Goal: Task Accomplishment & Management: Complete application form

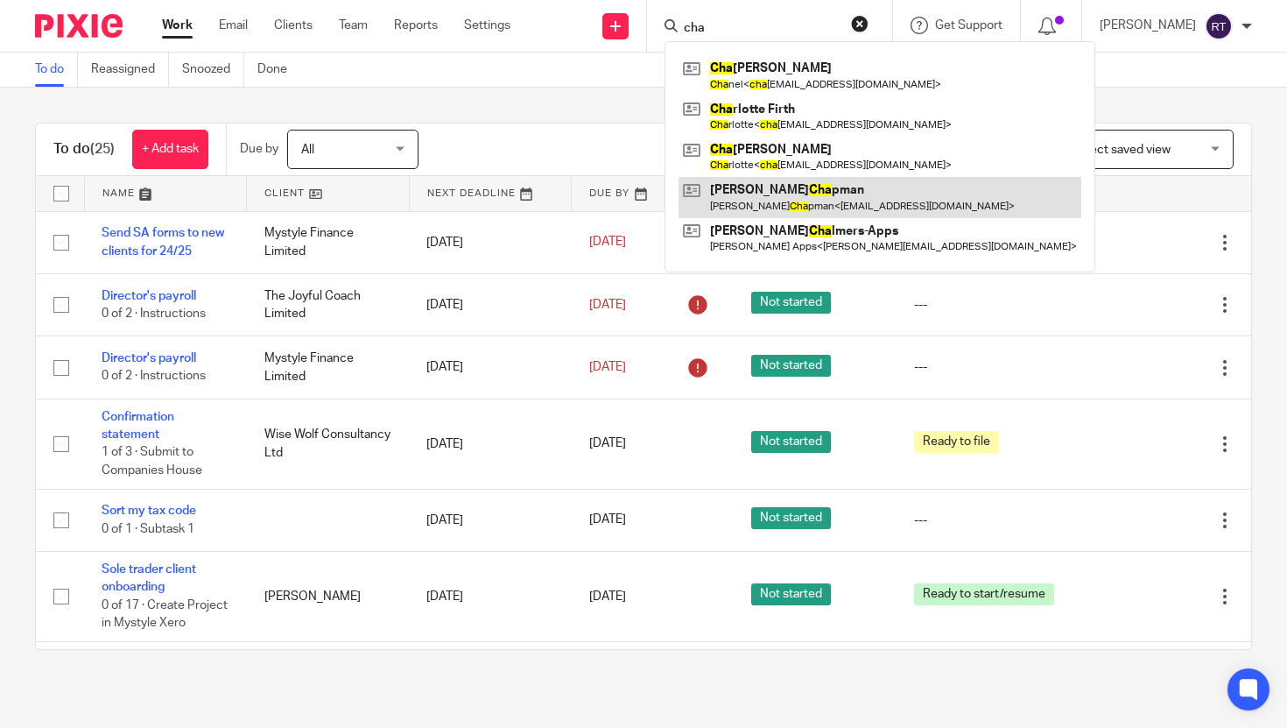
type input "cha"
click at [798, 196] on link at bounding box center [879, 197] width 403 height 40
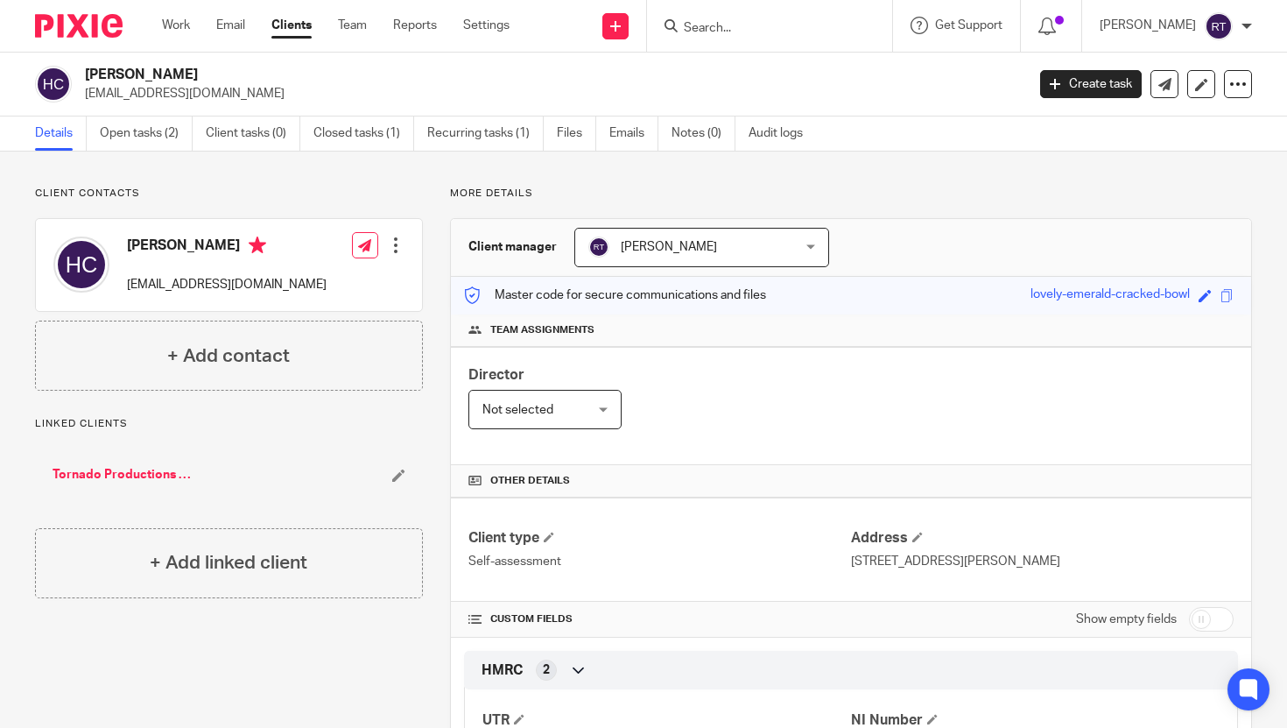
scroll to position [92, 0]
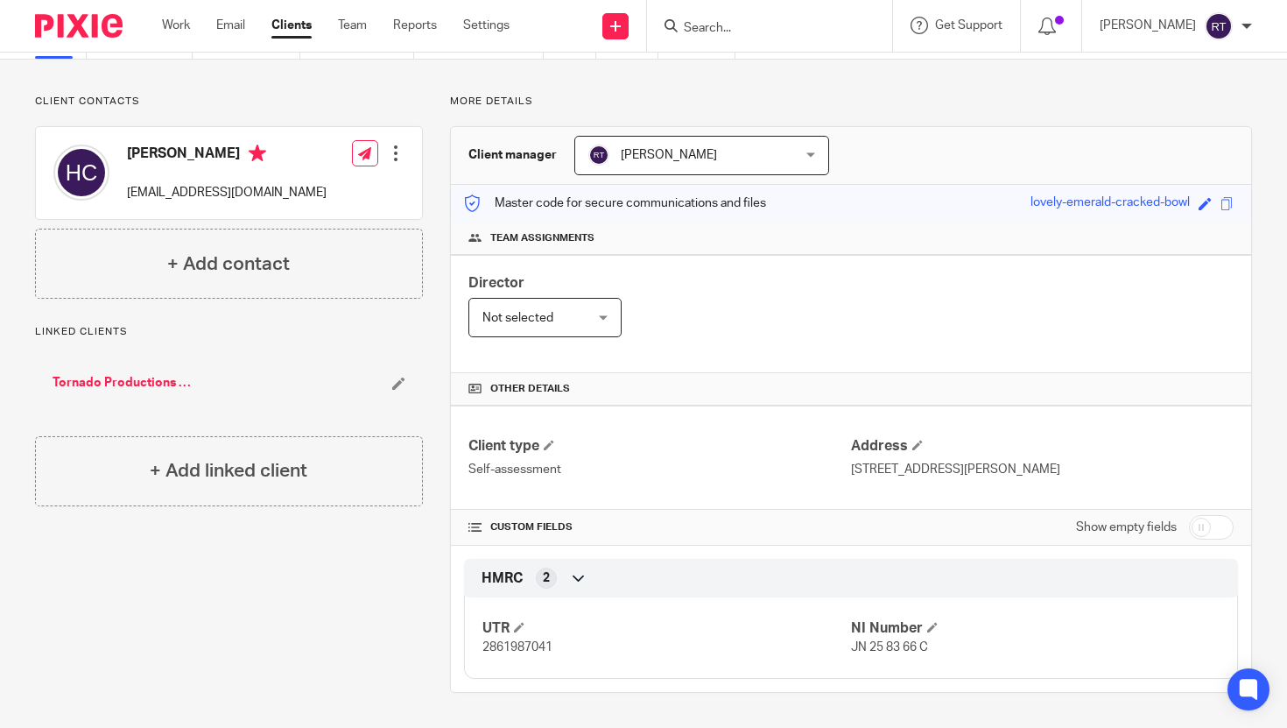
click at [499, 652] on span "2861987041" at bounding box center [517, 647] width 70 height 12
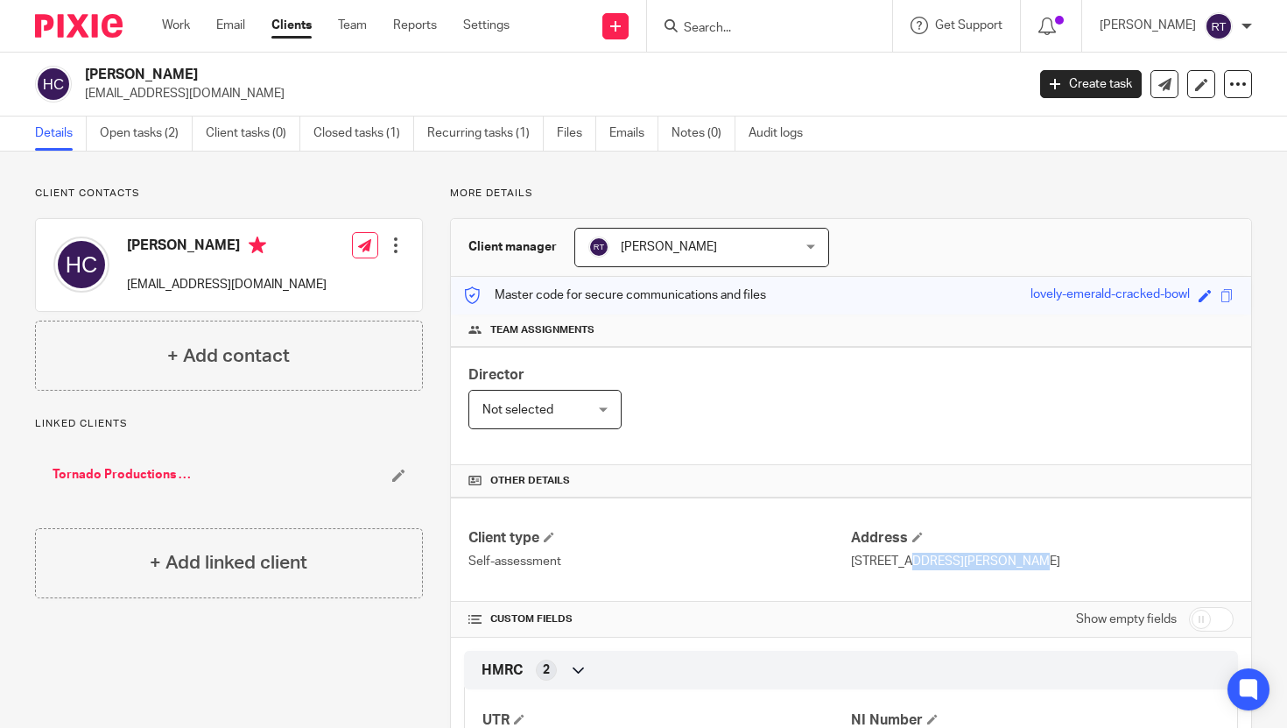
drag, startPoint x: 963, startPoint y: 565, endPoint x: 853, endPoint y: 562, distance: 110.3
click at [853, 562] on p "[STREET_ADDRESS][PERSON_NAME]" at bounding box center [1042, 561] width 383 height 18
copy p "[STREET_ADDRESS][PERSON_NAME]"
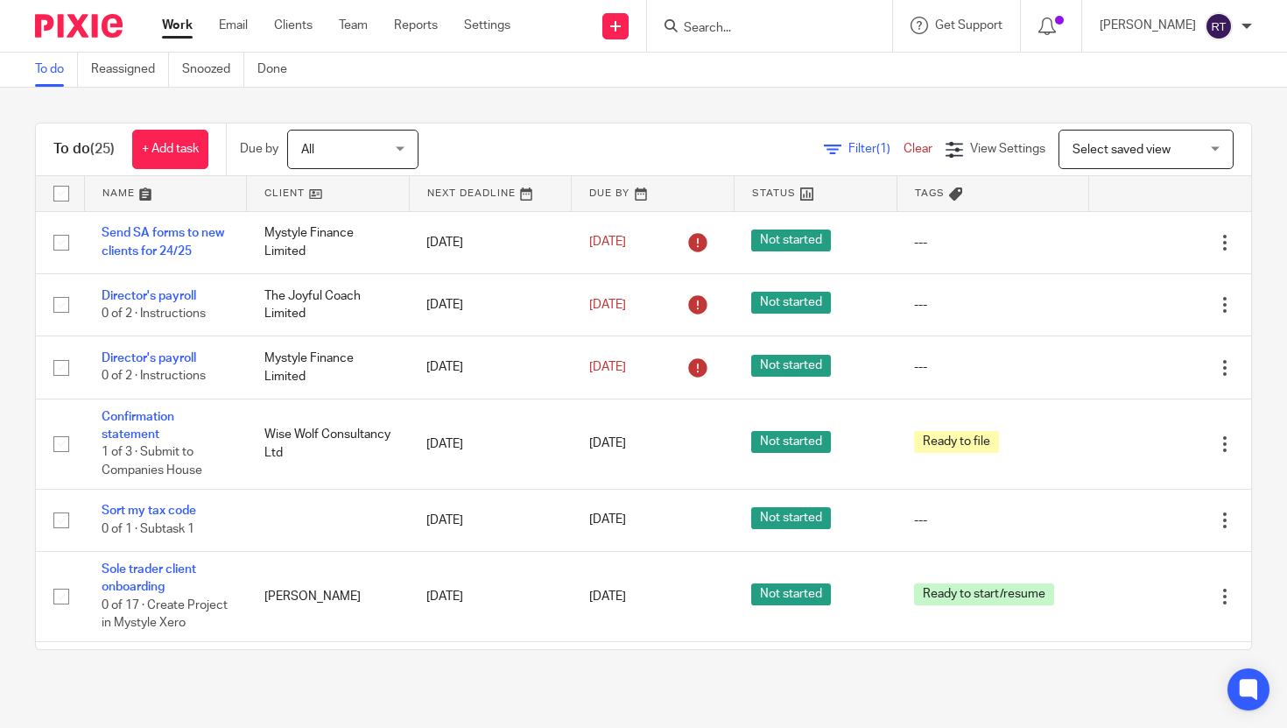
click at [767, 31] on input "Search" at bounding box center [761, 29] width 158 height 16
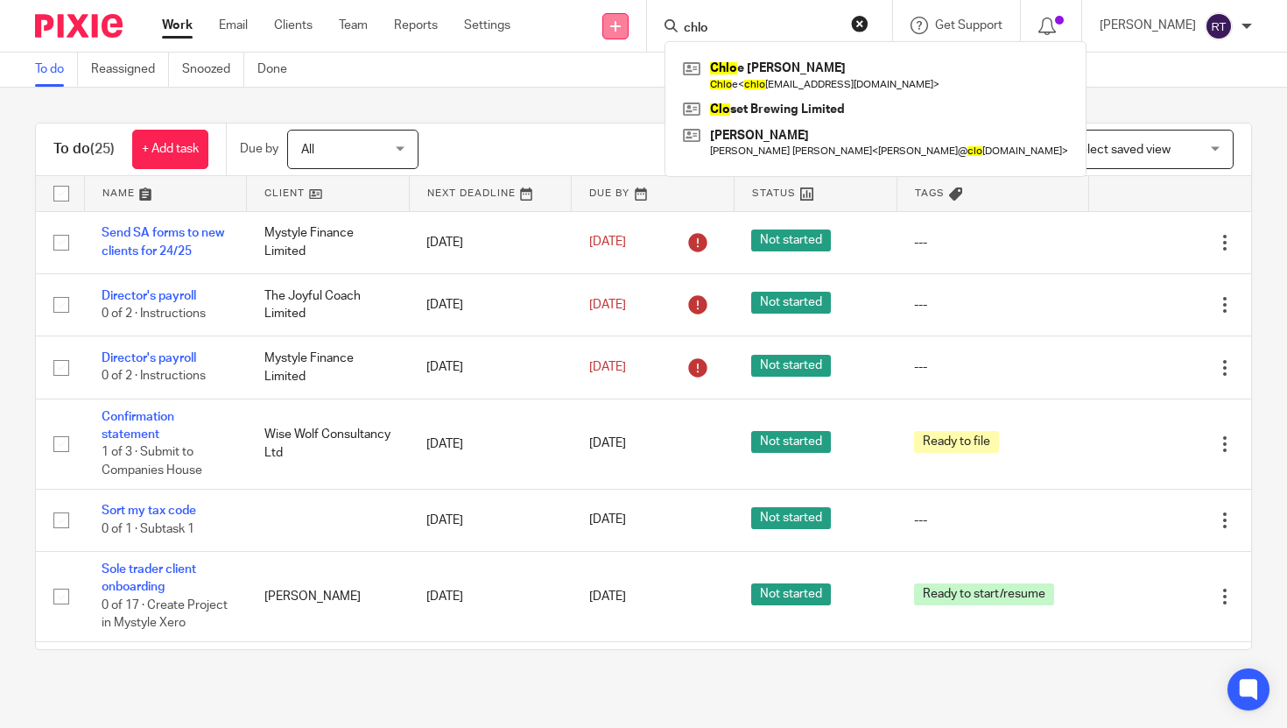
type input "chlo"
click at [629, 32] on link at bounding box center [615, 26] width 26 height 26
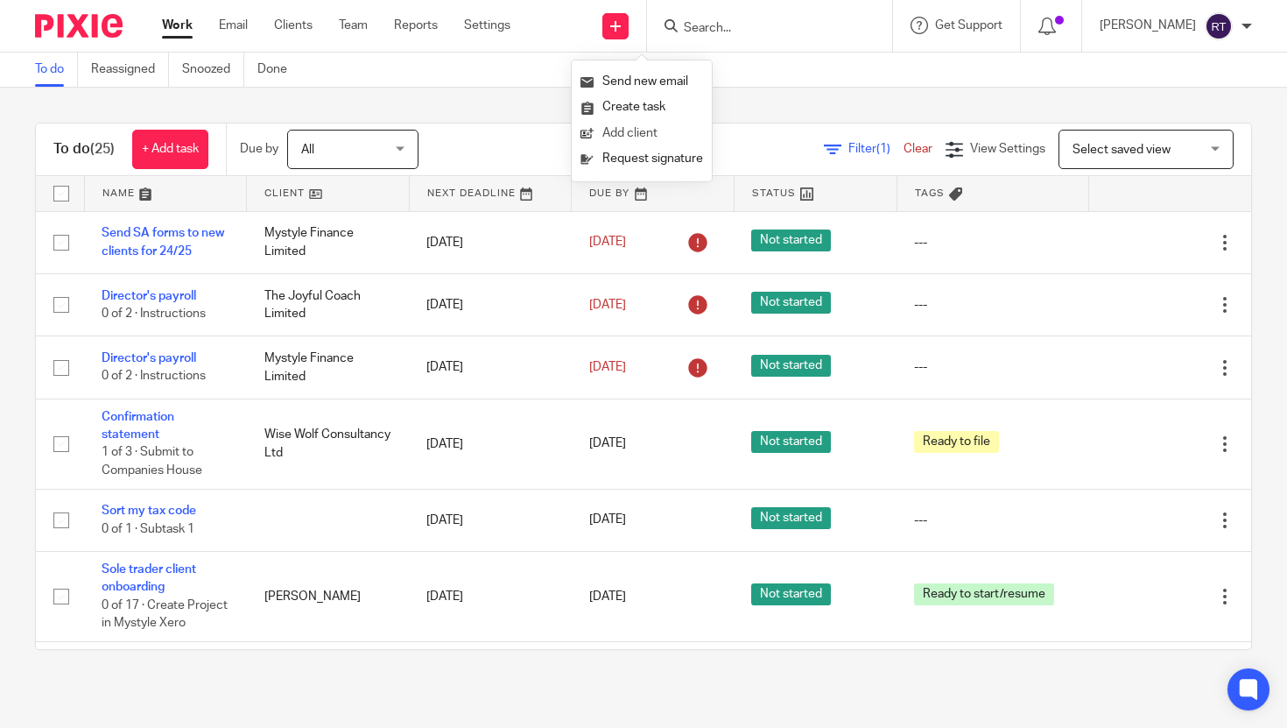
click at [650, 127] on link "Add client" at bounding box center [641, 133] width 123 height 25
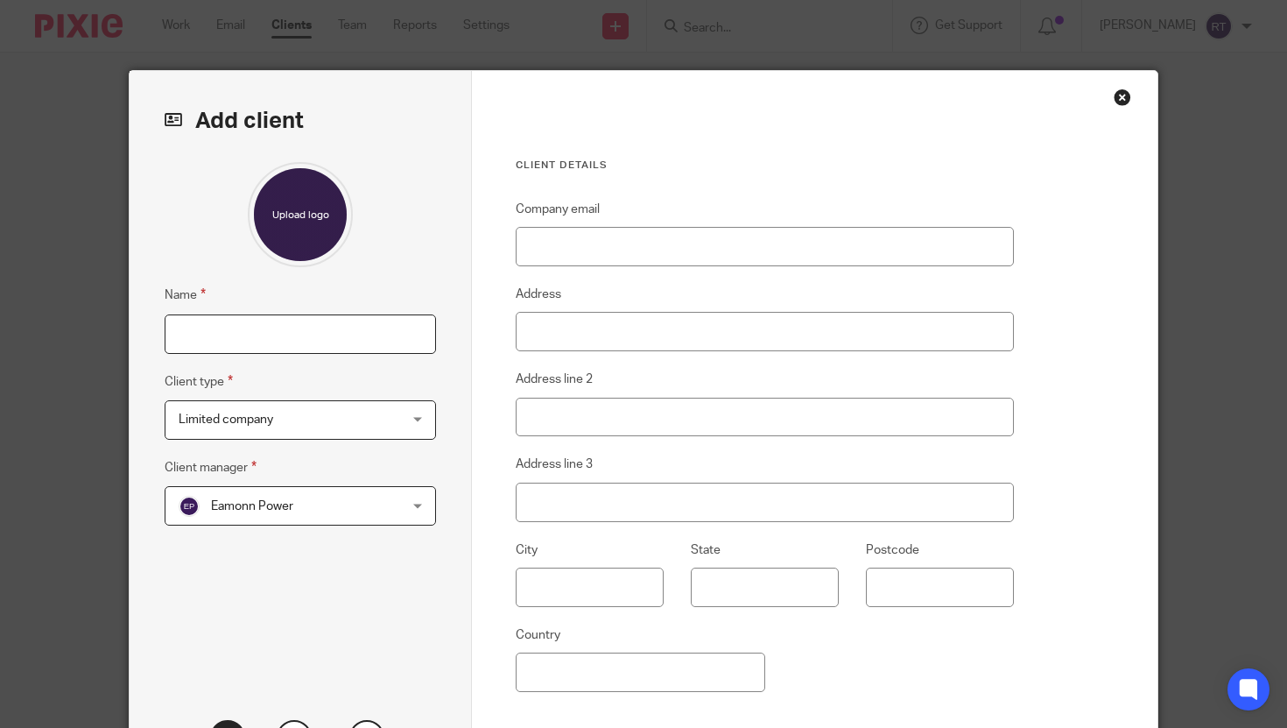
click at [339, 332] on input "Name" at bounding box center [300, 333] width 271 height 39
type input "[PERSON_NAME]"
click at [334, 409] on span "Limited company" at bounding box center [282, 419] width 206 height 37
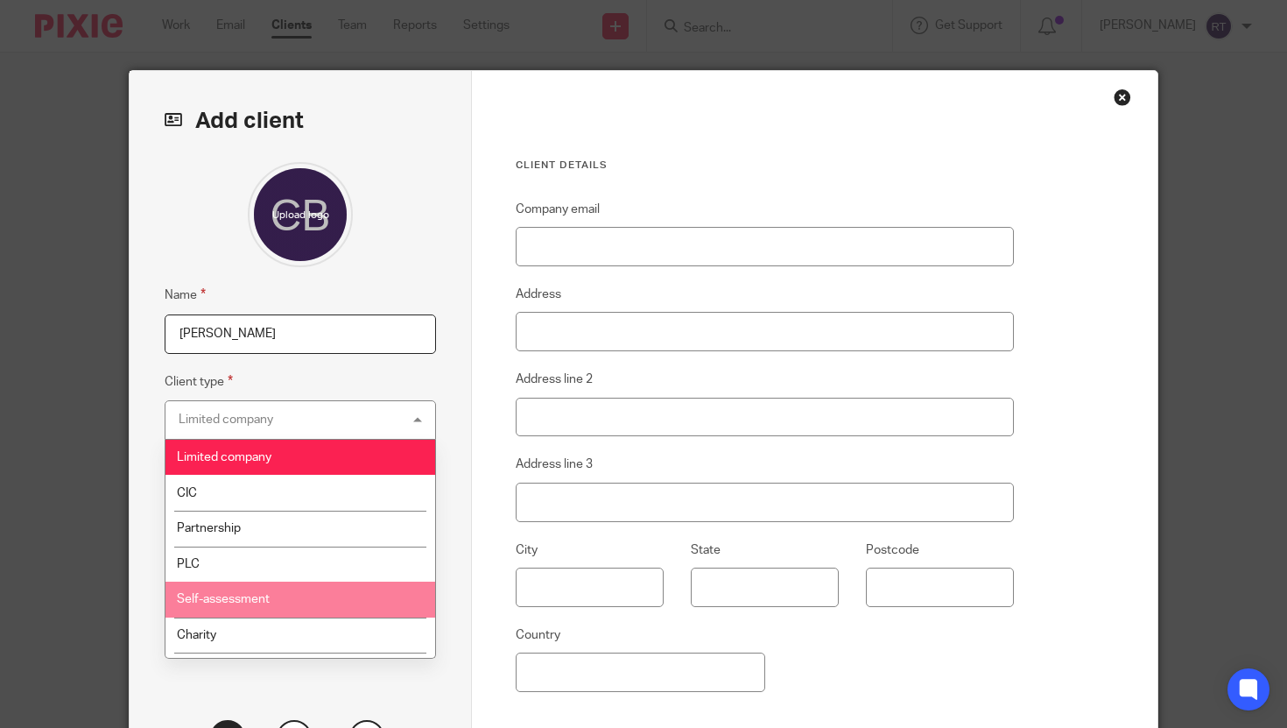
click at [271, 602] on li "Self-assessment" at bounding box center [300, 599] width 270 height 36
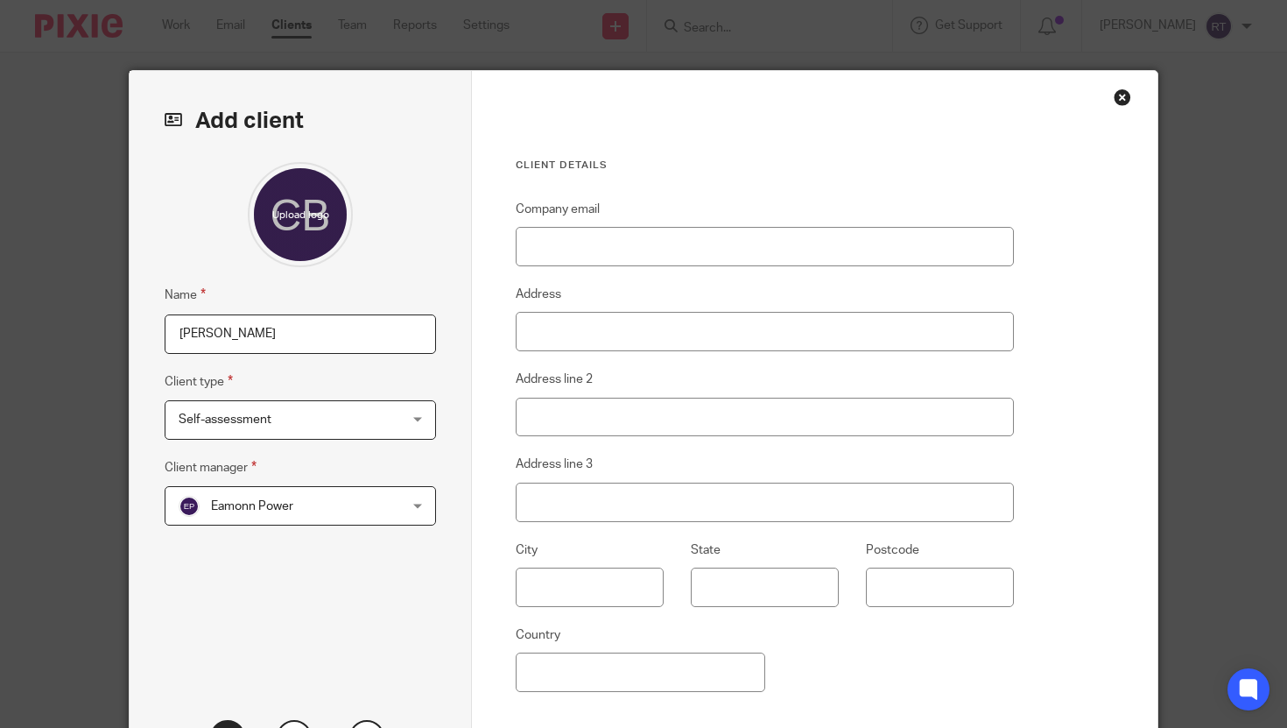
click at [288, 527] on div "Name Chloe Bell Client type Self-assessment Self-assessment Limited company CIC…" at bounding box center [300, 414] width 271 height 504
click at [280, 520] on span "Eamonn Power" at bounding box center [282, 505] width 206 height 37
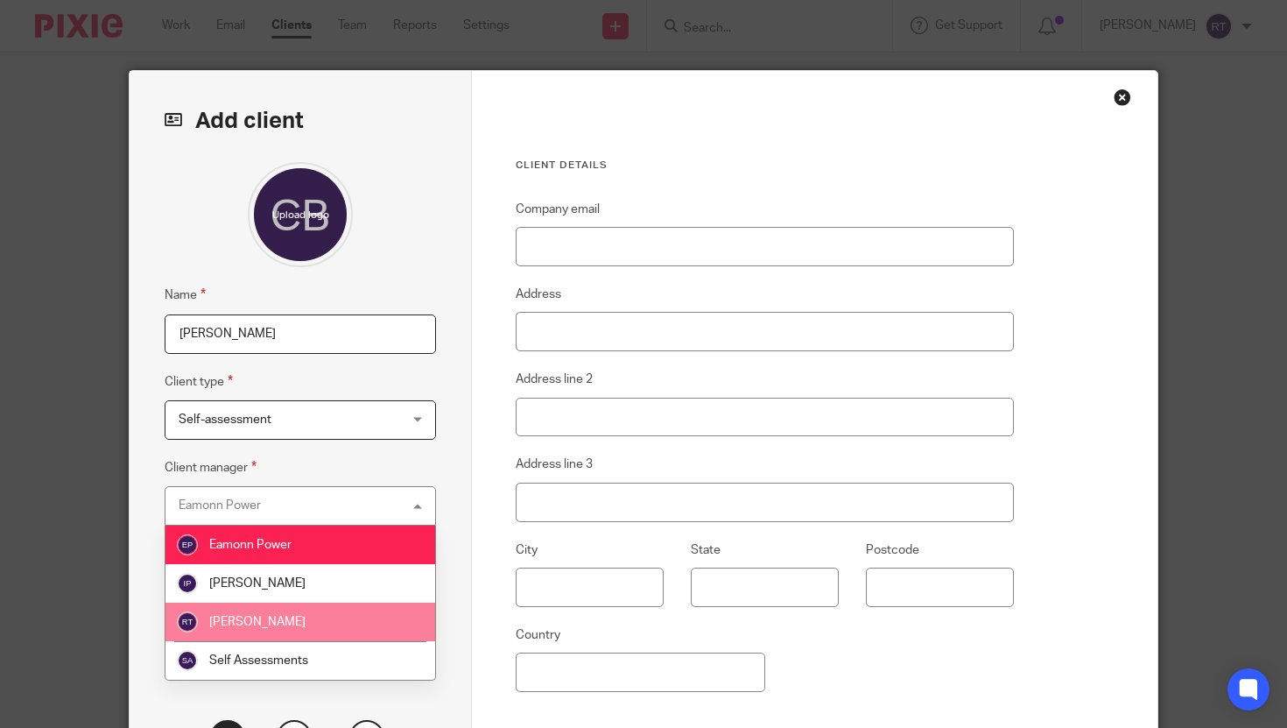
click at [273, 622] on span "[PERSON_NAME]" at bounding box center [257, 621] width 96 height 12
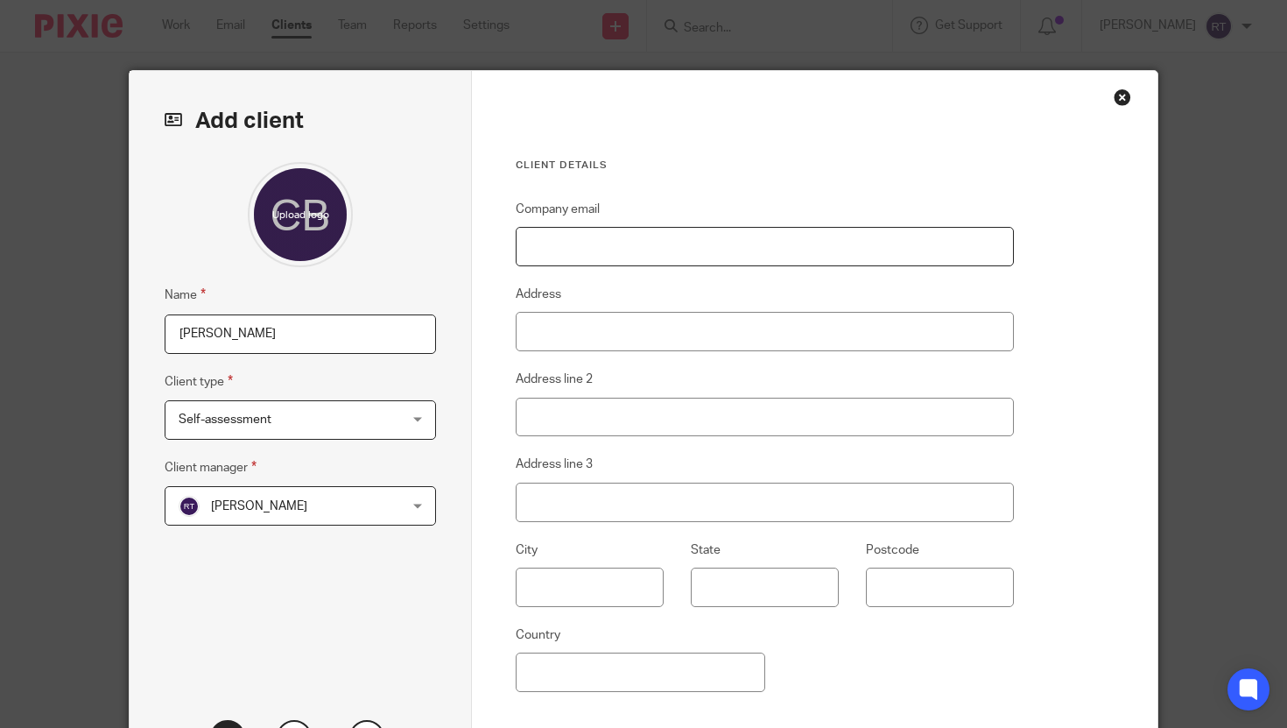
click at [565, 259] on input "Company email" at bounding box center [765, 246] width 498 height 39
paste input "[EMAIL_ADDRESS][DOMAIN_NAME]"
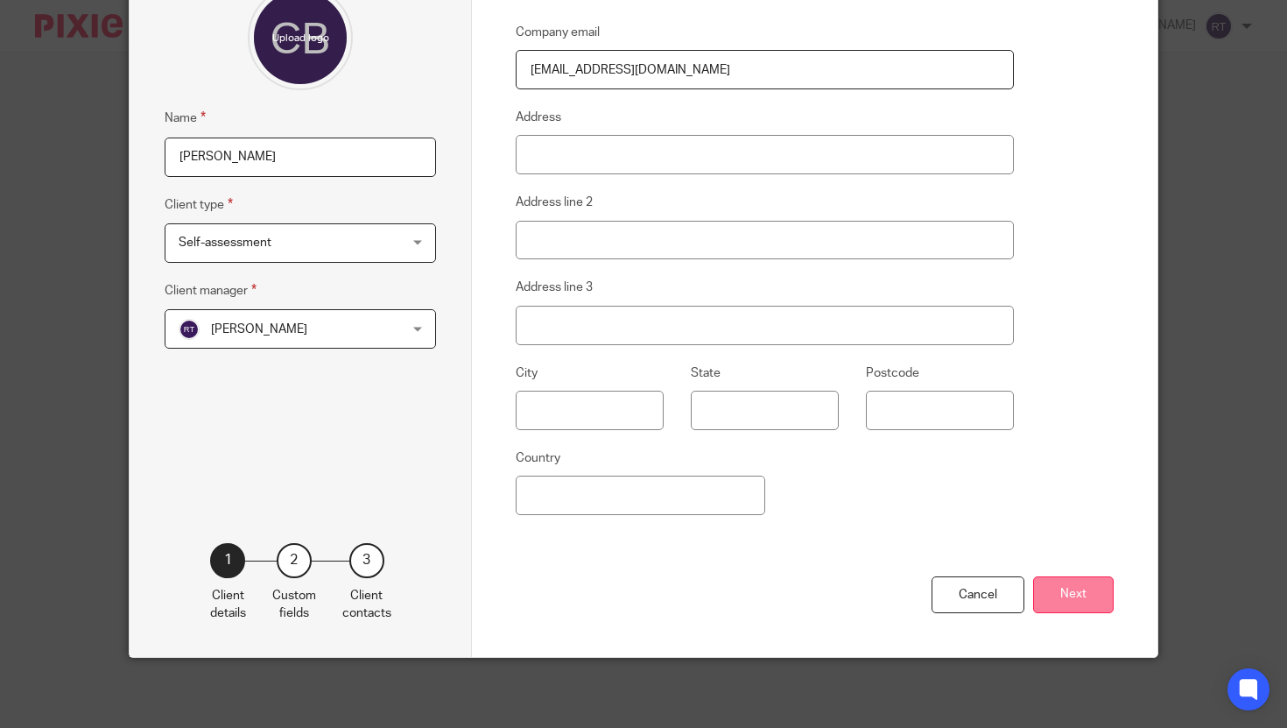
type input "[EMAIL_ADDRESS][DOMAIN_NAME]"
click at [1081, 582] on button "Next" at bounding box center [1073, 595] width 81 height 38
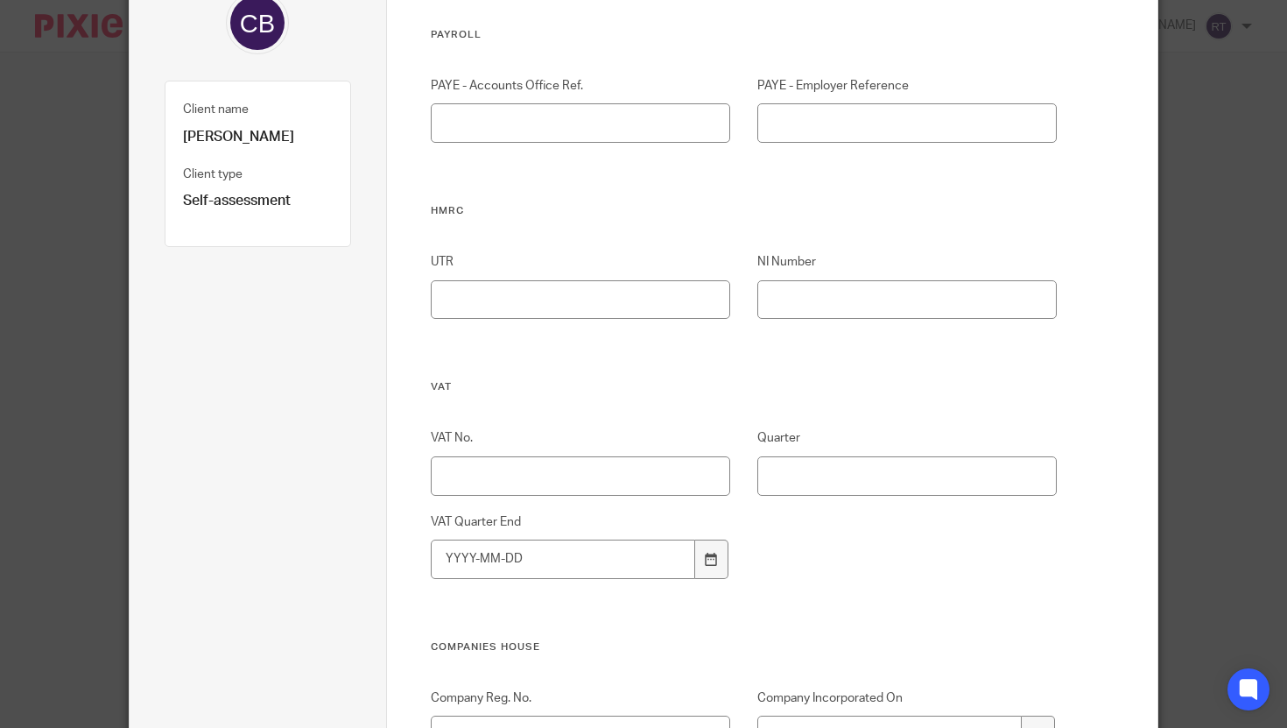
scroll to position [1105, 0]
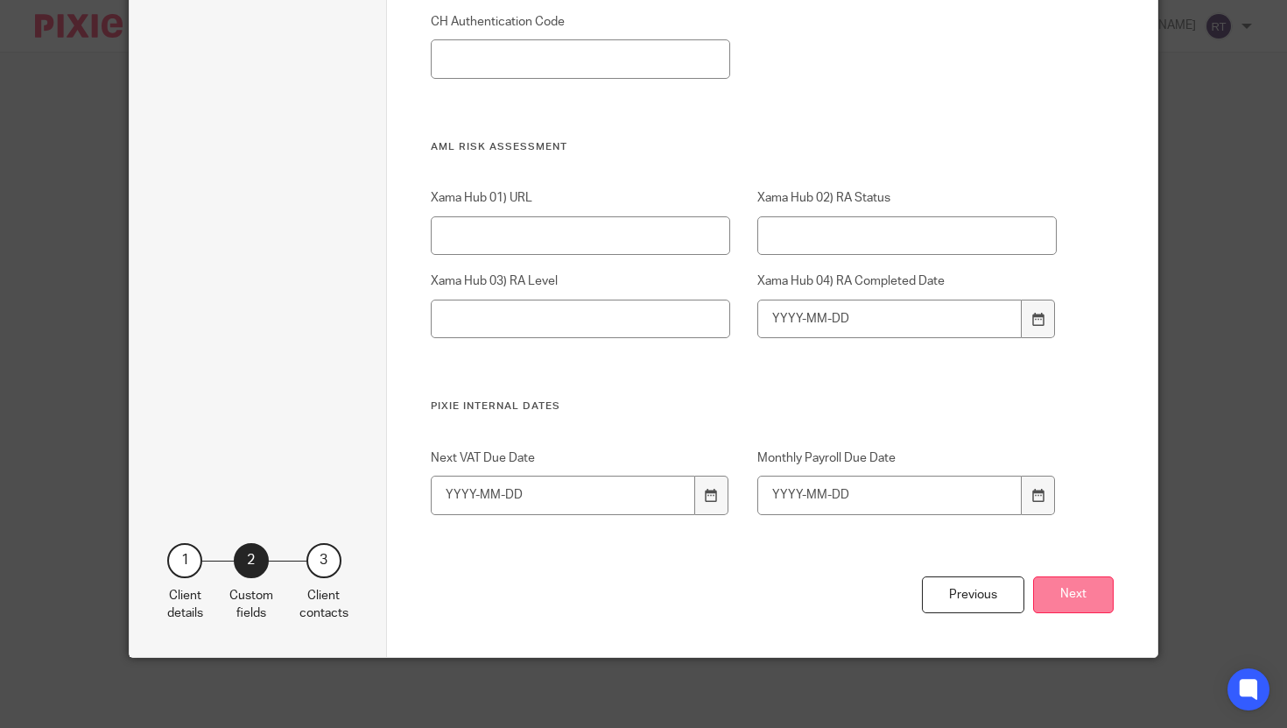
click at [1075, 600] on button "Next" at bounding box center [1073, 595] width 81 height 38
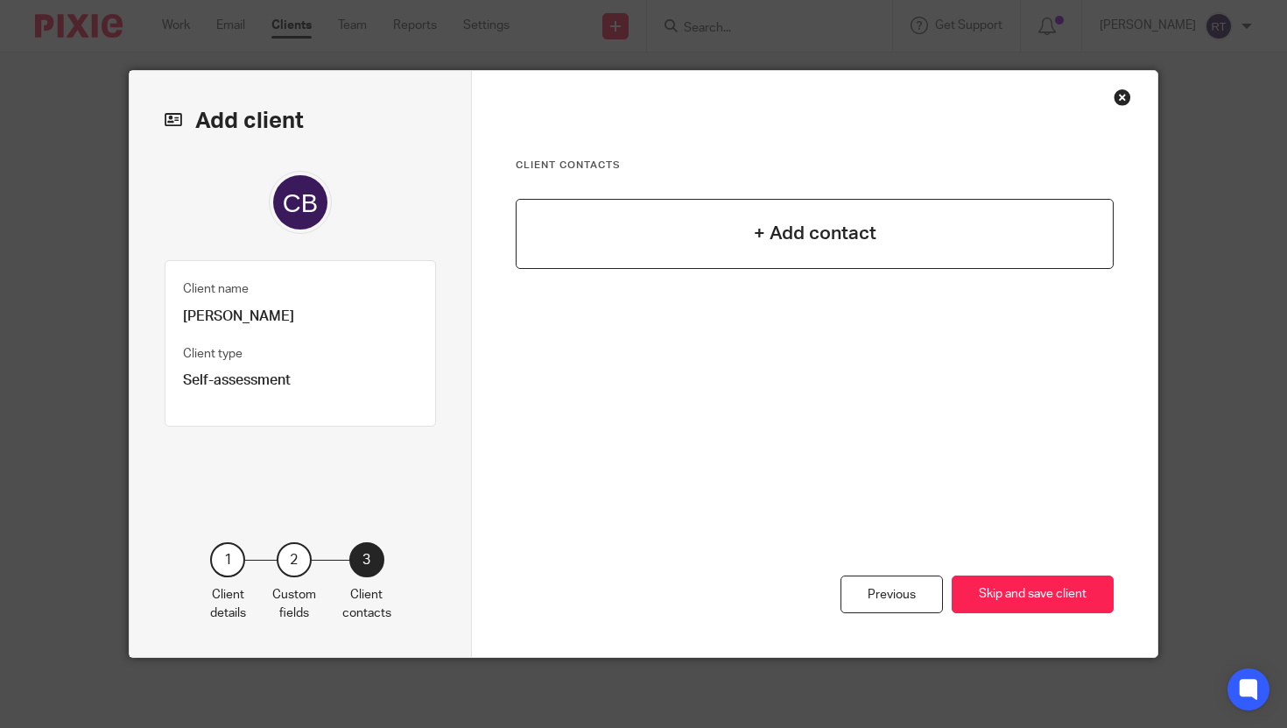
click at [820, 237] on h4 "+ Add contact" at bounding box center [815, 233] width 123 height 27
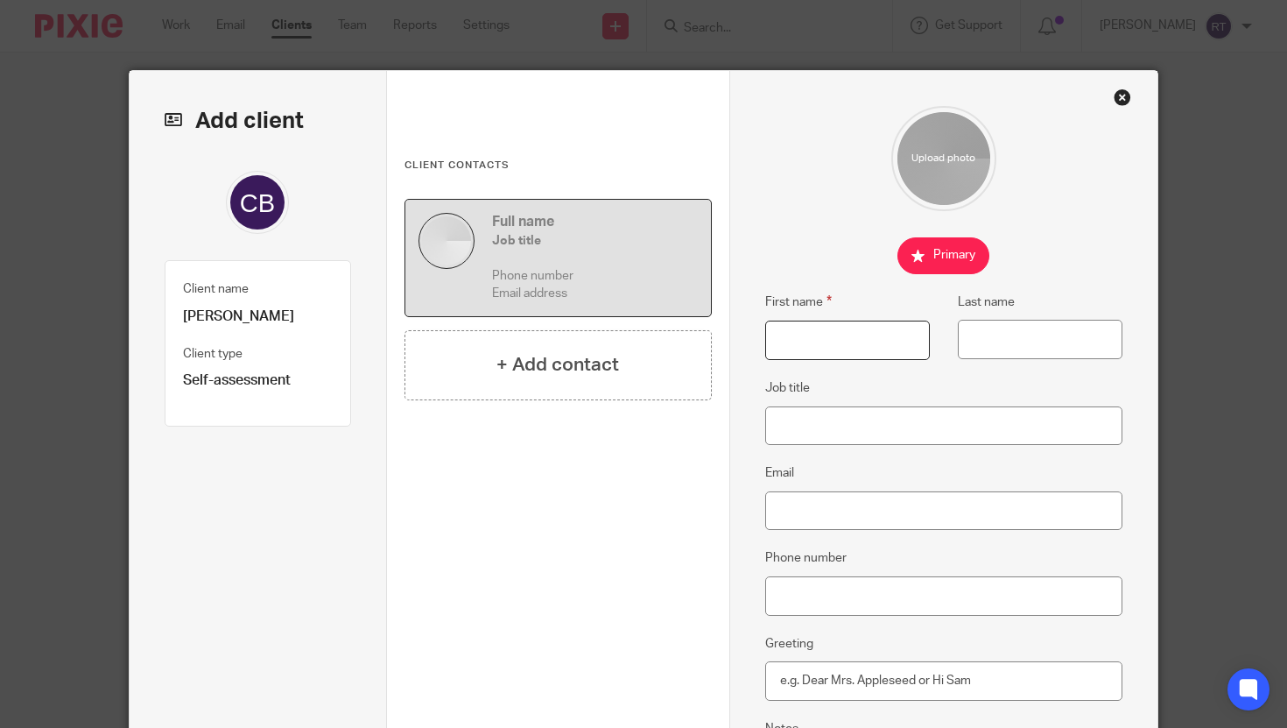
click at [818, 325] on input "First name" at bounding box center [847, 339] width 165 height 39
type input "Chloe"
click at [812, 502] on input "Email" at bounding box center [943, 510] width 357 height 39
paste input "[EMAIL_ADDRESS][DOMAIN_NAME]"
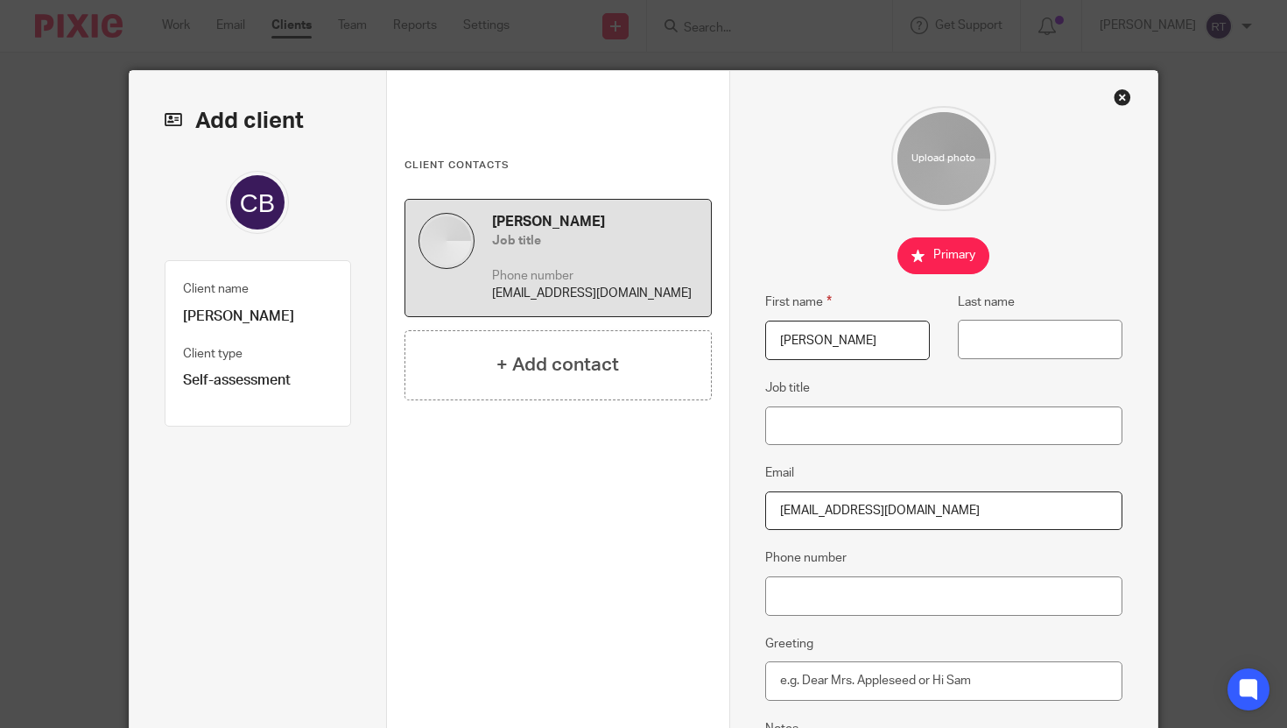
scroll to position [307, 0]
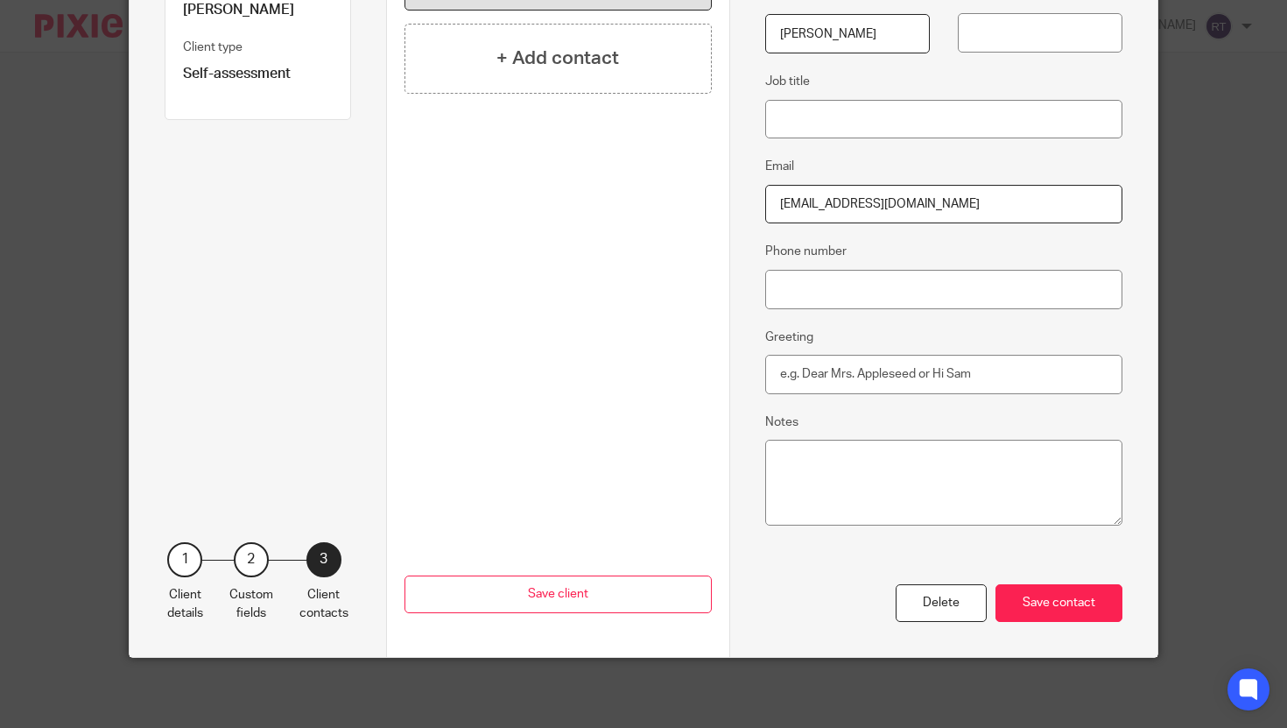
type input "[EMAIL_ADDRESS][DOMAIN_NAME]"
click at [1086, 622] on div "First name Chloe Last name Job title Email patchalondon@gmail.com Phone number …" at bounding box center [943, 211] width 428 height 892
click at [1083, 615] on div "Save contact" at bounding box center [1058, 603] width 127 height 38
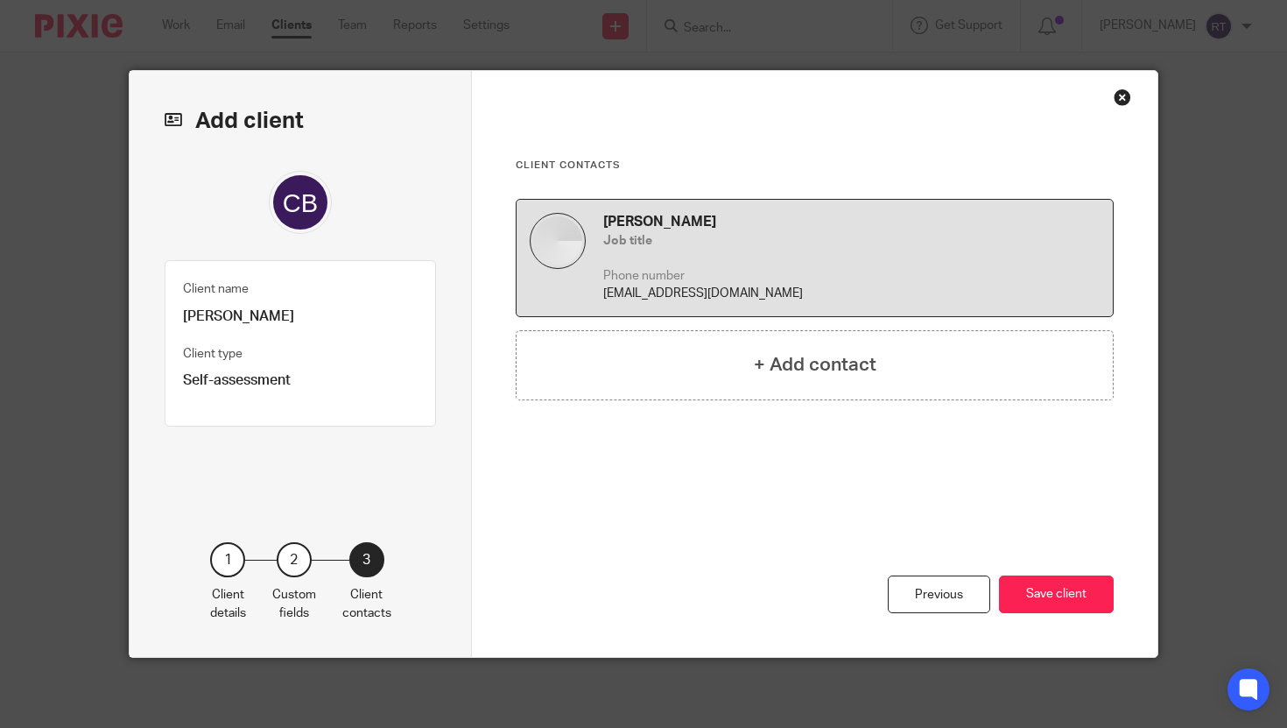
scroll to position [0, 0]
click at [1071, 592] on button "Save client" at bounding box center [1056, 594] width 115 height 38
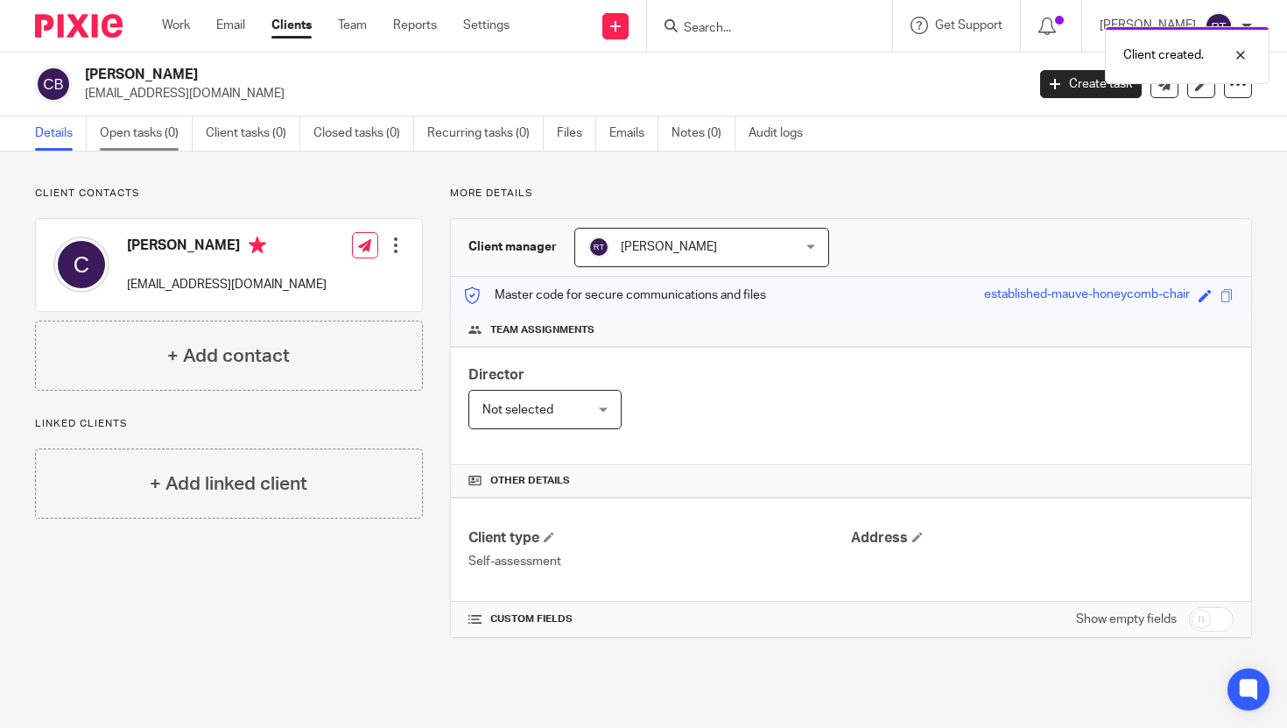
click at [151, 116] on link "Open tasks (0)" at bounding box center [146, 133] width 93 height 34
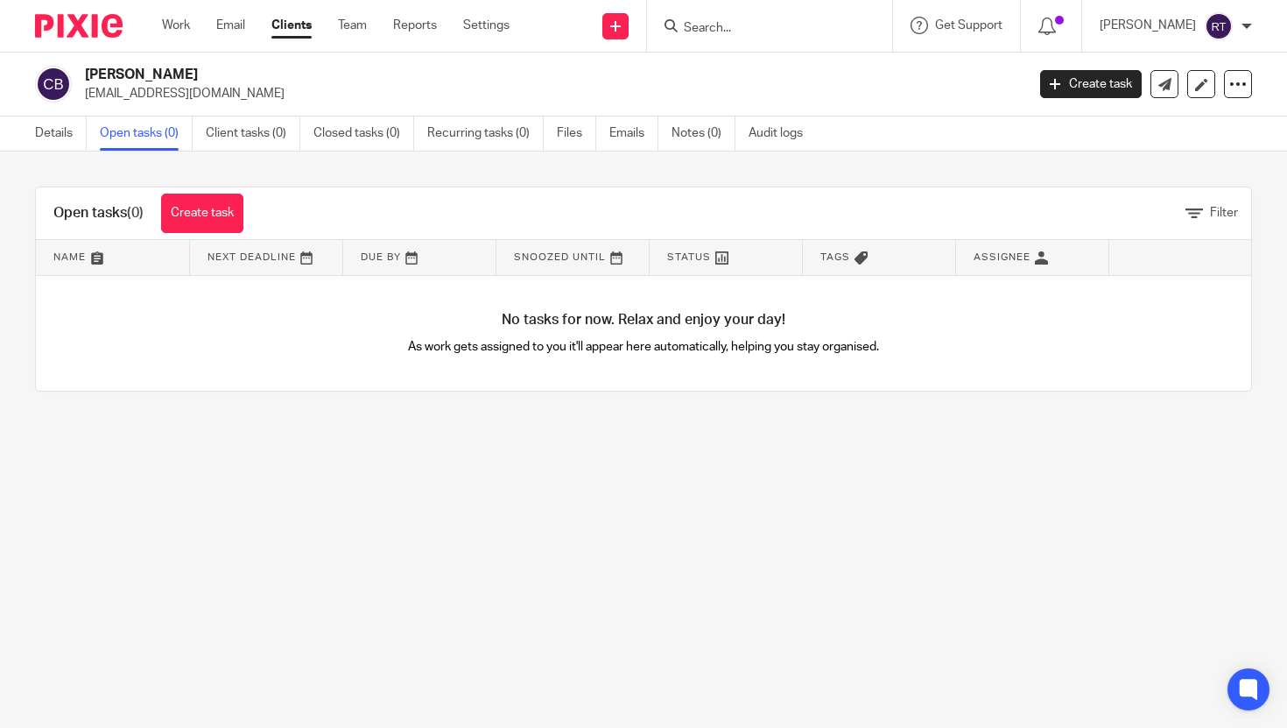
click at [177, 204] on link "Create task" at bounding box center [202, 212] width 82 height 39
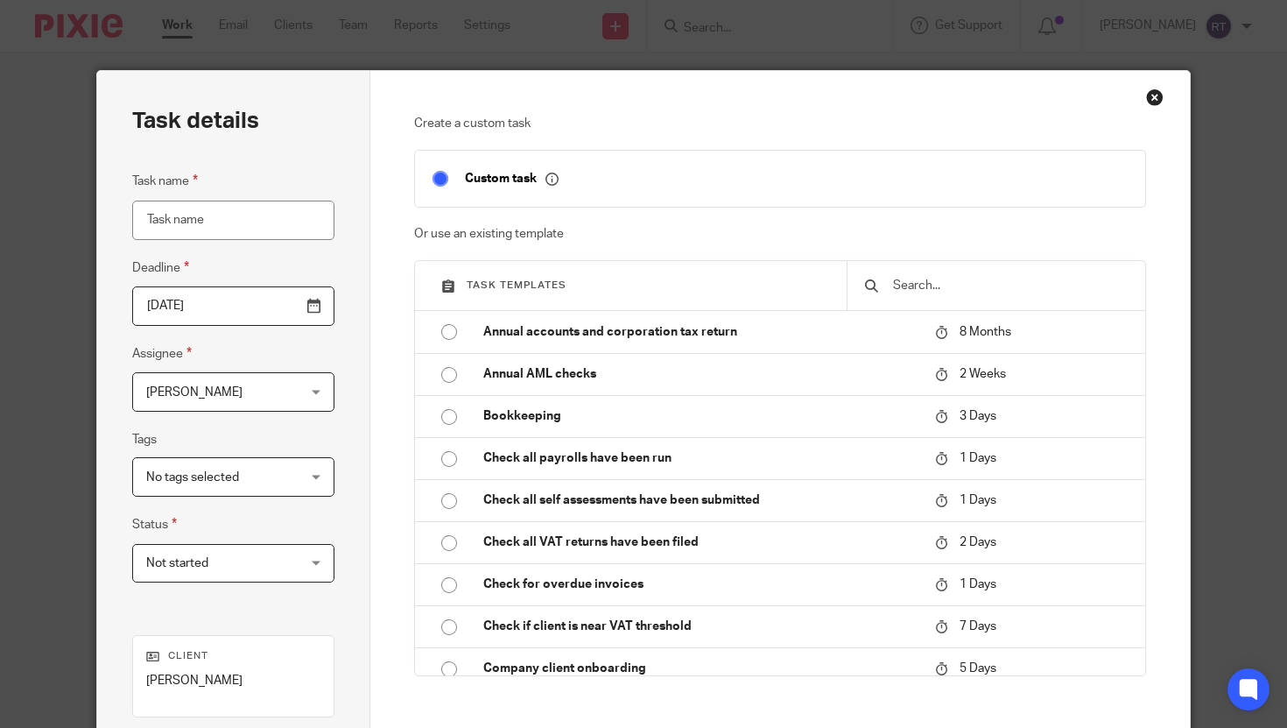
scroll to position [854, 0]
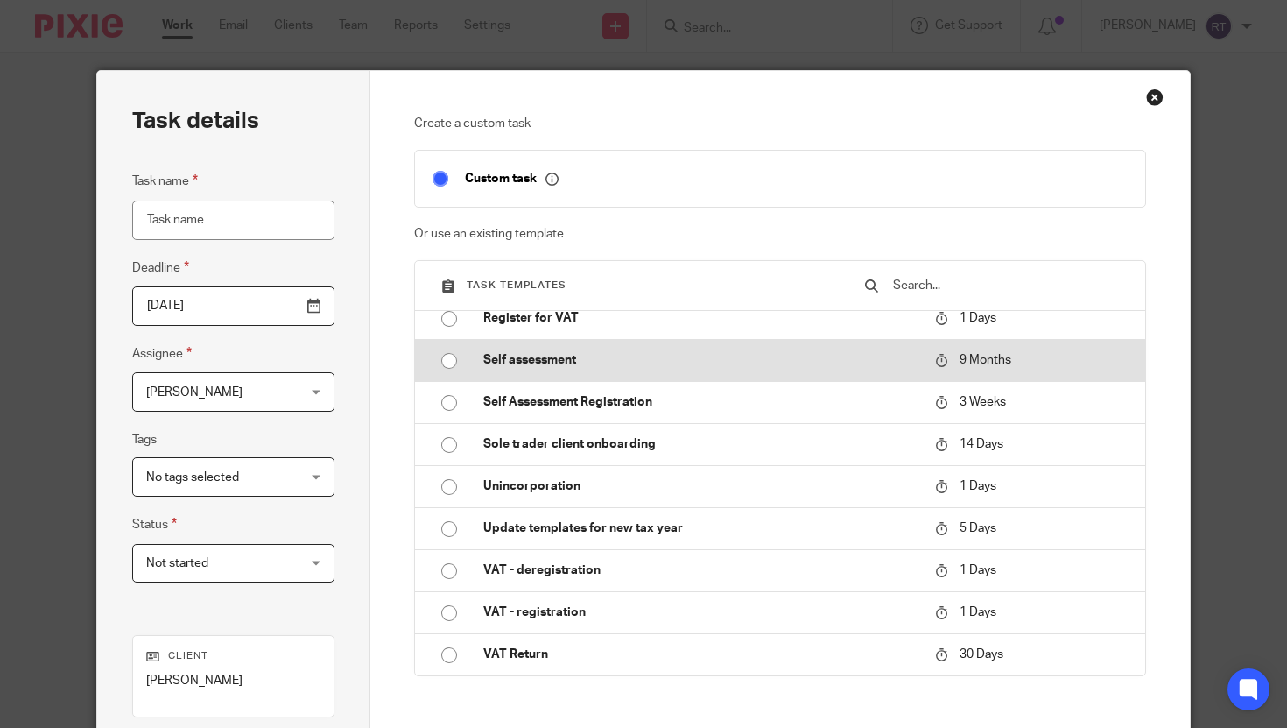
click at [611, 347] on td "Self assessment" at bounding box center [696, 360] width 460 height 42
type input "2026-05-18"
type input "Self assessment"
checkbox input "false"
radio input "true"
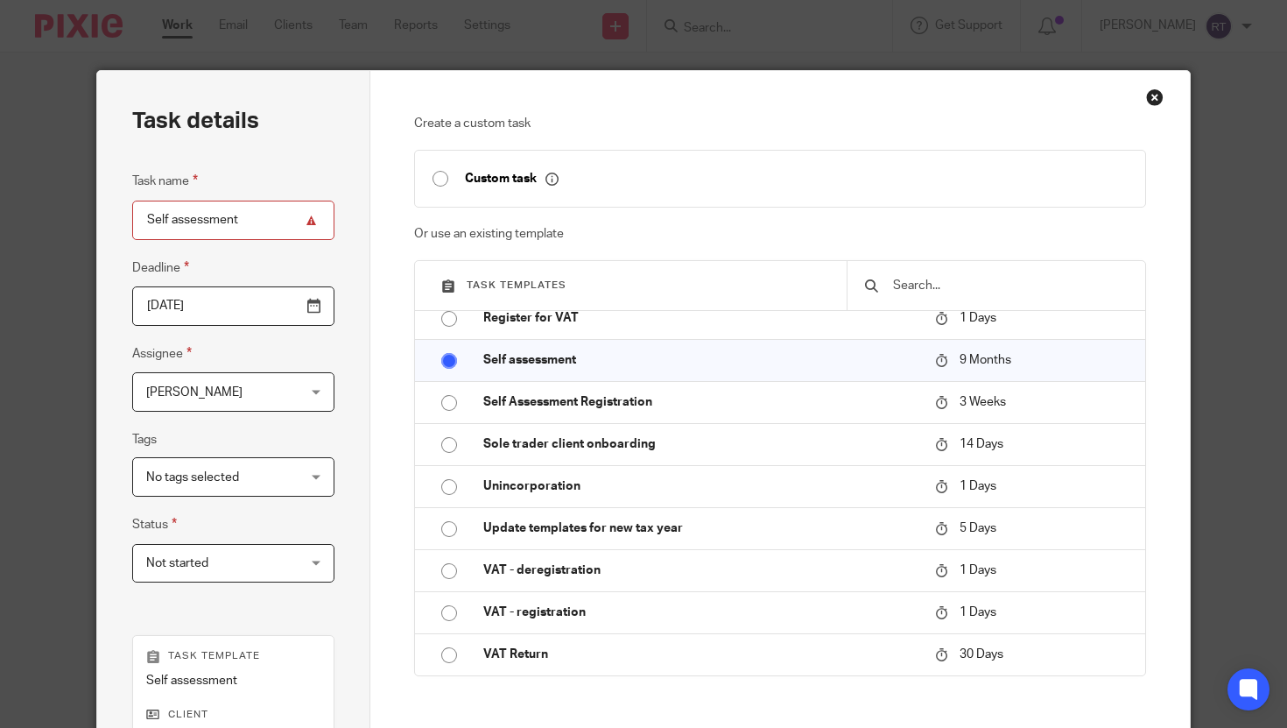
click at [219, 403] on span "[PERSON_NAME]" at bounding box center [221, 391] width 150 height 37
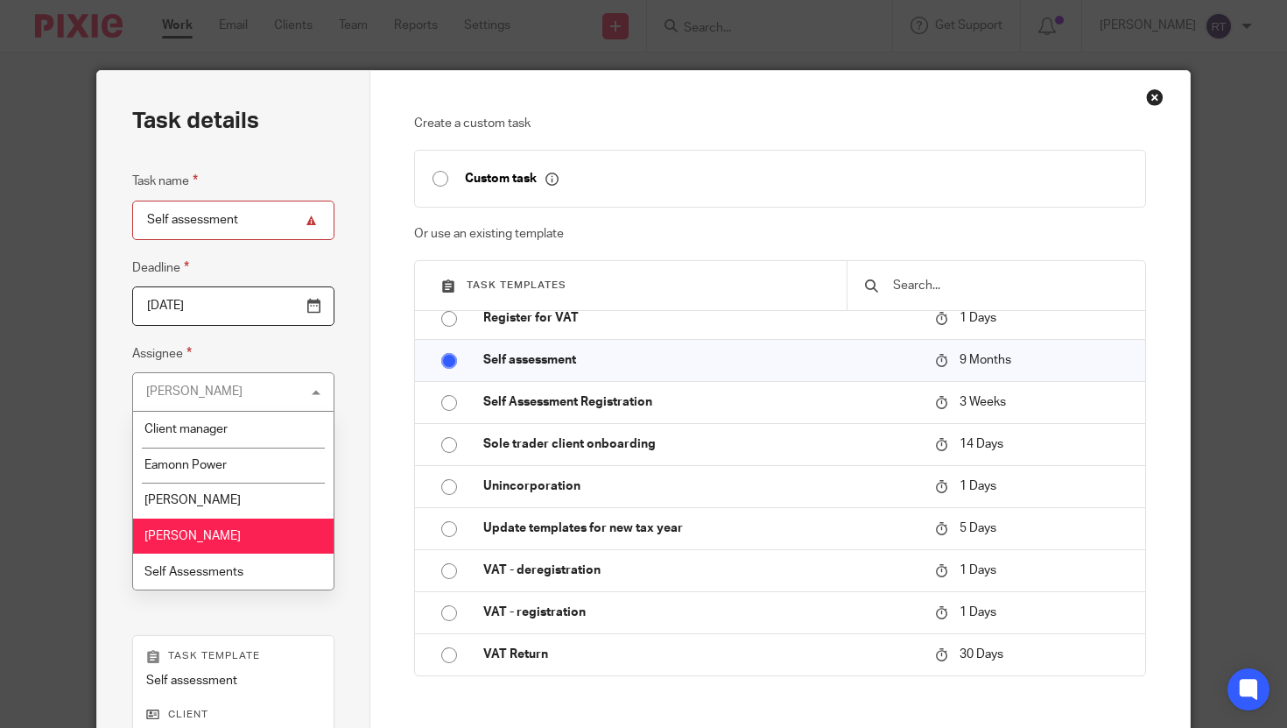
click at [214, 570] on span "Self Assessments" at bounding box center [193, 572] width 99 height 12
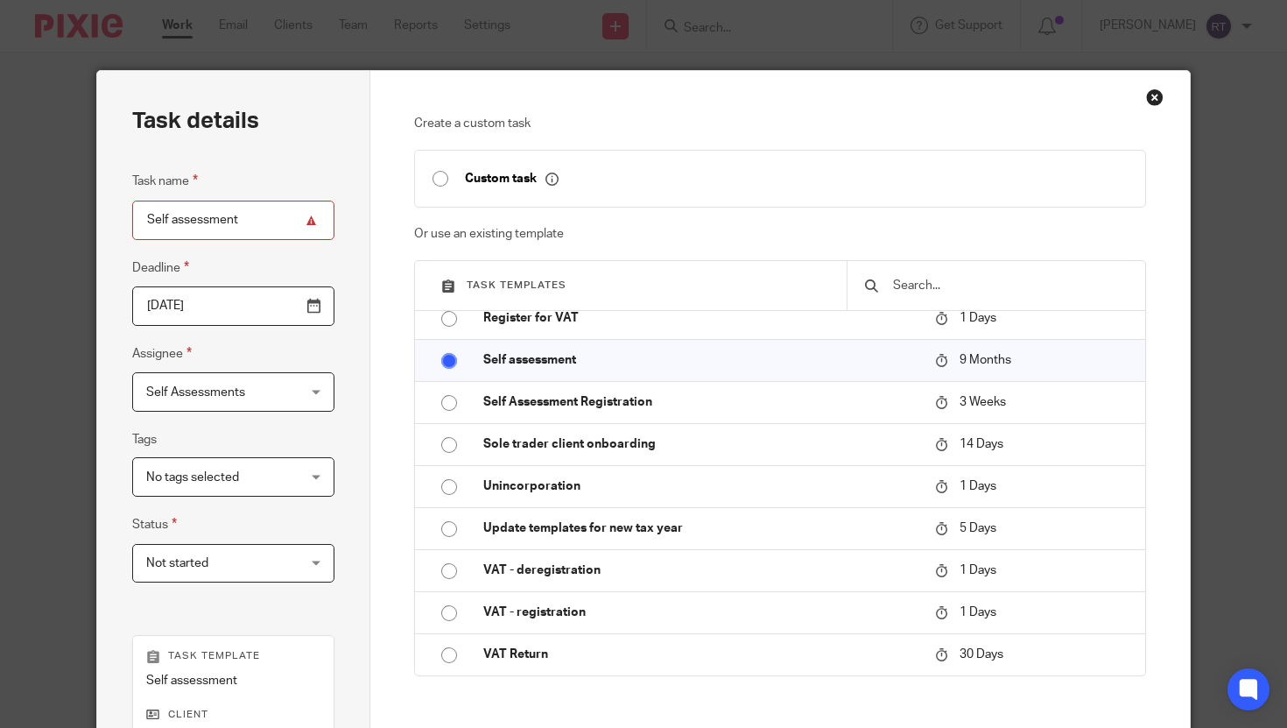
scroll to position [309, 0]
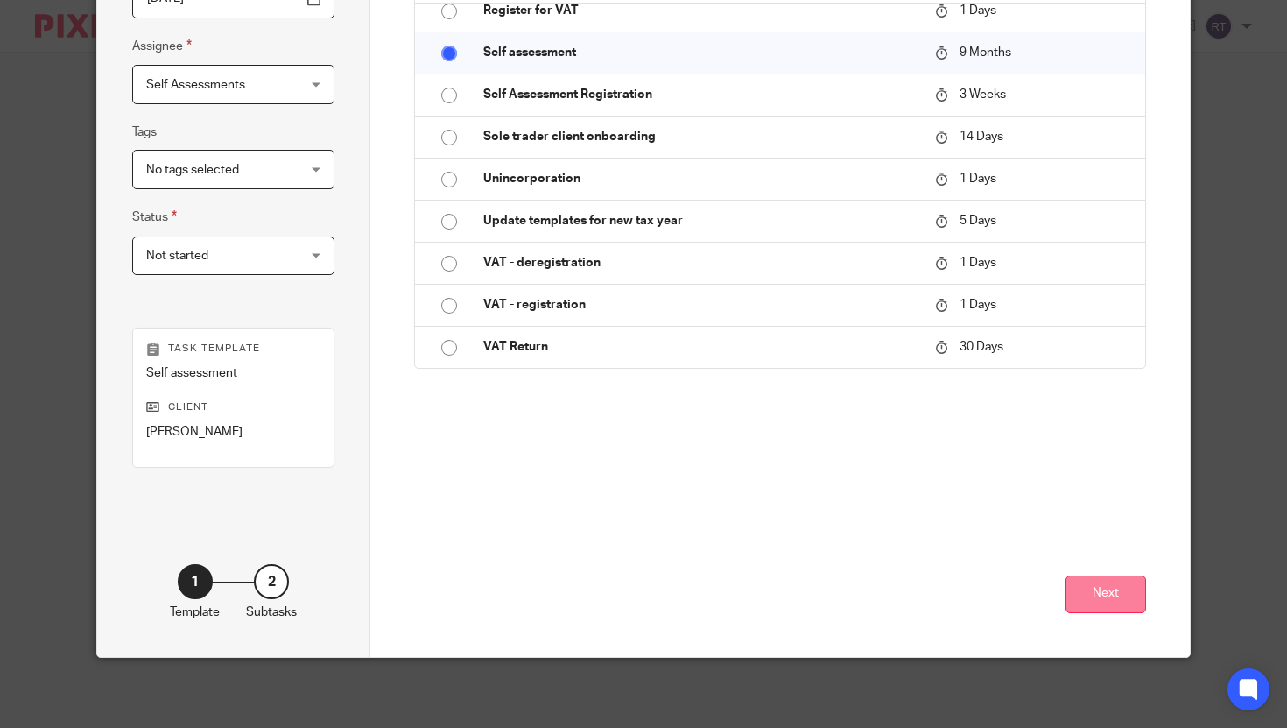
click at [1130, 595] on button "Next" at bounding box center [1105, 594] width 81 height 38
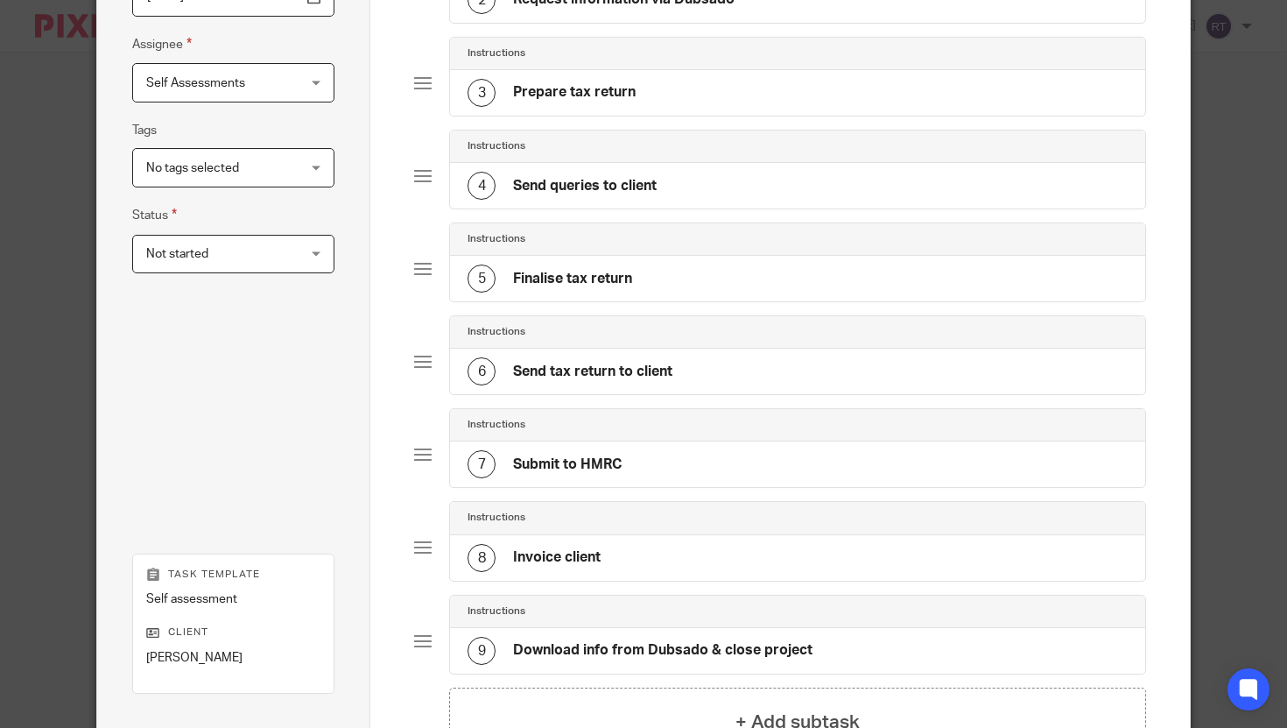
scroll to position [534, 0]
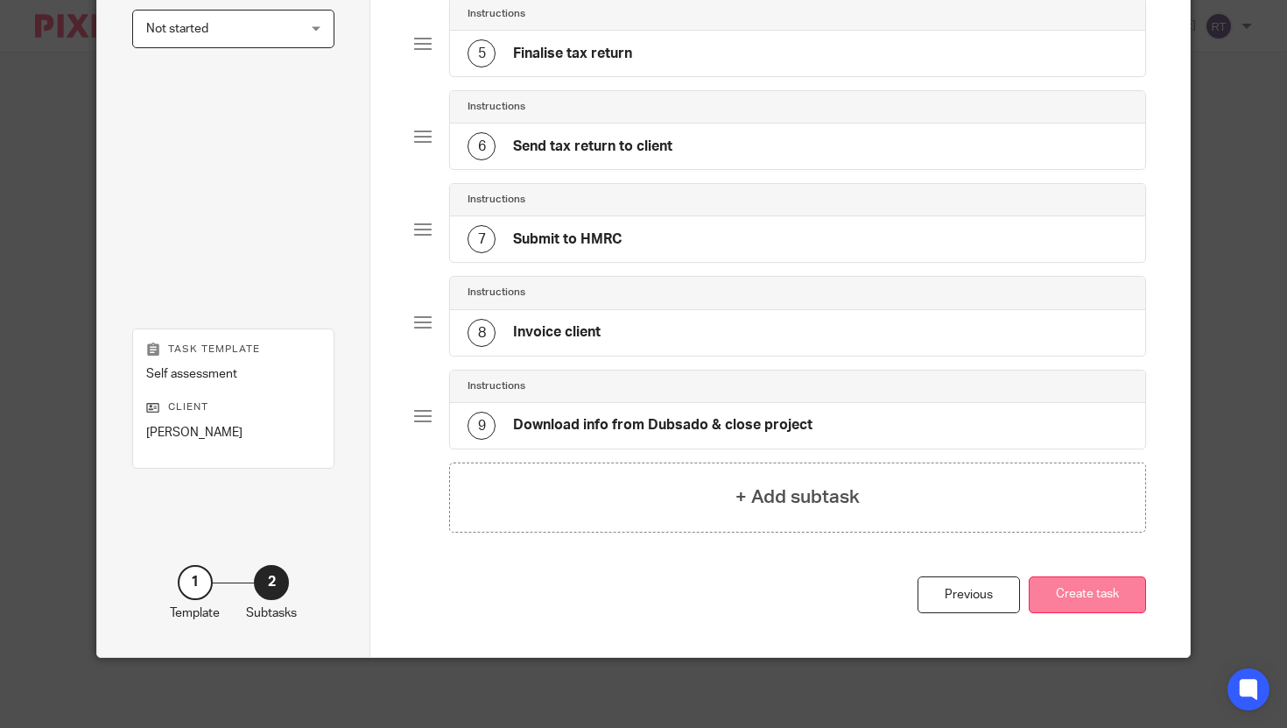
click at [1116, 593] on button "Create task" at bounding box center [1087, 595] width 117 height 38
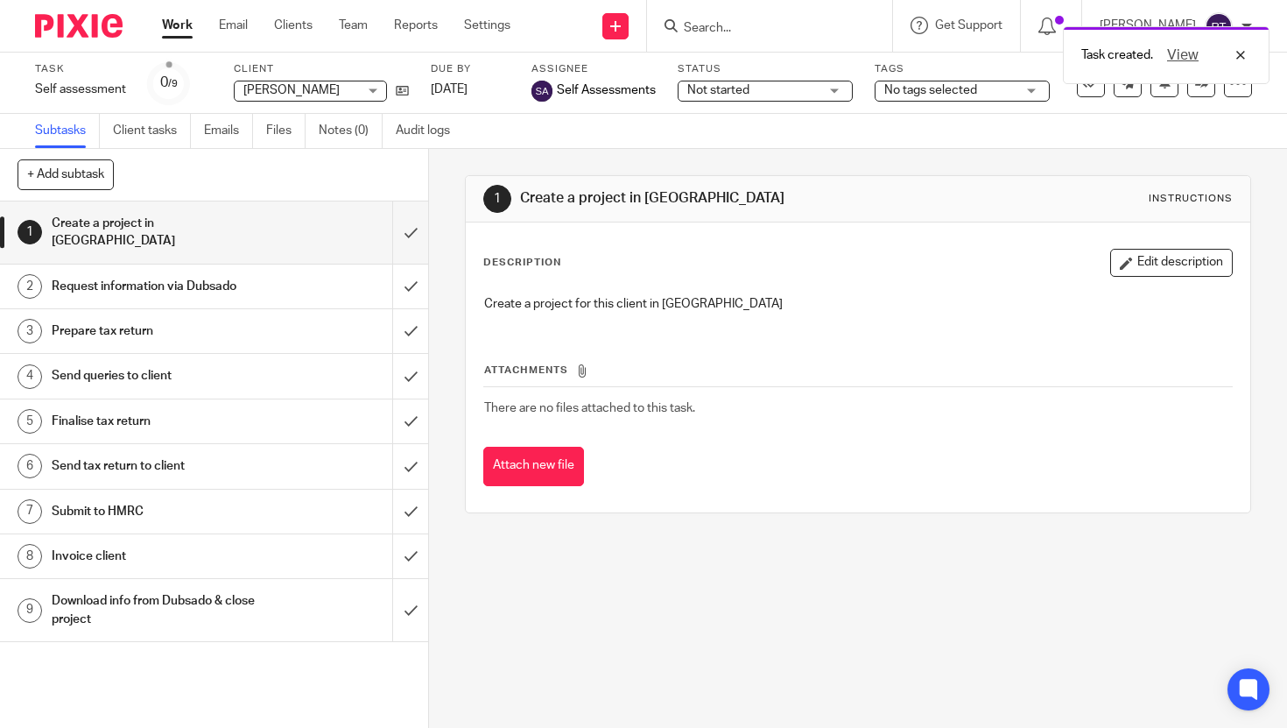
click at [327, 154] on div "+ Add subtask Cancel + Add" at bounding box center [214, 175] width 428 height 53
click at [336, 147] on link "Notes (0)" at bounding box center [351, 131] width 64 height 34
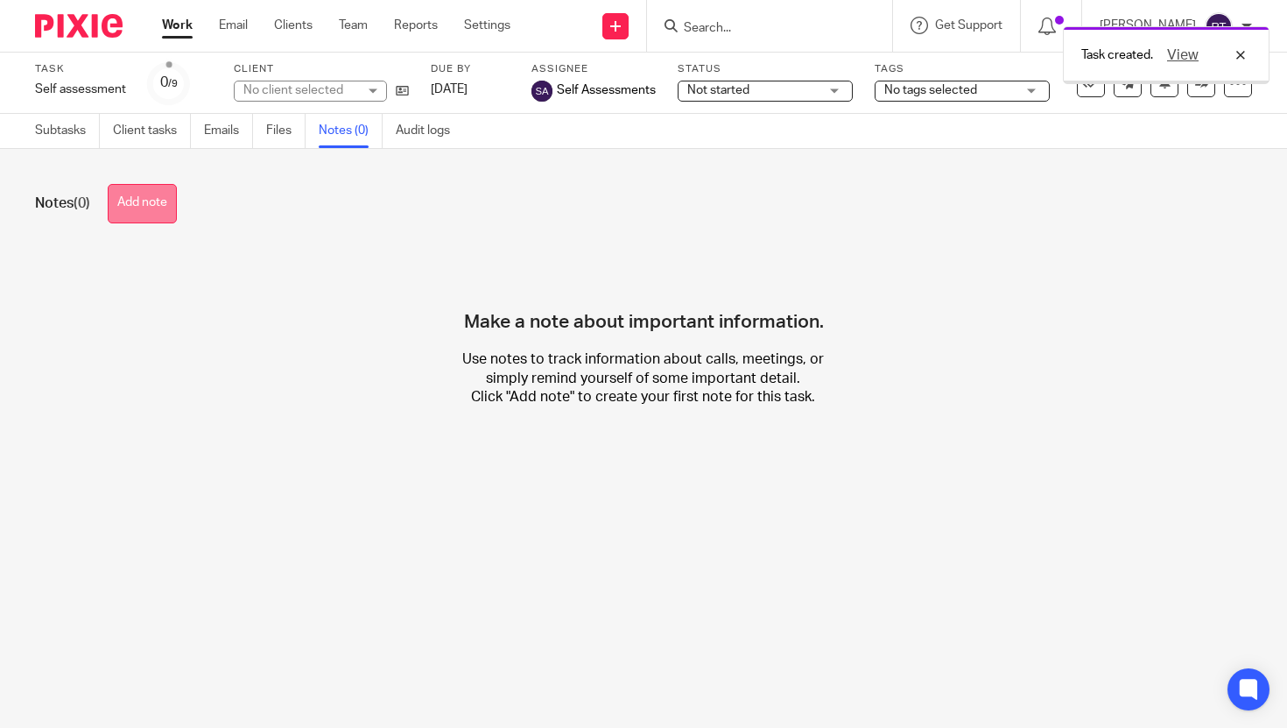
click at [138, 210] on button "Add note" at bounding box center [142, 203] width 69 height 39
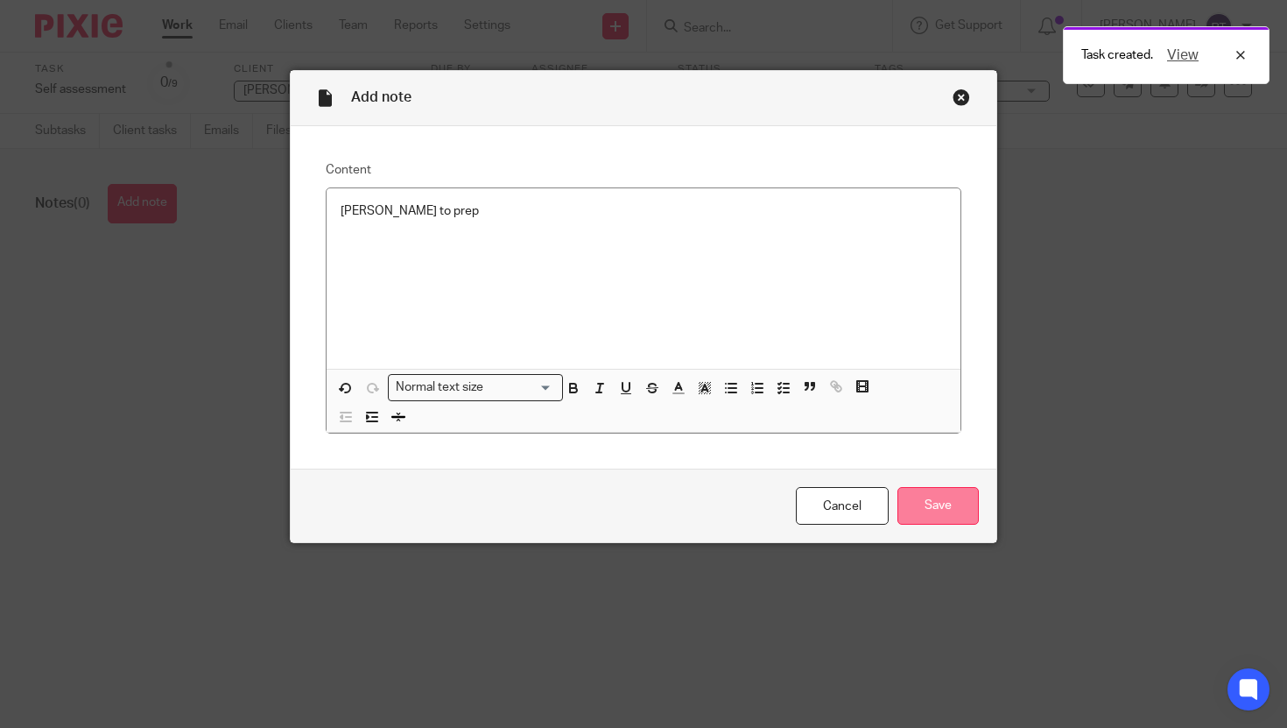
click at [938, 500] on input "Save" at bounding box center [937, 506] width 81 height 38
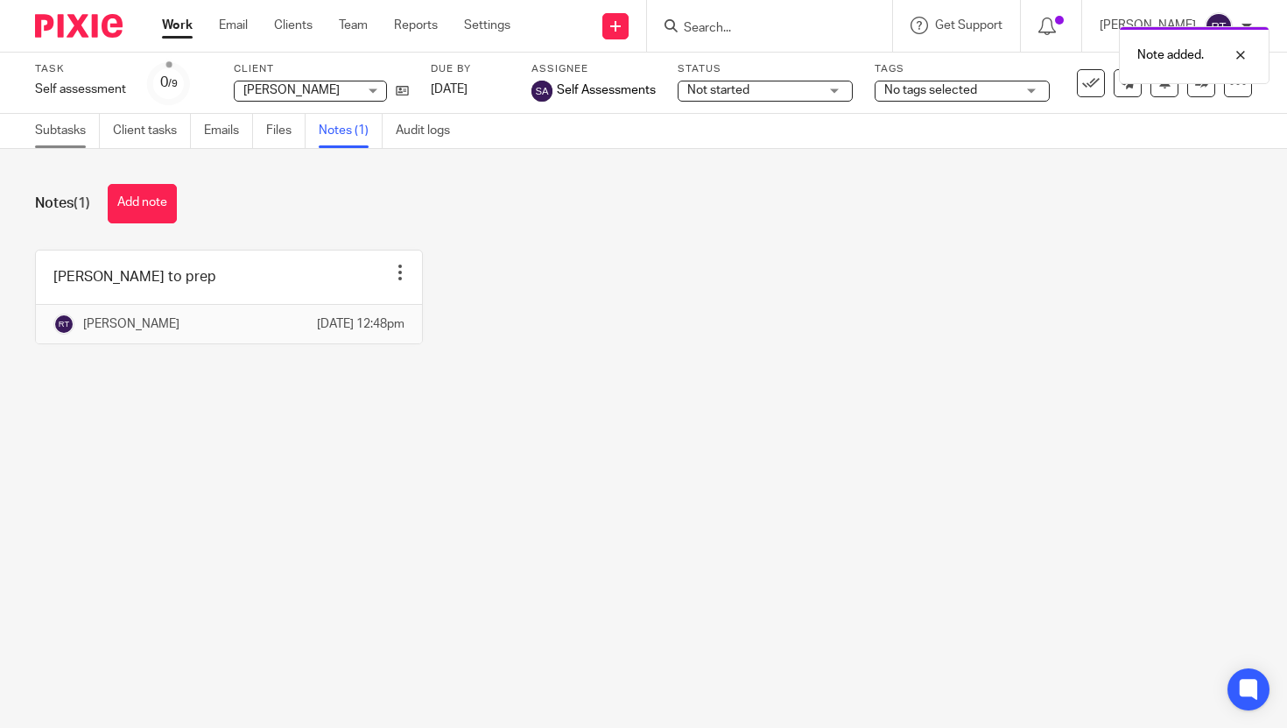
click at [60, 133] on link "Subtasks" at bounding box center [67, 131] width 65 height 34
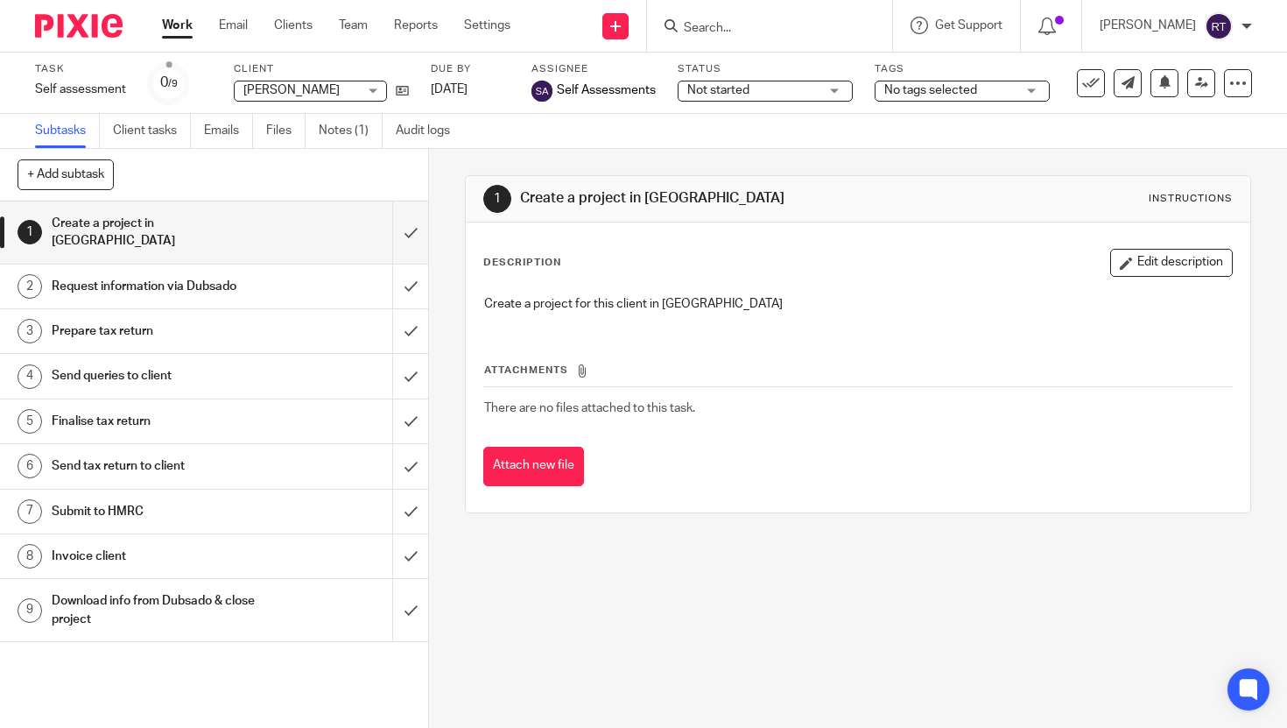
click at [409, 98] on div "Task Self assessment Save Self assessment 0 /9 Client [PERSON_NAME] [PERSON_NAM…" at bounding box center [542, 83] width 1014 height 42
click at [404, 96] on link at bounding box center [398, 90] width 22 height 18
click at [170, 23] on link "Work" at bounding box center [177, 26] width 31 height 18
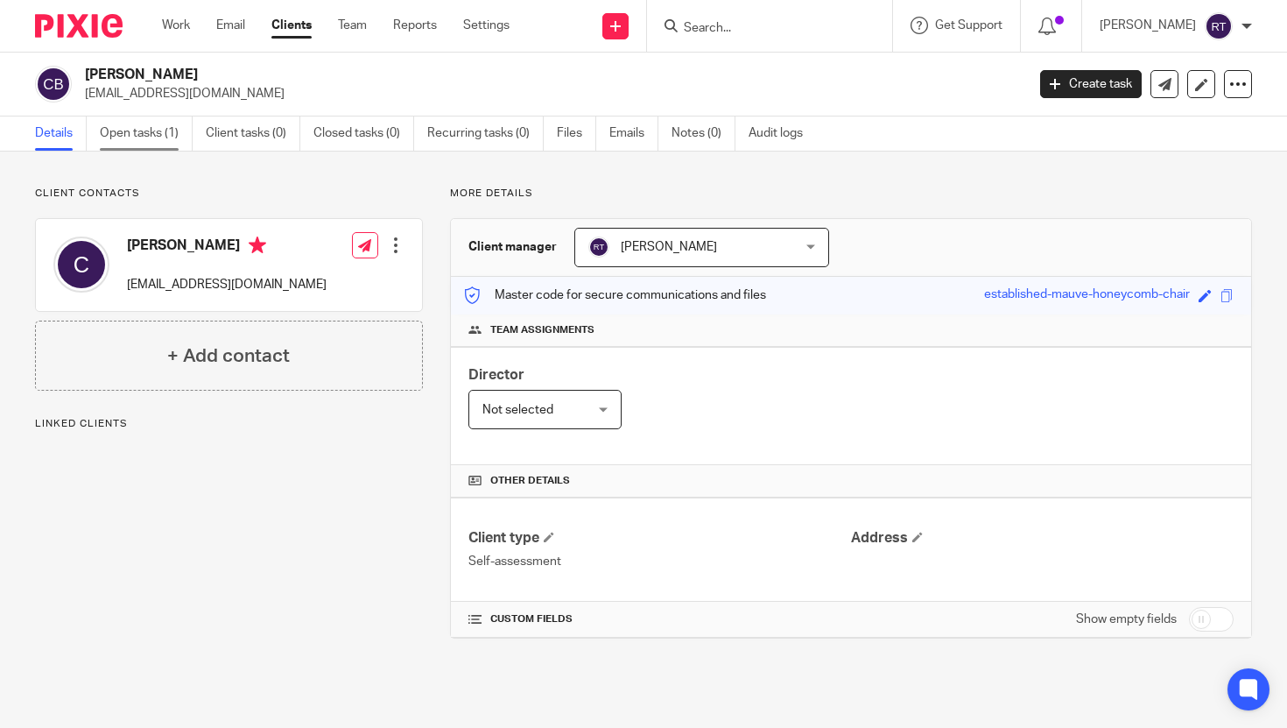
click at [160, 124] on link "Open tasks (1)" at bounding box center [146, 133] width 93 height 34
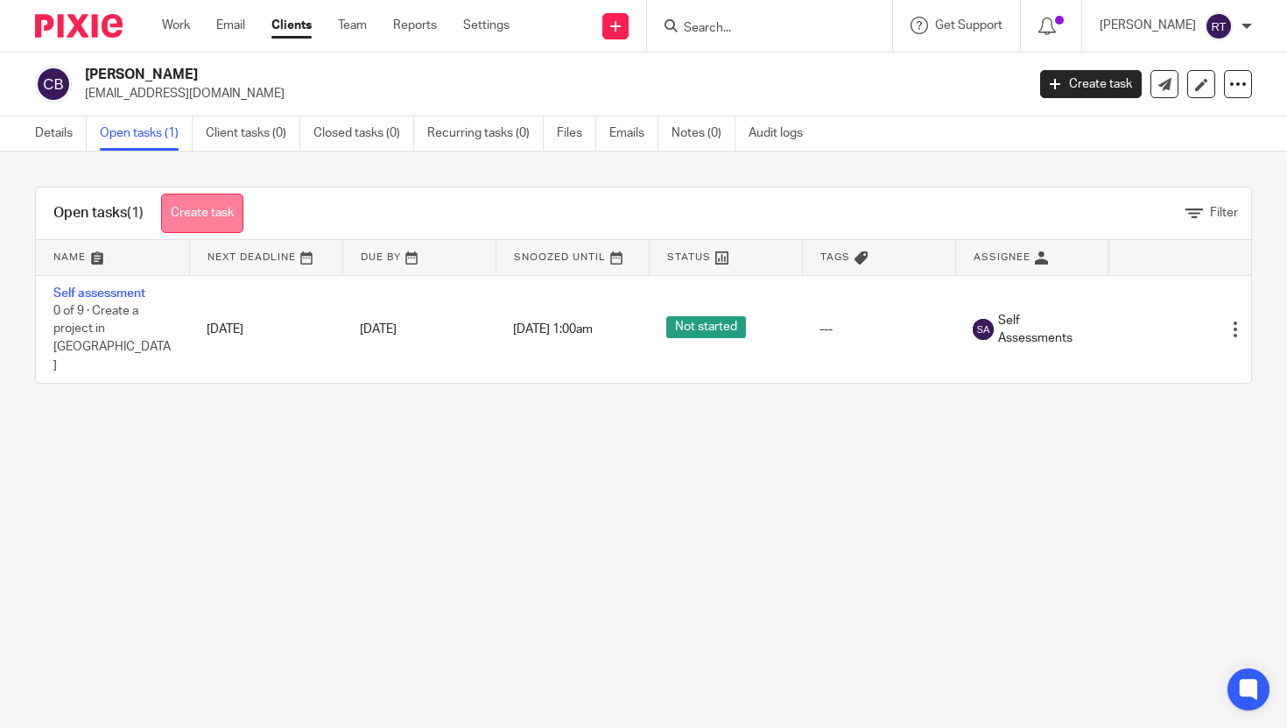
click at [206, 221] on link "Create task" at bounding box center [202, 212] width 82 height 39
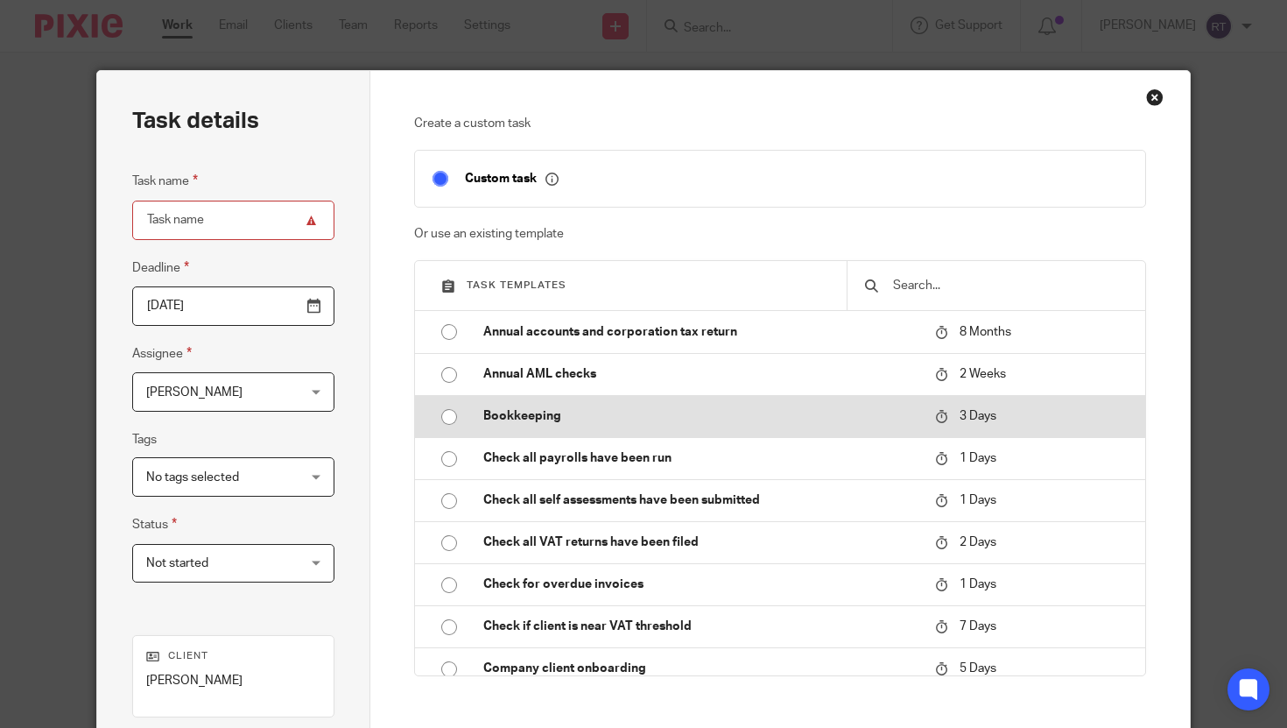
scroll to position [854, 0]
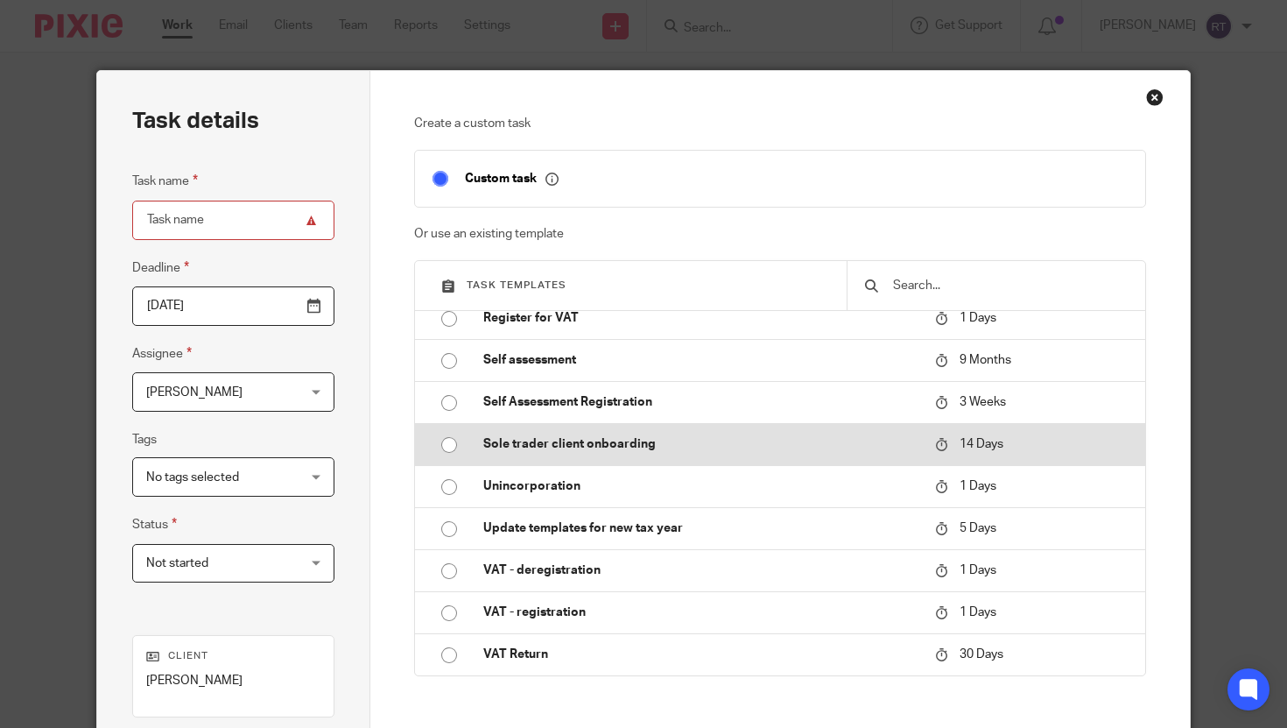
click at [550, 441] on p "Sole trader client onboarding" at bounding box center [700, 444] width 434 height 18
type input "[DATE]"
type input "Sole trader client onboarding"
checkbox input "false"
radio input "true"
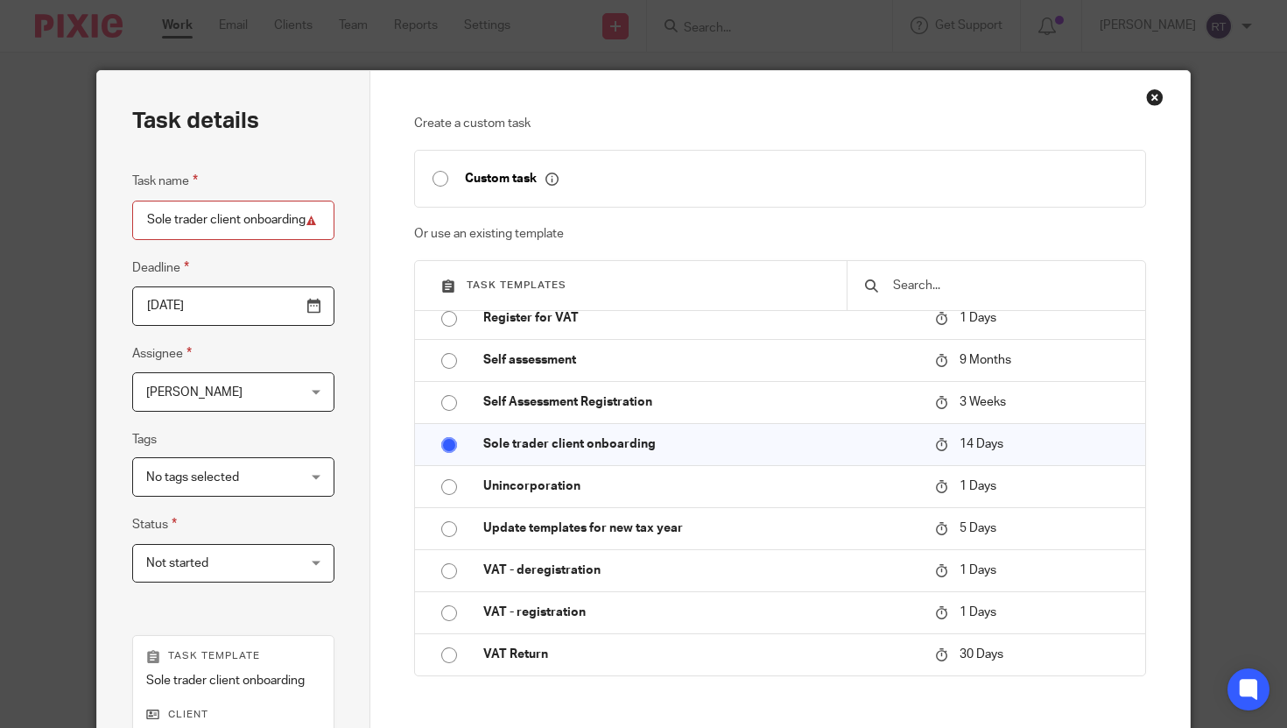
scroll to position [309, 0]
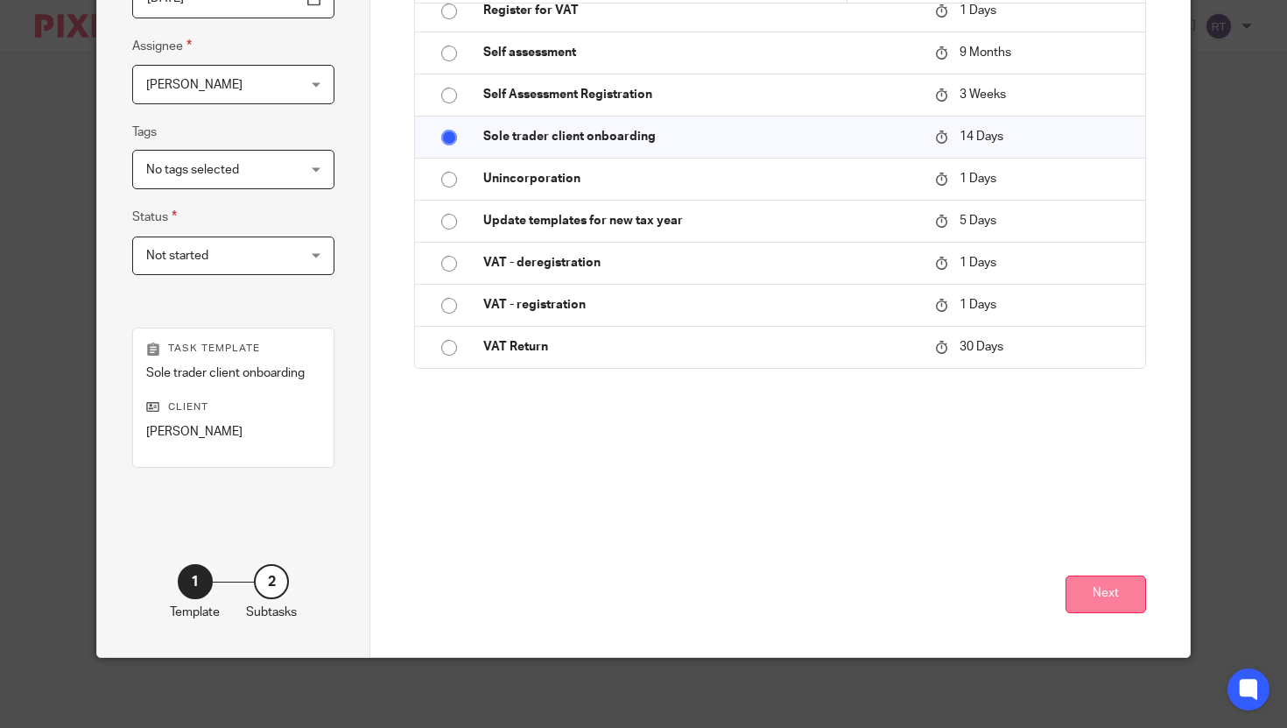
click at [1100, 579] on button "Next" at bounding box center [1105, 594] width 81 height 38
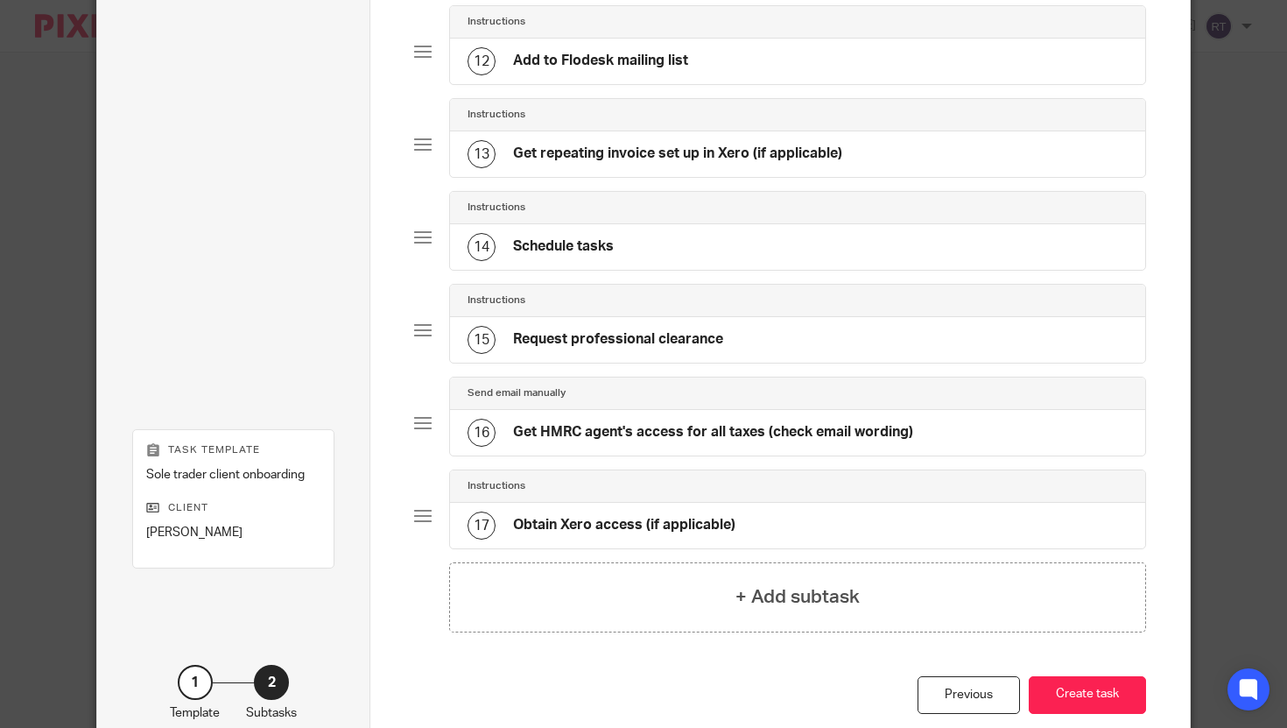
scroll to position [1277, 0]
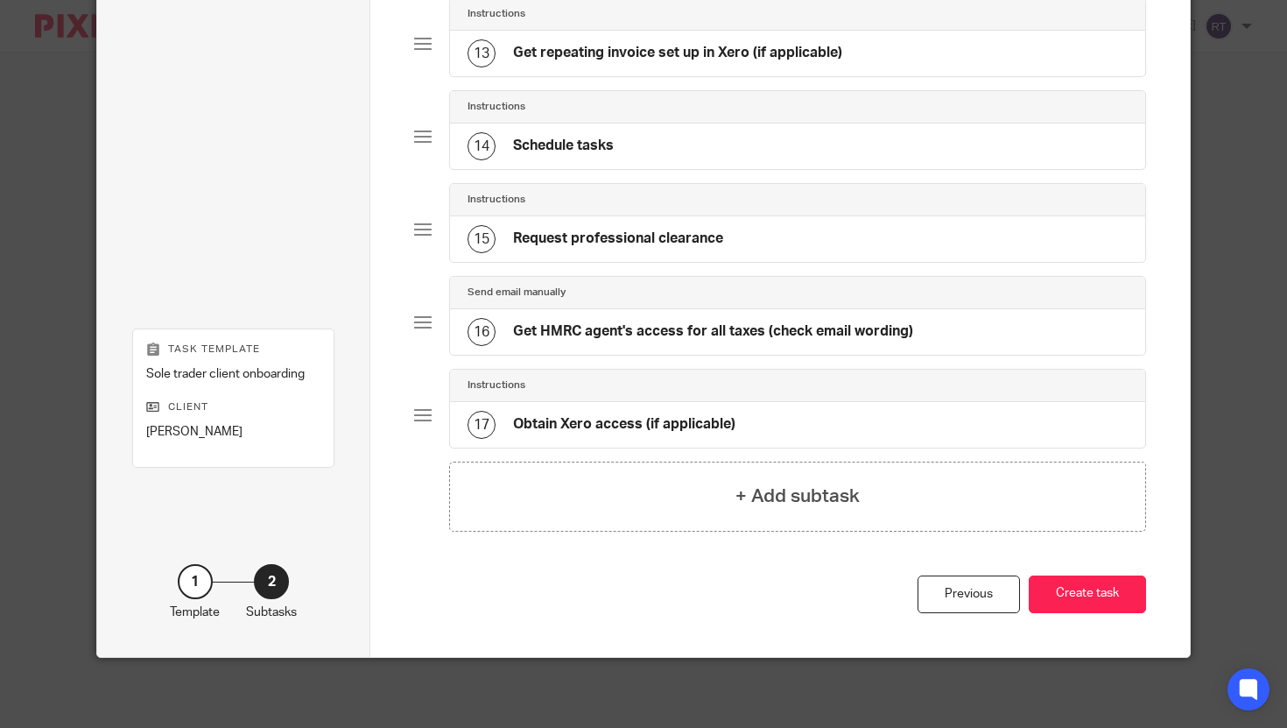
click at [1099, 600] on button "Create task" at bounding box center [1087, 594] width 117 height 38
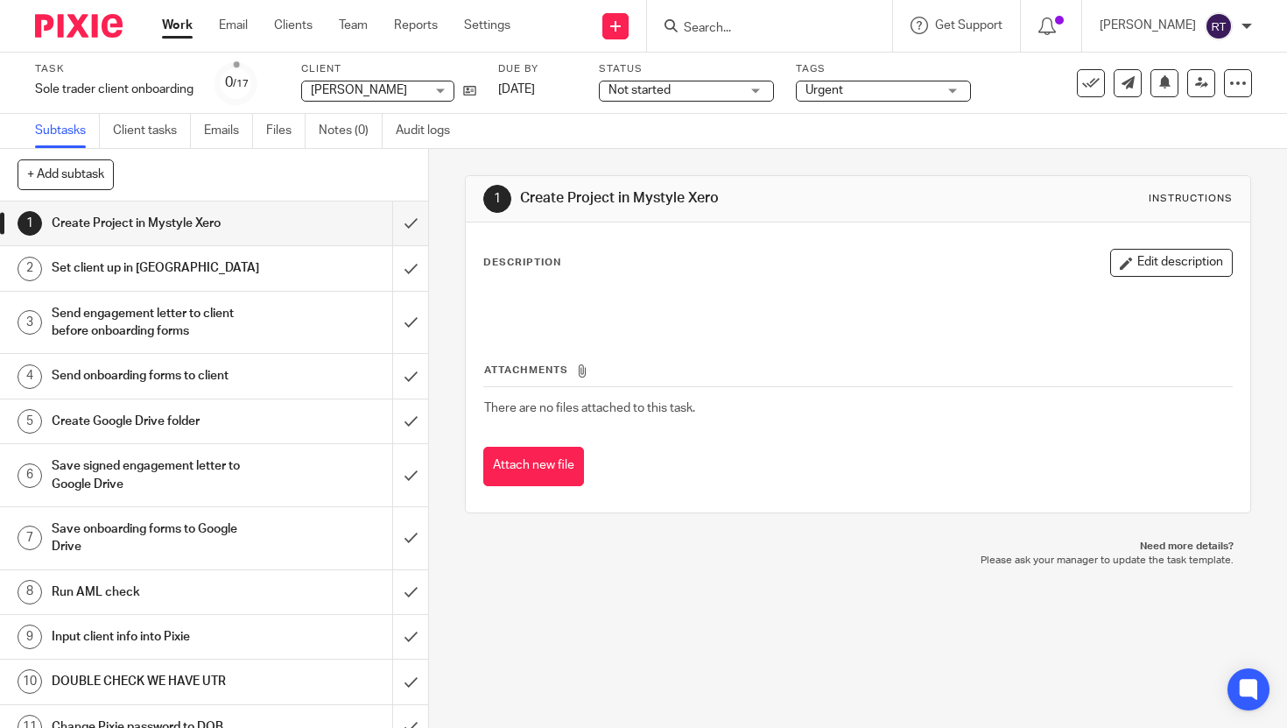
click at [865, 83] on span "Urgent" at bounding box center [870, 90] width 131 height 18
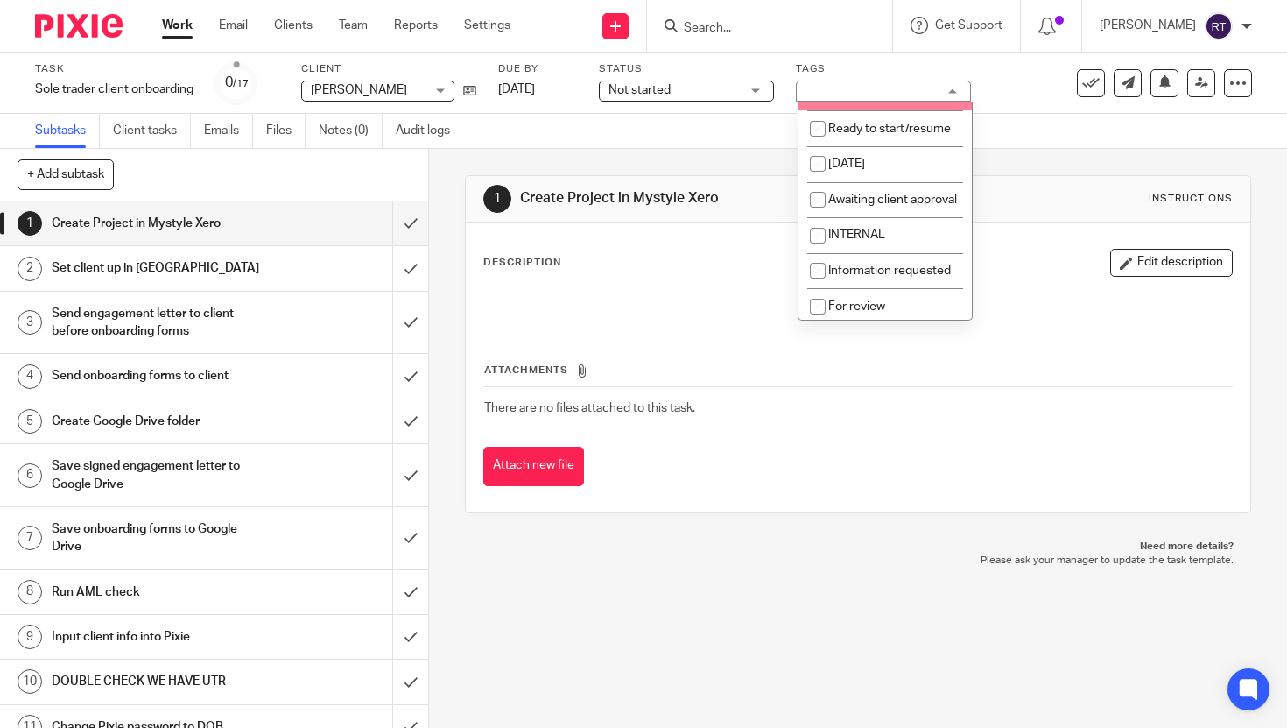
scroll to position [182, 0]
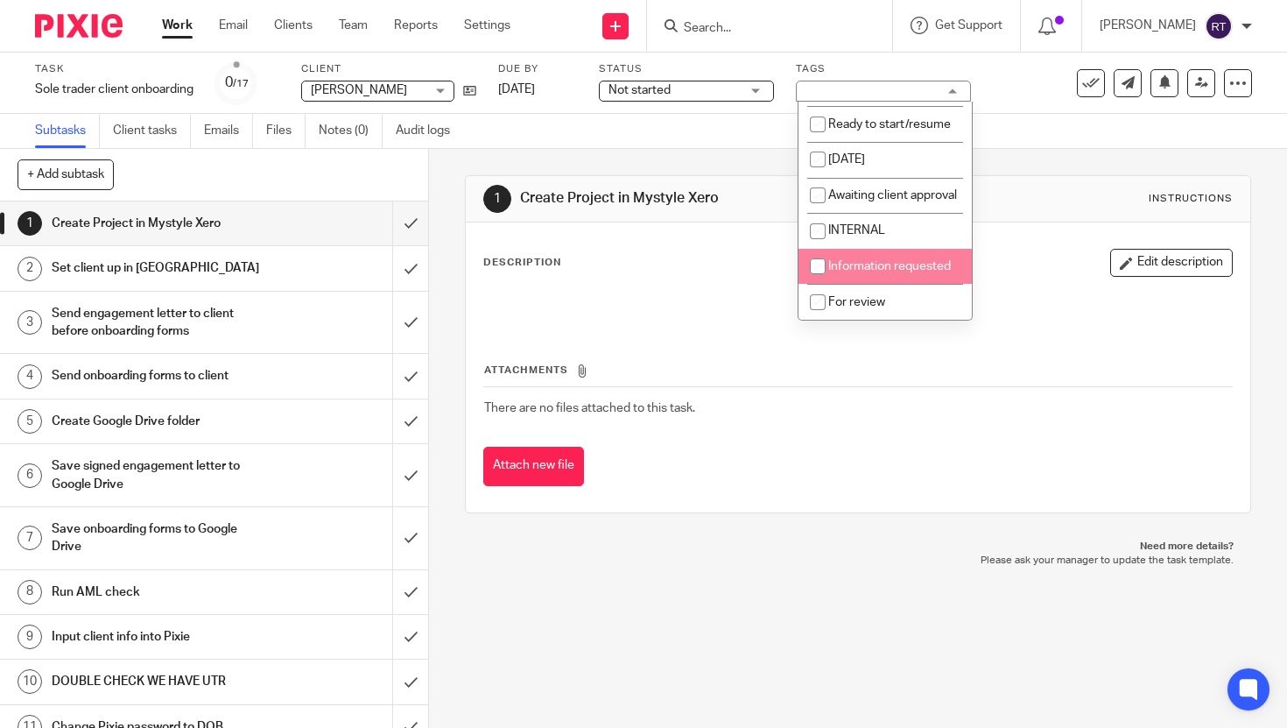
click at [888, 255] on li "Information requested" at bounding box center [884, 267] width 173 height 36
checkbox input "true"
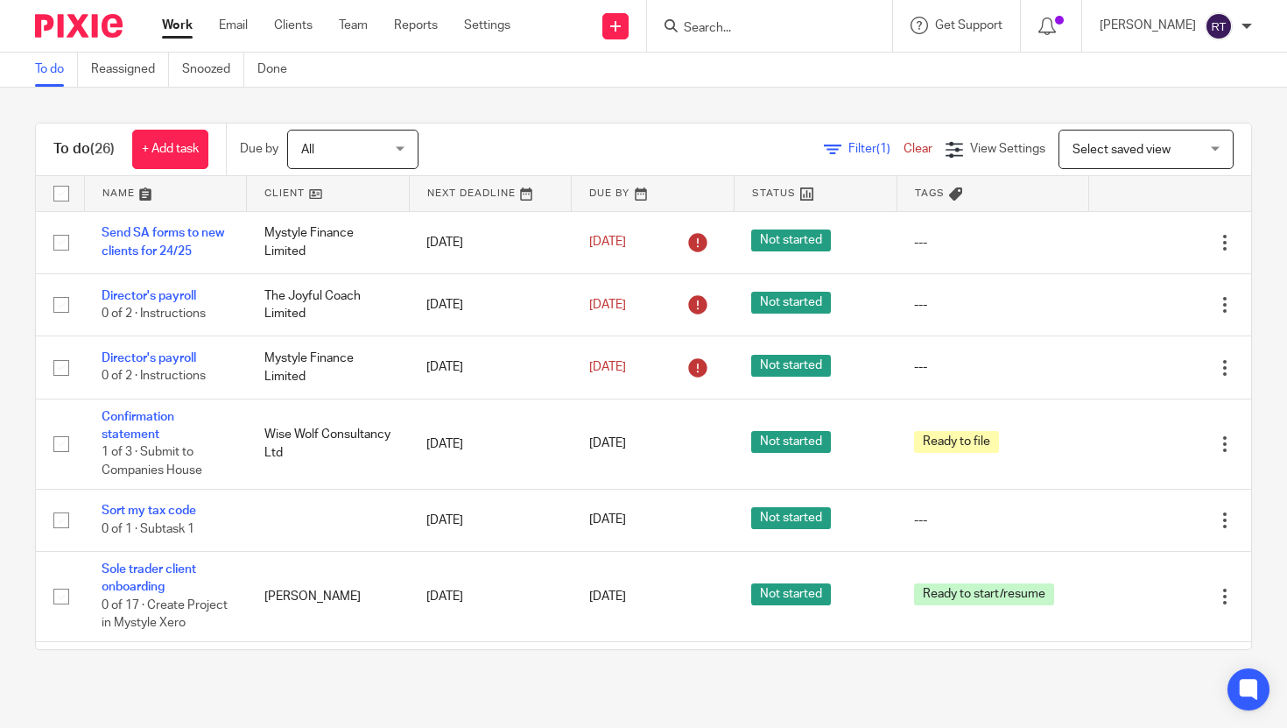
click at [812, 30] on input "Search" at bounding box center [761, 29] width 158 height 16
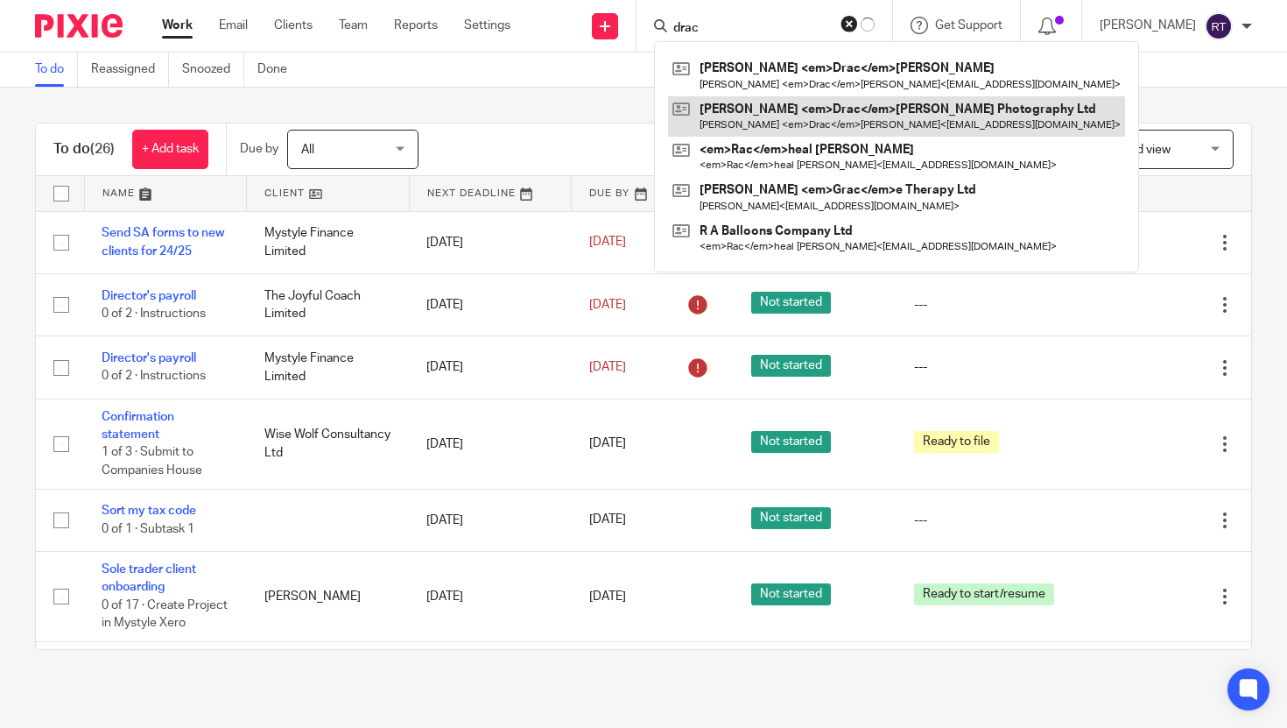
type input "drac"
click at [777, 112] on link at bounding box center [896, 116] width 457 height 40
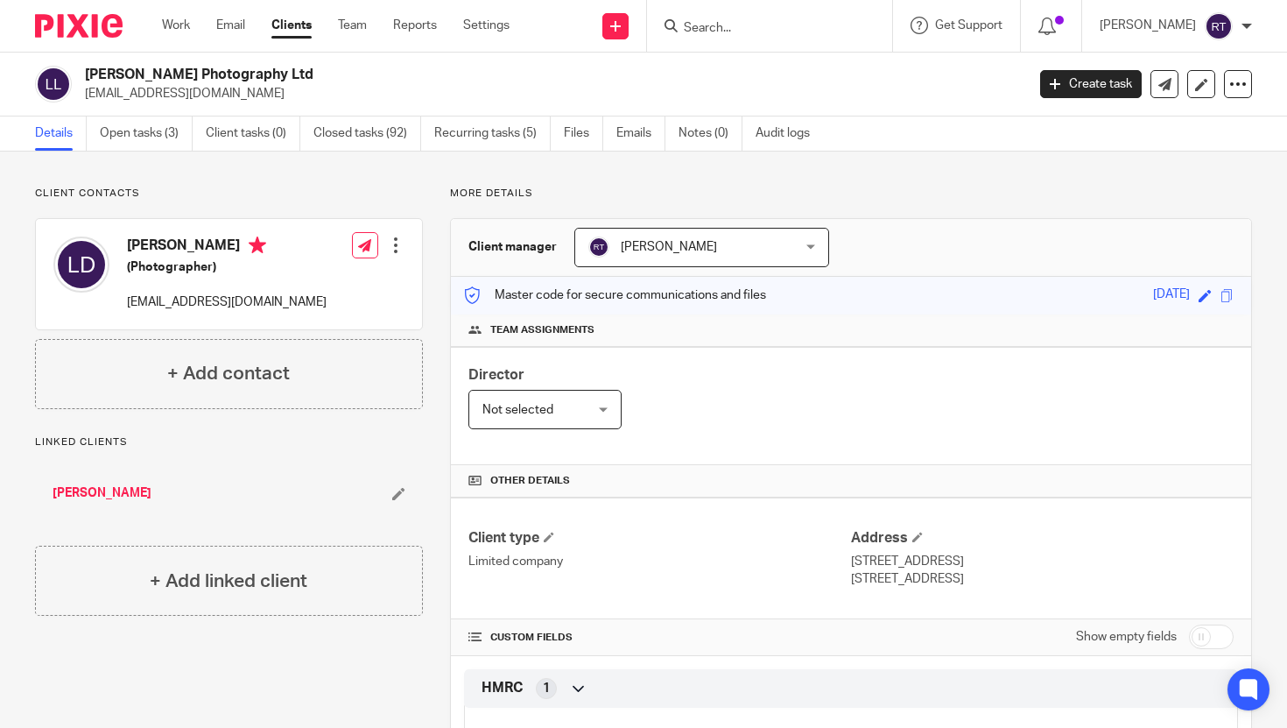
scroll to position [432, 0]
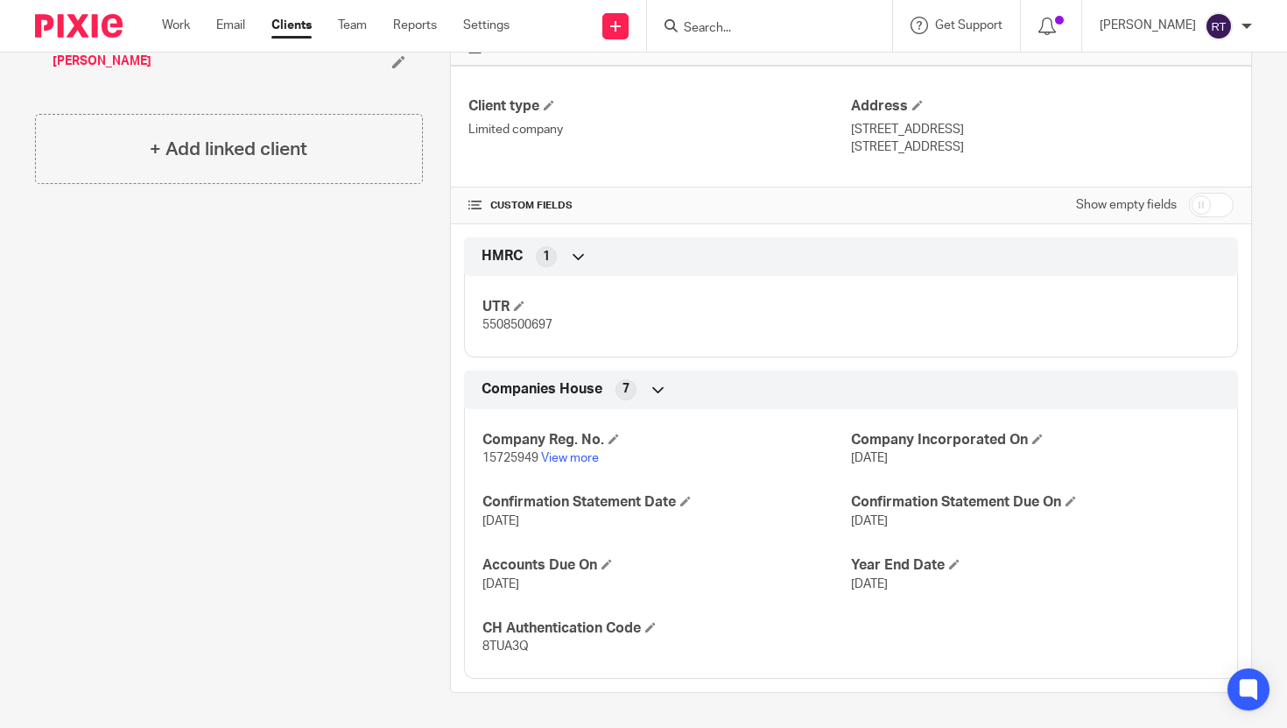
click at [505, 456] on span "15725949" at bounding box center [510, 458] width 56 height 12
copy span "15725949"
click at [533, 327] on span "5508500697" at bounding box center [517, 325] width 70 height 12
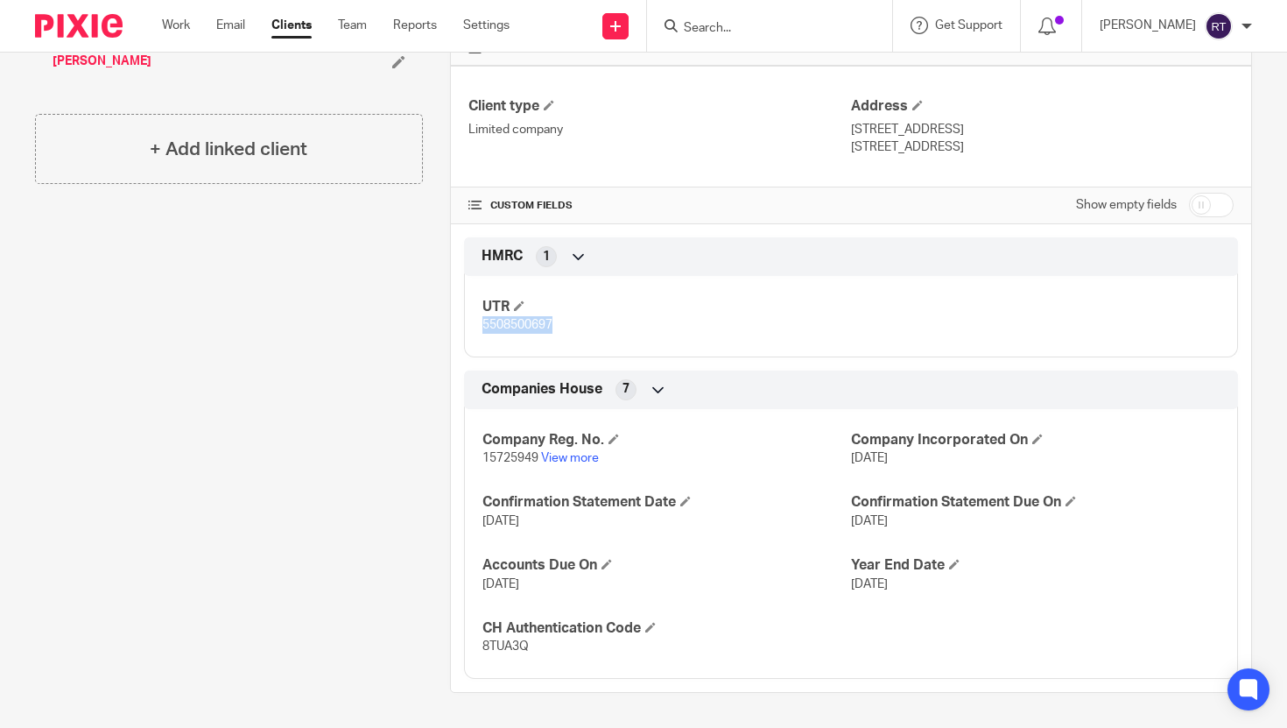
copy span "5508500697"
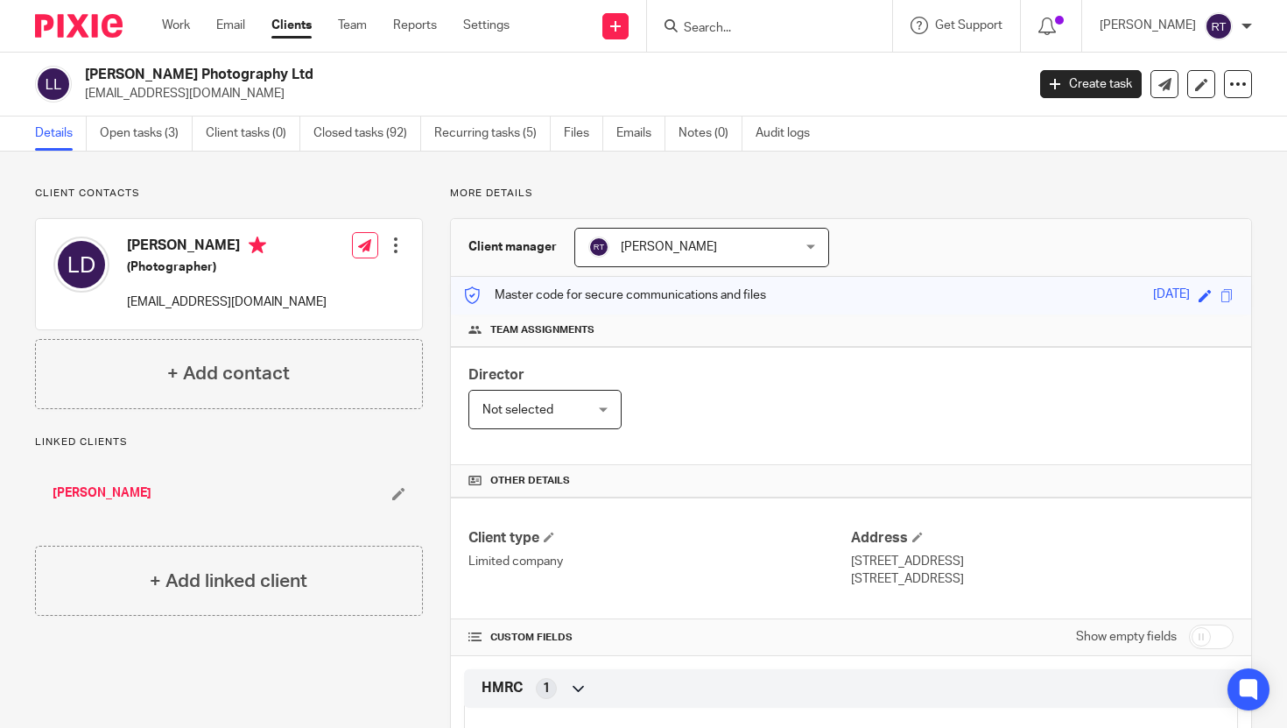
click at [94, 503] on div "[PERSON_NAME]" at bounding box center [229, 493] width 388 height 53
click at [86, 498] on link "[PERSON_NAME]" at bounding box center [102, 493] width 99 height 18
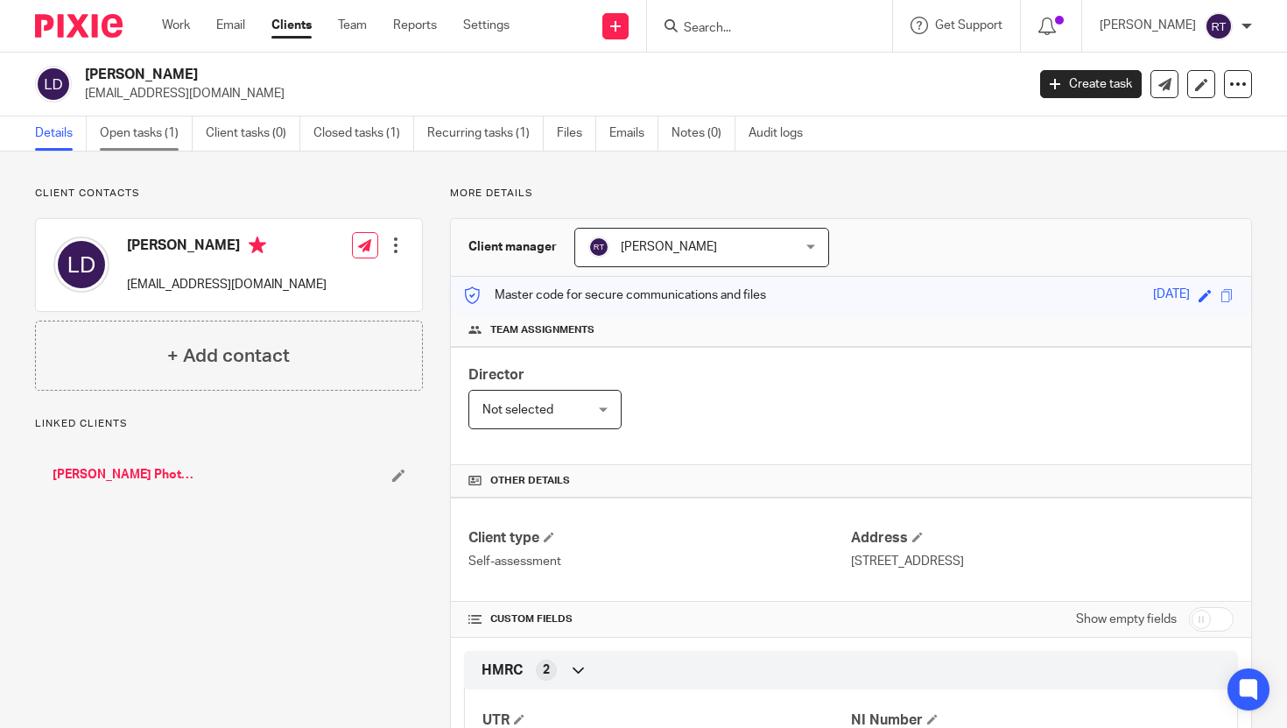
click at [158, 138] on link "Open tasks (1)" at bounding box center [146, 133] width 93 height 34
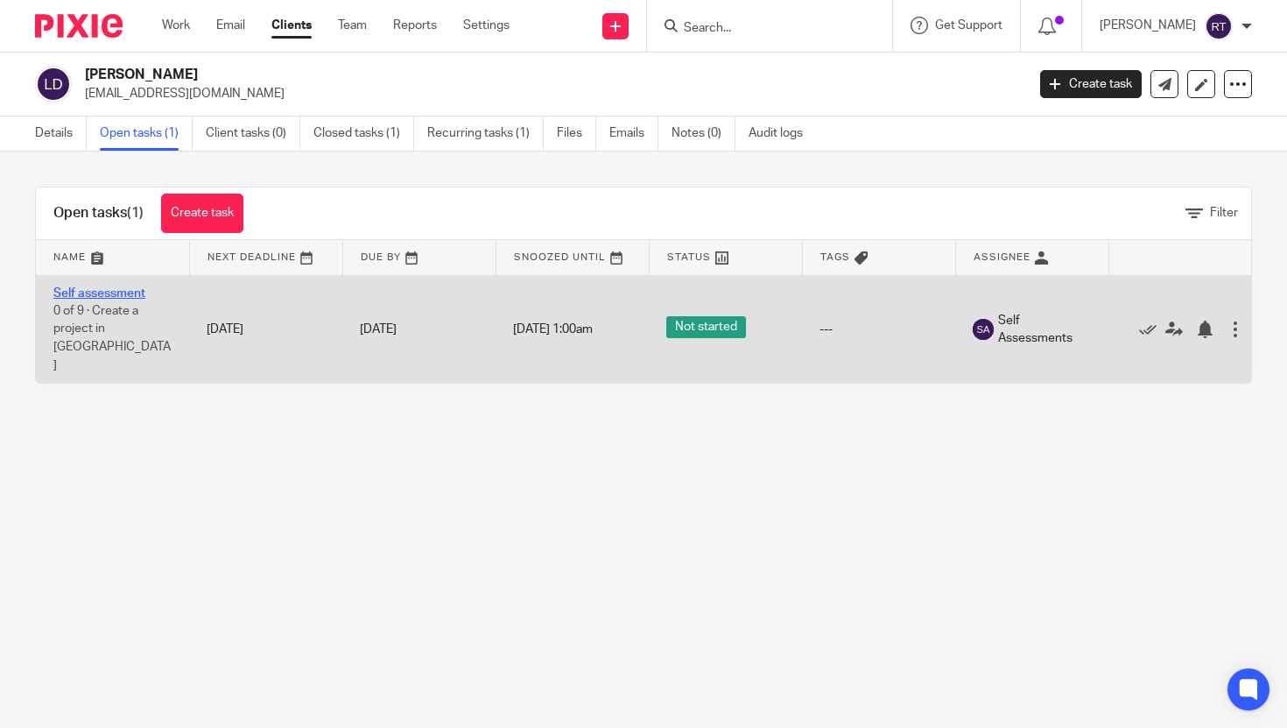
click at [115, 287] on link "Self assessment" at bounding box center [99, 293] width 92 height 12
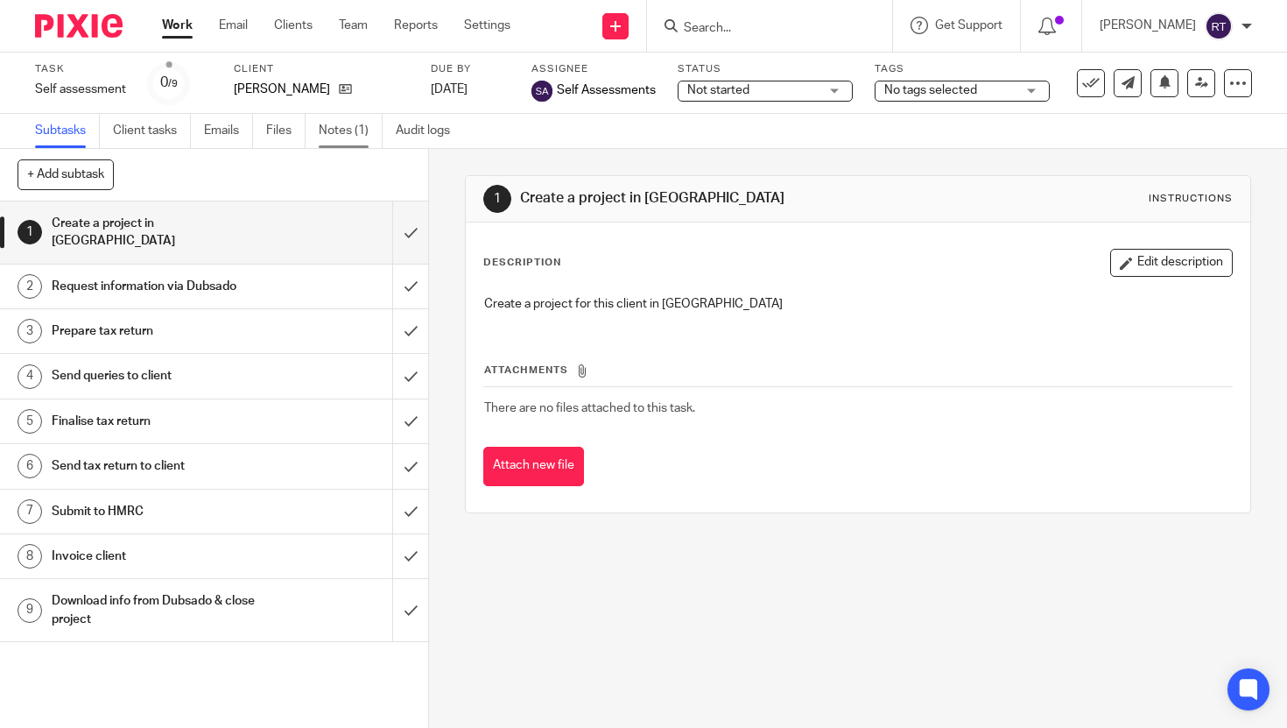
click at [331, 129] on link "Notes (1)" at bounding box center [351, 131] width 64 height 34
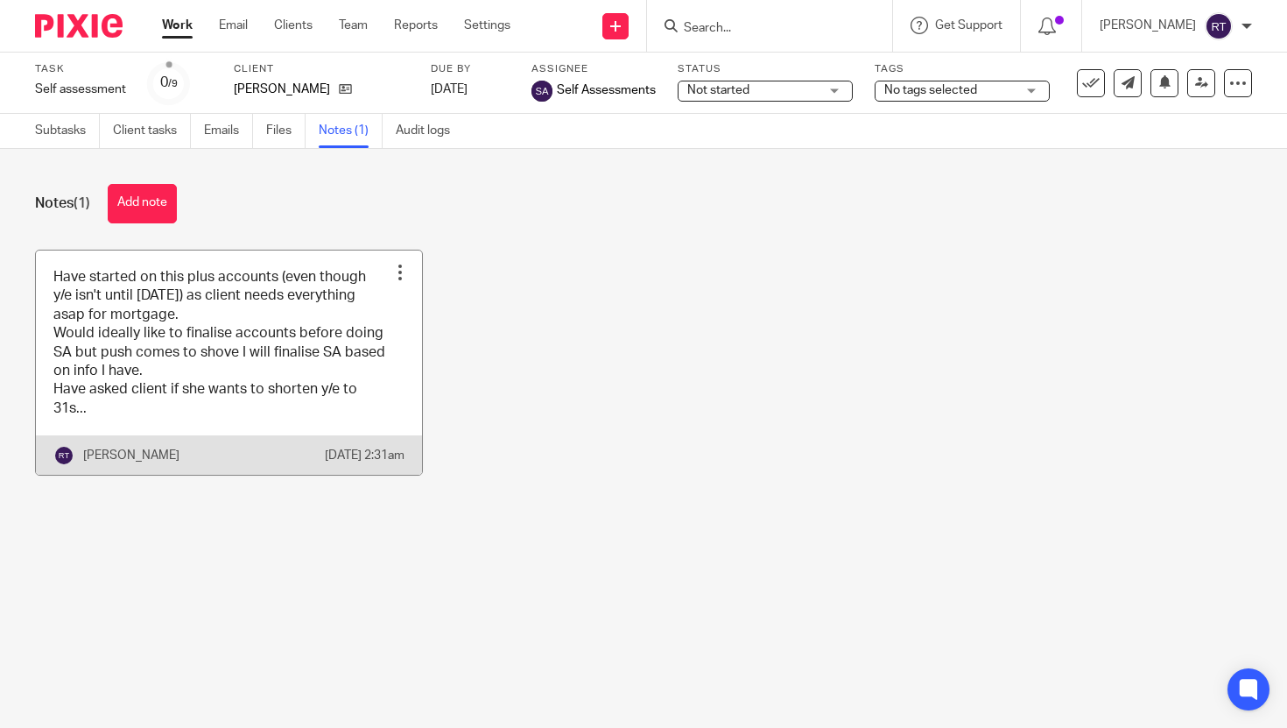
click at [271, 265] on link at bounding box center [229, 362] width 386 height 225
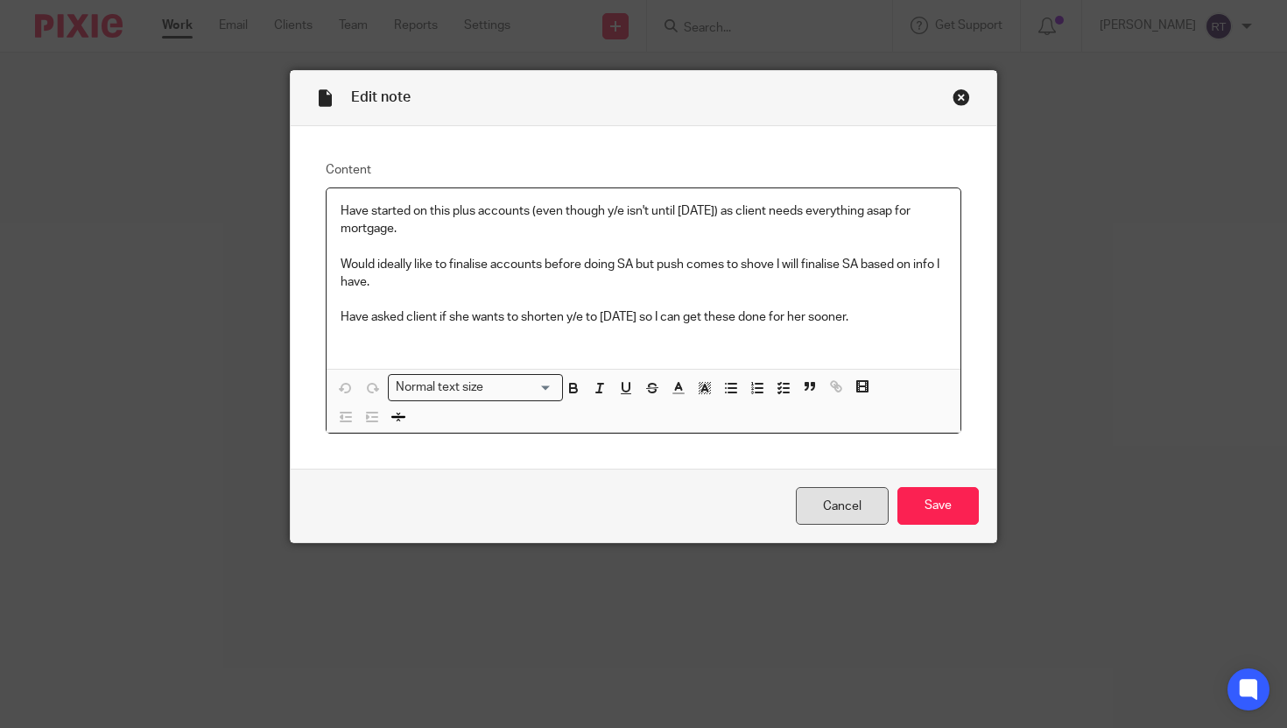
click at [819, 499] on link "Cancel" at bounding box center [842, 506] width 93 height 38
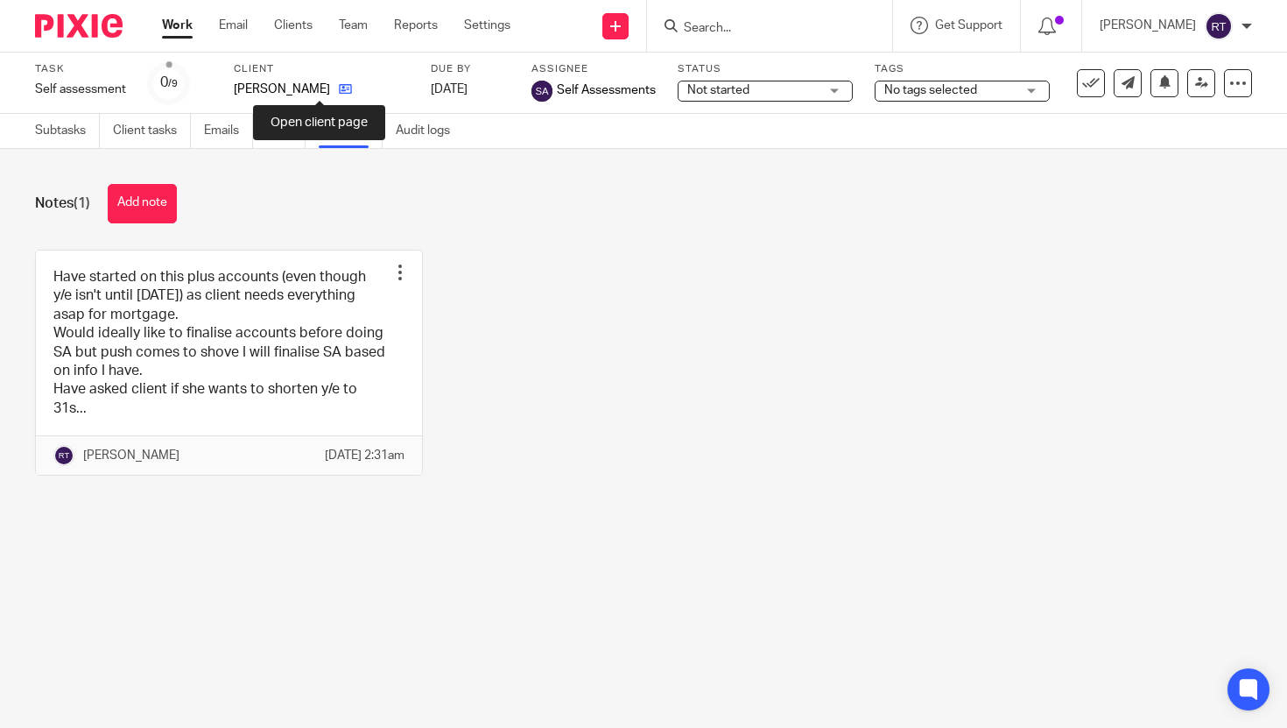
click at [339, 85] on icon at bounding box center [345, 88] width 13 height 13
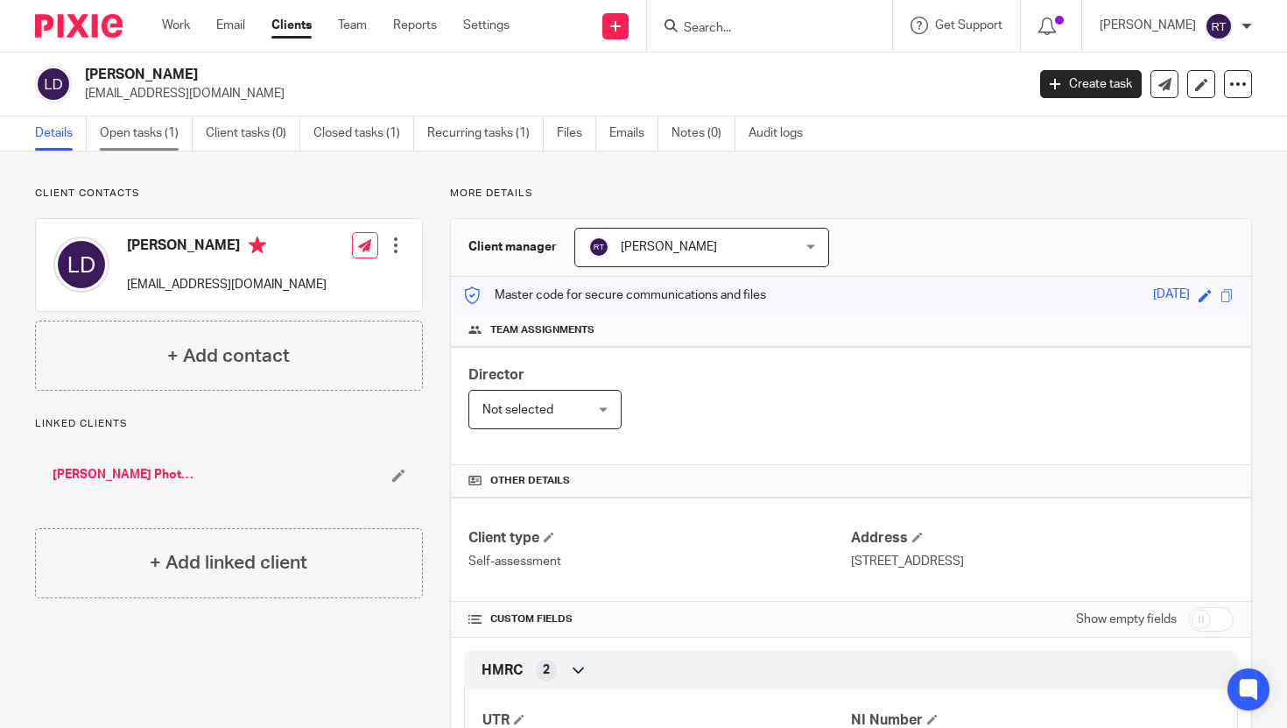
click at [144, 140] on link "Open tasks (1)" at bounding box center [146, 133] width 93 height 34
click at [53, 131] on link "Details" at bounding box center [61, 133] width 52 height 34
click at [72, 471] on link "[PERSON_NAME] Photography Ltd" at bounding box center [123, 475] width 141 height 18
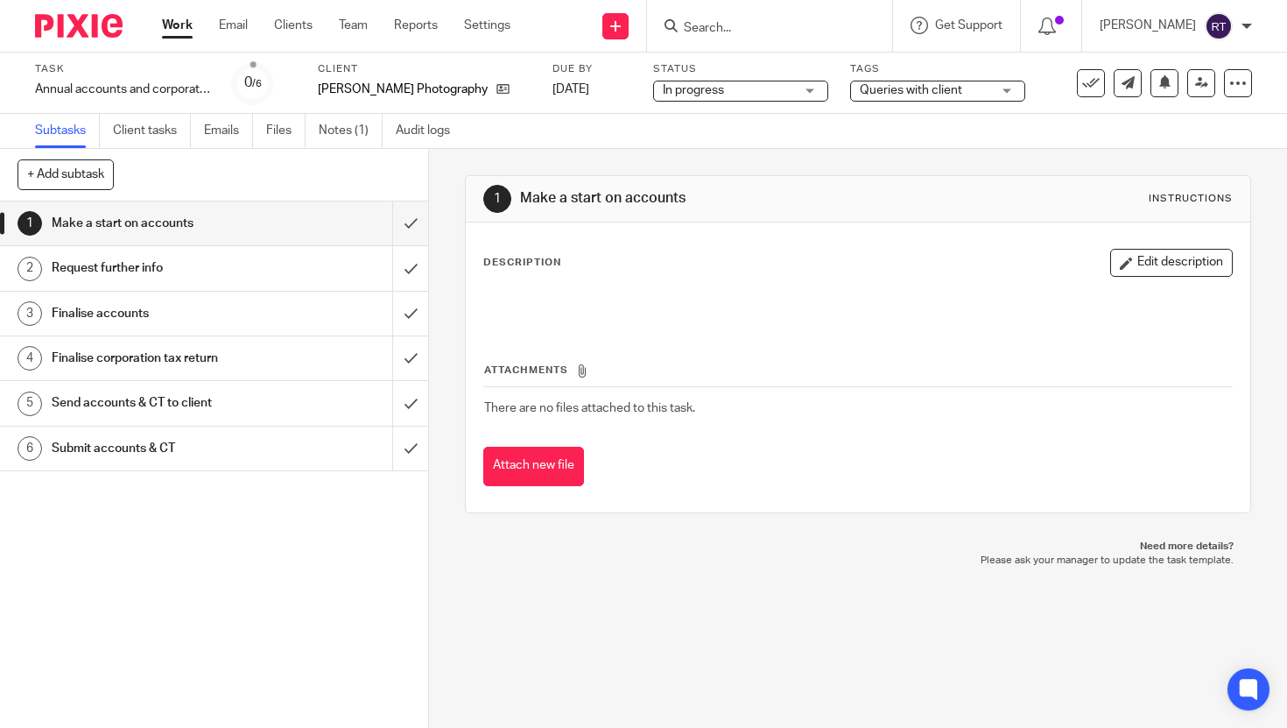
click at [880, 92] on span "Queries with client" at bounding box center [911, 90] width 102 height 12
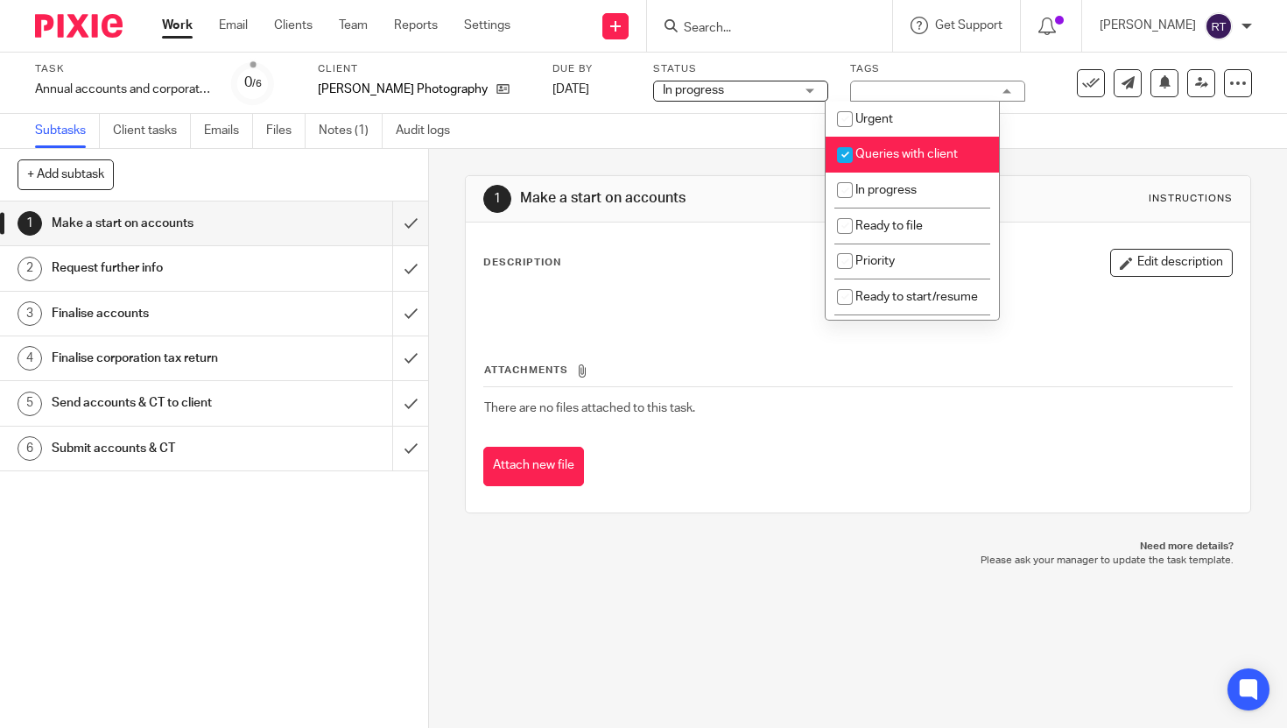
click at [884, 157] on span "Queries with client" at bounding box center [906, 154] width 102 height 12
checkbox input "false"
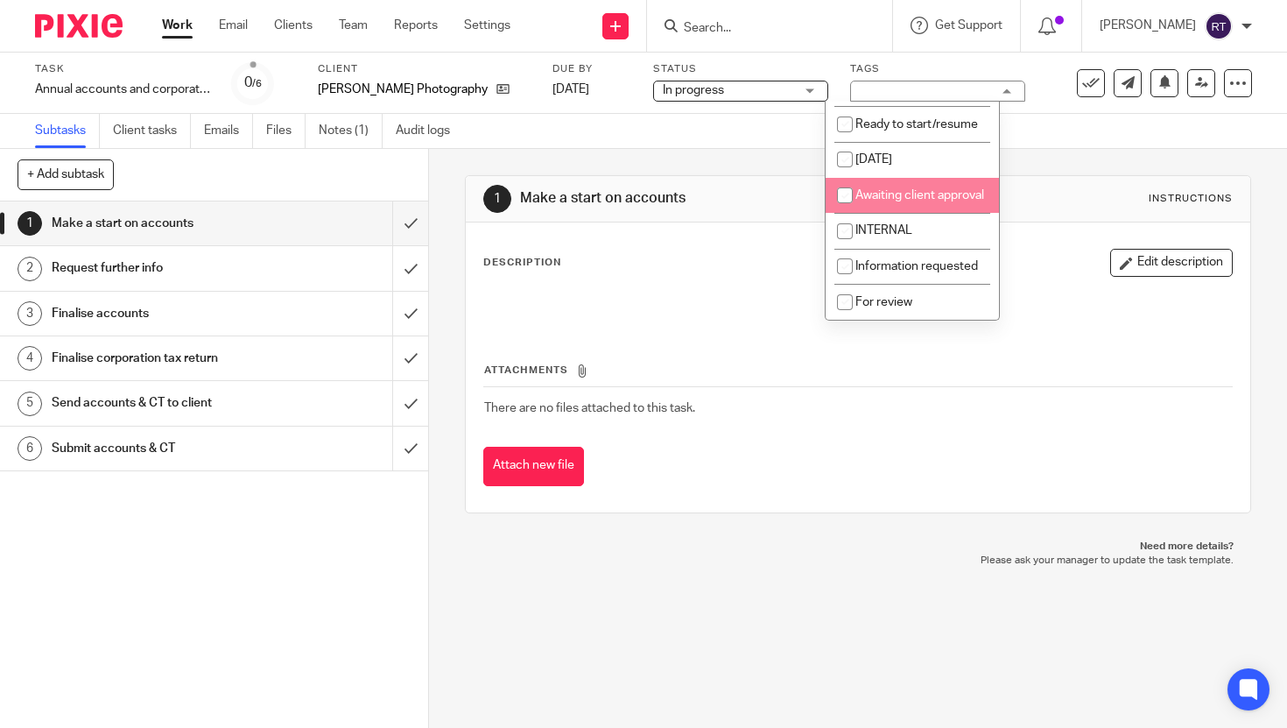
click at [919, 198] on span "Awaiting client approval" at bounding box center [919, 195] width 129 height 12
checkbox input "true"
click at [184, 34] on link "Work" at bounding box center [177, 26] width 31 height 18
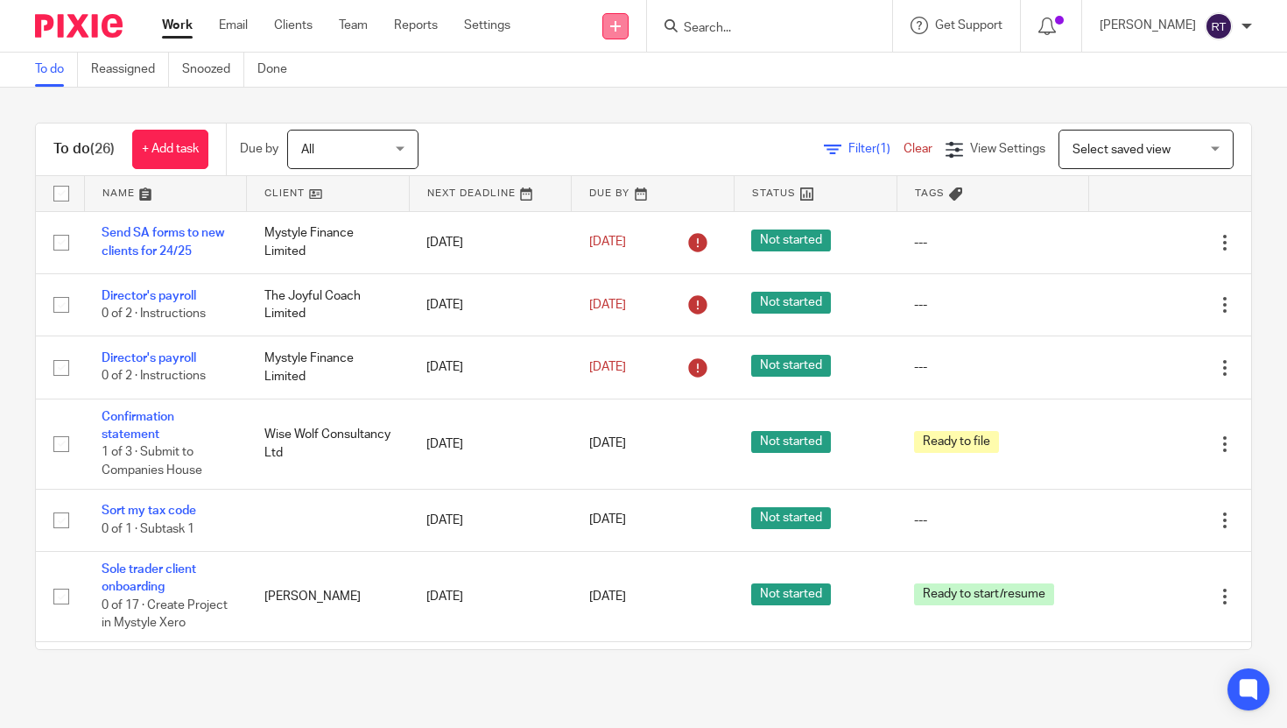
click at [621, 28] on icon at bounding box center [615, 26] width 11 height 11
click at [631, 161] on link "Request signature" at bounding box center [641, 158] width 123 height 25
click at [654, 161] on link "Request signature" at bounding box center [641, 158] width 123 height 25
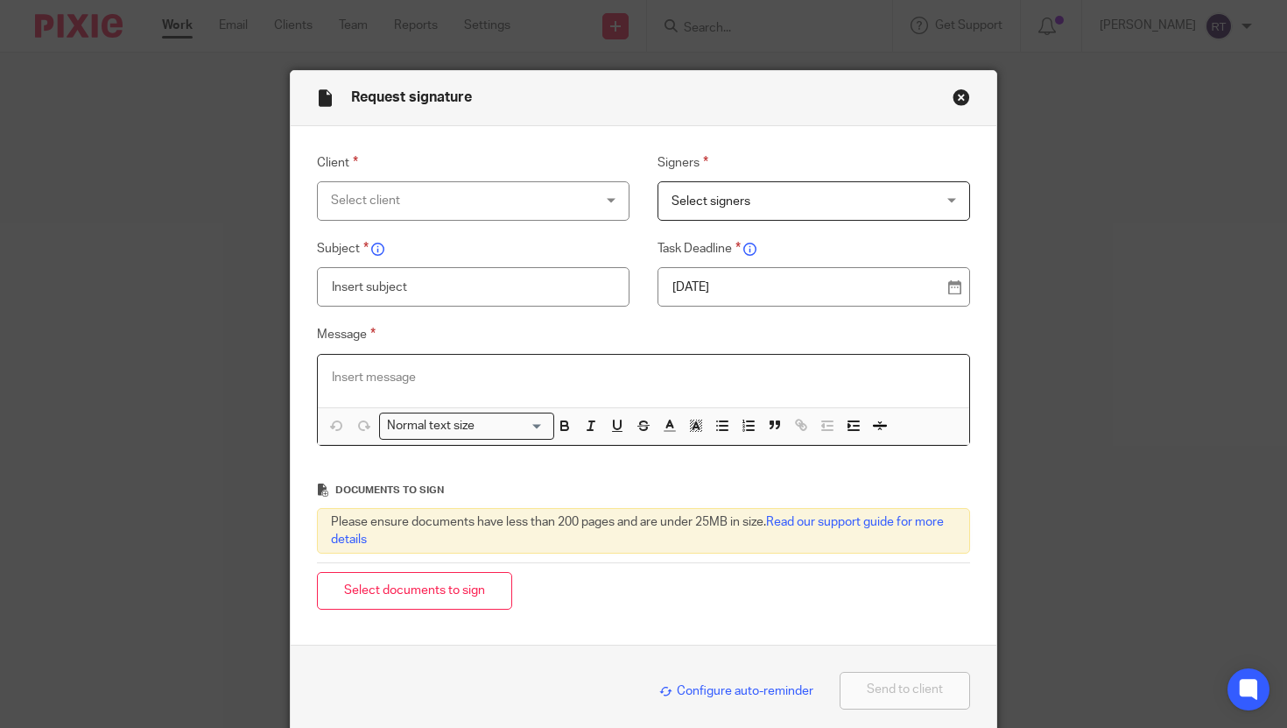
click at [506, 381] on p at bounding box center [644, 378] width 624 height 18
paste div
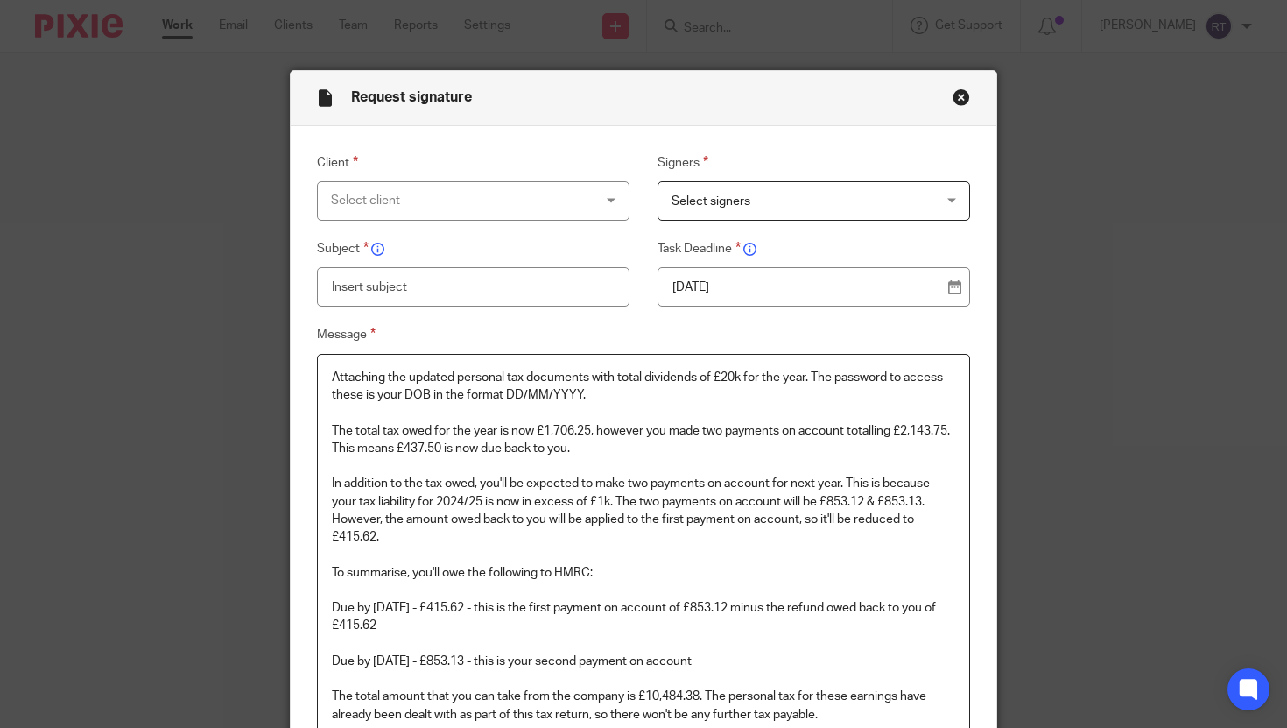
click at [346, 380] on p "Attaching the updated personal tax documents with total dividends of £20k for t…" at bounding box center [644, 387] width 624 height 36
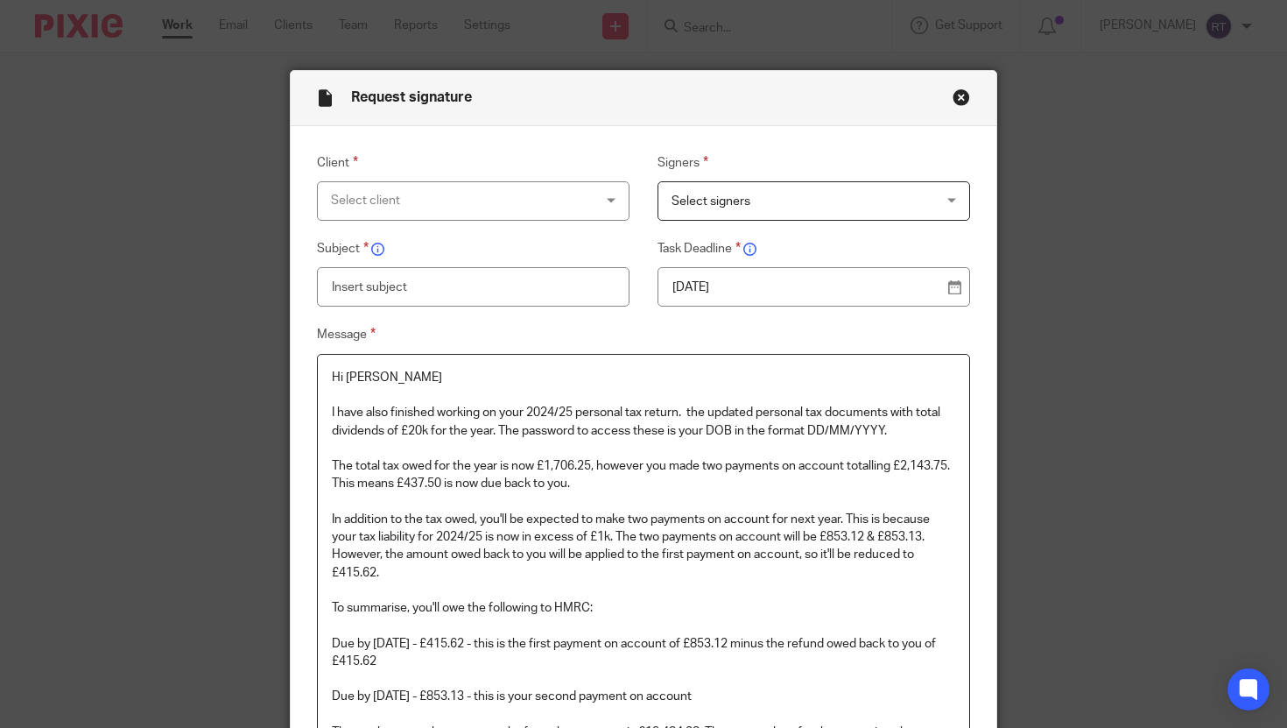
click at [690, 411] on p "I have also finished working on your 2024/25 personal tax return. the updated p…" at bounding box center [644, 422] width 624 height 36
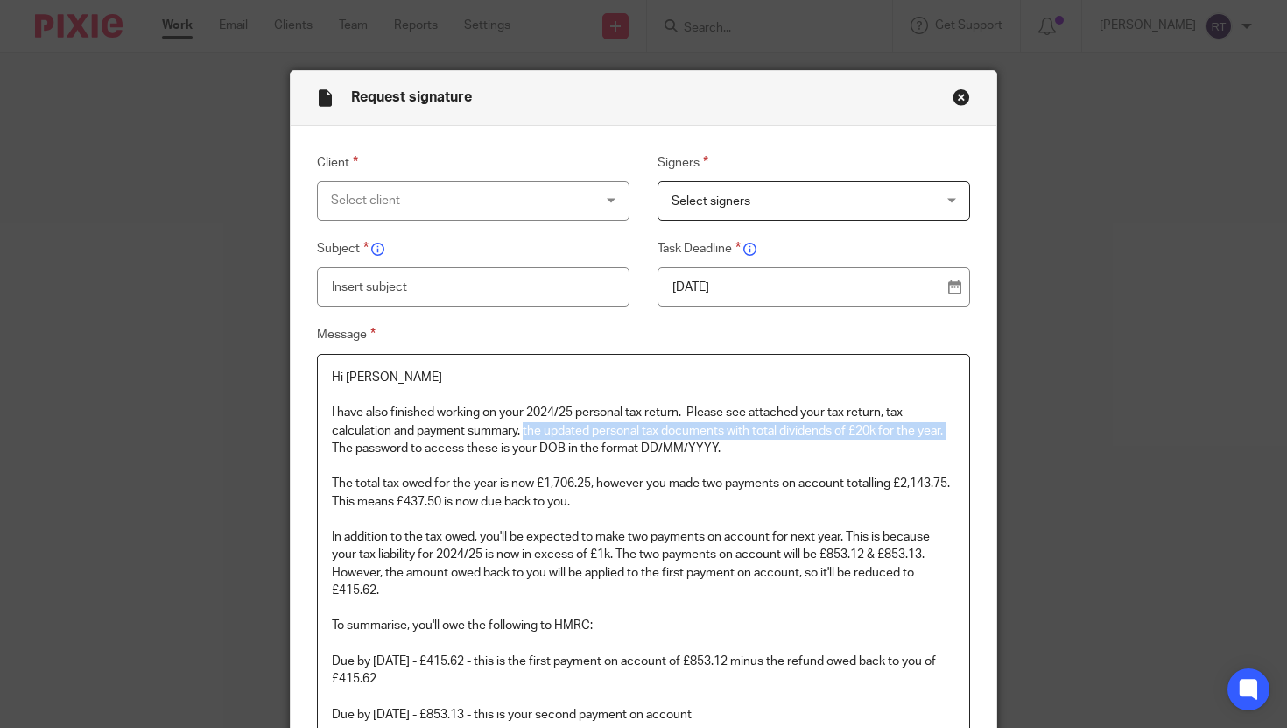
drag, startPoint x: 525, startPoint y: 432, endPoint x: 988, endPoint y: 439, distance: 463.2
click at [988, 439] on div "Client Select client Agate Maluhina Alexandra Fearon Alex Critoph Alice Elizabe…" at bounding box center [644, 607] width 706 height 962
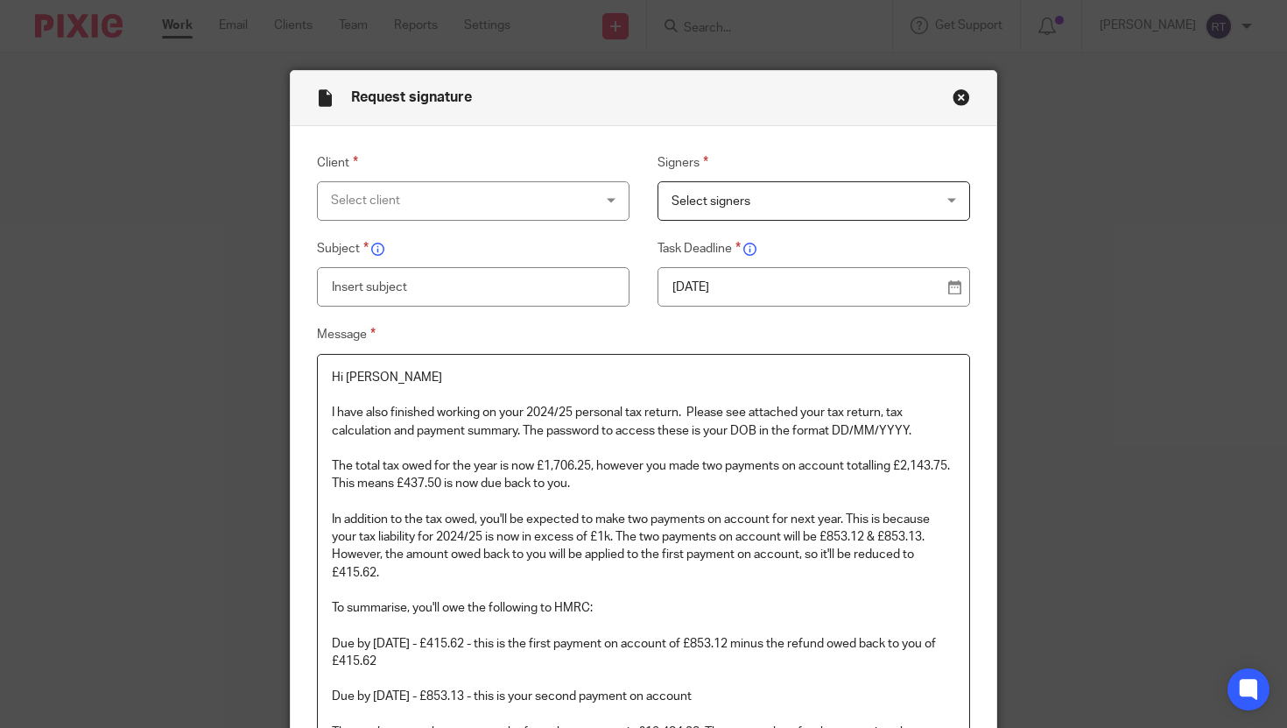
click at [336, 469] on p "The total tax owed for the year is now £1,706.25, however you made two payments…" at bounding box center [644, 475] width 624 height 36
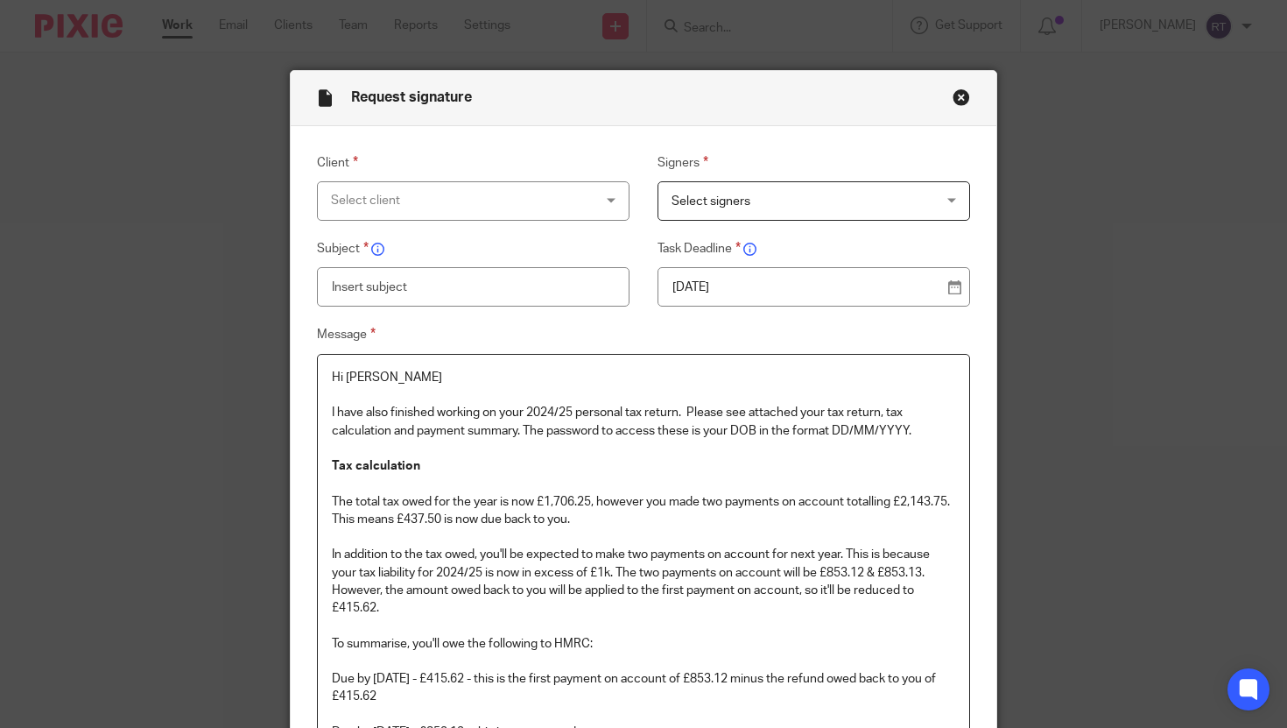
click at [332, 466] on strong "Tax calculation" at bounding box center [376, 466] width 88 height 12
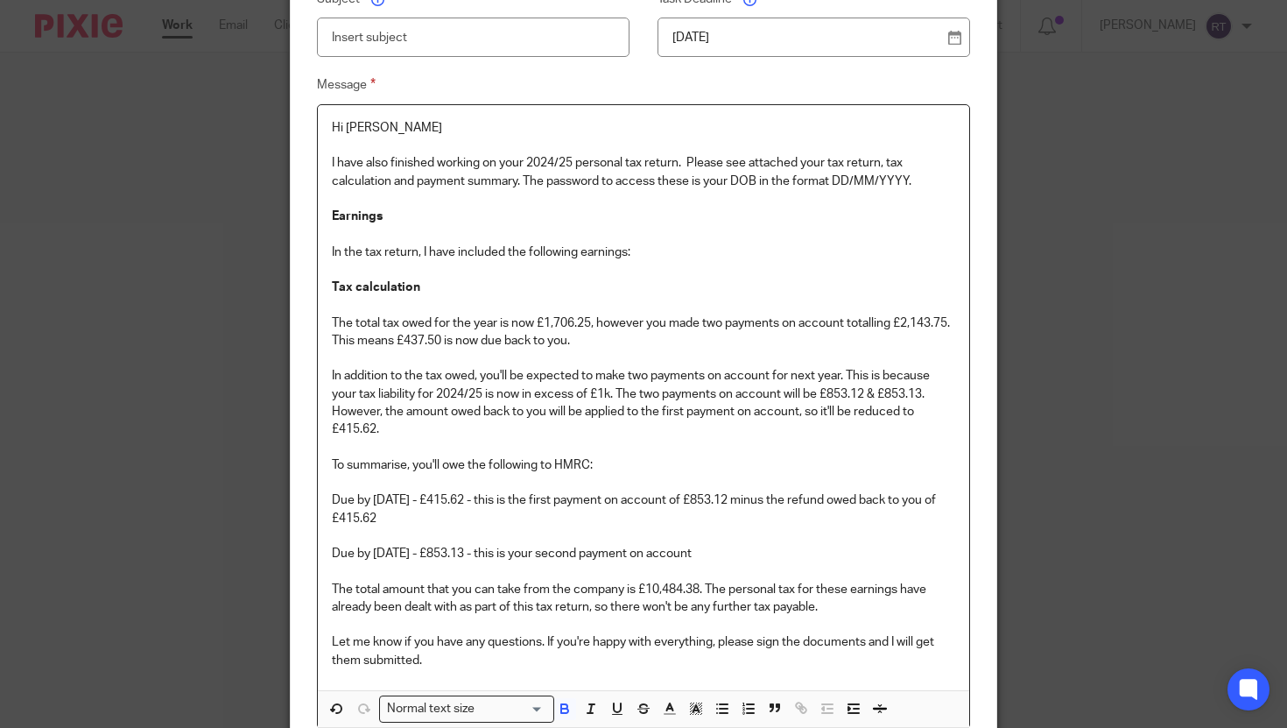
scroll to position [463, 0]
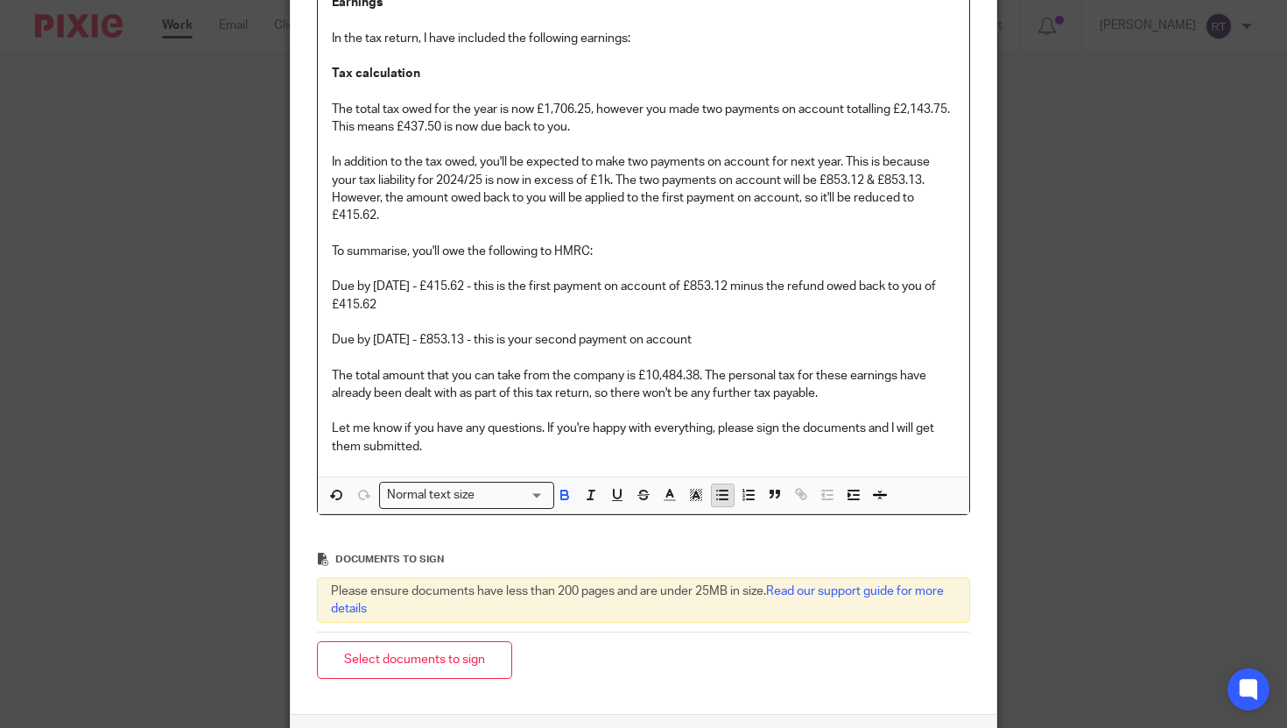
click at [720, 497] on icon "button" at bounding box center [722, 495] width 16 height 16
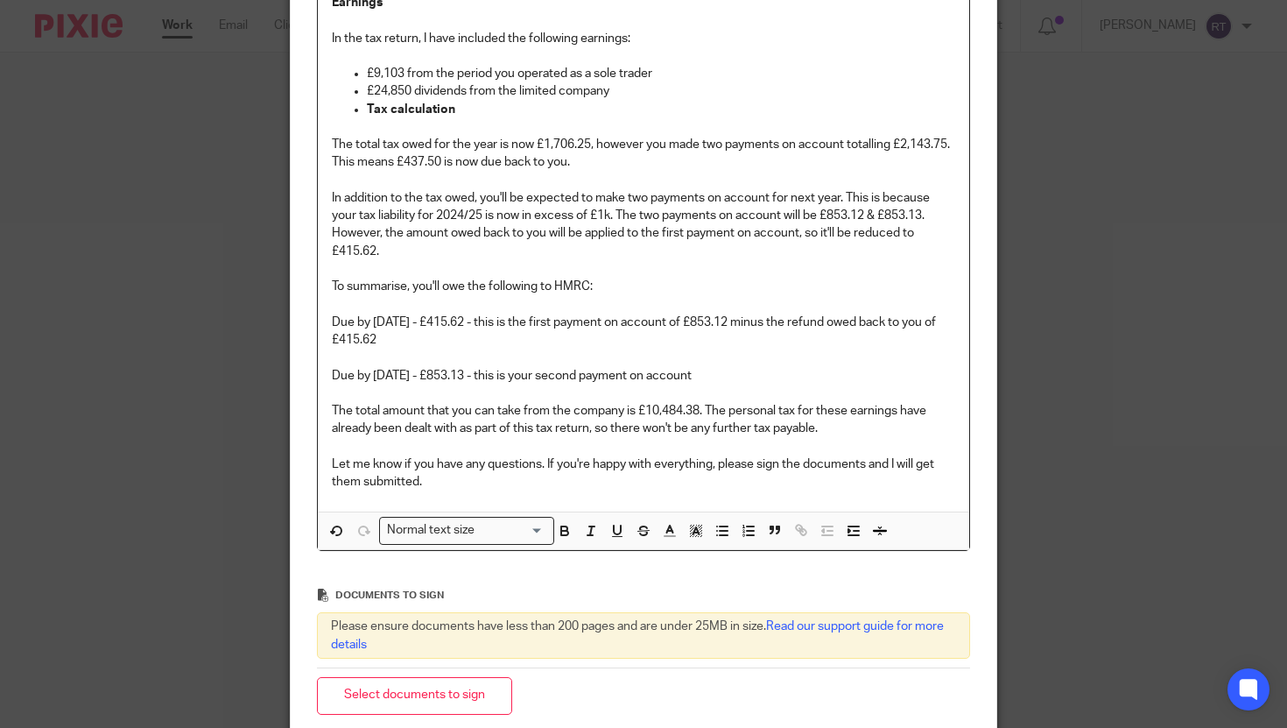
click at [433, 42] on p "In the tax return, I have included the following earnings:" at bounding box center [644, 39] width 624 height 18
drag, startPoint x: 479, startPoint y: 114, endPoint x: 327, endPoint y: 114, distance: 151.5
click at [327, 114] on div "Hi Lucy I have also finished working on your 2024/25 personal tax return. Pleas…" at bounding box center [644, 201] width 652 height 621
click at [333, 142] on p "The total tax owed for the year is now £1,706.25, however you made two payments…" at bounding box center [644, 154] width 624 height 36
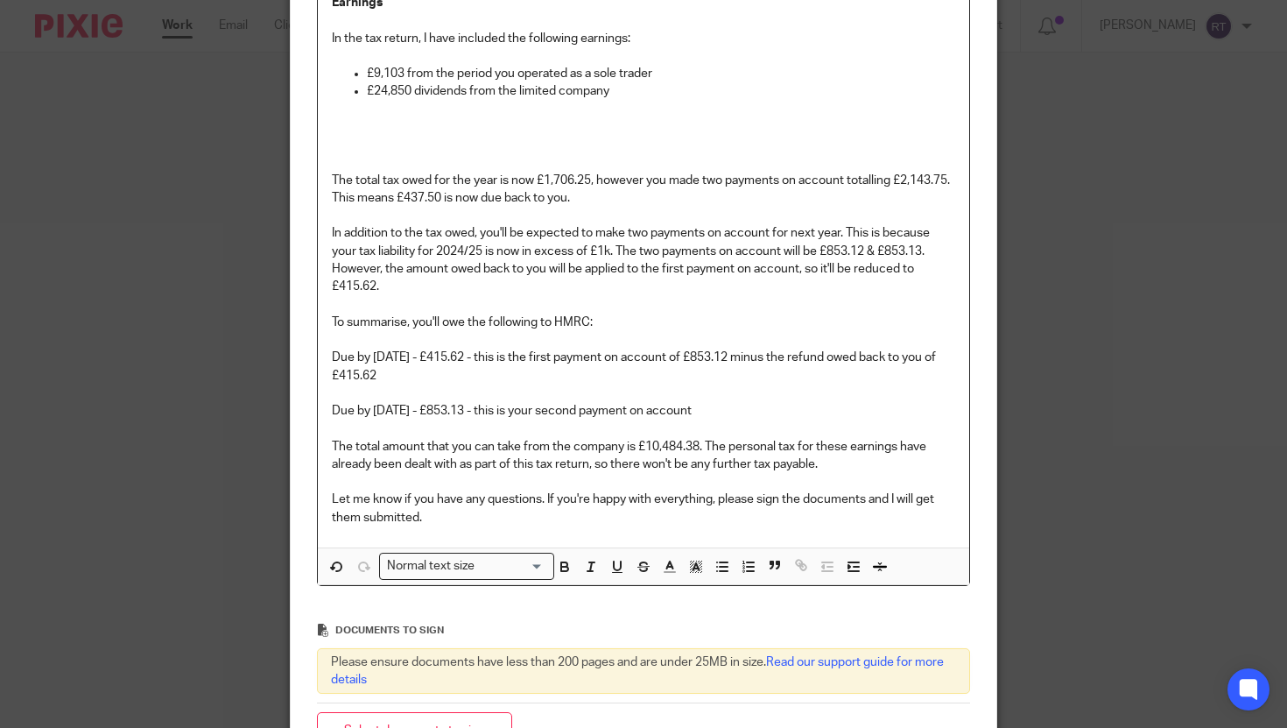
click at [342, 147] on p at bounding box center [644, 145] width 624 height 18
click at [345, 136] on p at bounding box center [644, 127] width 624 height 18
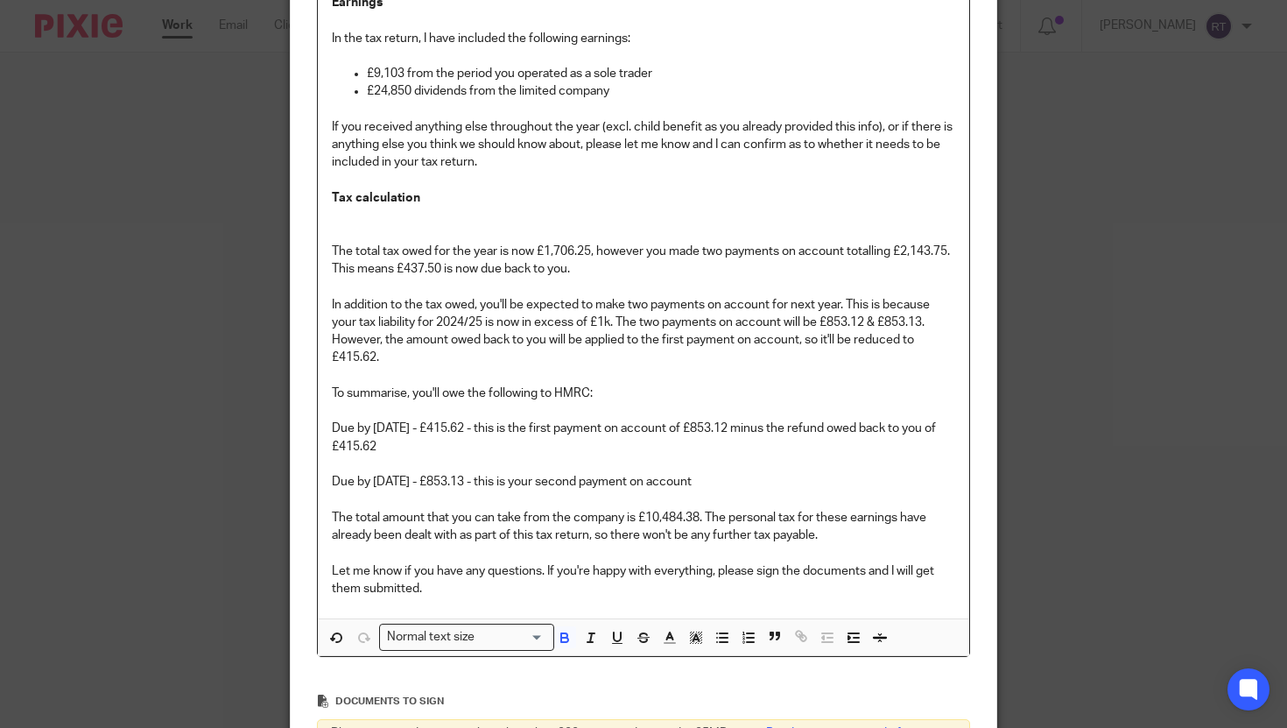
click at [347, 240] on p at bounding box center [644, 233] width 624 height 18
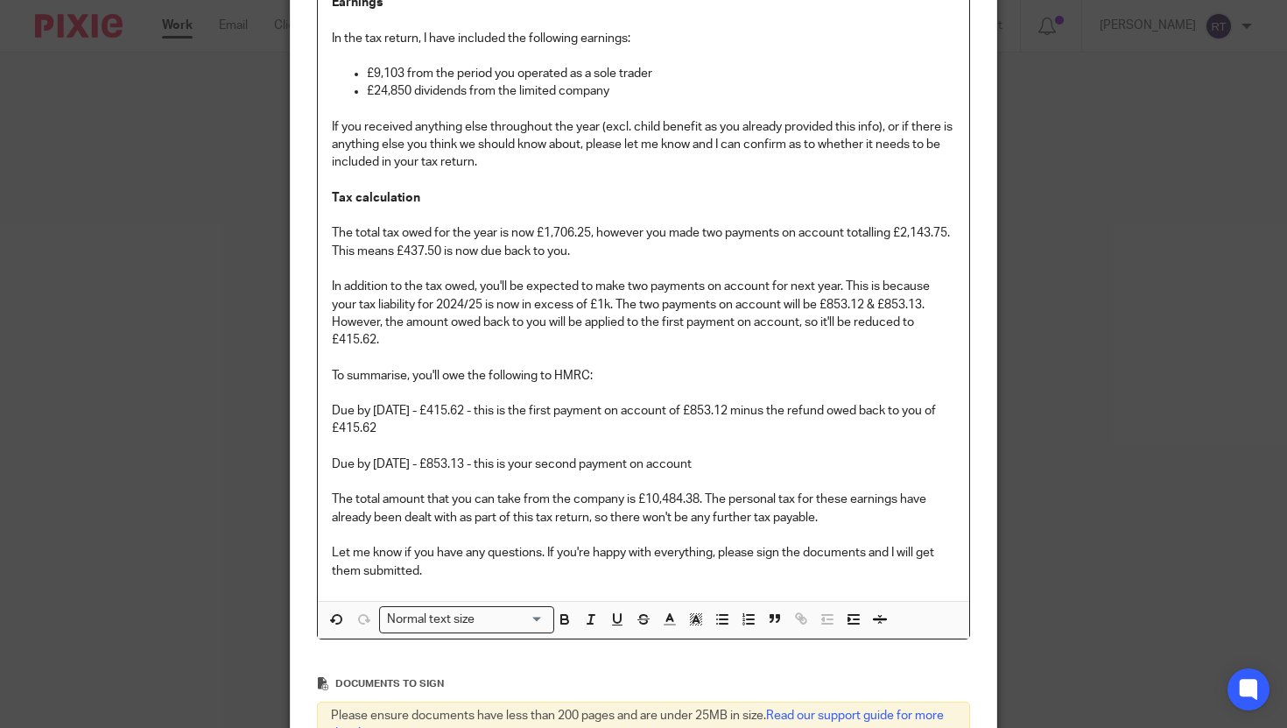
click at [558, 232] on p "The total tax owed for the year is now £1,706.25, however you made two payments…" at bounding box center [644, 242] width 624 height 36
click at [558, 232] on strong "3,203.26" at bounding box center [567, 233] width 47 height 12
click at [354, 260] on p "The total tax owed for the year is now £3,203.26, however you made two payments…" at bounding box center [644, 242] width 624 height 36
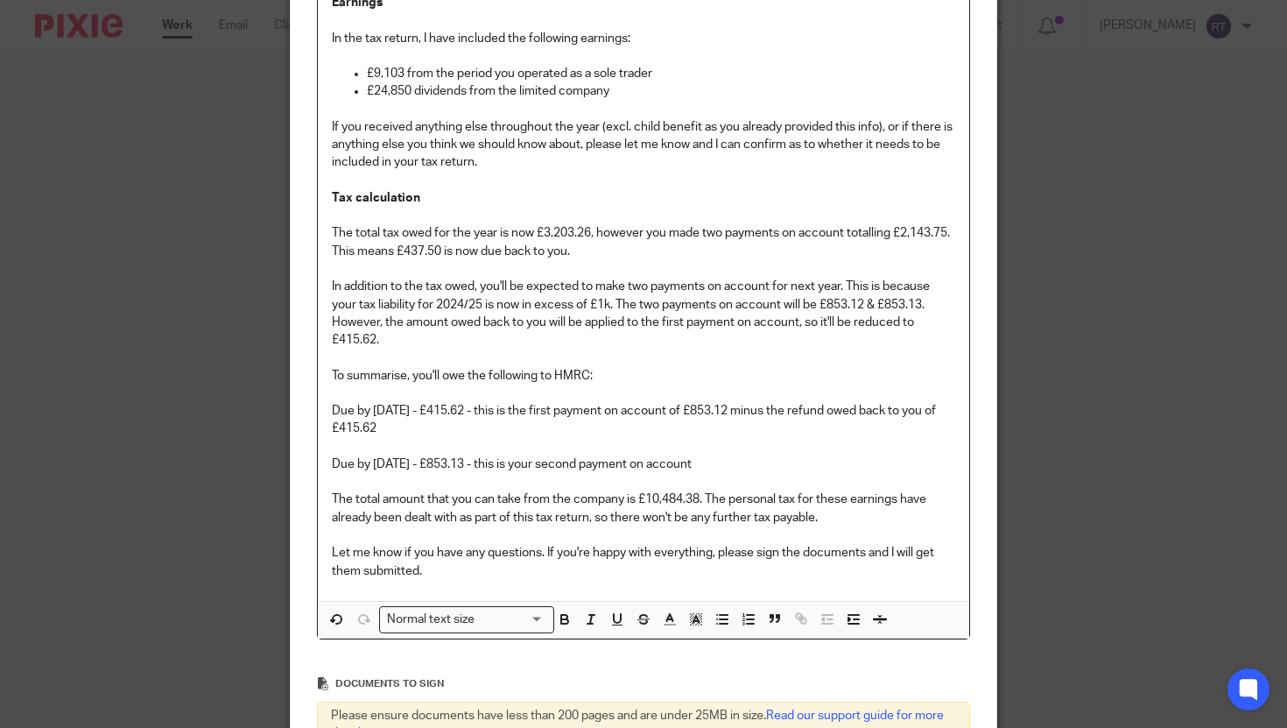
click at [363, 252] on p "The total tax owed for the year is now £3,203.26, however you made two payments…" at bounding box center [644, 242] width 624 height 36
click at [495, 252] on p "The total tax owed for the year is now £3,203.26, however you made two payments…" at bounding box center [644, 242] width 624 height 36
click at [495, 252] on strong "8,586.90" at bounding box center [493, 251] width 47 height 12
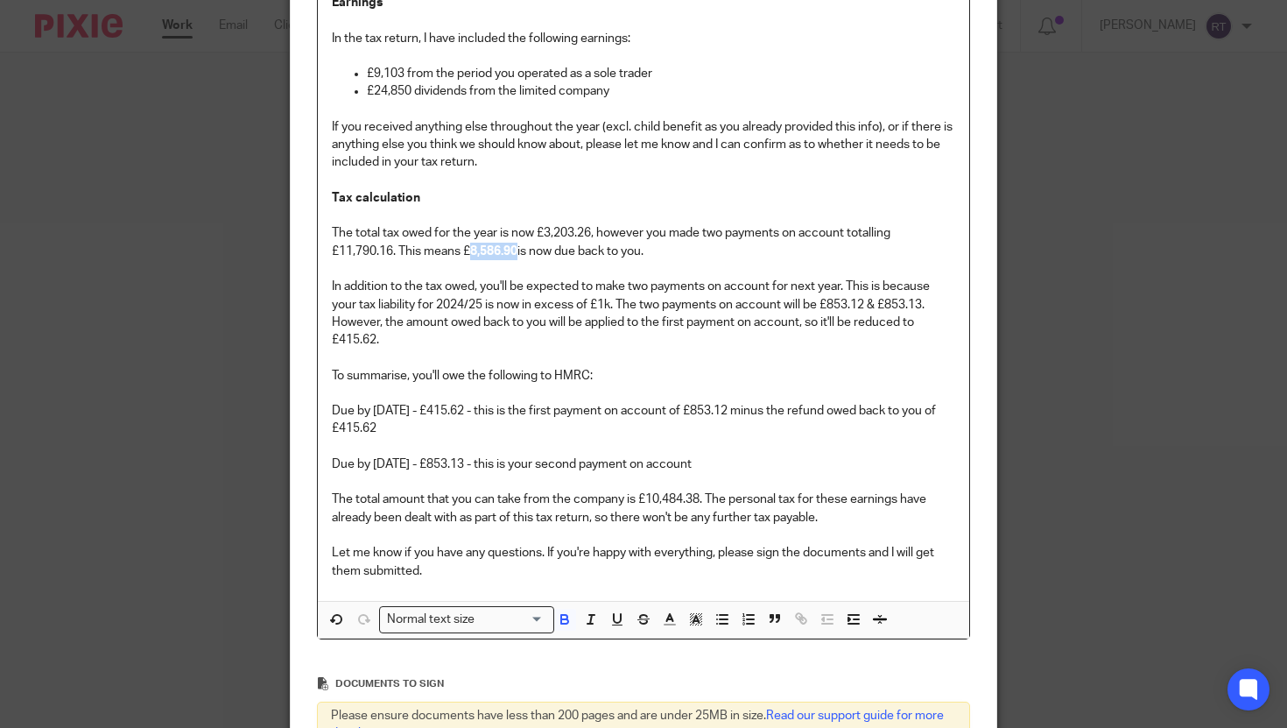
click at [495, 252] on strong "8,586.90" at bounding box center [493, 251] width 47 height 12
click at [489, 286] on p "In addition to the tax owed, you'll be expected to make two payments on account…" at bounding box center [644, 313] width 624 height 71
click at [736, 415] on p "Due by 31st Jan 2026 - £415.62 - this is the first payment on account of £853.1…" at bounding box center [644, 420] width 624 height 36
drag, startPoint x: 825, startPoint y: 306, endPoint x: 945, endPoint y: 312, distance: 120.1
click at [945, 312] on p "In addition to the tax owed, you'll be expected to make two payments on account…" at bounding box center [644, 313] width 624 height 71
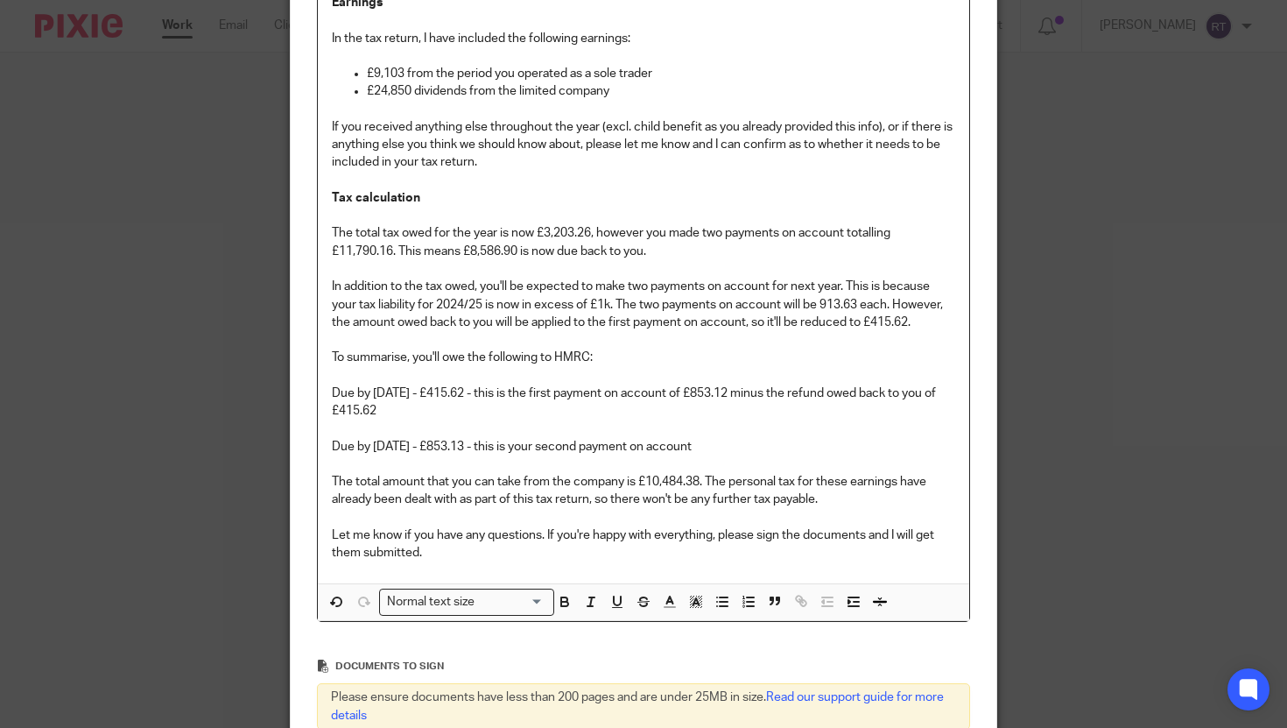
click at [826, 309] on p "In addition to the tax owed, you'll be expected to make two payments on account…" at bounding box center [644, 304] width 624 height 53
click at [915, 310] on p "In addition to the tax owed, you'll be expected to make two payments on account…" at bounding box center [644, 304] width 624 height 53
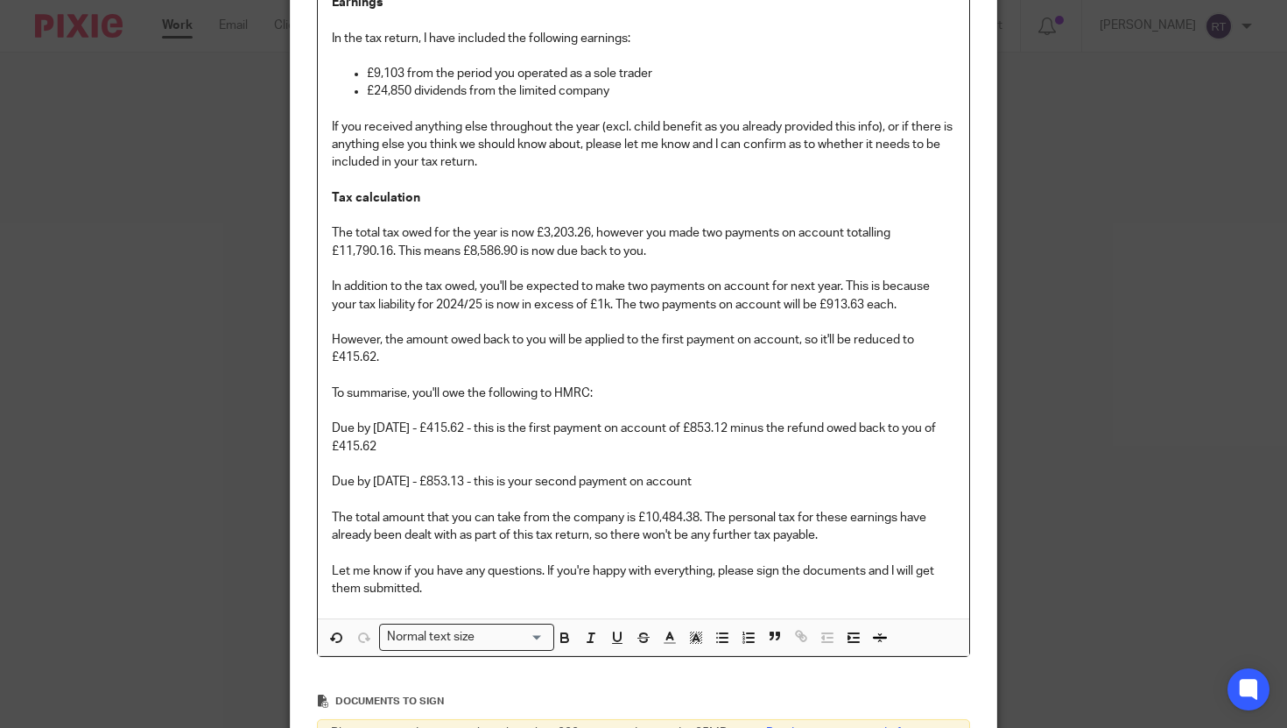
click at [348, 364] on p "However, the amount owed back to you will be applied to the first payment on ac…" at bounding box center [644, 349] width 624 height 36
click at [355, 355] on strong "7,673.27" at bounding box center [362, 357] width 47 height 12
click at [821, 340] on p "However, the amount owed back to you will be applied to the first payment on ac…" at bounding box center [644, 349] width 624 height 36
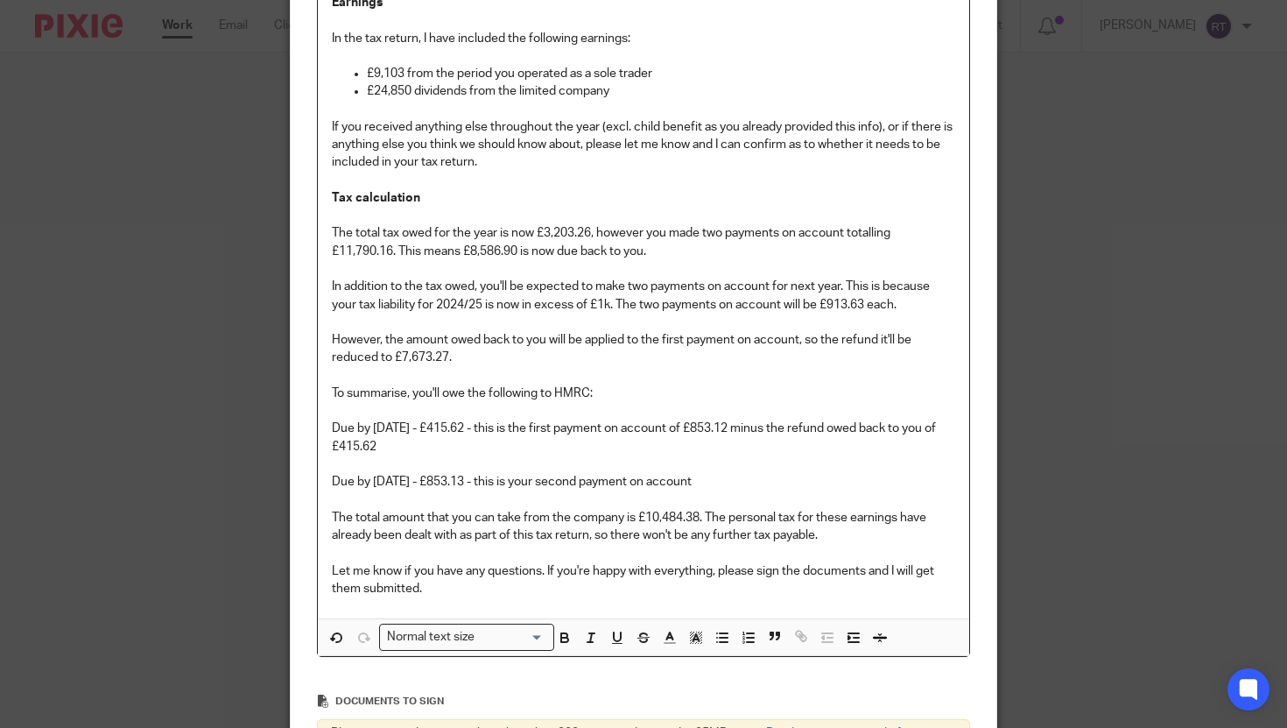
click at [883, 341] on p "However, the amount owed back to you will be applied to the first payment on ac…" at bounding box center [644, 349] width 624 height 36
click at [491, 434] on p "Due by 31st Jan 2026 - £415.62 - this is the first payment on account of £853.1…" at bounding box center [644, 437] width 624 height 36
click at [474, 428] on strong "7,673.27" at bounding box center [449, 428] width 47 height 12
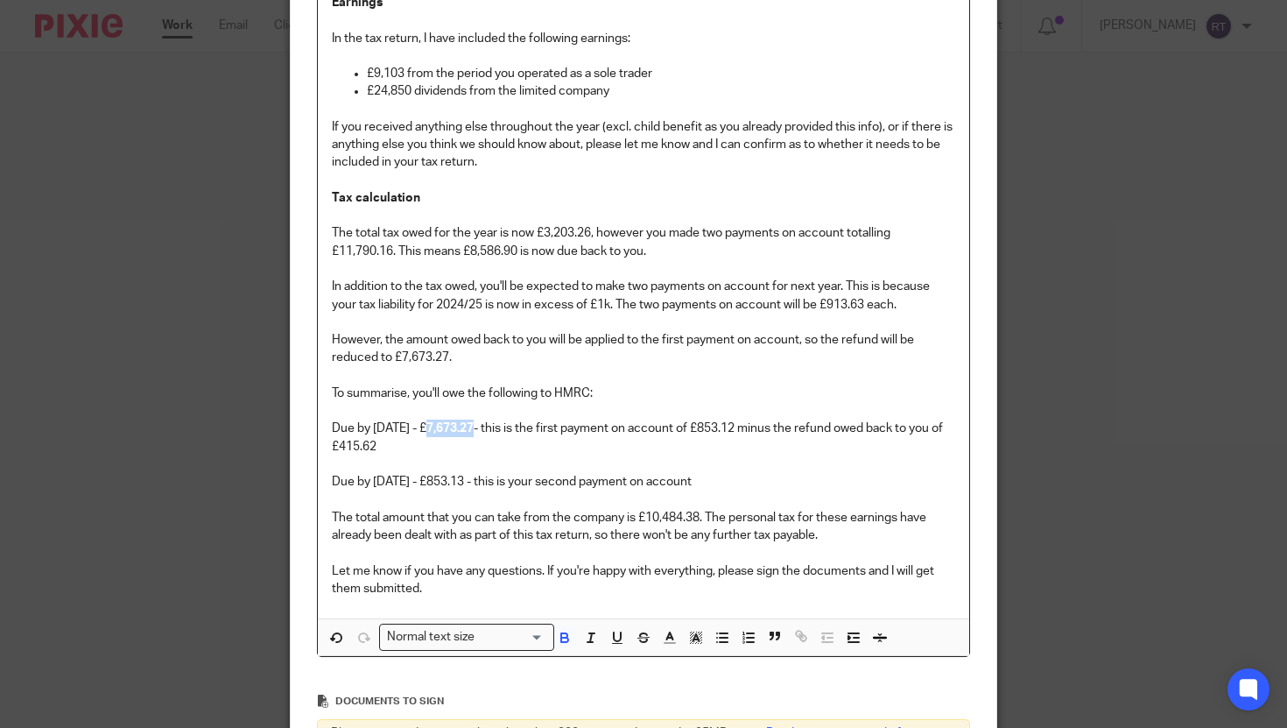
click at [474, 428] on strong "7,673.27" at bounding box center [449, 428] width 47 height 12
click at [866, 301] on p "In addition to the tax owed, you'll be expected to make two payments on account…" at bounding box center [644, 296] width 624 height 36
copy p "913.63"
click at [763, 431] on p "Due by 31st Jan 2026 - £7,673.27 - this is the first payment on account of £853…" at bounding box center [644, 437] width 624 height 36
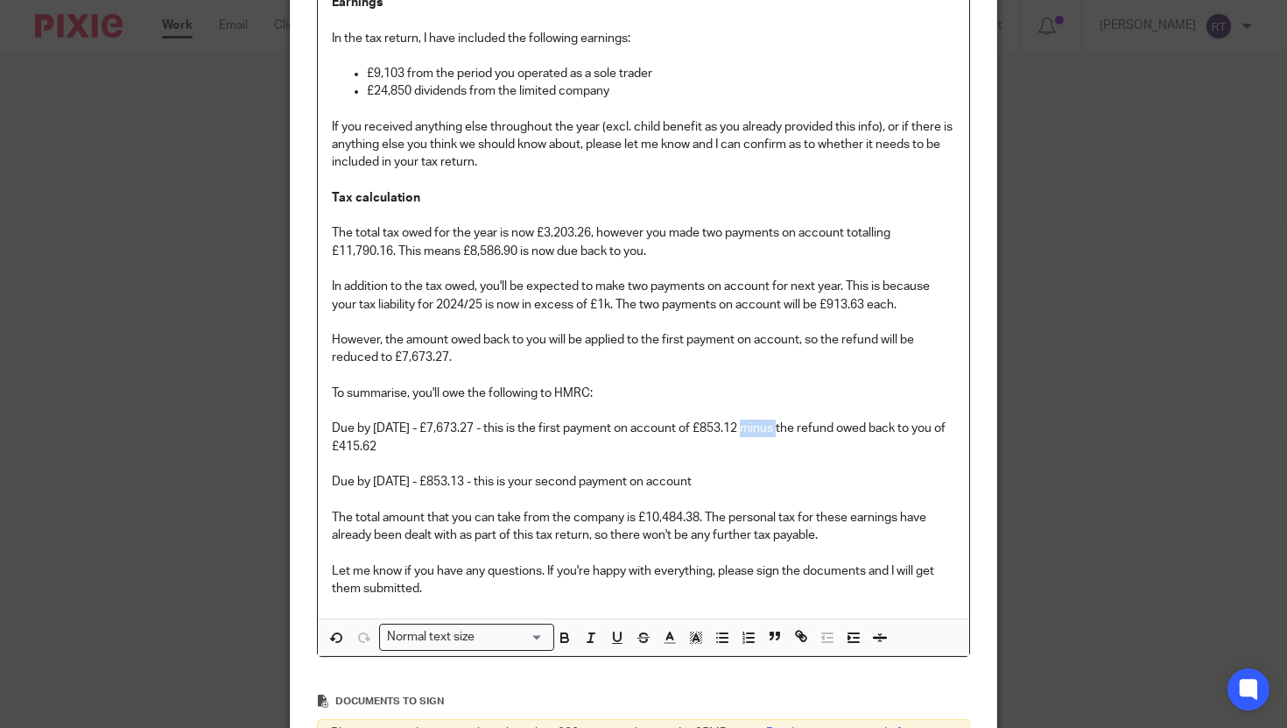
click at [763, 431] on p "Due by 31st Jan 2026 - £7,673.27 - this is the first payment on account of £853…" at bounding box center [644, 437] width 624 height 36
click at [374, 250] on p "The total tax owed for the year is now £3,203.26, however you made two payments…" at bounding box center [644, 242] width 624 height 36
copy p "11,790.16"
click at [501, 257] on p "The total tax owed for the year is now £3,203.26, however you made two payments…" at bounding box center [644, 242] width 624 height 36
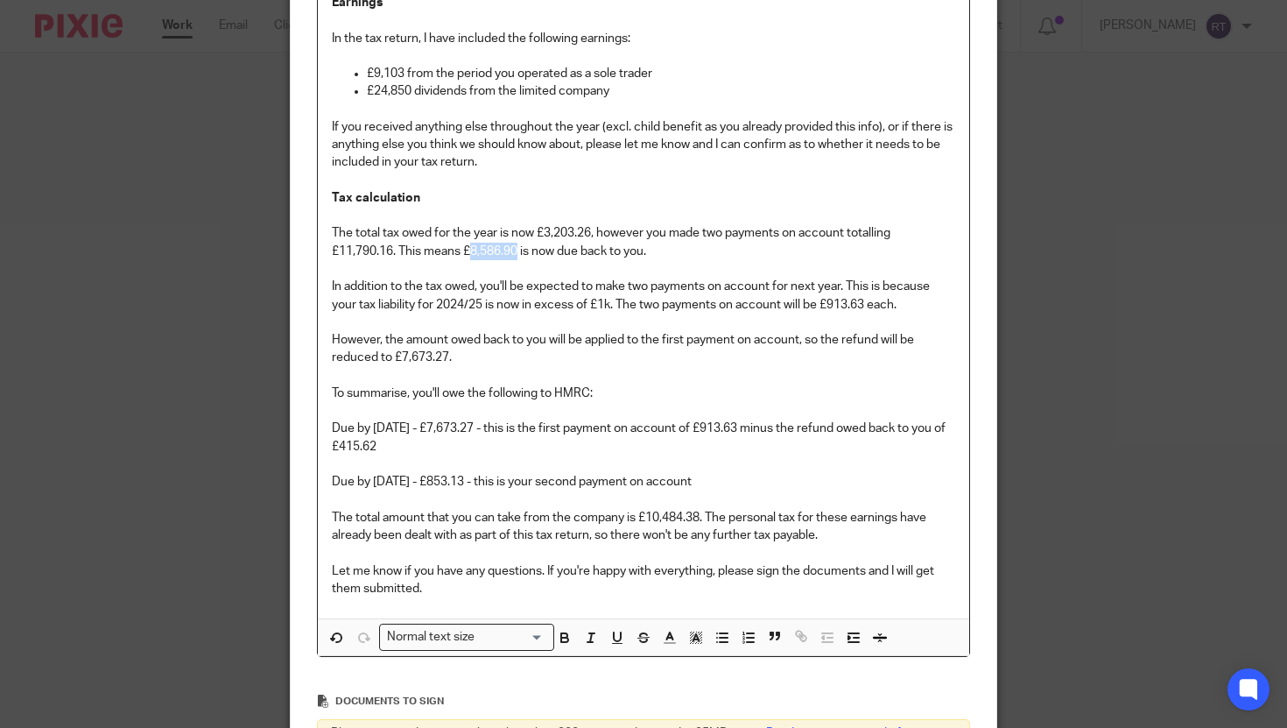
click at [501, 257] on p "The total tax owed for the year is now £3,203.26, however you made two payments…" at bounding box center [644, 242] width 624 height 36
copy p "8,586.90"
click at [404, 447] on p "Due by 31st Jan 2026 - £7,673.27 - this is the first payment on account of £913…" at bounding box center [644, 437] width 624 height 36
click at [467, 432] on p "Due by 31st Jan 2026 - £7,673.27 - this is the first payment on account of £913…" at bounding box center [644, 437] width 624 height 36
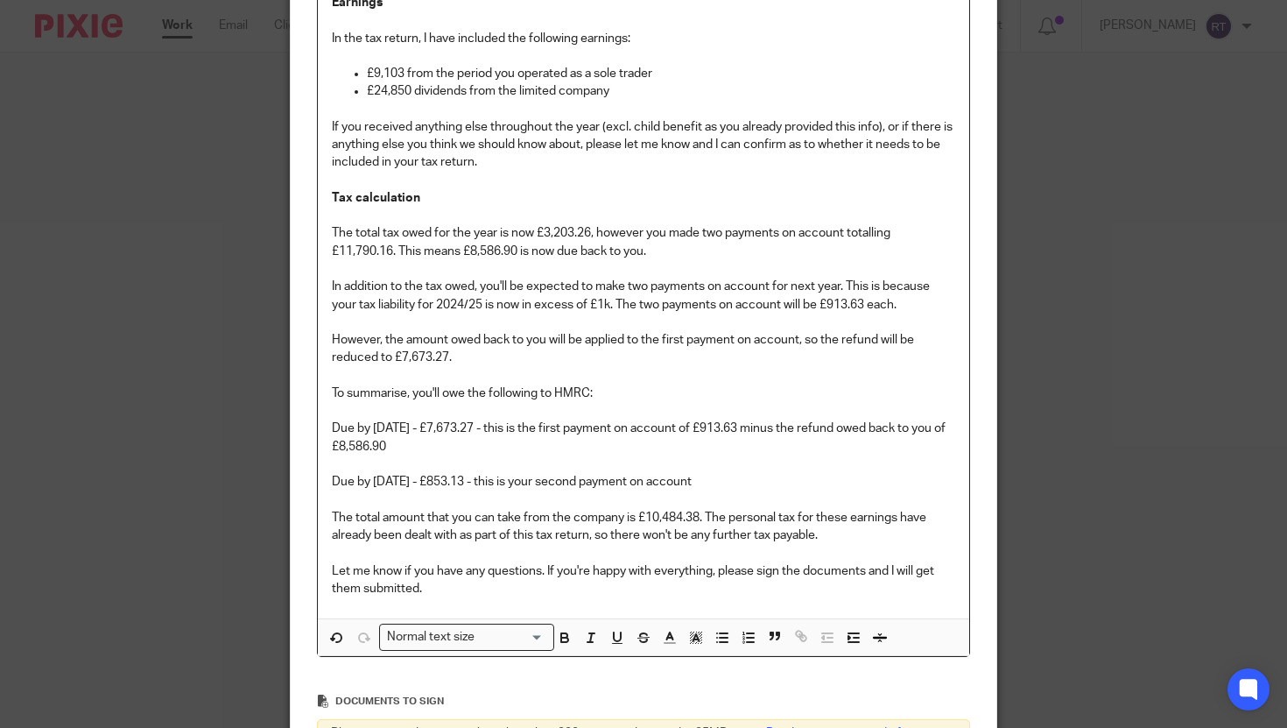
click at [472, 481] on p "Due by 31st July 2026 - £853.13 - this is your second payment on account" at bounding box center [644, 482] width 624 height 18
click at [461, 427] on p "Due by 31st Jan 2026 - £7,673.27 - this is the first payment on account of £913…" at bounding box center [644, 437] width 624 height 36
click at [519, 427] on p "Due by 31st Jan 2026 - (£7,673.27 - this is the first payment on account of £91…" at bounding box center [644, 437] width 624 height 36
click at [474, 431] on p "Due by 31st Jan 2026 - (£7,673.27) - this is the first payment on account of £9…" at bounding box center [644, 437] width 624 height 36
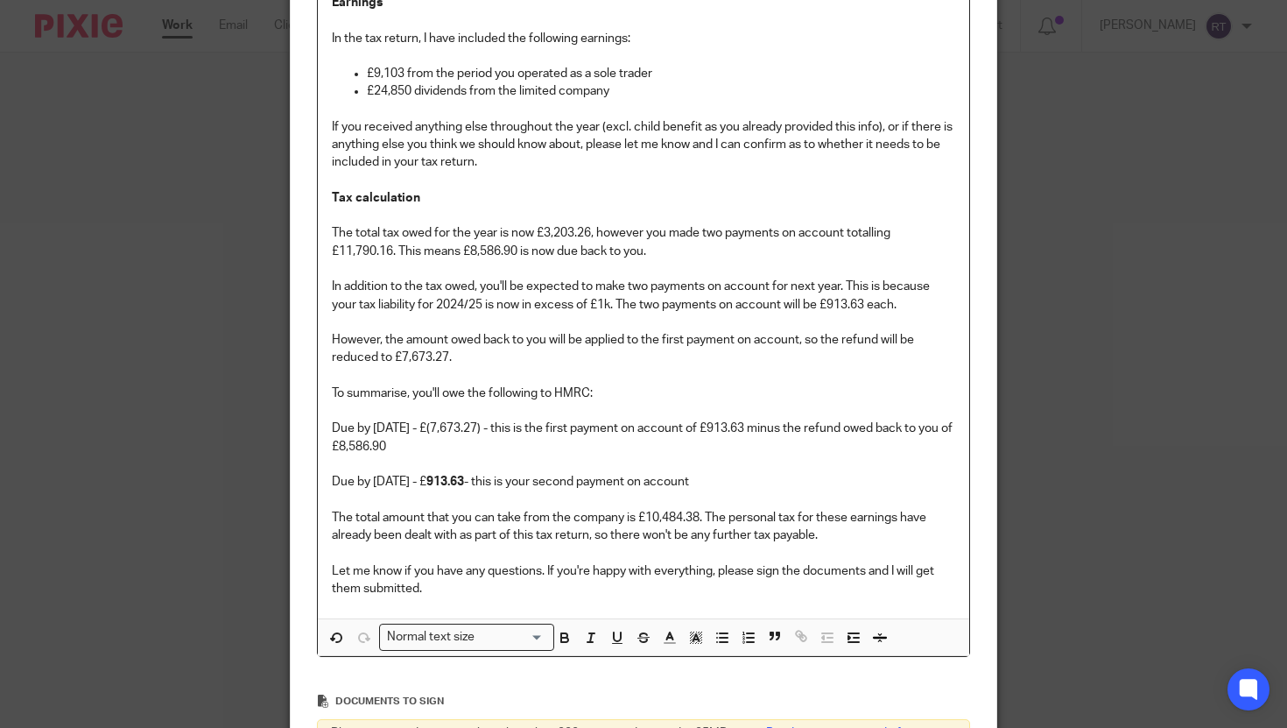
click at [464, 483] on strong "913.63" at bounding box center [445, 481] width 38 height 12
click at [580, 446] on p "Due by 31st Jan 2026 - £(7,673.27) - this is the first payment on account of £9…" at bounding box center [644, 437] width 624 height 36
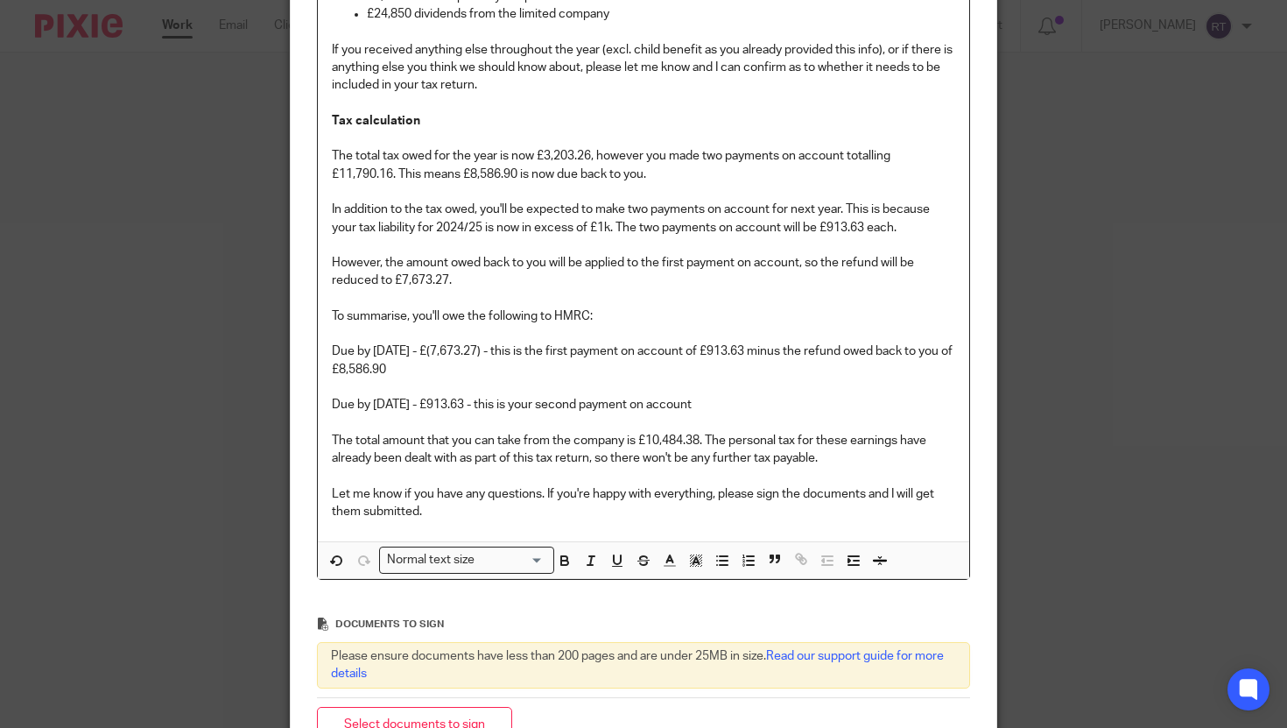
scroll to position [556, 0]
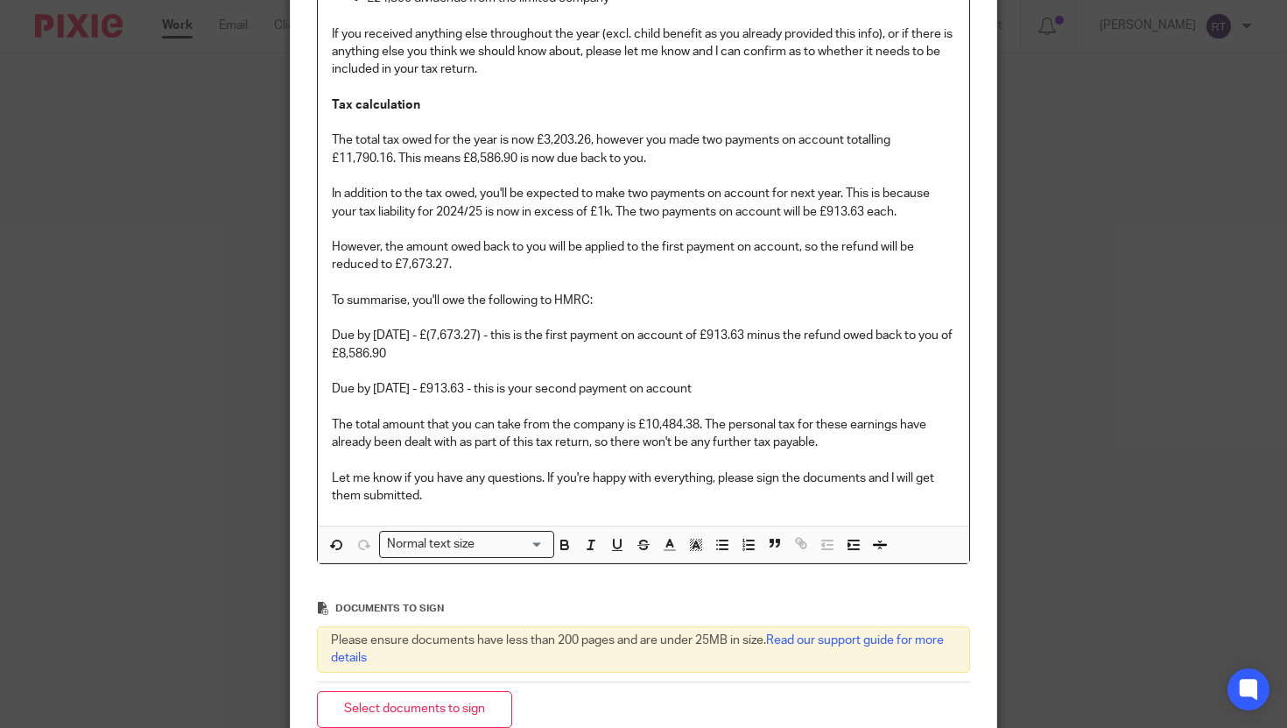
click at [525, 424] on p "The total amount that you can take from the company is £10,484.38. The personal…" at bounding box center [644, 434] width 624 height 36
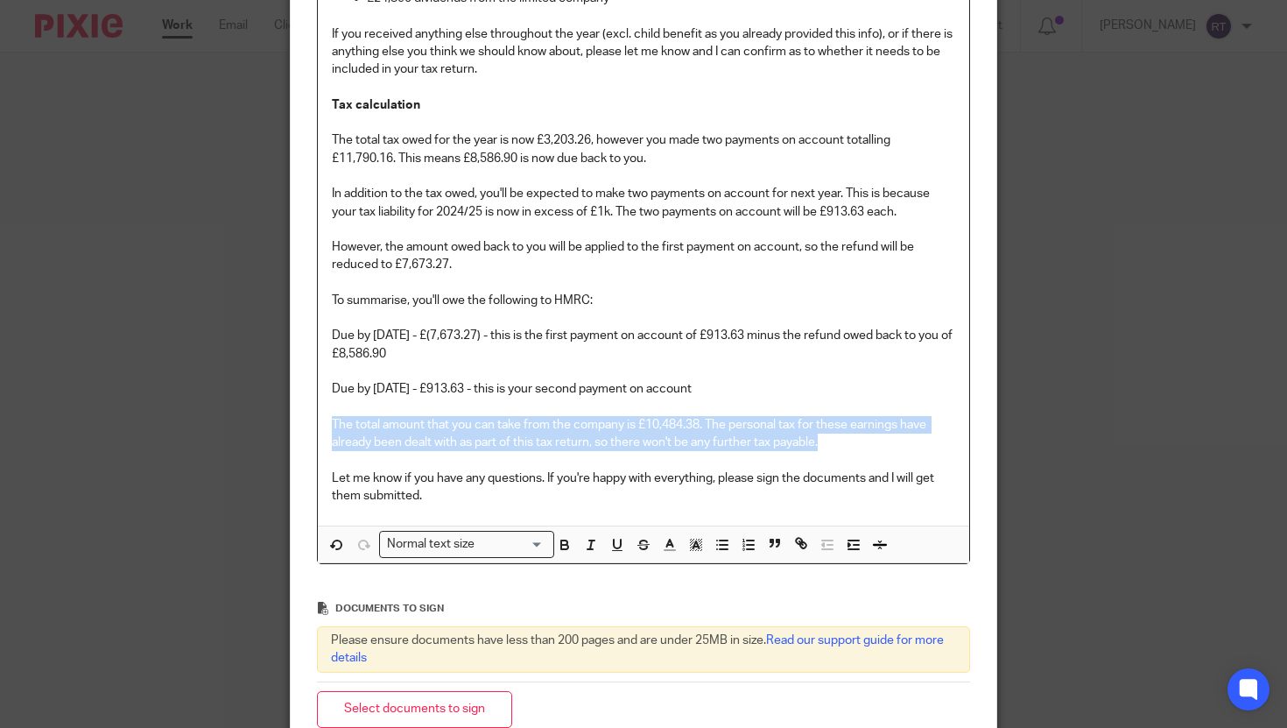
drag, startPoint x: 858, startPoint y: 450, endPoint x: 250, endPoint y: 419, distance: 609.2
click at [250, 419] on div "Request signature Client Select client Agate Maluhina Alexandra Fearon Alex Cri…" at bounding box center [643, 364] width 1287 height 728
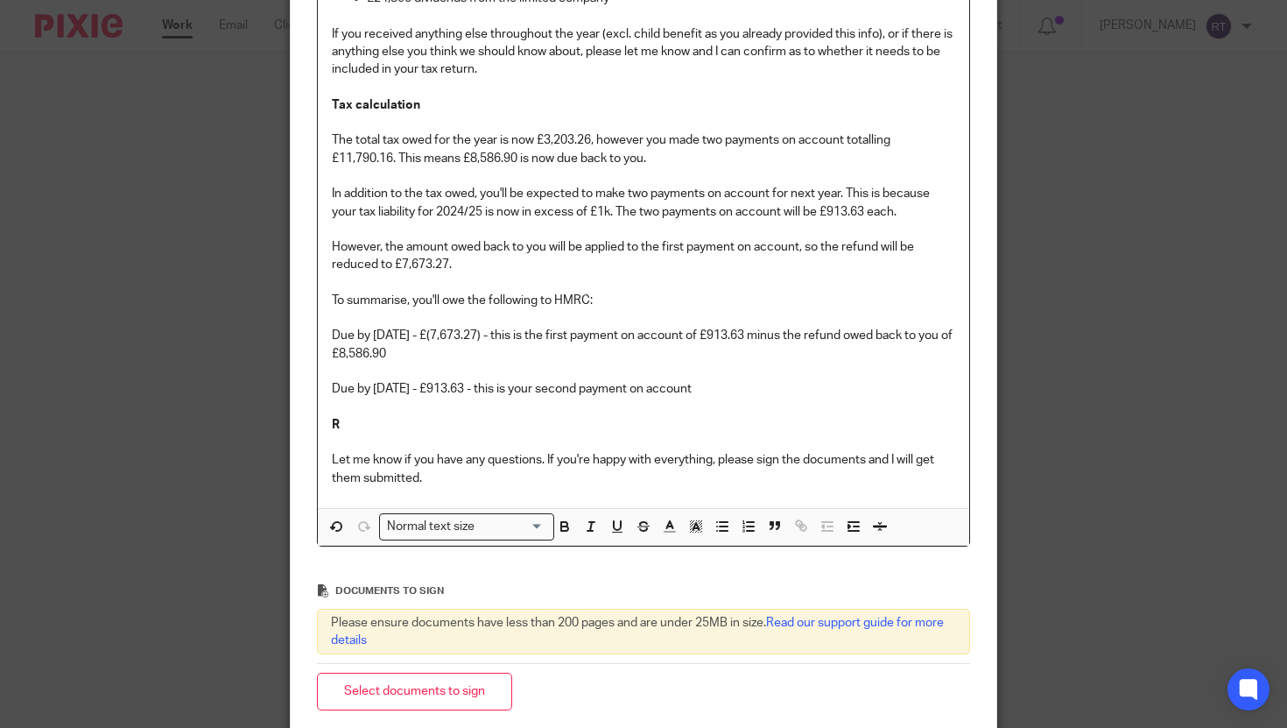
click at [774, 390] on p "Due by 31st July 2026 - £913.63 - this is your second payment on account" at bounding box center [644, 389] width 624 height 18
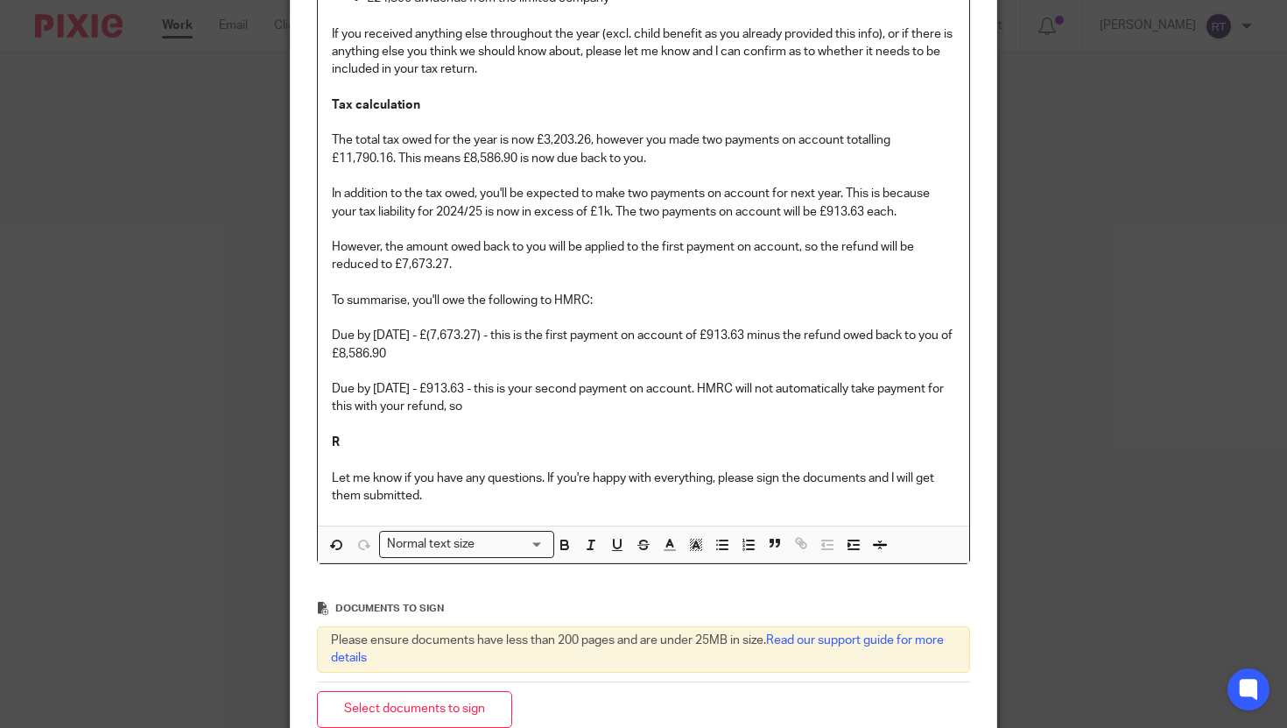
click at [437, 416] on p "Due by 31st July 2026 - £913.63 - this is your second payment on account. HMRC …" at bounding box center [644, 398] width 624 height 36
click at [561, 418] on p at bounding box center [644, 425] width 624 height 18
click at [549, 408] on p "Due by 31st July 2026 - £913.63 - this is your second payment on account. HMRC …" at bounding box center [644, 398] width 624 height 36
click at [379, 439] on p "R" at bounding box center [644, 442] width 624 height 18
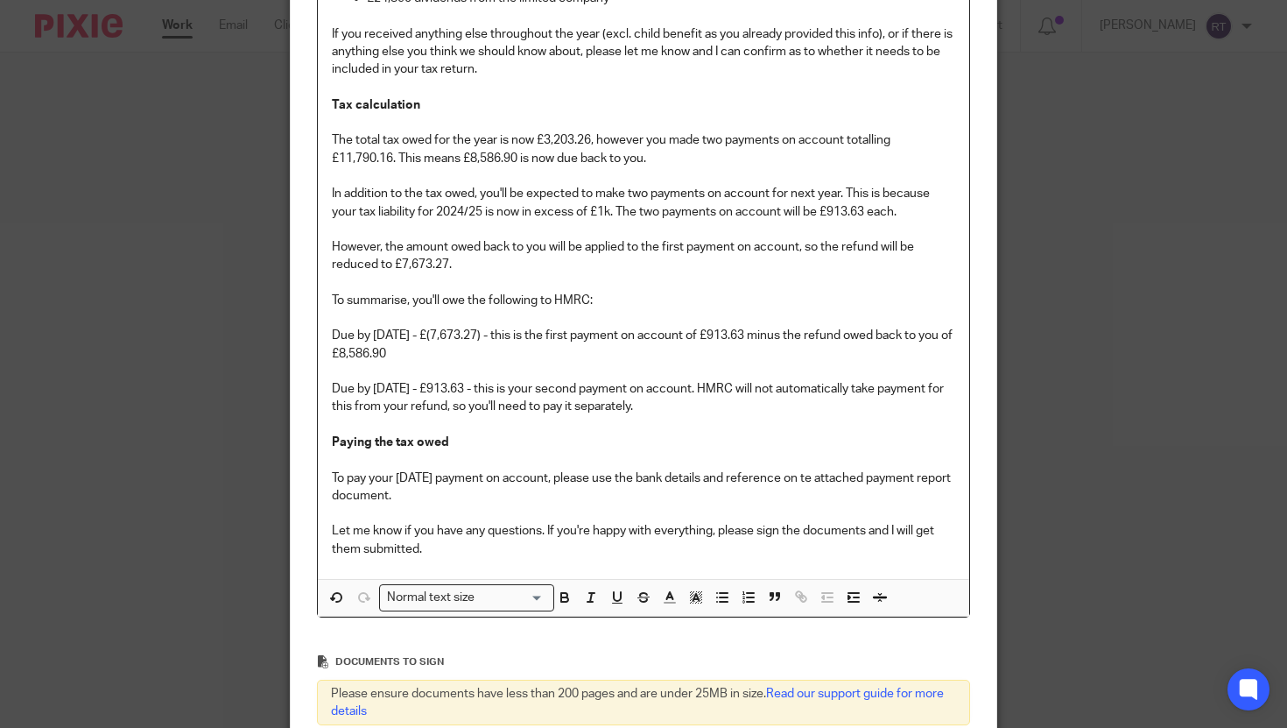
click at [825, 477] on p "To pay your July 2026 payment on account, please use the bank details and refer…" at bounding box center [644, 487] width 624 height 36
click at [580, 528] on p "Let me know if you have any questions. If you're happy with everything, please …" at bounding box center [644, 540] width 624 height 36
click at [528, 509] on p at bounding box center [644, 513] width 624 height 18
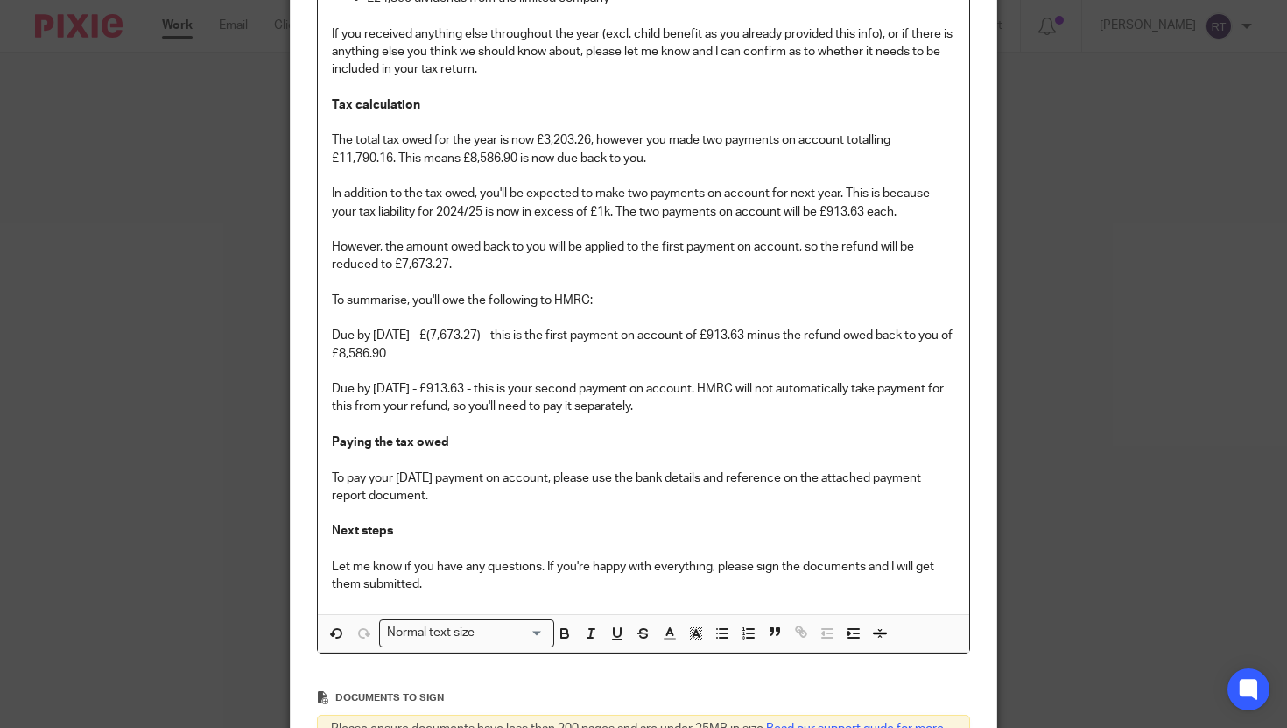
click at [579, 573] on p "Let me know if you have any questions. If you're happy with everything, please …" at bounding box center [644, 576] width 624 height 36
click at [568, 581] on p "Let me know if you have any questions. If you're happy with everything, please …" at bounding box center [644, 576] width 624 height 36
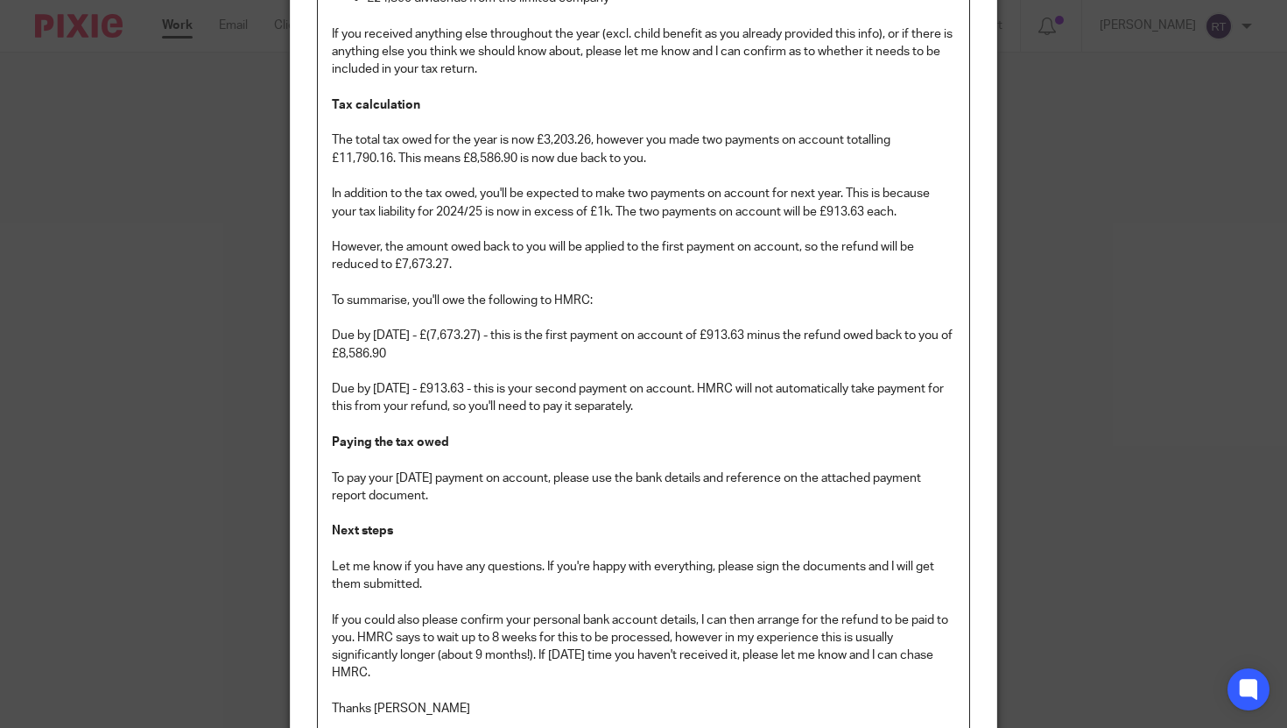
scroll to position [585, 0]
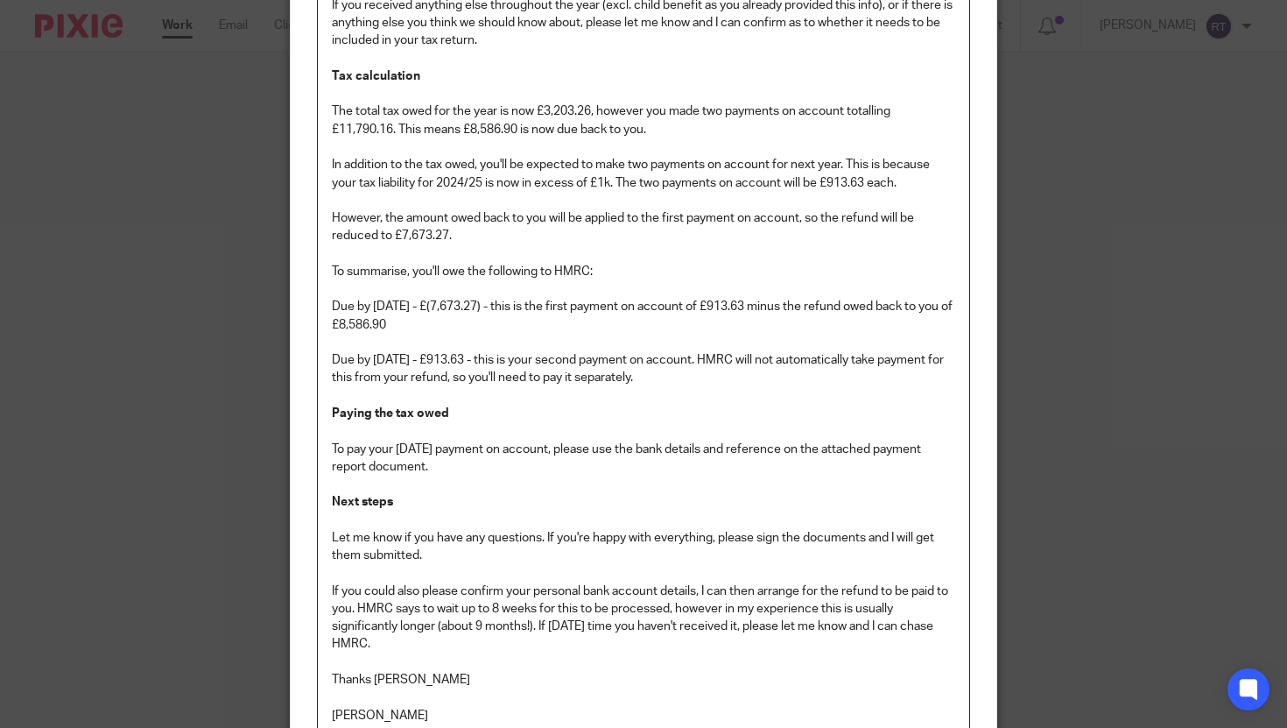
drag, startPoint x: 415, startPoint y: 643, endPoint x: 289, endPoint y: 592, distance: 135.9
click at [290, 592] on div "Message Hi Lucy I have also finished working on your 2024/25 personal tax retur…" at bounding box center [630, 261] width 681 height 1044
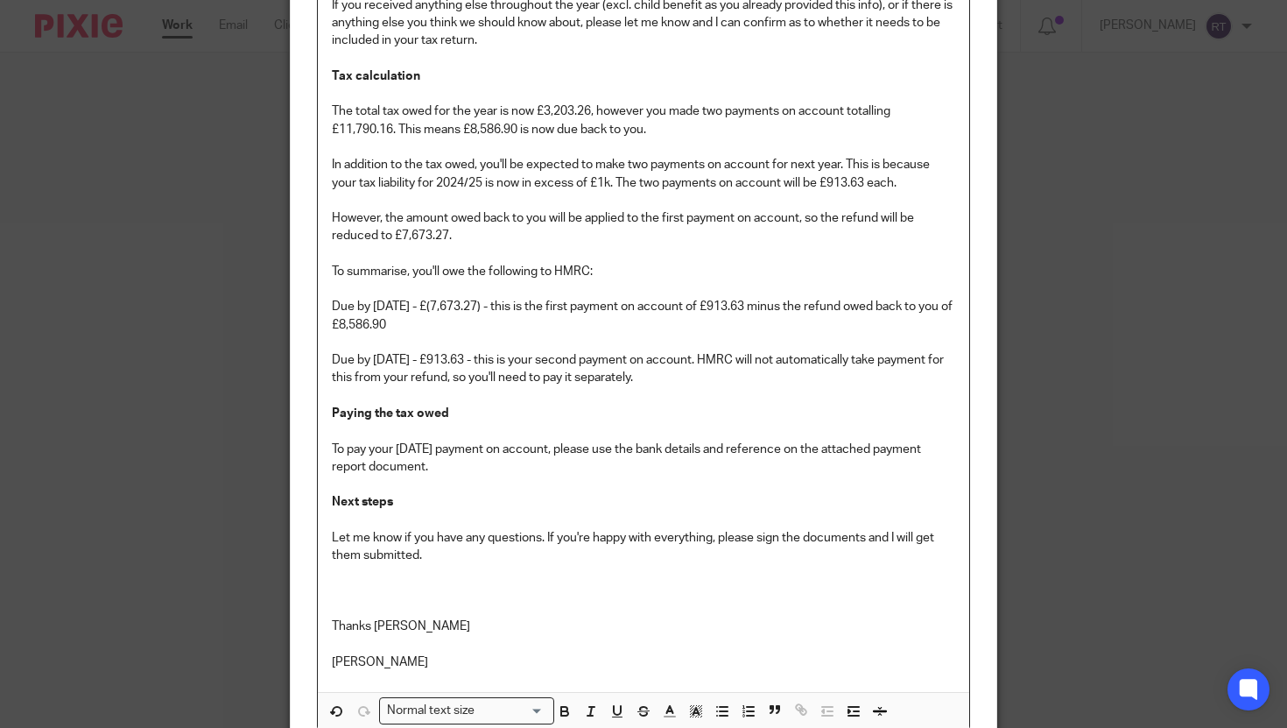
click at [470, 466] on p "To pay your July 2026 payment on account, please use the bank details and refer…" at bounding box center [644, 458] width 624 height 36
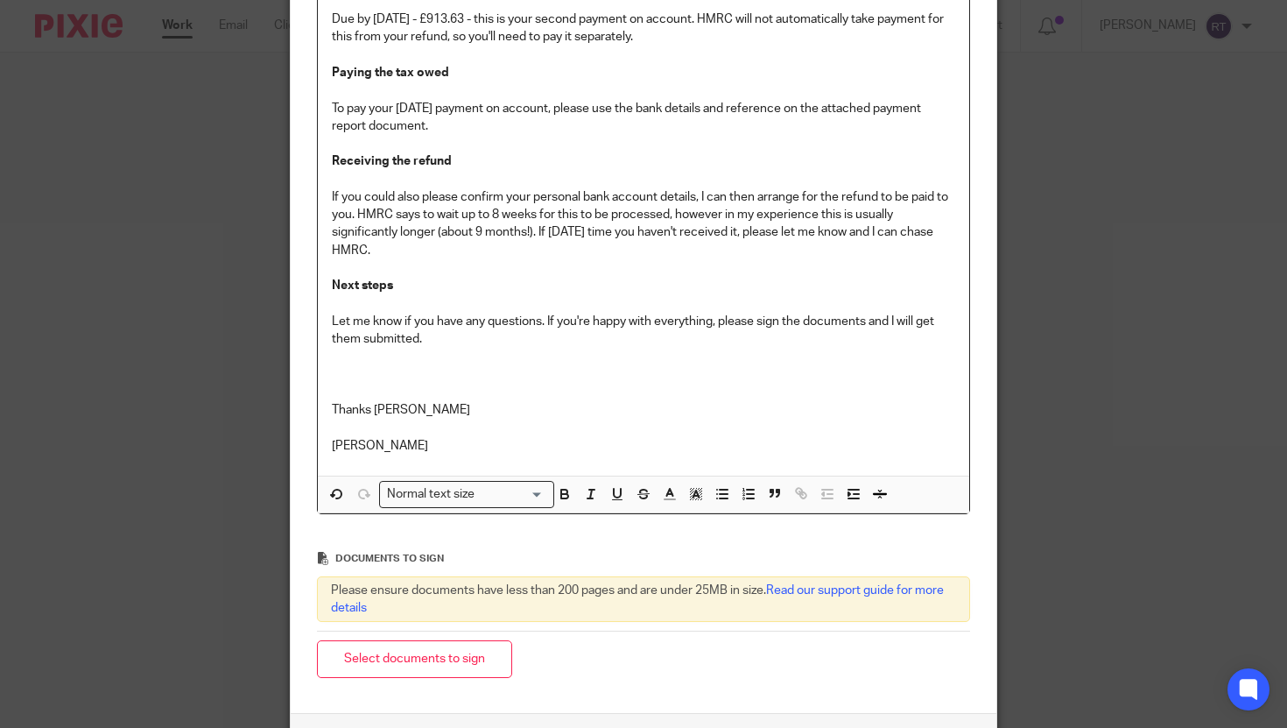
scroll to position [969, 0]
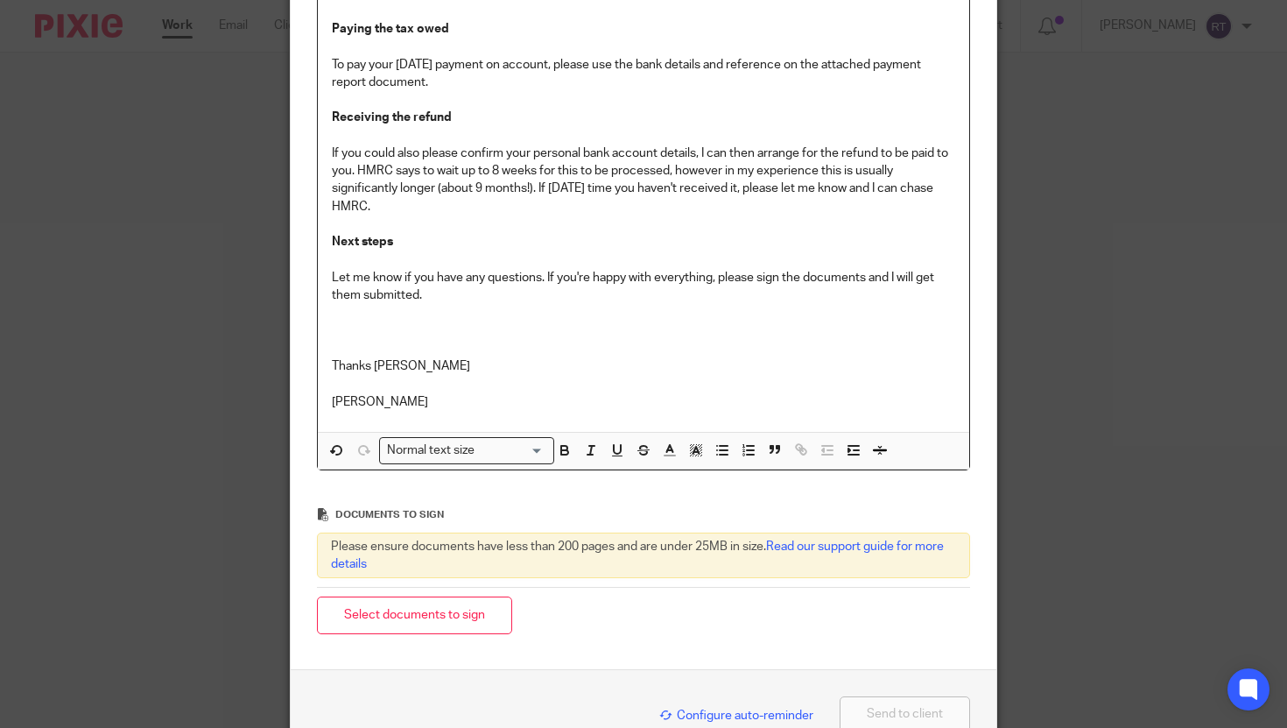
click at [409, 358] on p "Thanks Lucy" at bounding box center [644, 366] width 624 height 18
click at [351, 351] on p at bounding box center [644, 349] width 624 height 18
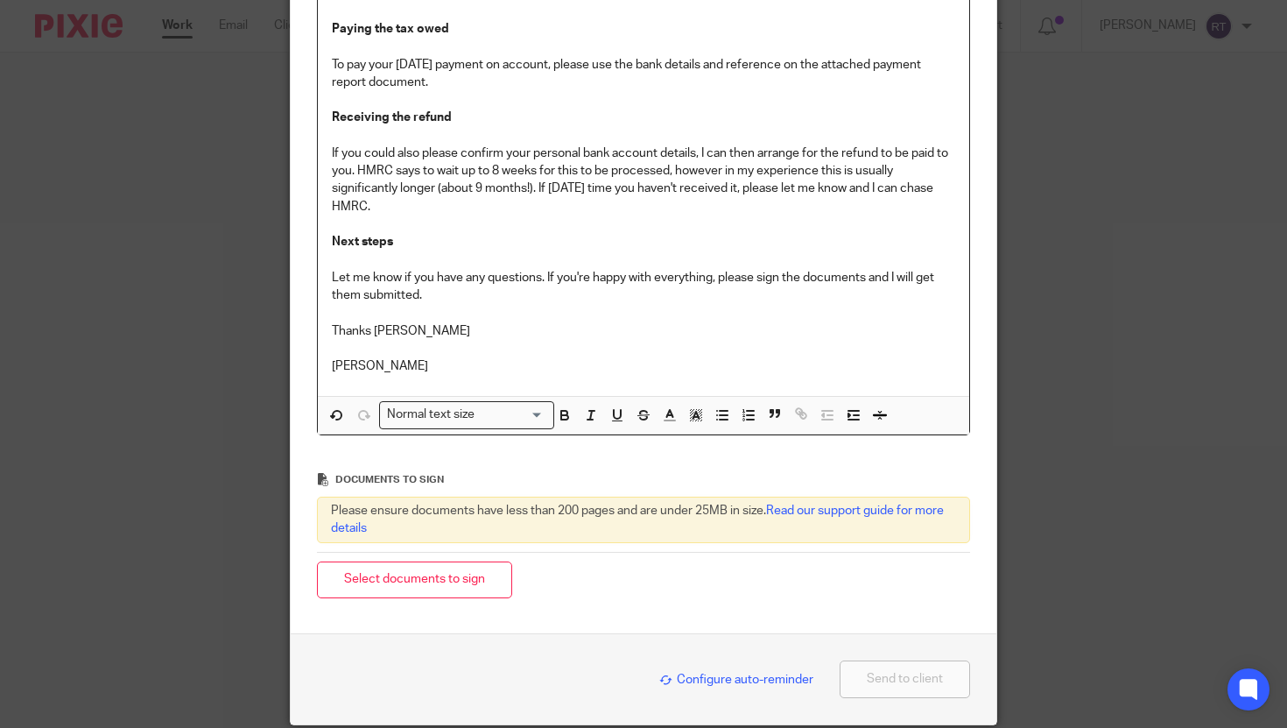
click at [416, 157] on p "If you could also please confirm your personal bank account details, I can then…" at bounding box center [644, 179] width 624 height 71
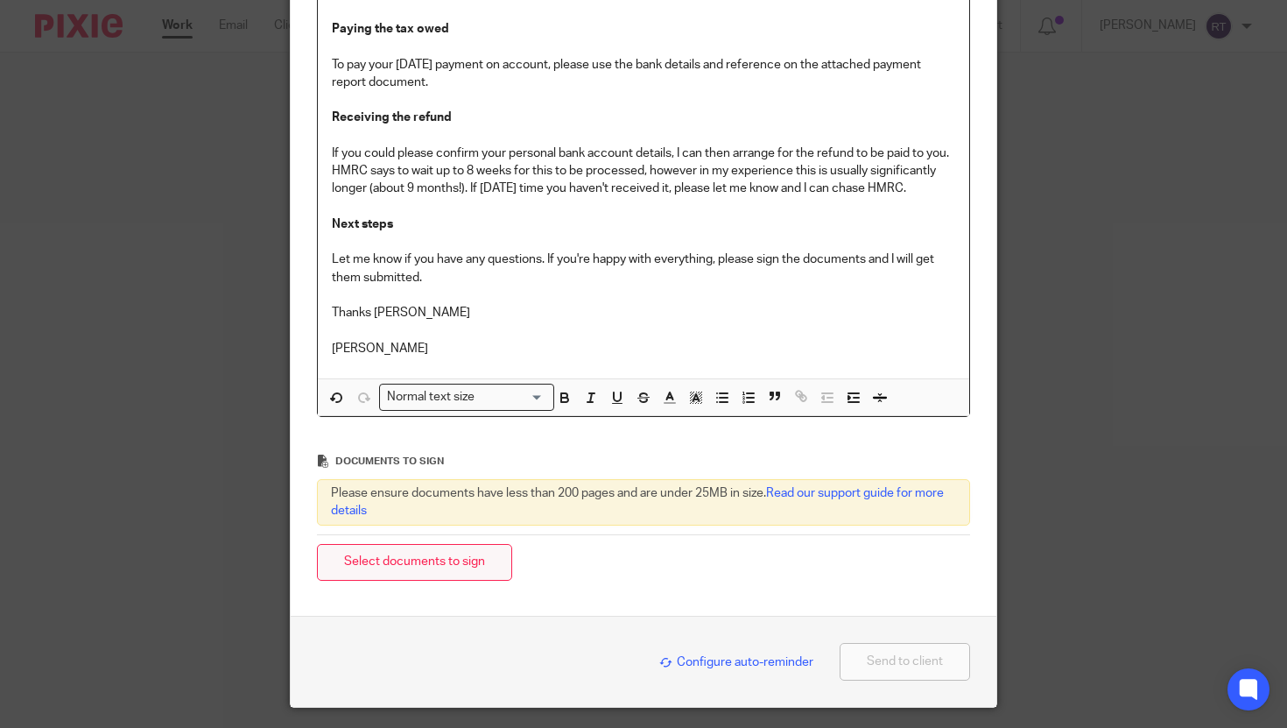
click at [449, 555] on button "Select documents to sign" at bounding box center [414, 563] width 195 height 38
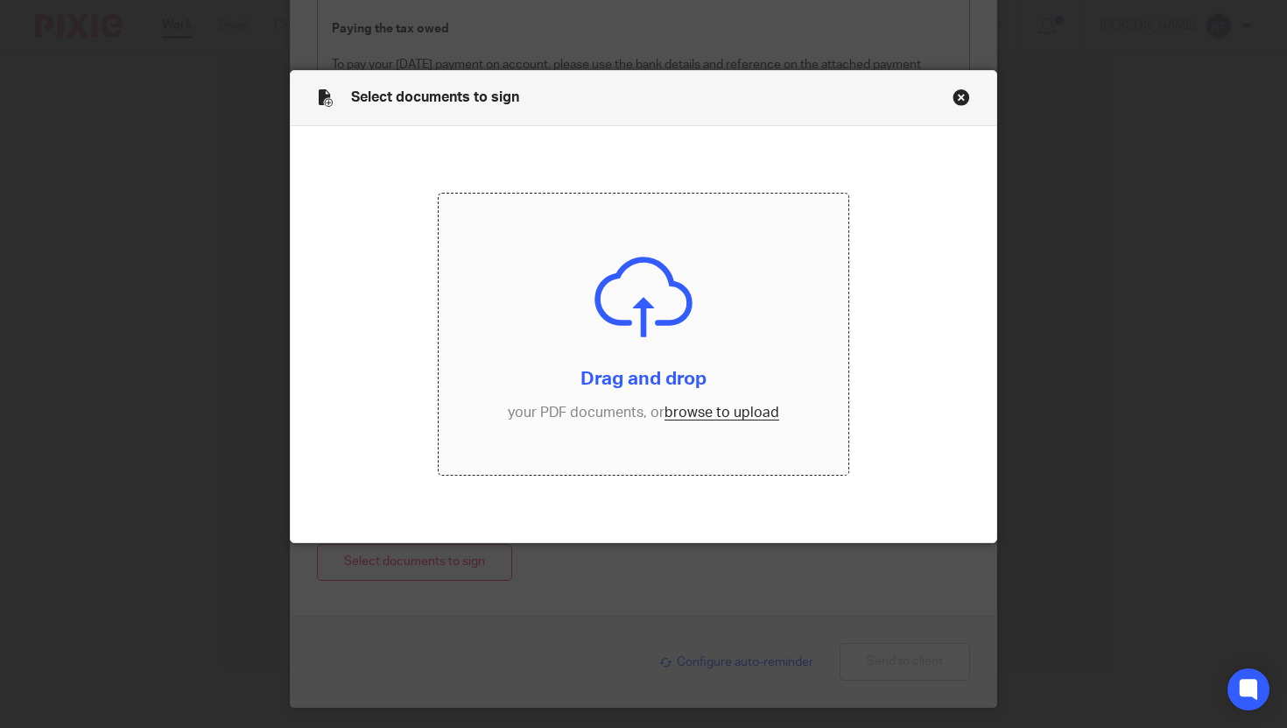
click at [707, 403] on input "file" at bounding box center [644, 334] width 410 height 282
click at [963, 100] on button "Close modal" at bounding box center [961, 97] width 18 height 18
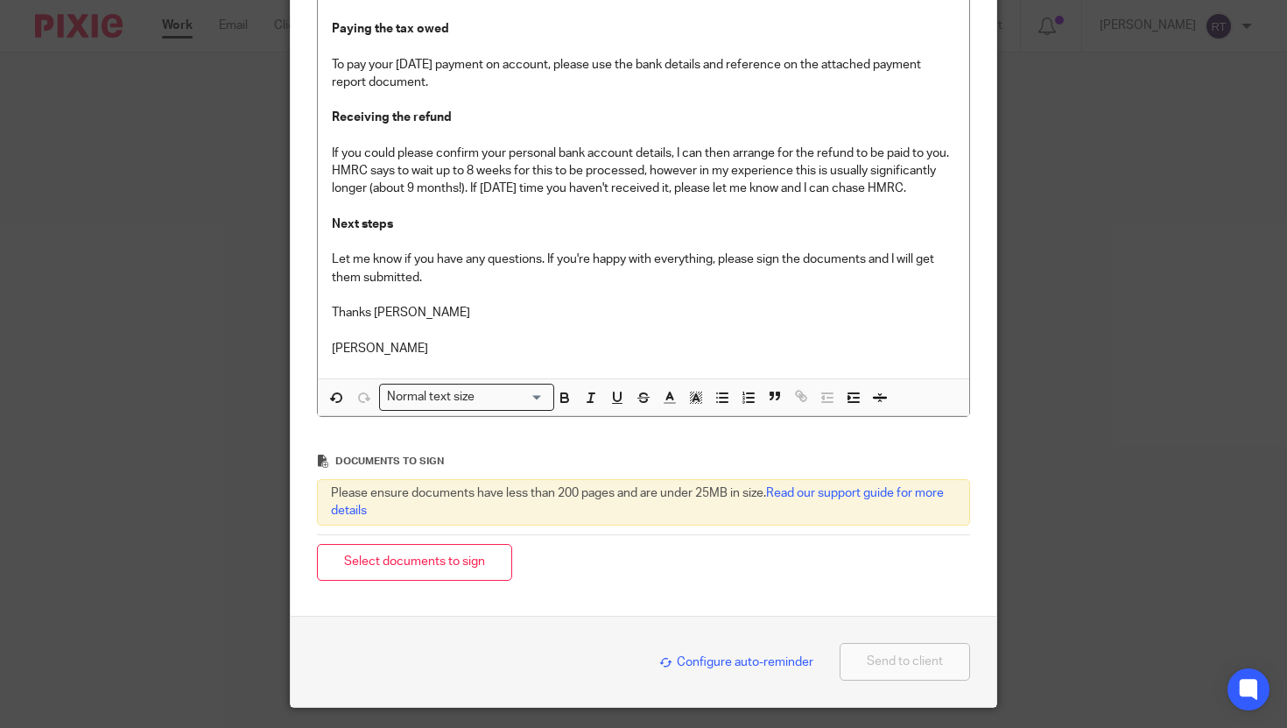
scroll to position [0, 0]
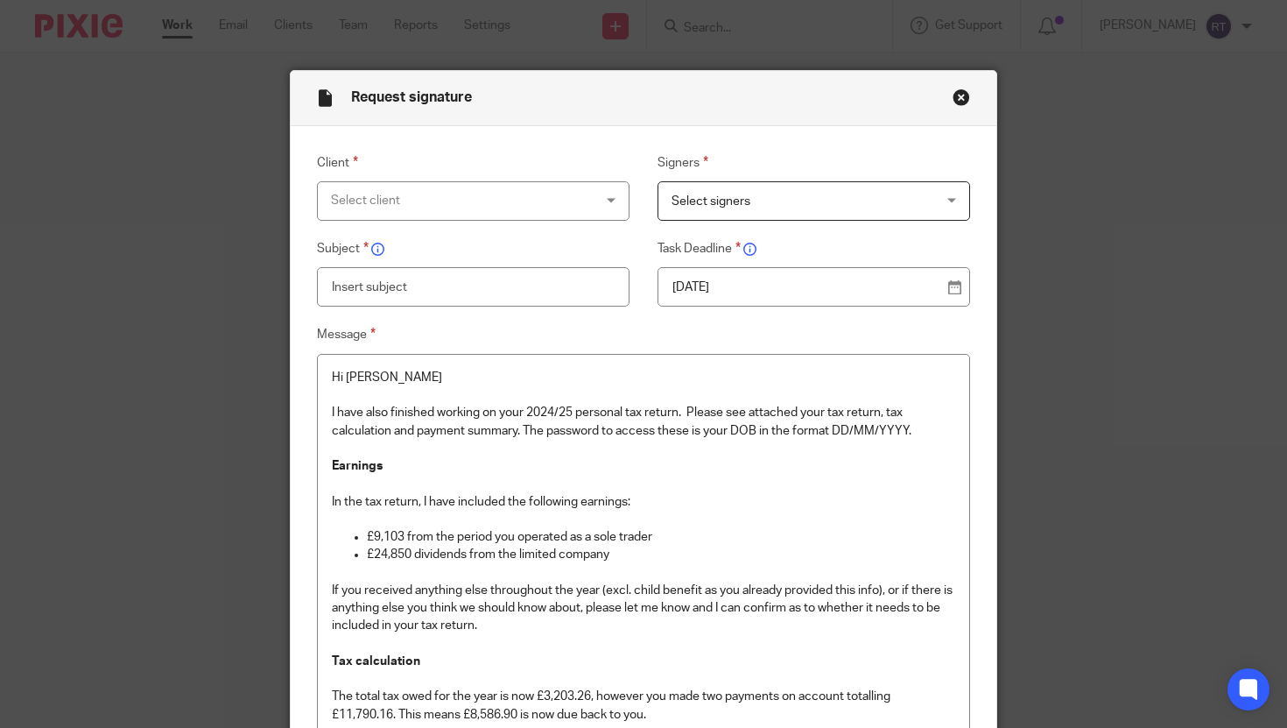
click at [443, 206] on div "Select client" at bounding box center [450, 200] width 239 height 37
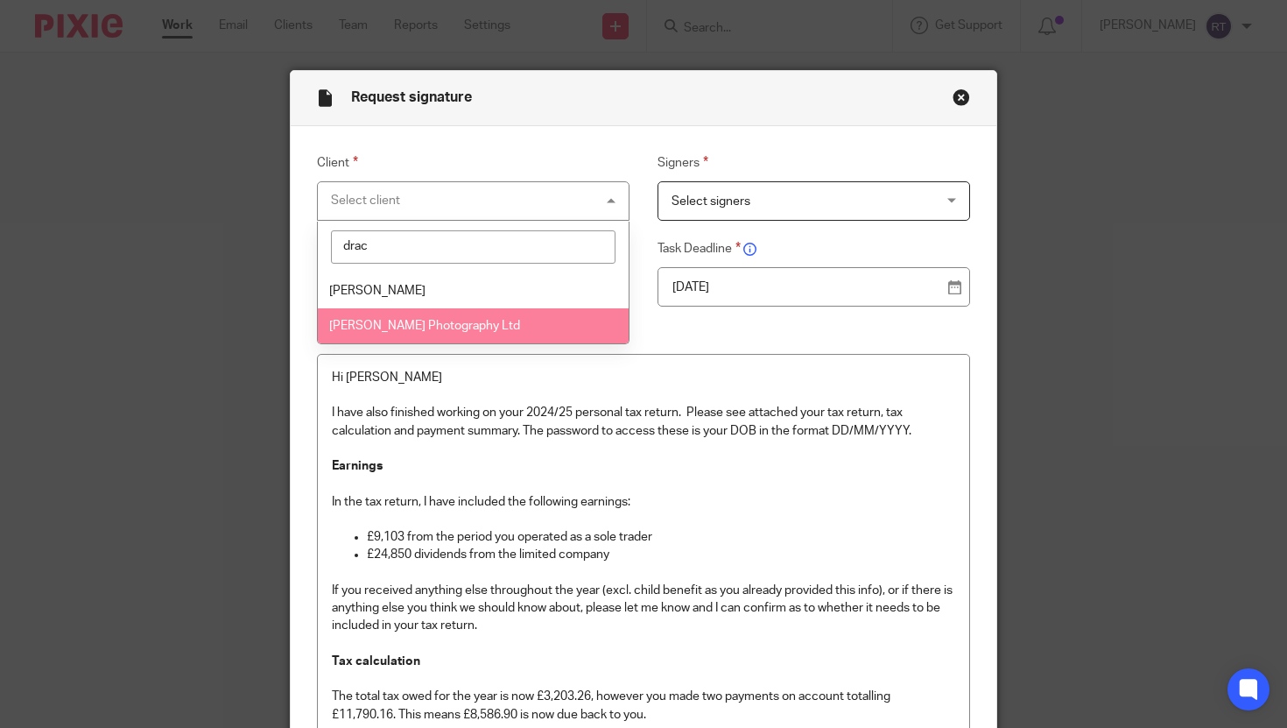
type input "drac"
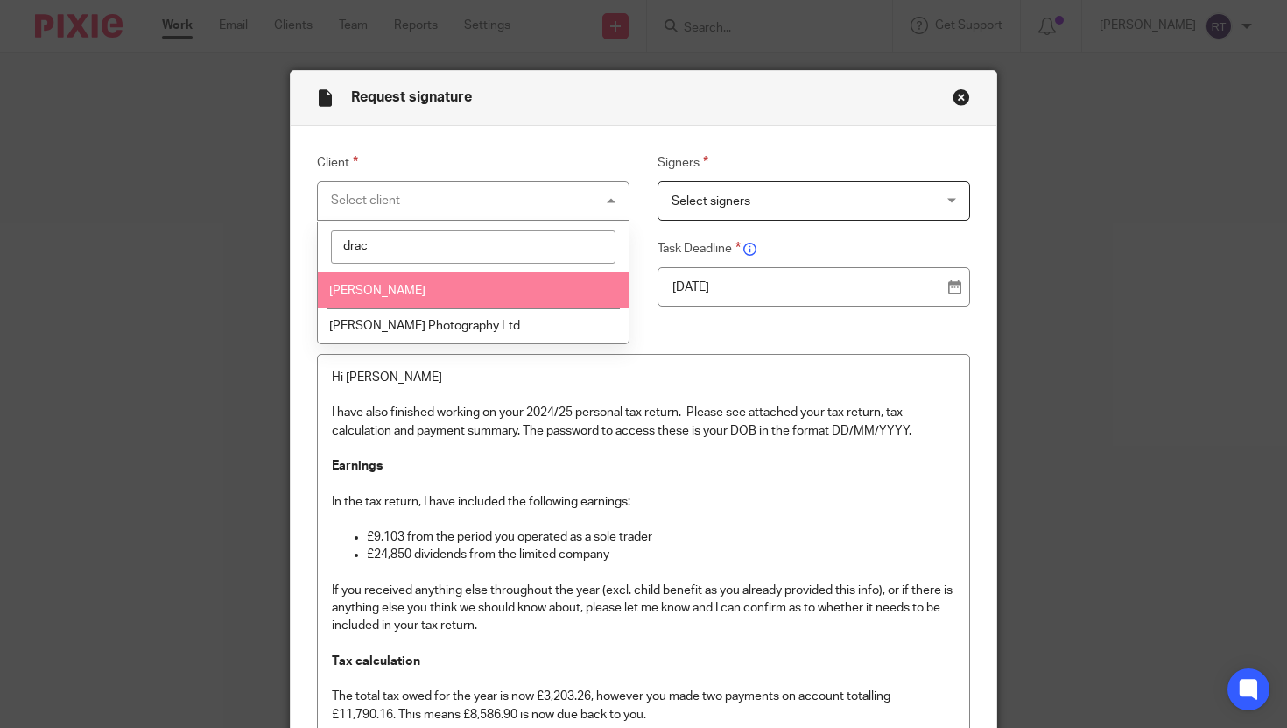
click at [420, 298] on li "Lucy Dracott" at bounding box center [474, 290] width 312 height 36
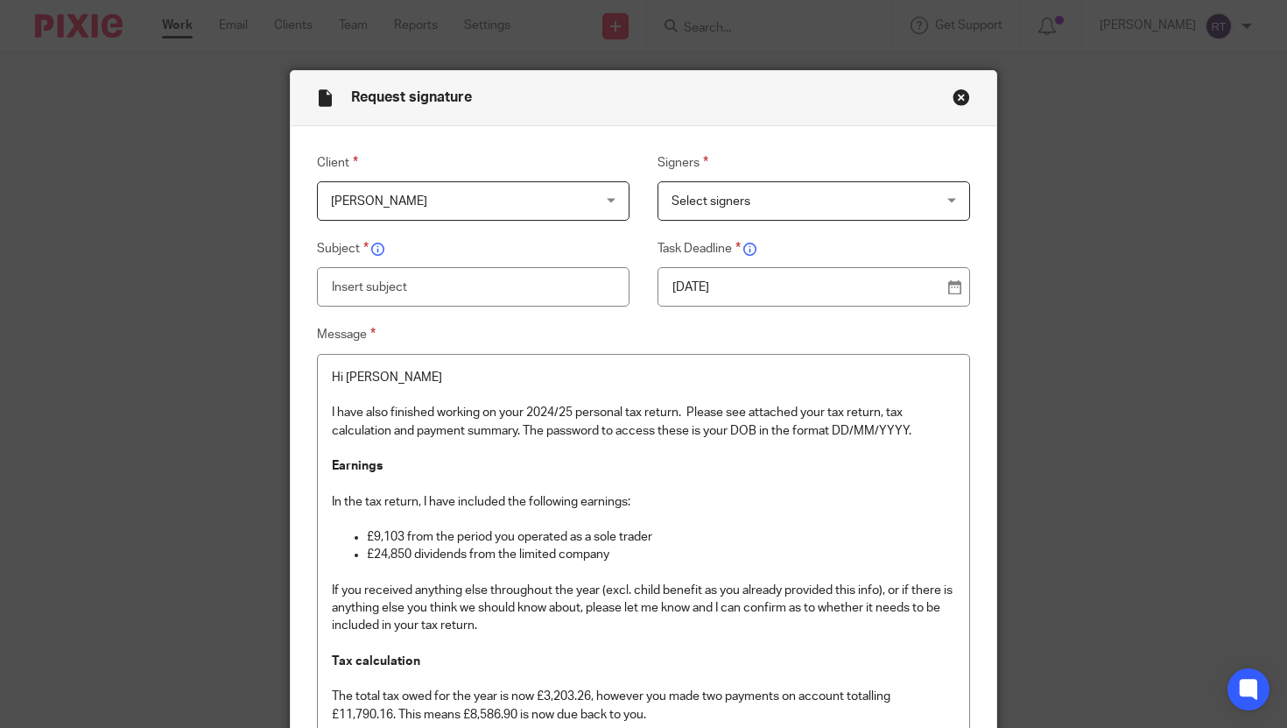
click at [709, 173] on div "Signers Select signers Lucy Dracott" at bounding box center [799, 186] width 341 height 68
click at [709, 211] on span "Select signers" at bounding box center [790, 200] width 239 height 37
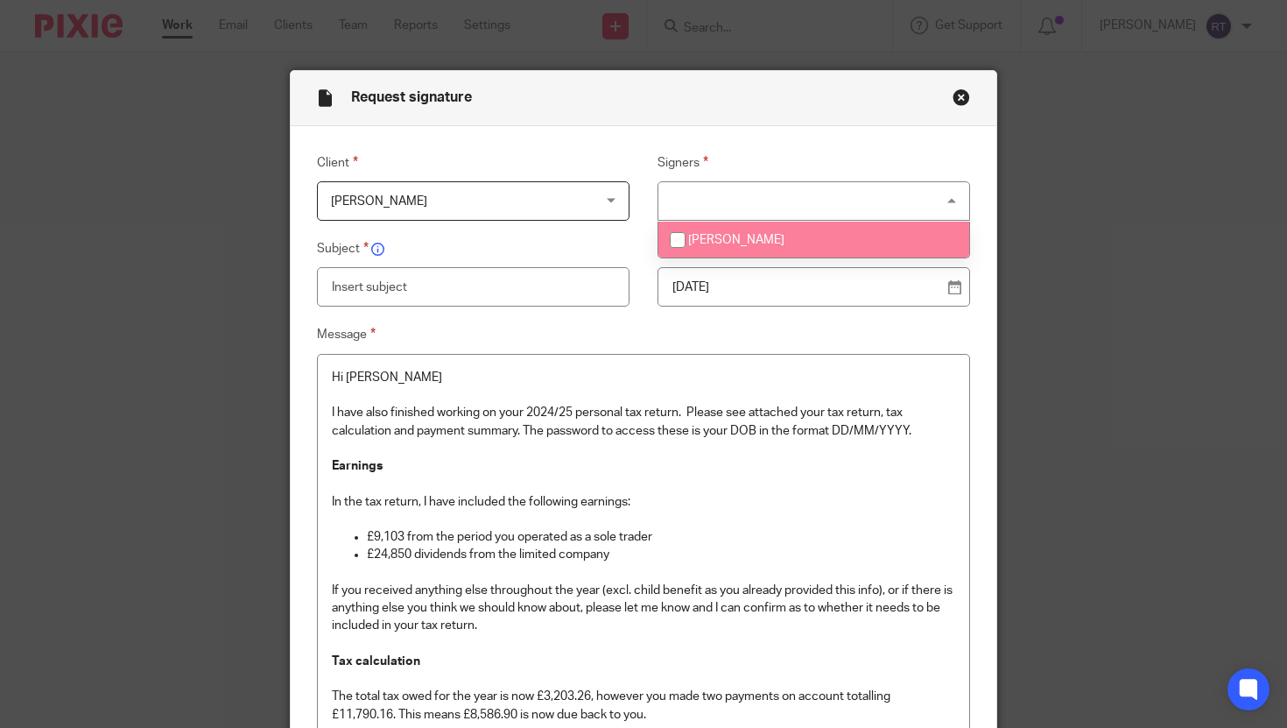
click at [698, 246] on span "Lucy Dracott" at bounding box center [736, 240] width 96 height 12
checkbox input "true"
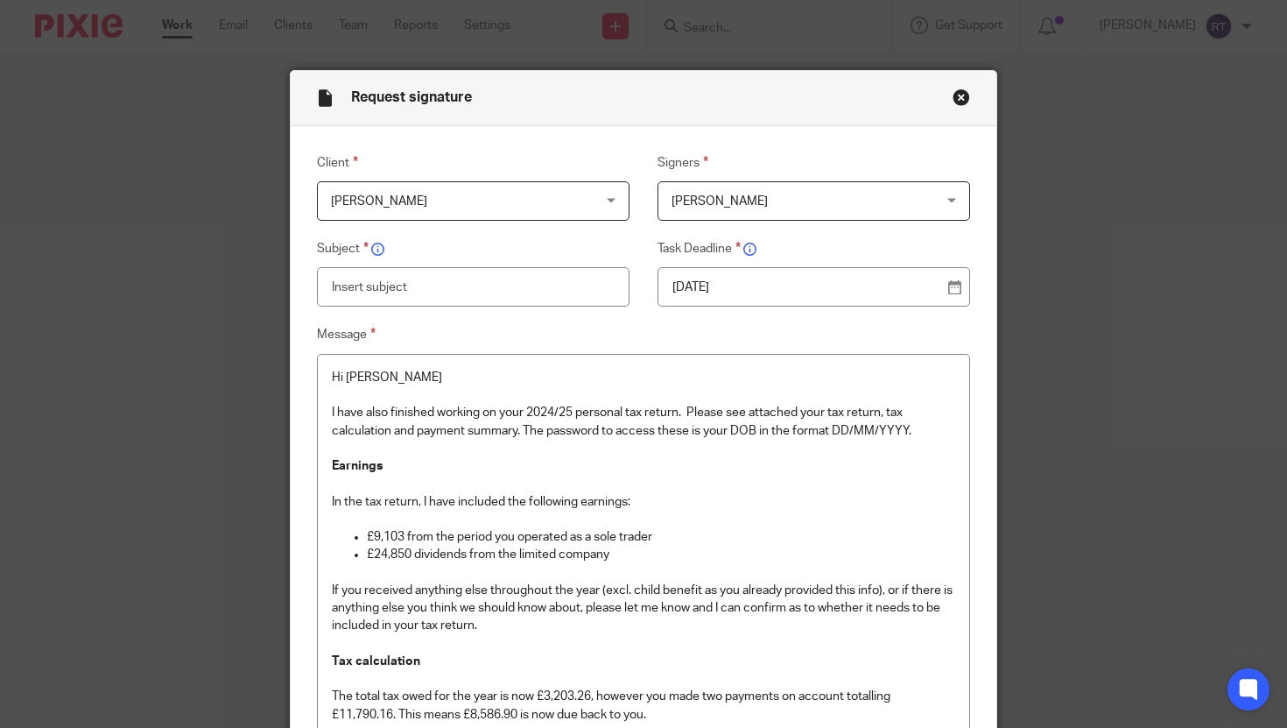
click at [700, 294] on p "18 Aug 2025" at bounding box center [807, 287] width 270 height 18
click at [386, 299] on input "text" at bounding box center [473, 286] width 313 height 39
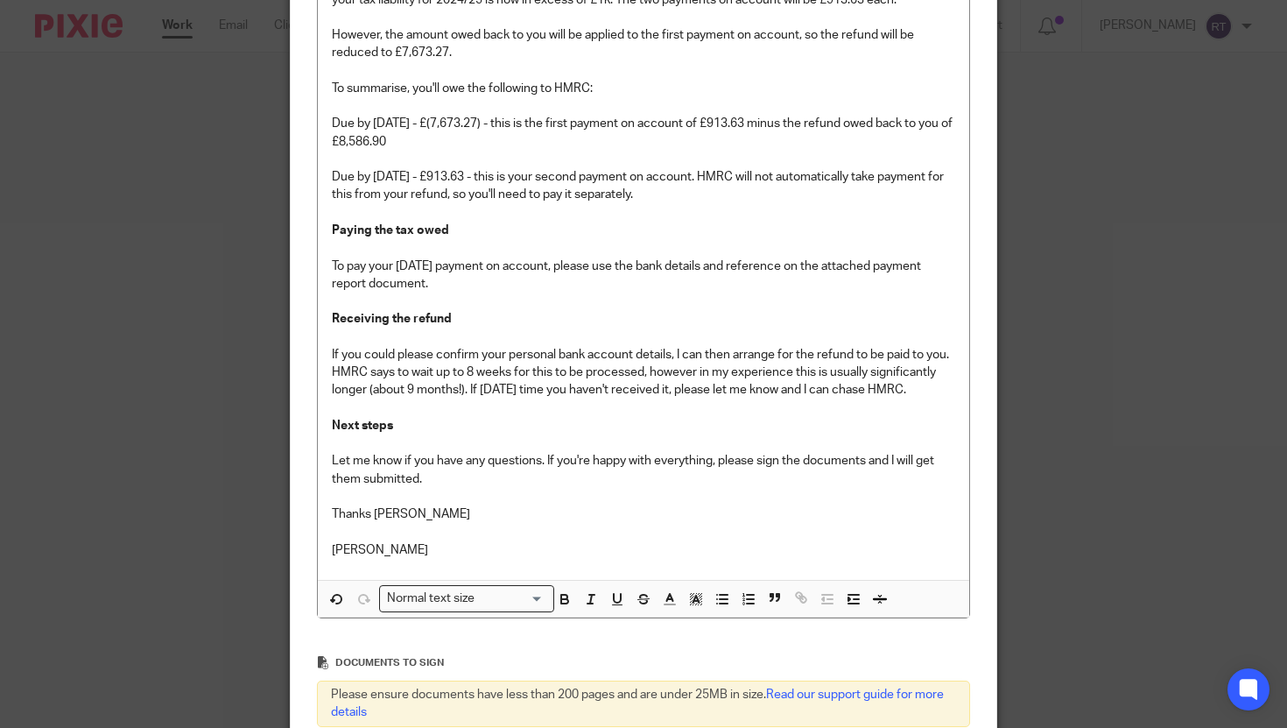
scroll to position [1020, 0]
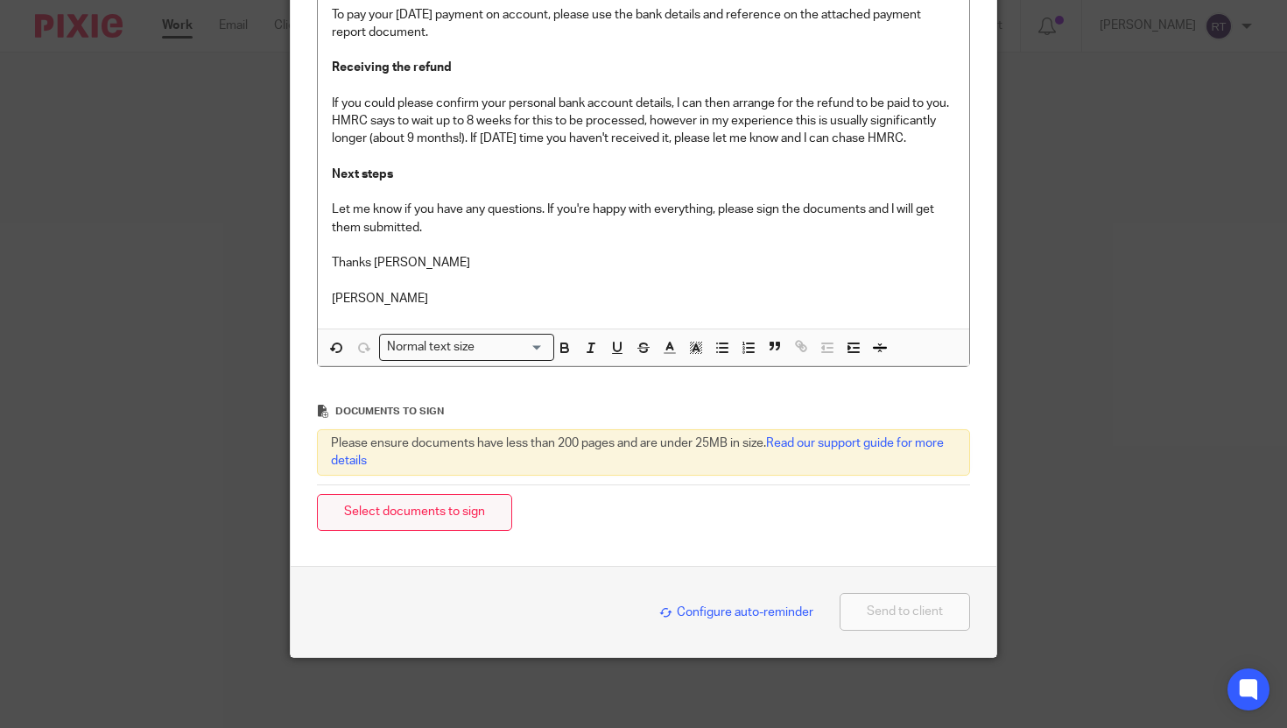
type input "2024/25 self assessment tax return"
click at [430, 519] on button "Select documents to sign" at bounding box center [414, 513] width 195 height 38
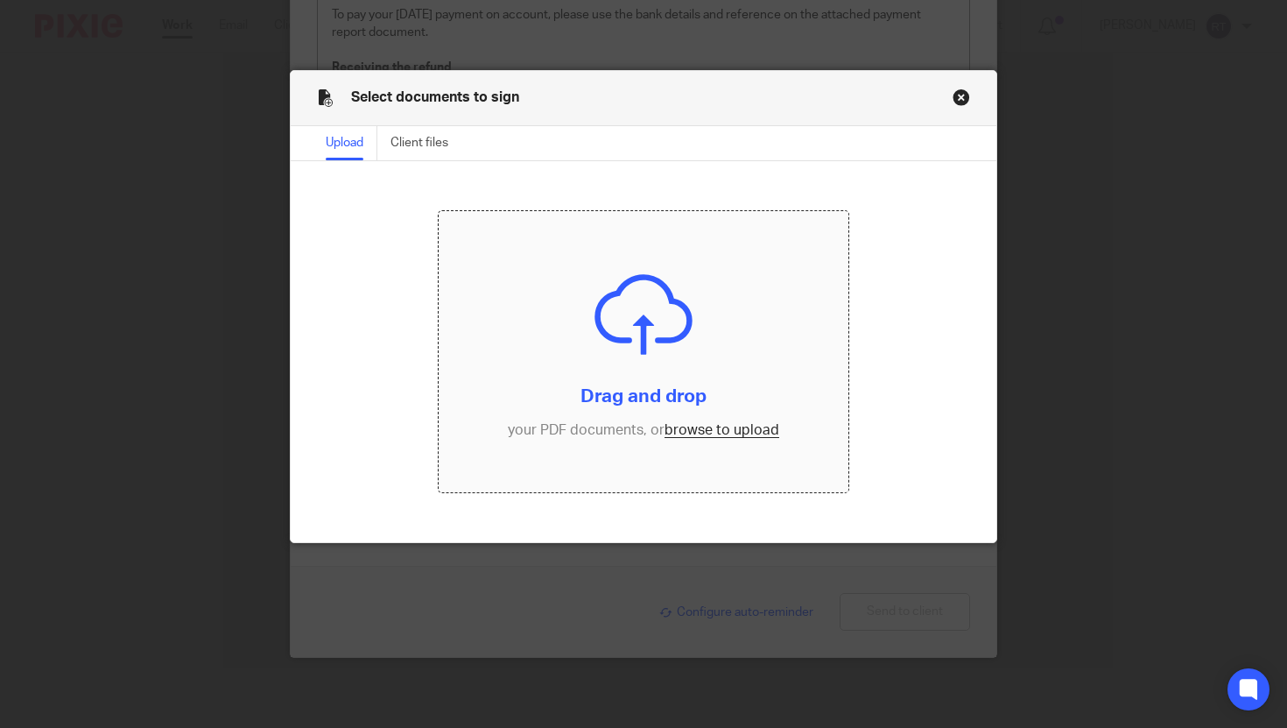
click at [684, 431] on input "file" at bounding box center [644, 352] width 410 height 282
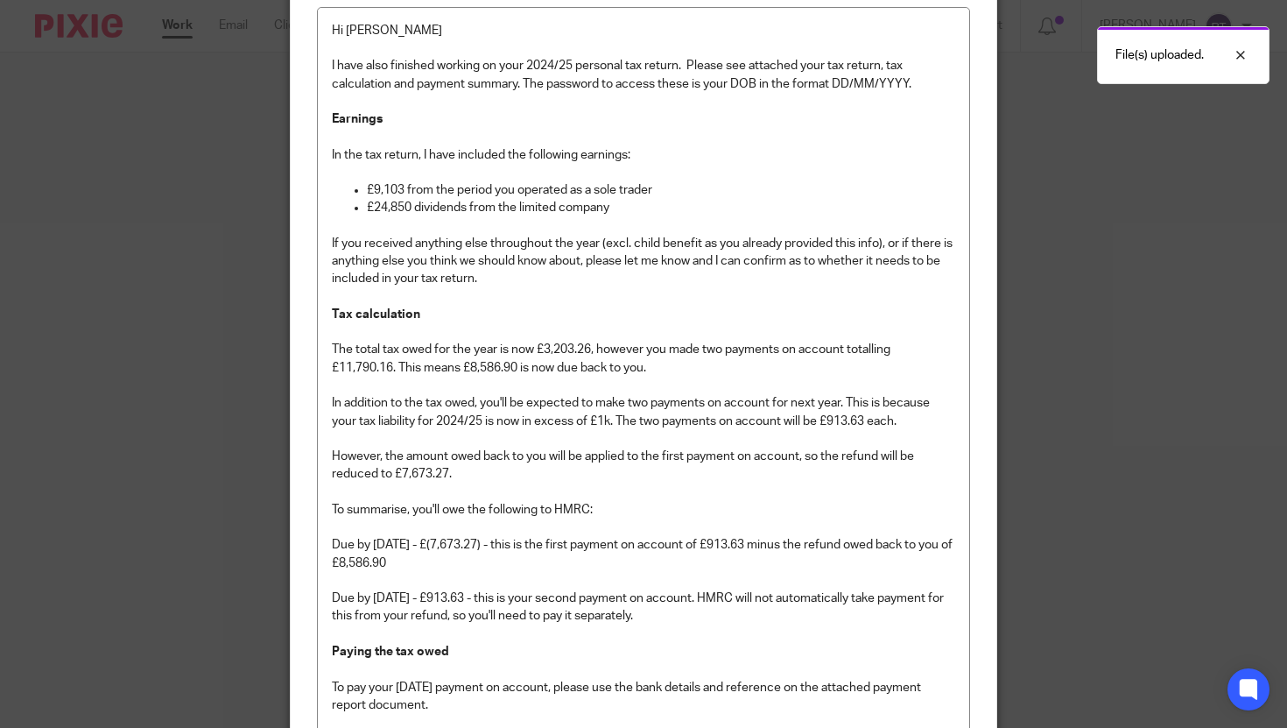
scroll to position [1114, 0]
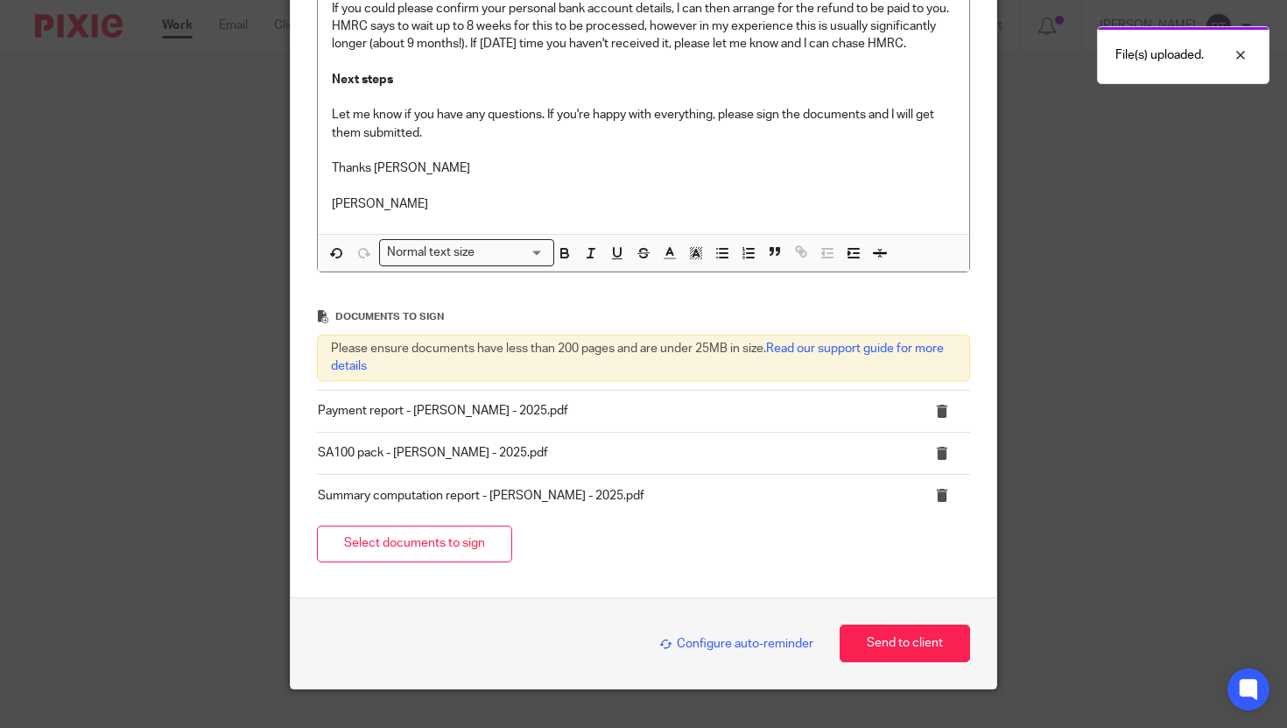
click at [757, 646] on span "Configure auto-reminder" at bounding box center [736, 643] width 154 height 12
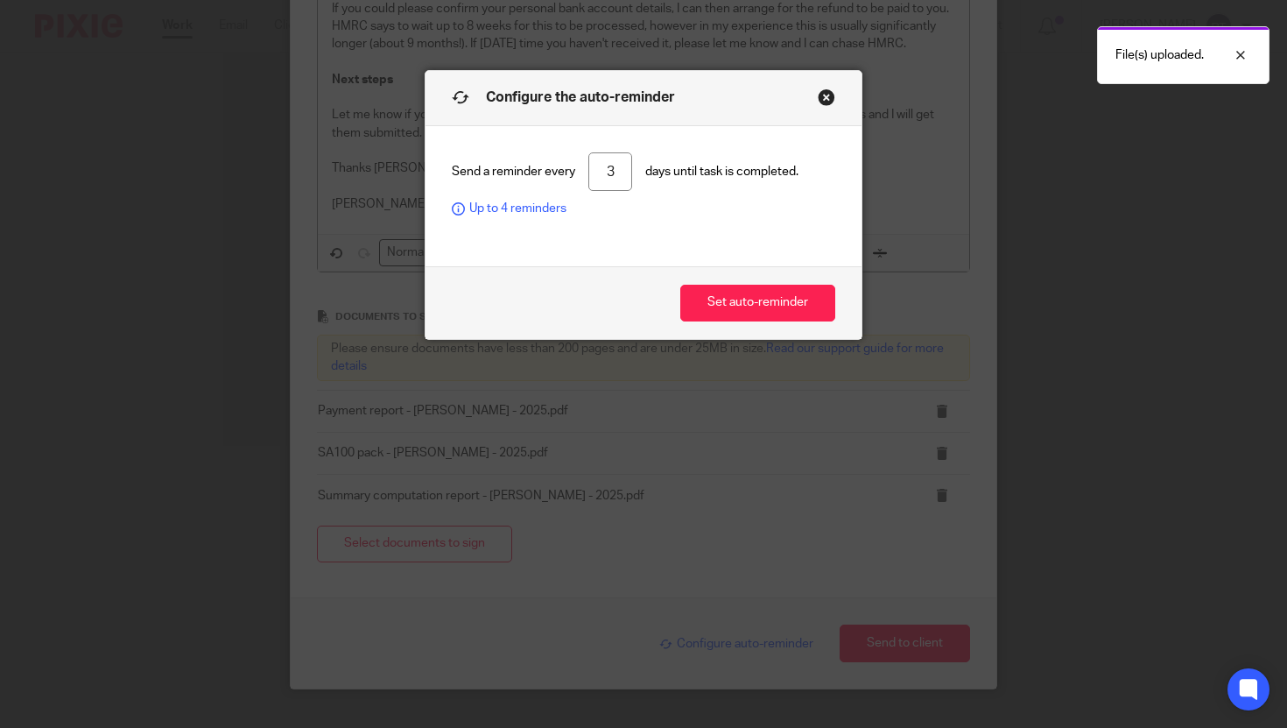
drag, startPoint x: 594, startPoint y: 182, endPoint x: 544, endPoint y: 157, distance: 56.8
click at [544, 157] on div "Send a reminder every 3 days until task is completed. Up to 4 reminders" at bounding box center [643, 185] width 383 height 66
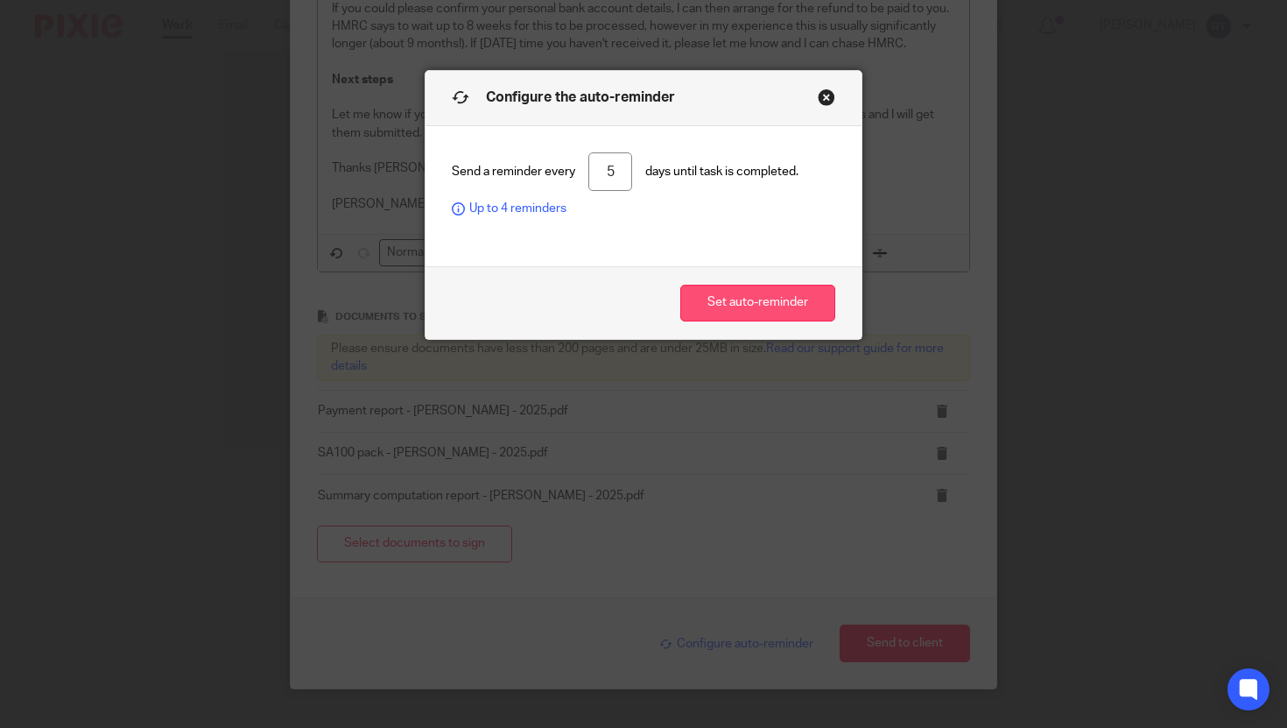
type input "5"
click at [714, 312] on button "Set auto-reminder" at bounding box center [757, 304] width 155 height 38
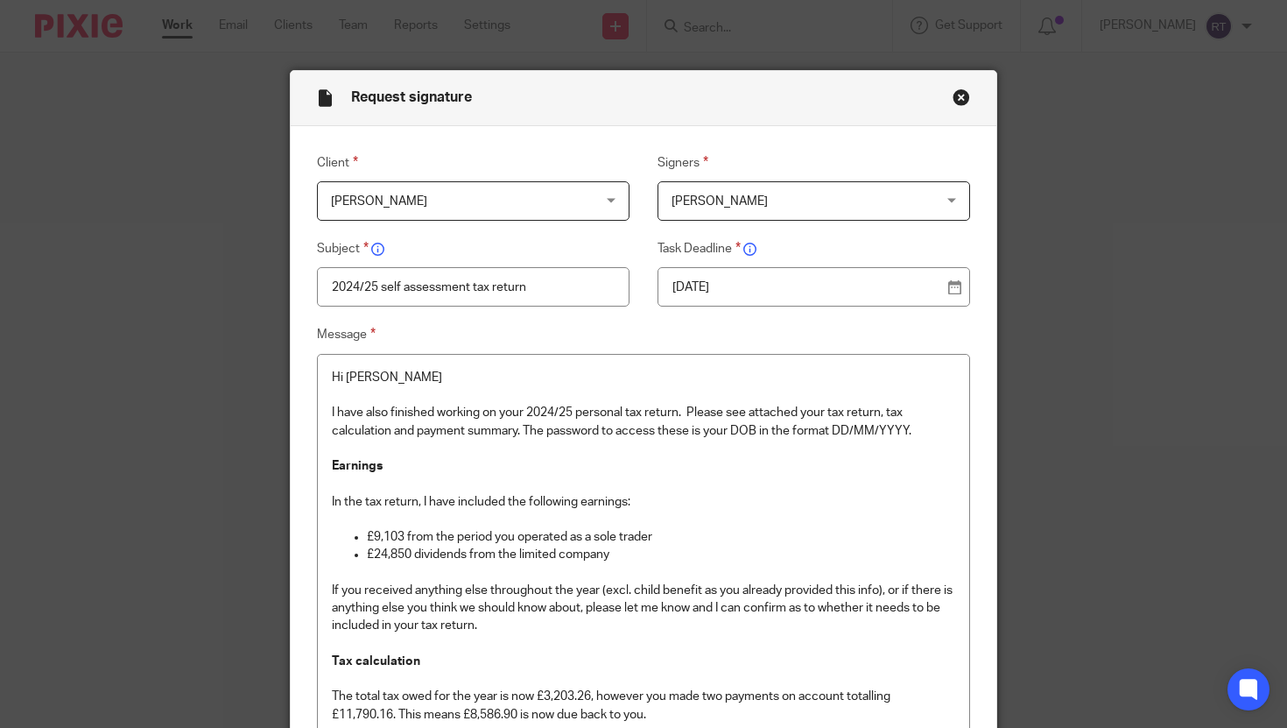
scroll to position [1182, 0]
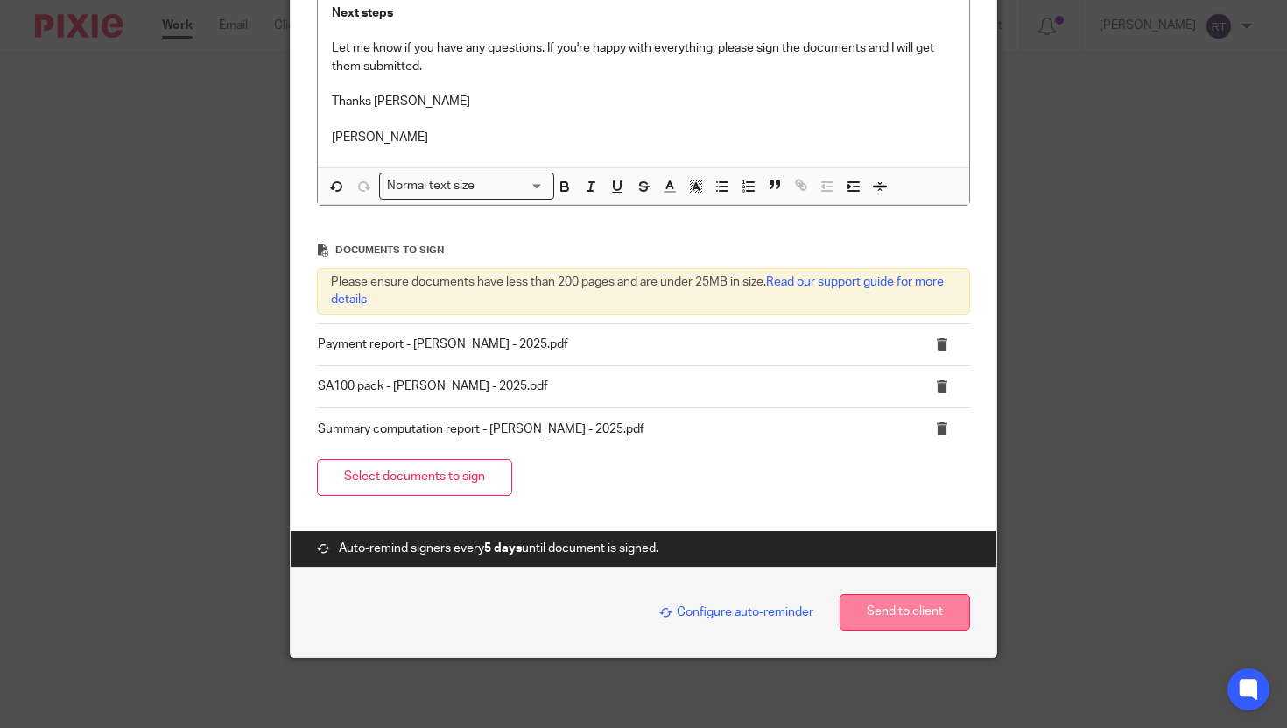
click at [901, 619] on button "Send to client" at bounding box center [905, 613] width 130 height 38
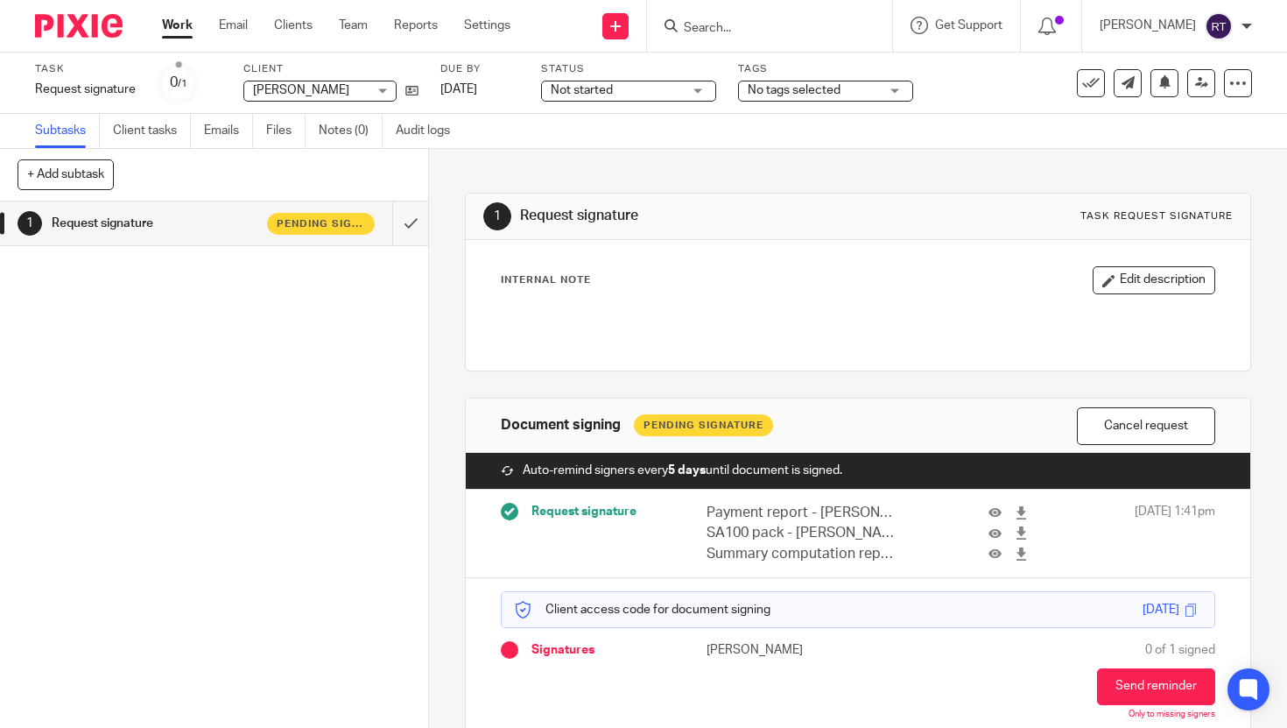
click at [580, 96] on span "Not started" at bounding box center [582, 90] width 62 height 12
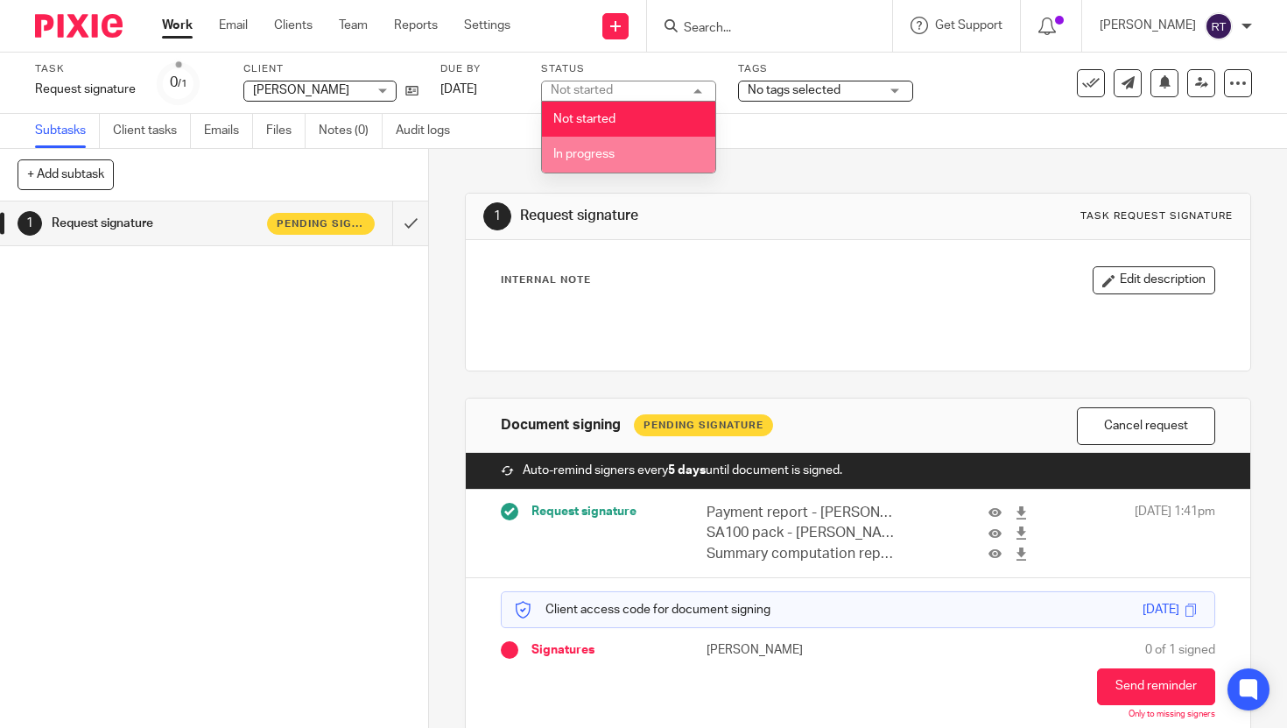
click at [594, 170] on li "In progress" at bounding box center [628, 155] width 173 height 36
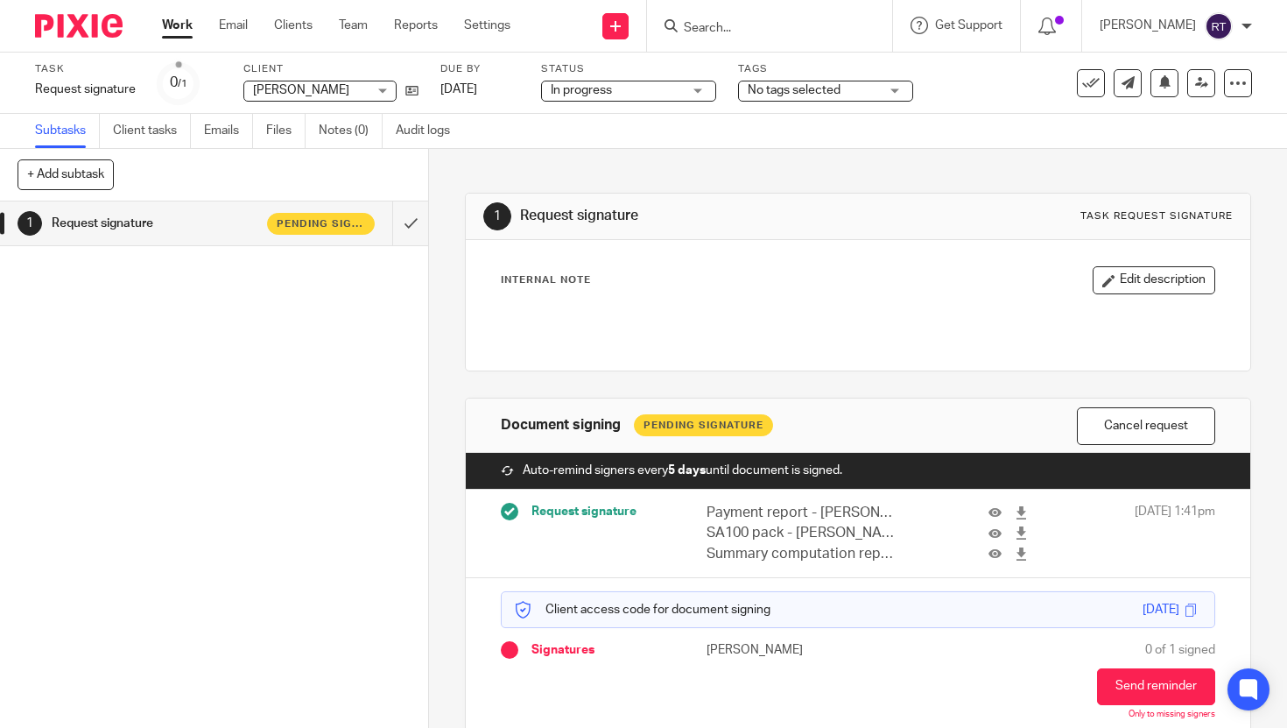
click at [876, 95] on span "No tags selected" at bounding box center [813, 90] width 131 height 18
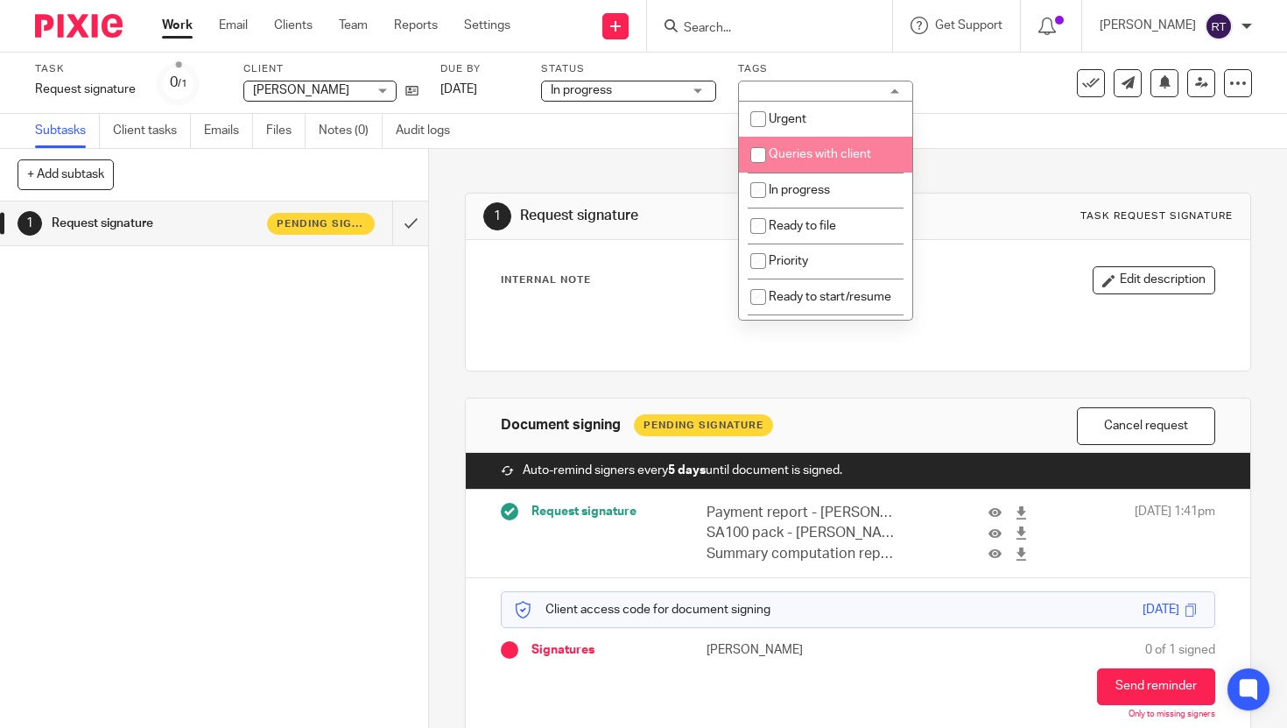
scroll to position [182, 0]
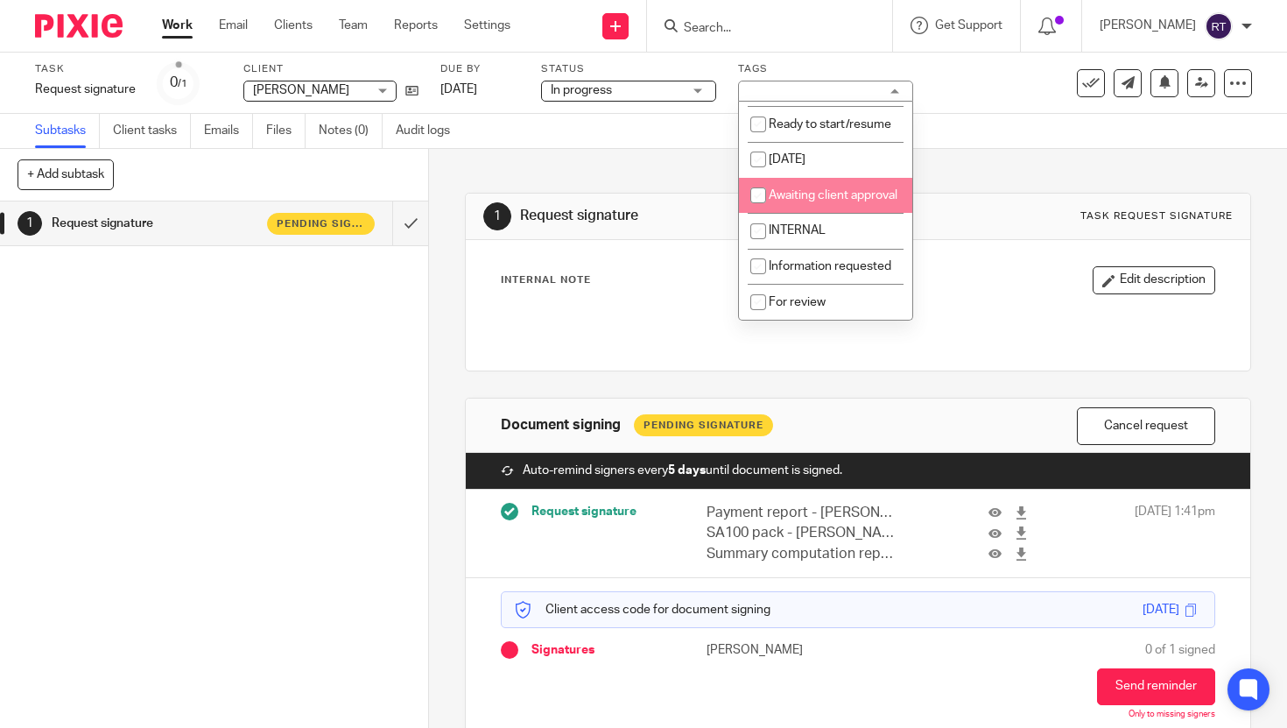
click at [853, 196] on span "Awaiting client approval" at bounding box center [833, 195] width 129 height 12
checkbox input "true"
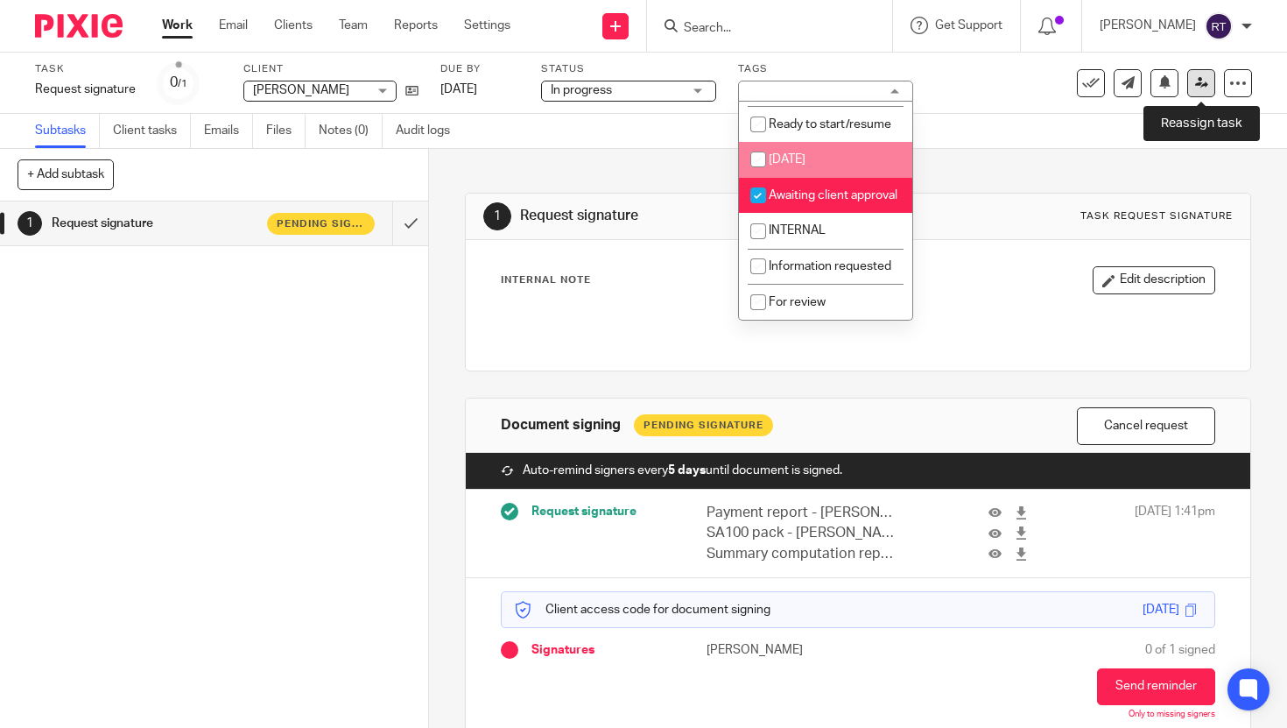
click at [1197, 81] on icon at bounding box center [1201, 82] width 13 height 13
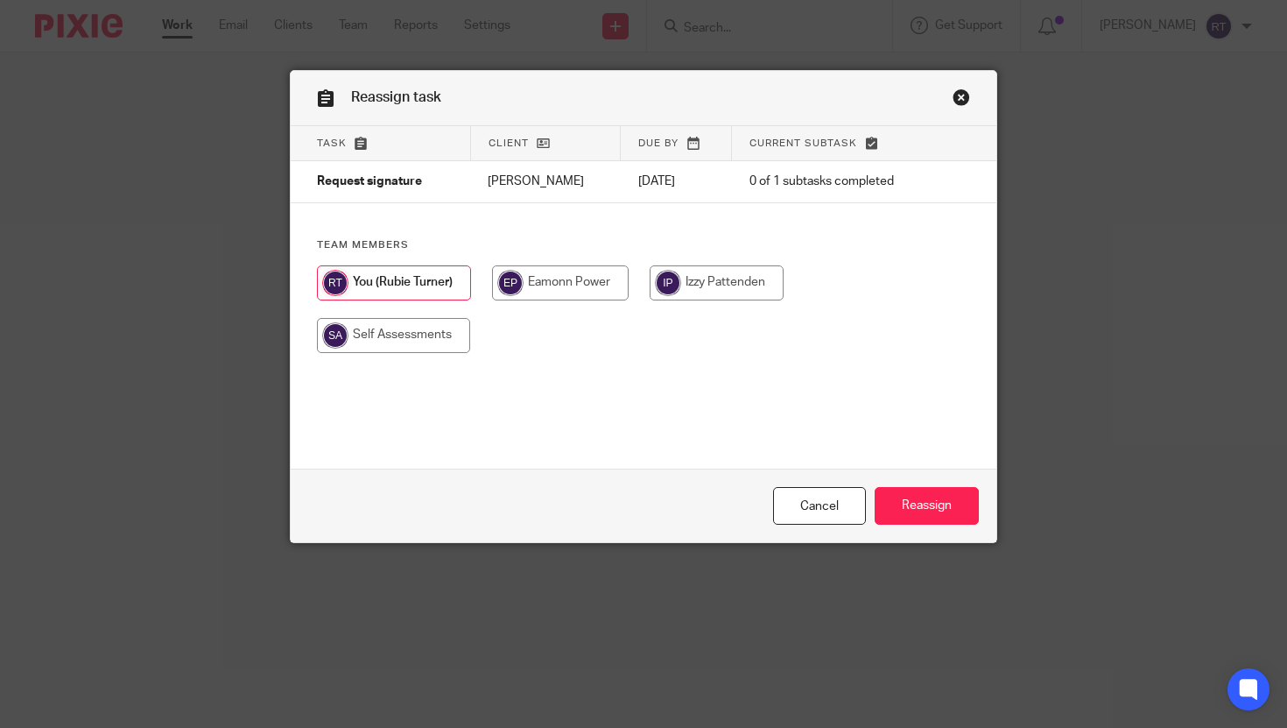
click at [447, 345] on input "radio" at bounding box center [393, 335] width 153 height 35
radio input "true"
click at [908, 502] on input "Reassign" at bounding box center [927, 506] width 104 height 38
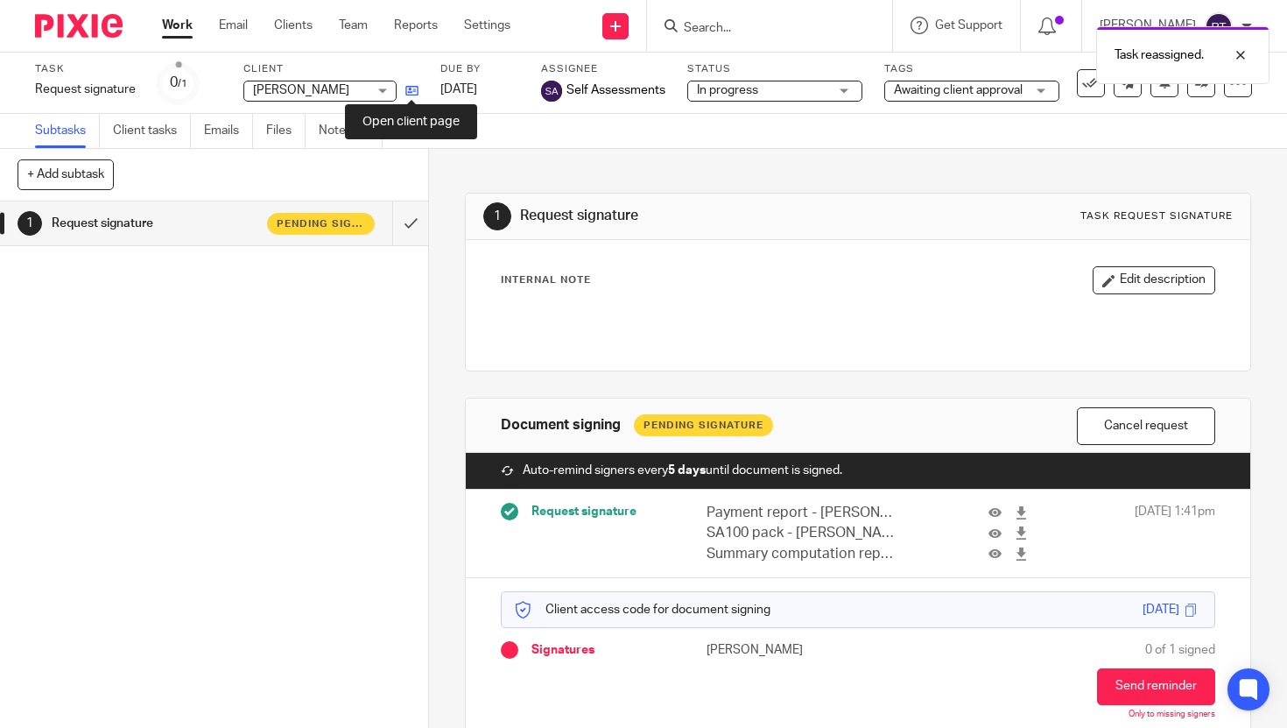
click at [411, 84] on icon at bounding box center [411, 90] width 13 height 13
click at [170, 14] on div "Work Email Clients Team Reports Settings Work Email Clients Team Reports Settin…" at bounding box center [340, 26] width 392 height 52
click at [170, 19] on link "Work" at bounding box center [177, 26] width 31 height 18
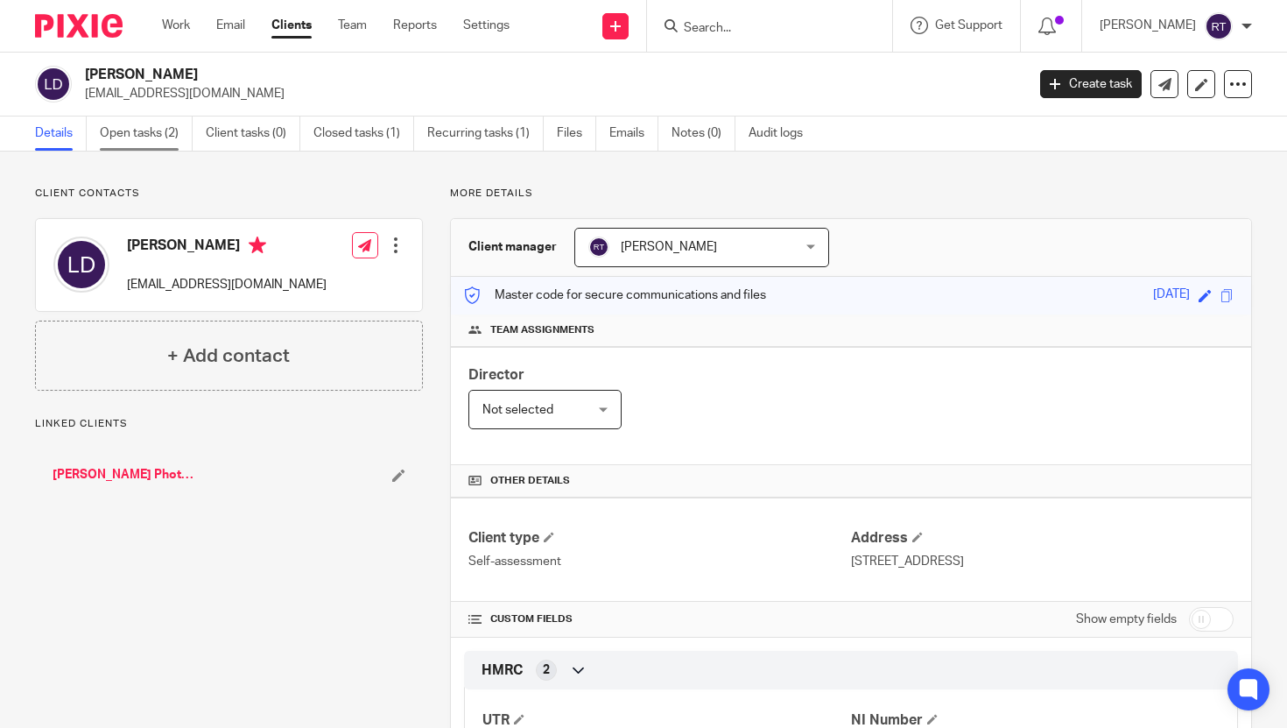
click at [157, 132] on link "Open tasks (2)" at bounding box center [146, 133] width 93 height 34
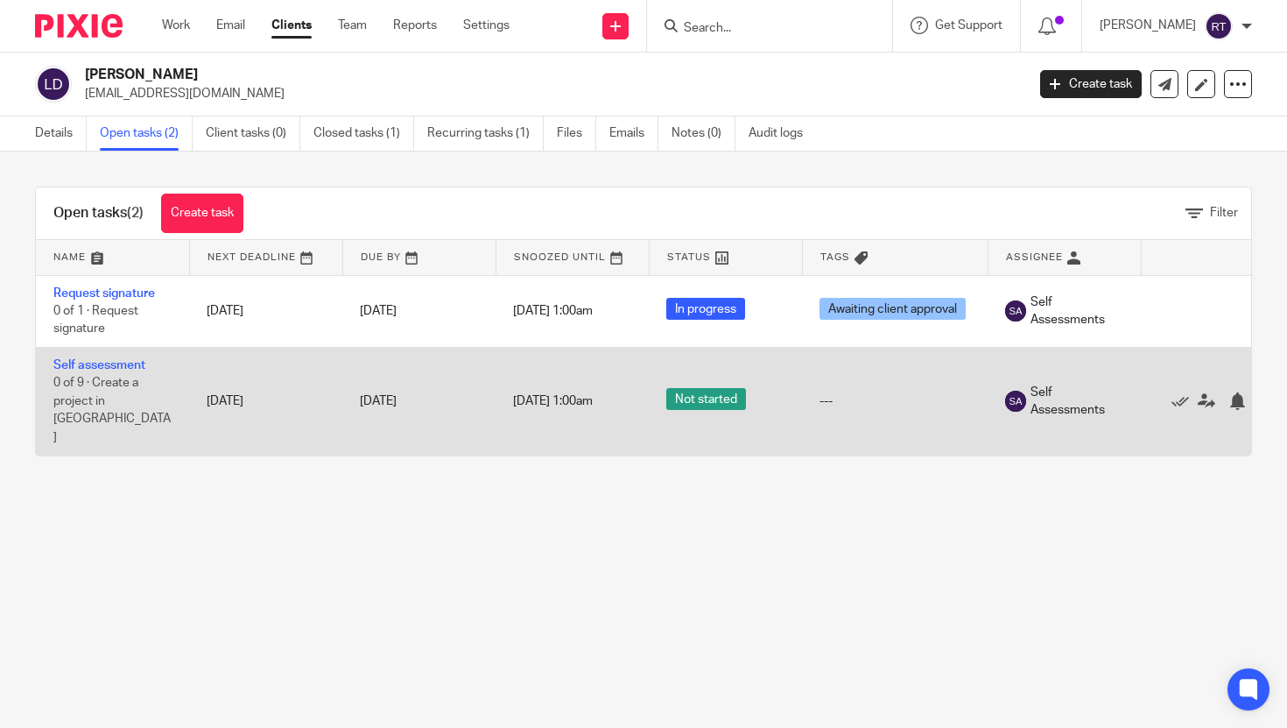
click at [90, 358] on td "Self assessment 0 of 9 · Create a project in [GEOGRAPHIC_DATA]" at bounding box center [112, 401] width 153 height 108
click at [92, 380] on span "0 of 9 · Create a project in [GEOGRAPHIC_DATA]" at bounding box center [111, 410] width 117 height 67
click at [100, 368] on link "Self assessment" at bounding box center [99, 365] width 92 height 12
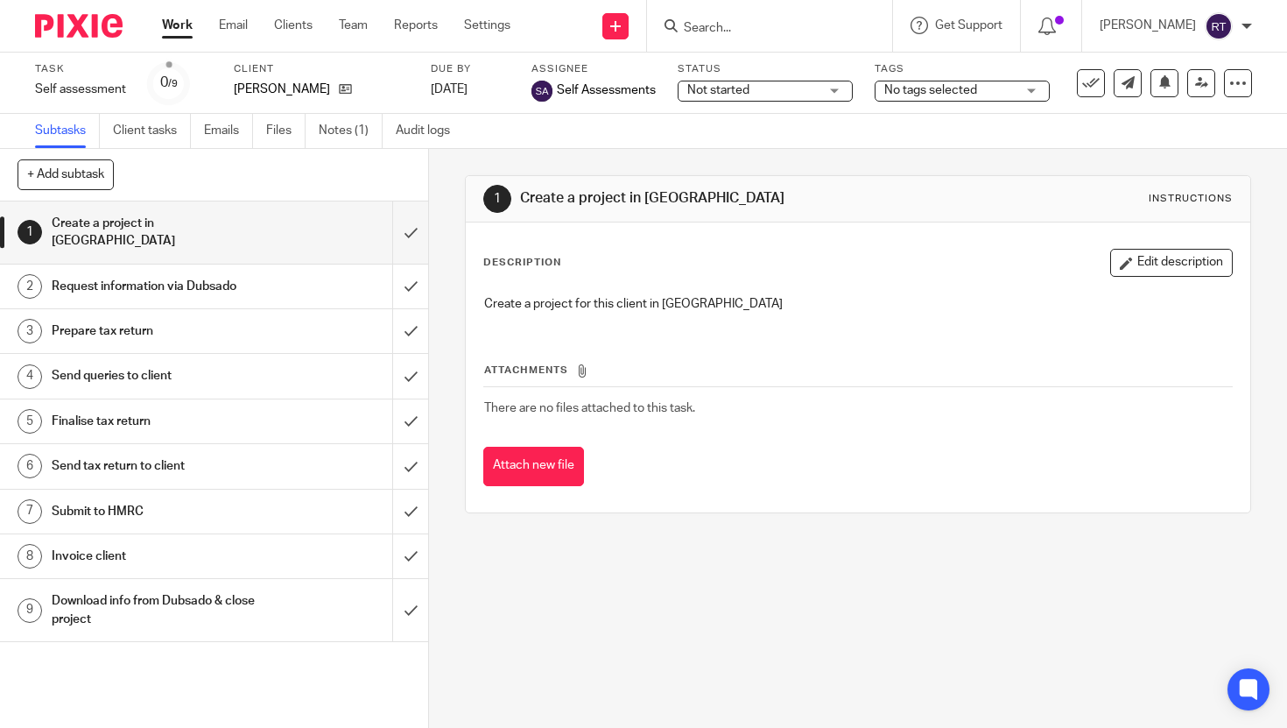
click at [916, 92] on span "No tags selected" at bounding box center [930, 90] width 93 height 12
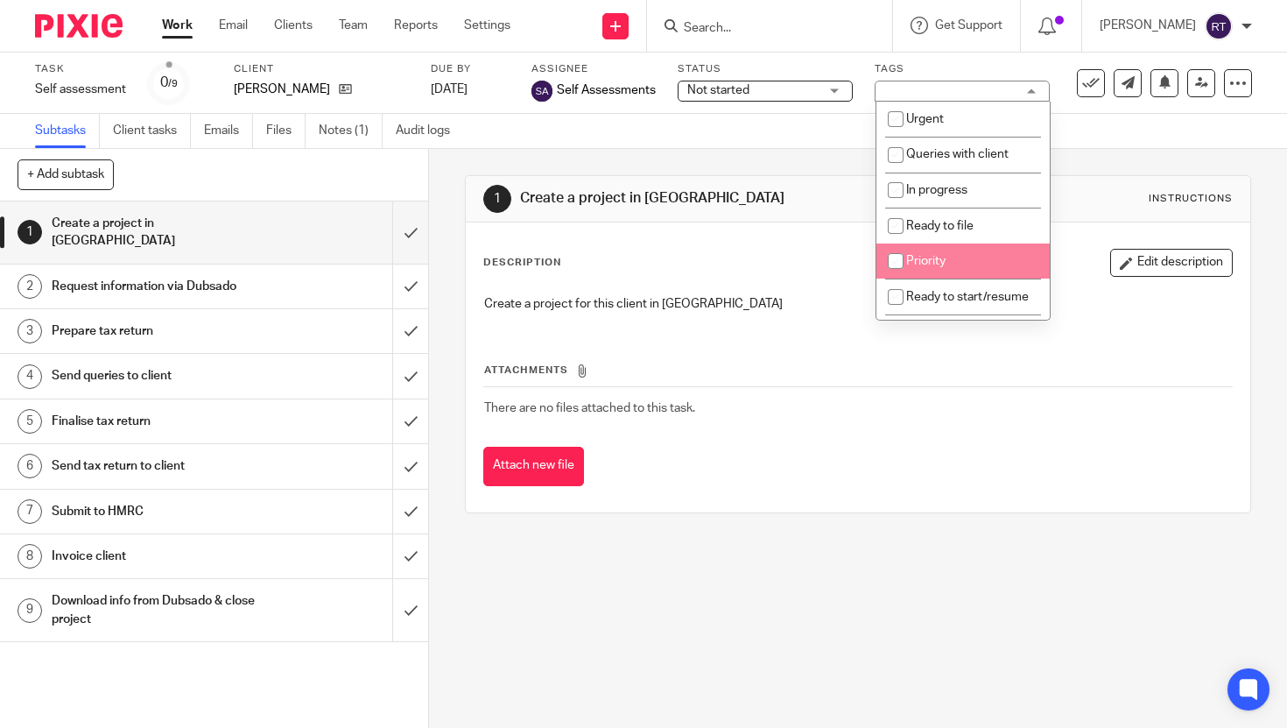
scroll to position [182, 0]
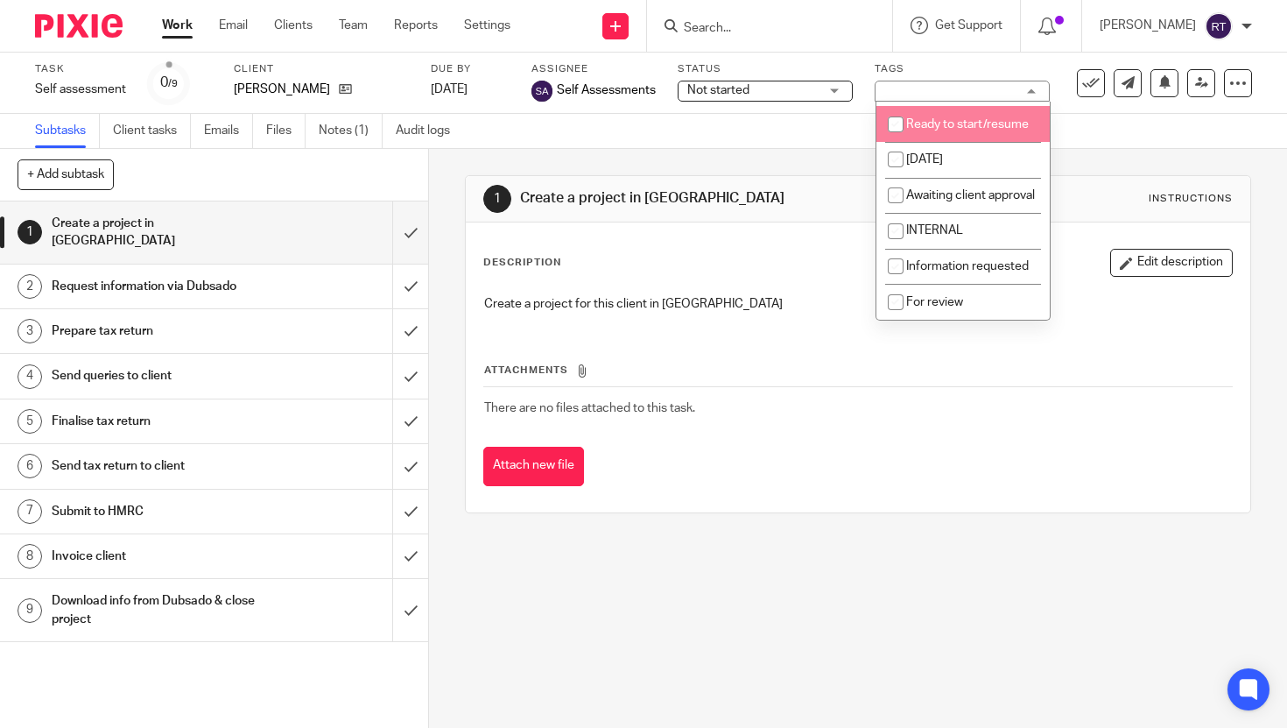
click at [953, 130] on li "Ready to start/resume" at bounding box center [962, 124] width 173 height 36
checkbox input "false"
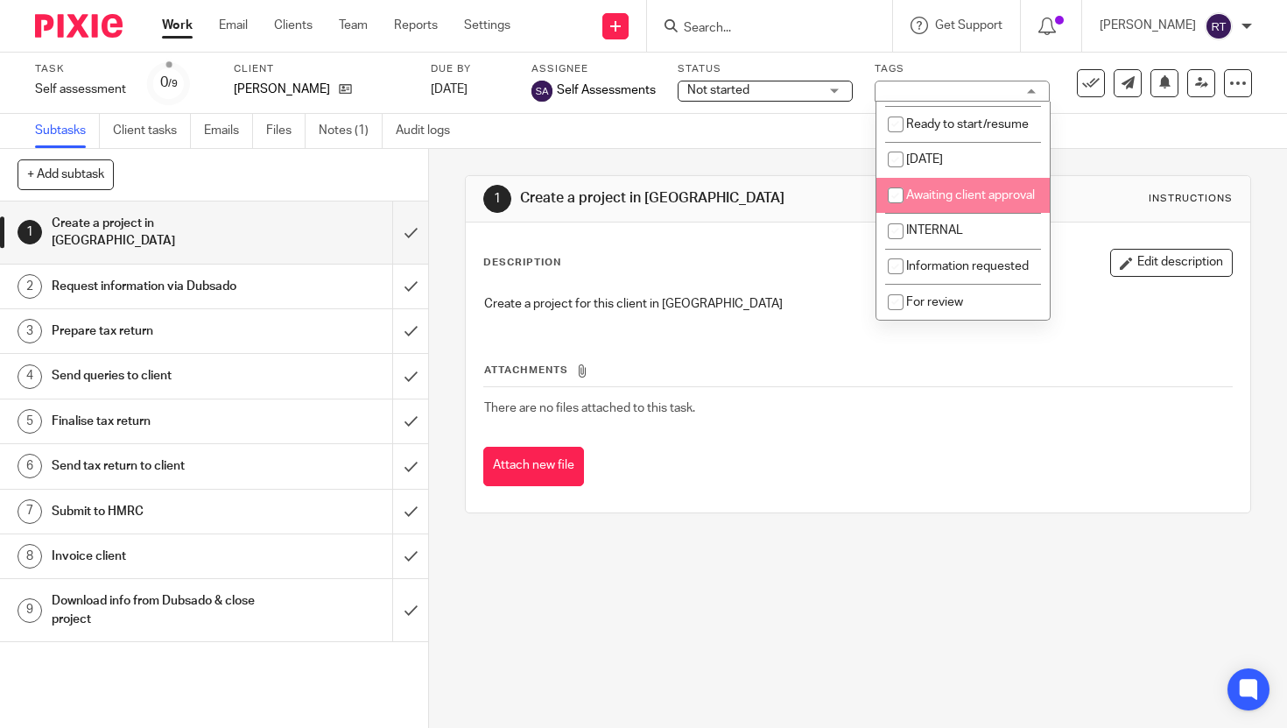
click at [958, 193] on span "Awaiting client approval" at bounding box center [970, 195] width 129 height 12
checkbox input "true"
click at [175, 29] on link "Work" at bounding box center [177, 26] width 31 height 18
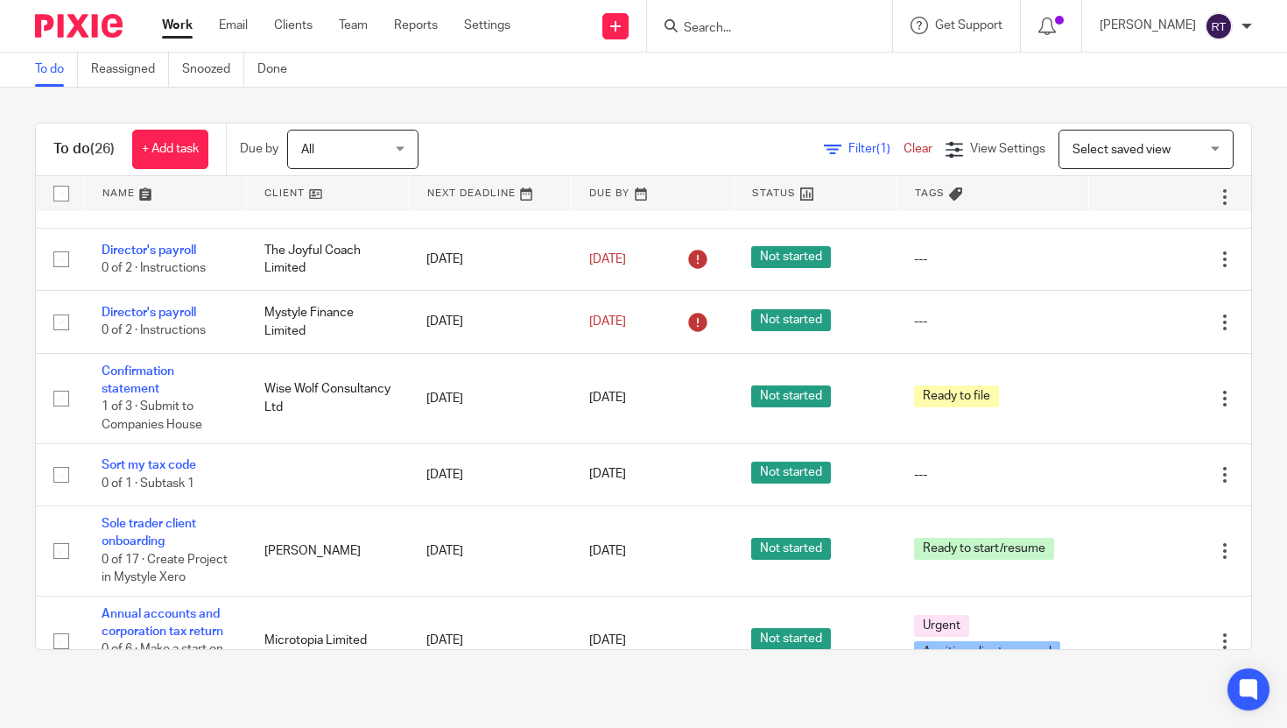
scroll to position [38, 0]
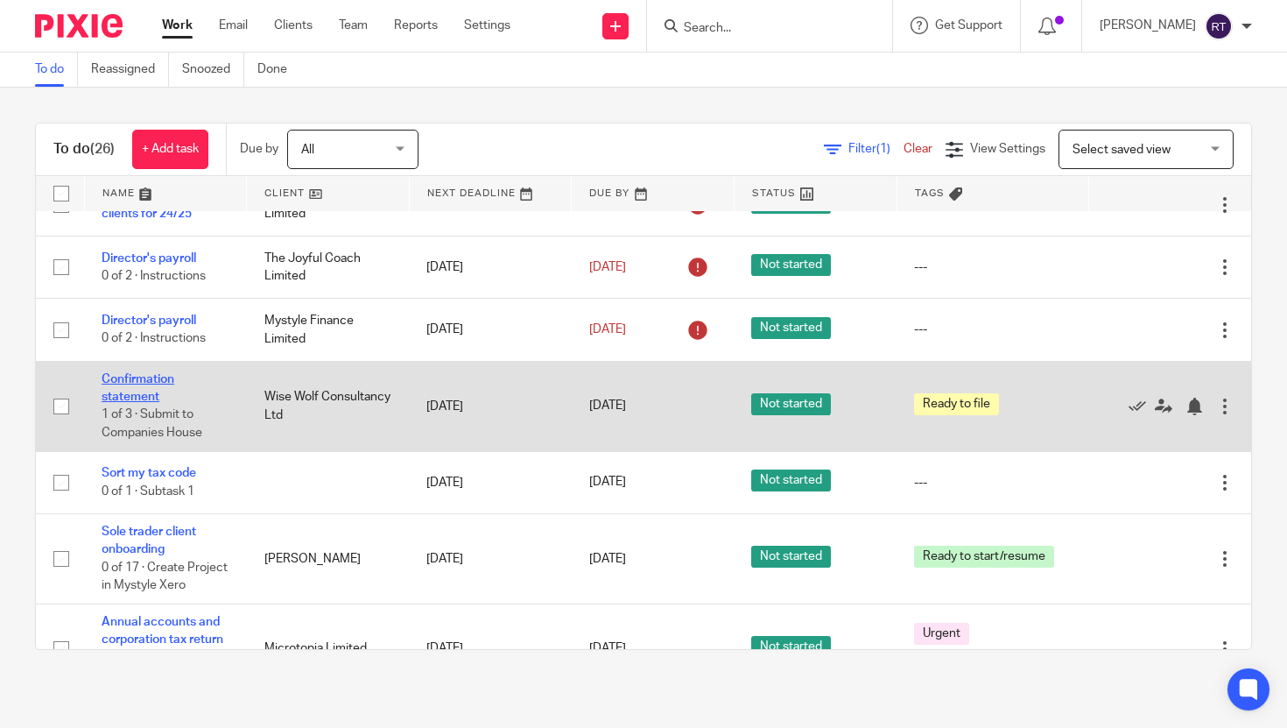
click at [130, 392] on link "Confirmation statement" at bounding box center [138, 388] width 73 height 30
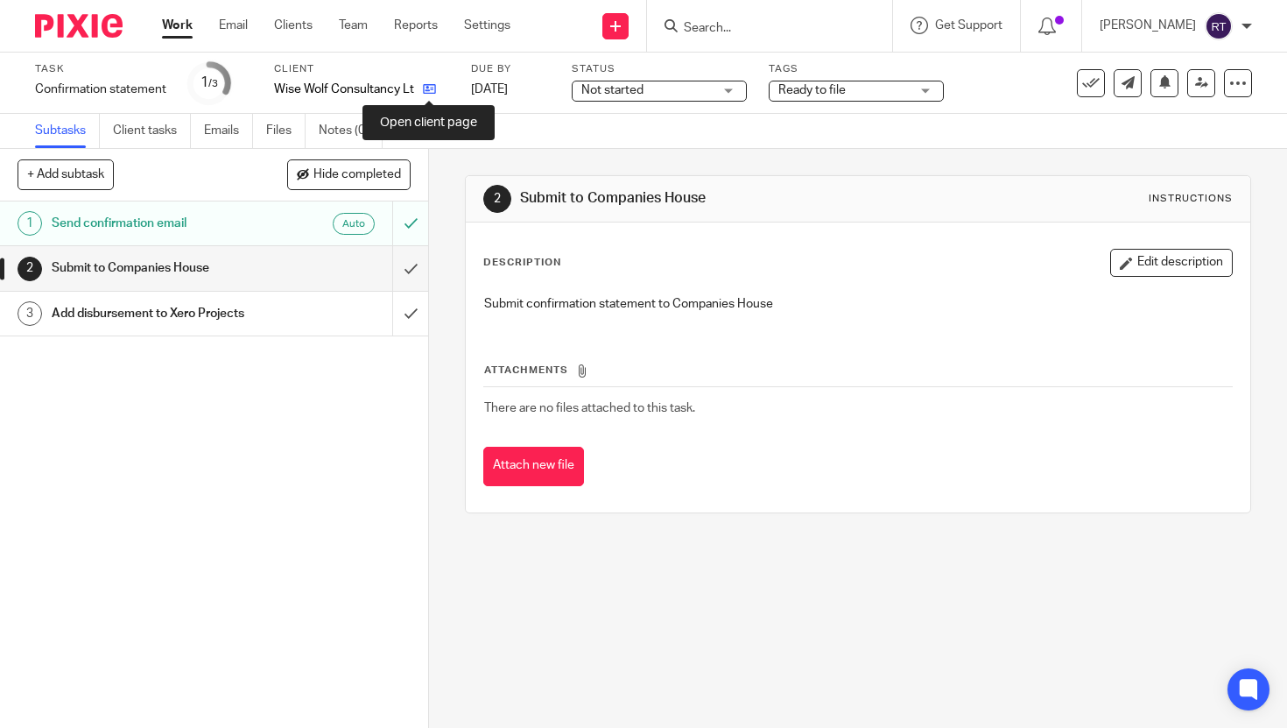
click at [423, 88] on icon at bounding box center [429, 88] width 13 height 13
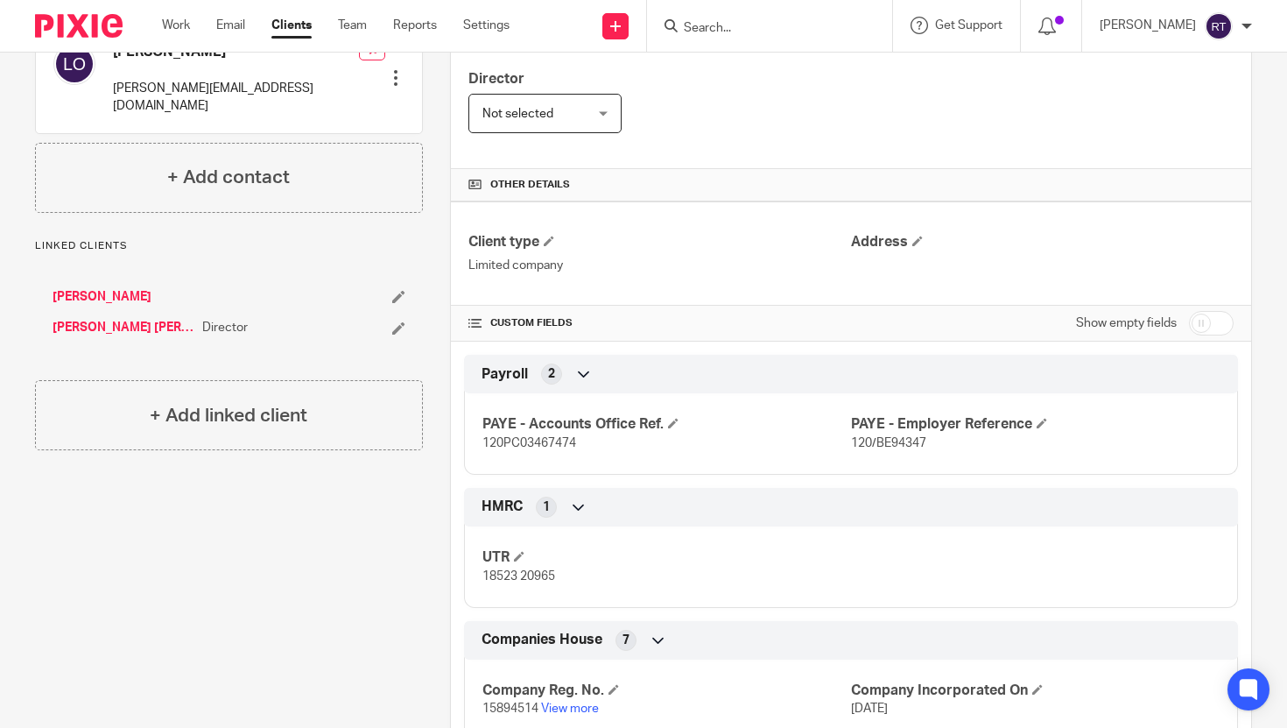
scroll to position [546, 0]
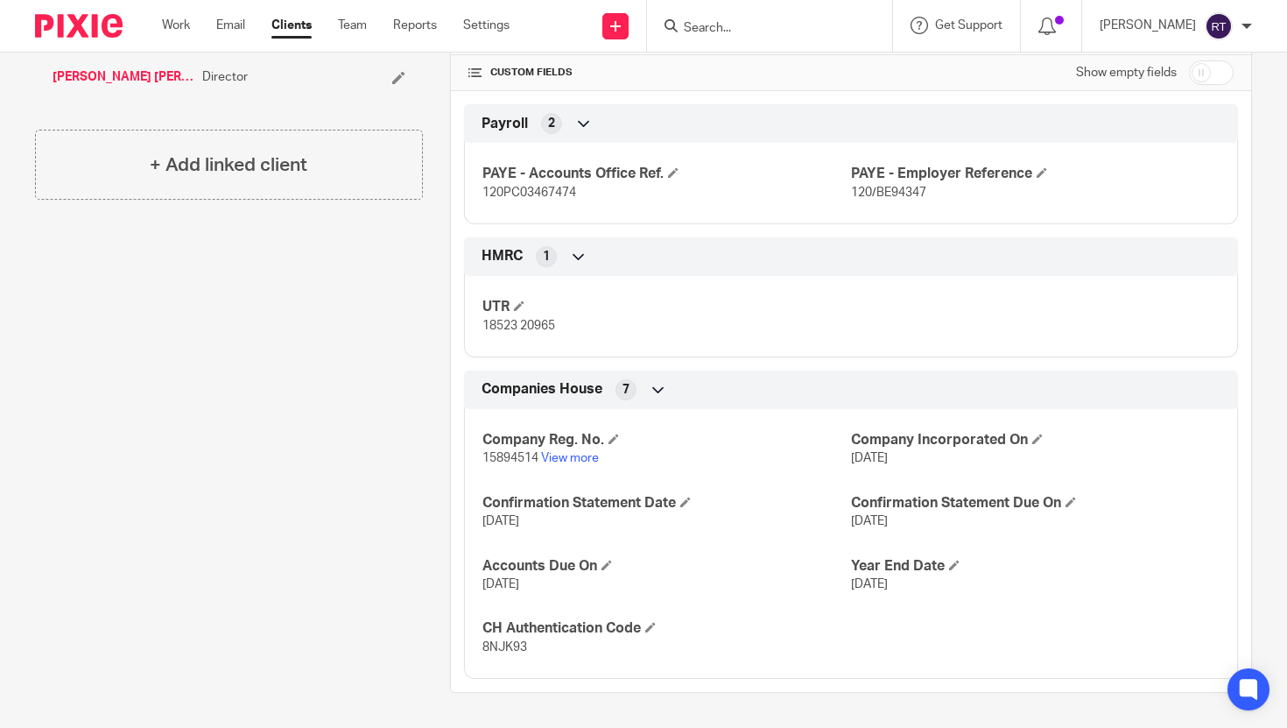
click at [518, 460] on span "15894514" at bounding box center [510, 458] width 56 height 12
copy span "15894514"
click at [520, 652] on span "8NJK93" at bounding box center [504, 647] width 45 height 12
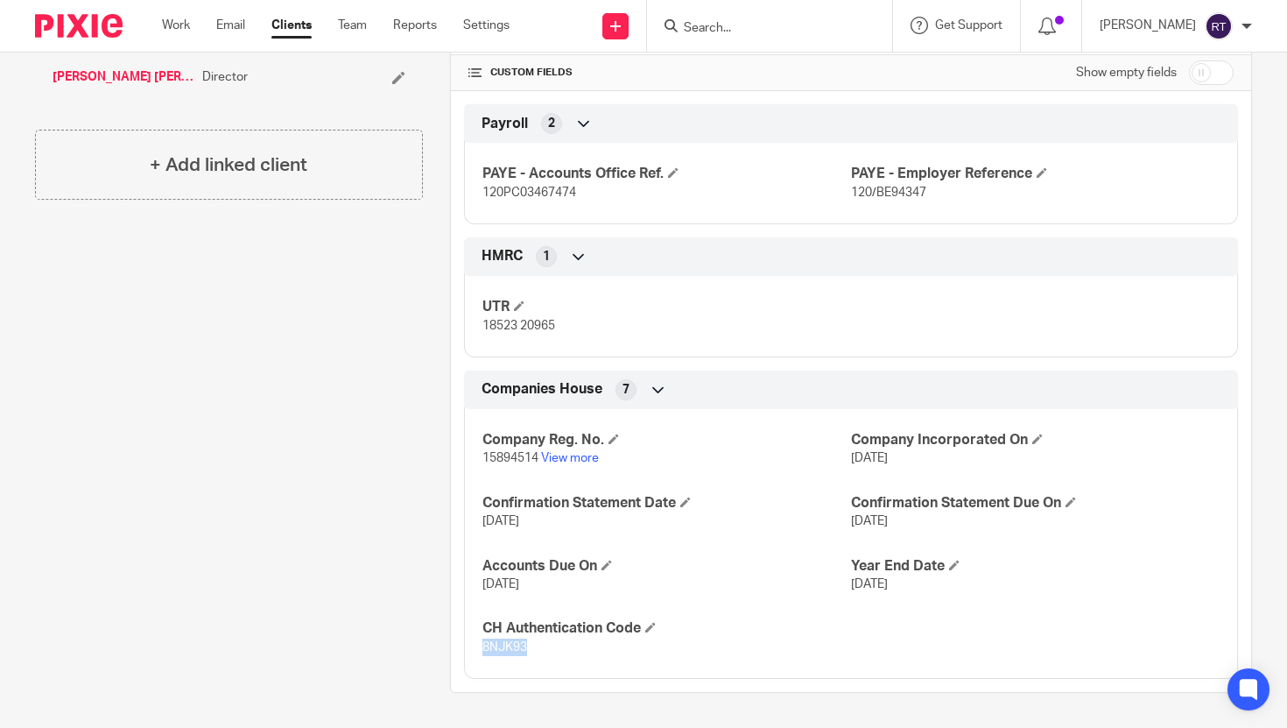
copy span "8NJK93"
click at [523, 298] on h4 "UTR" at bounding box center [666, 307] width 369 height 18
click at [523, 305] on span at bounding box center [519, 305] width 11 height 11
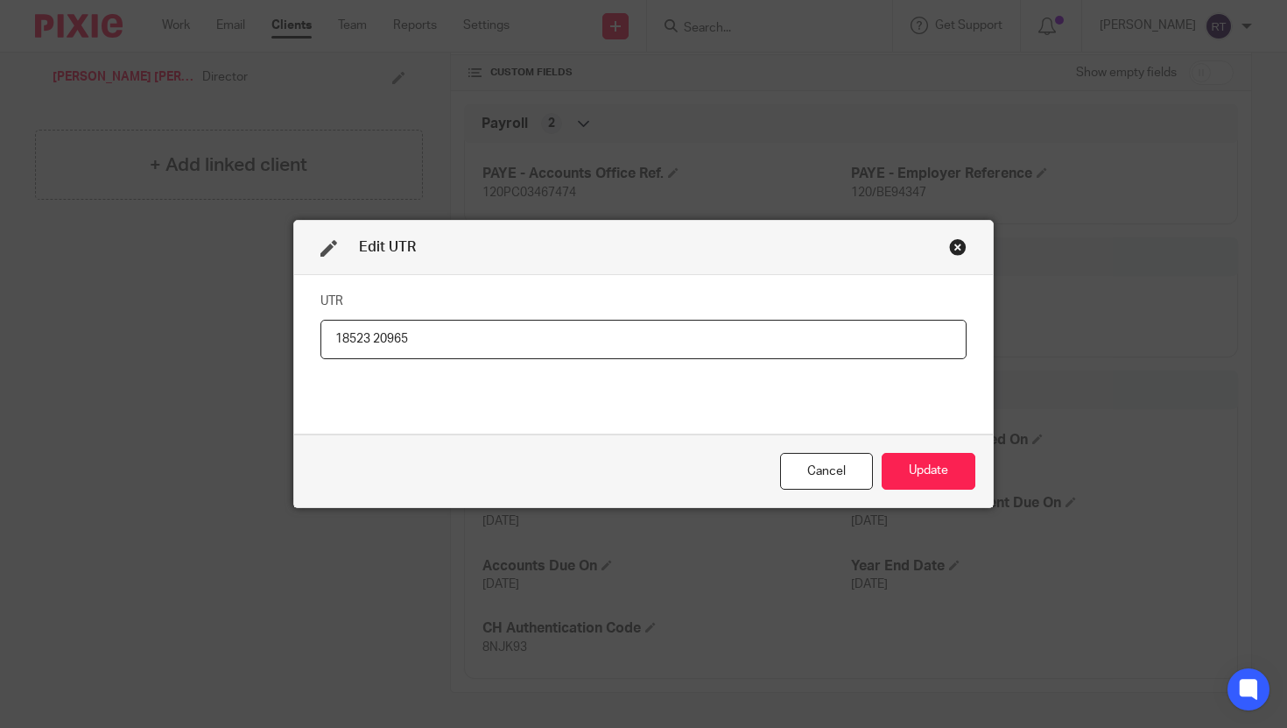
click at [375, 334] on input "18523 20965" at bounding box center [643, 339] width 646 height 39
type input "1852320965"
click at [974, 464] on button "Update" at bounding box center [929, 472] width 94 height 38
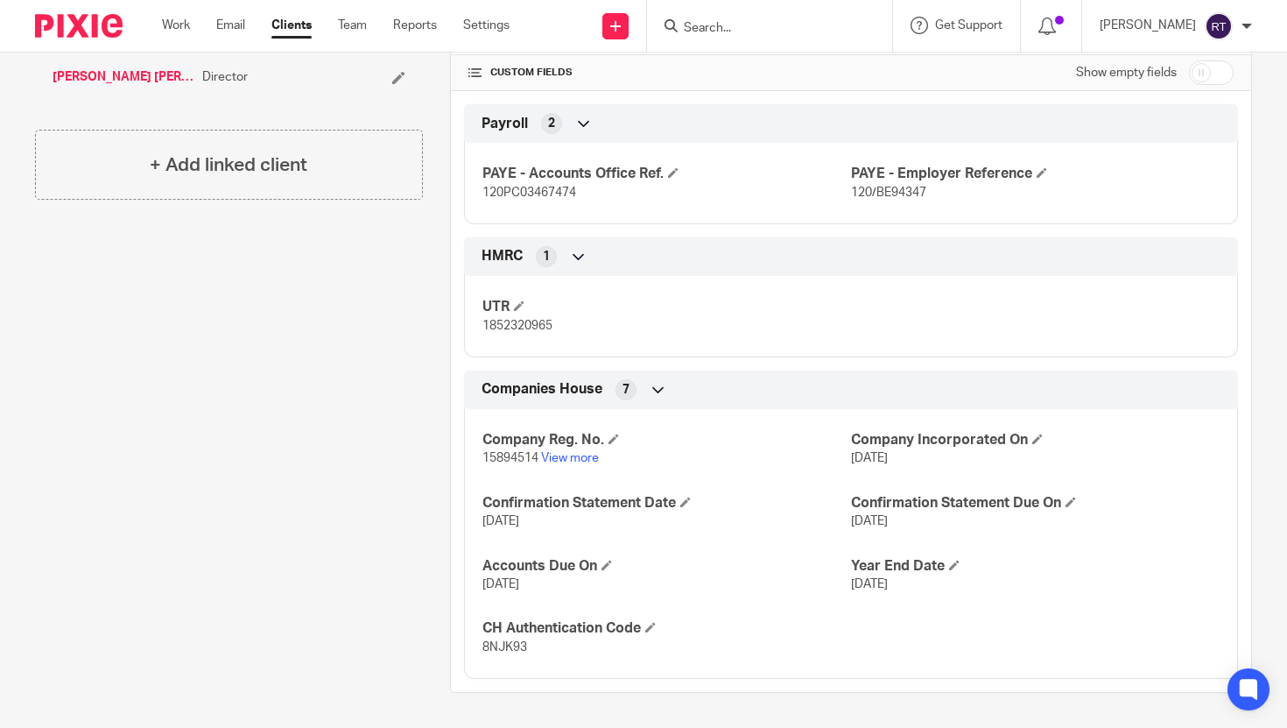
click at [514, 467] on p "15894514 View more" at bounding box center [666, 458] width 369 height 18
copy span "15894514"
click at [510, 641] on span "8NJK93" at bounding box center [504, 647] width 45 height 12
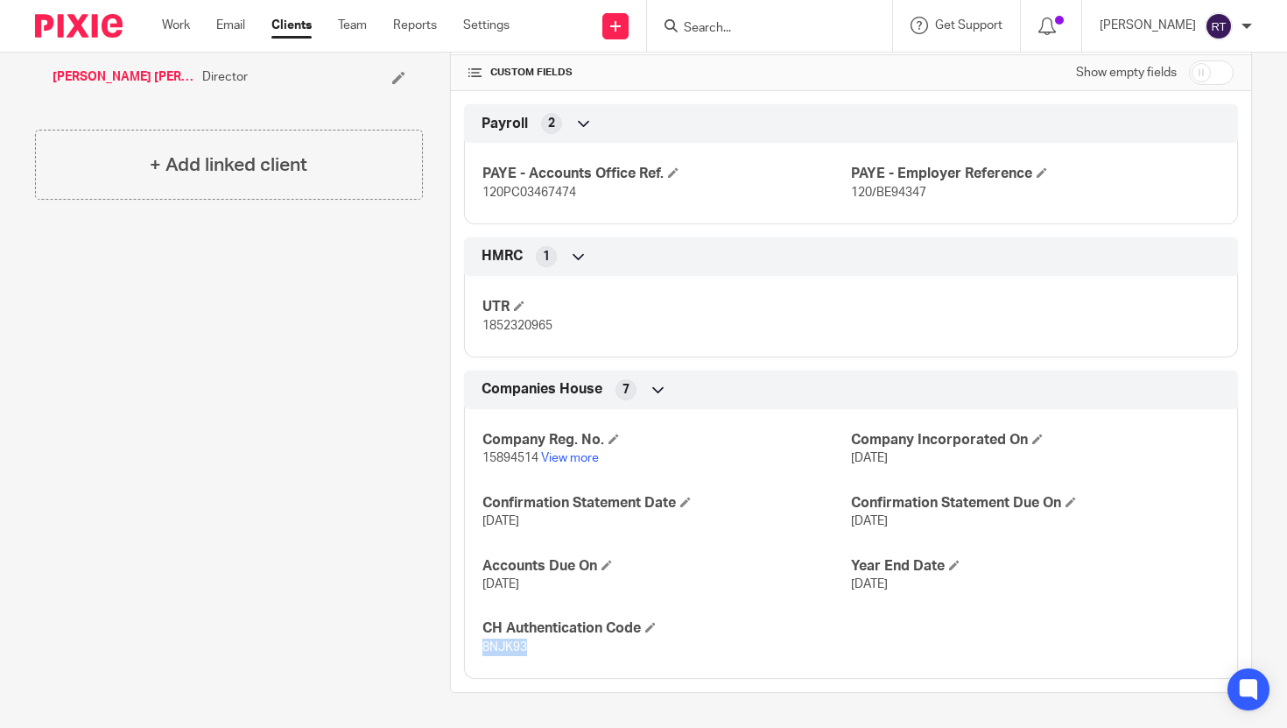
copy span "8NJK93"
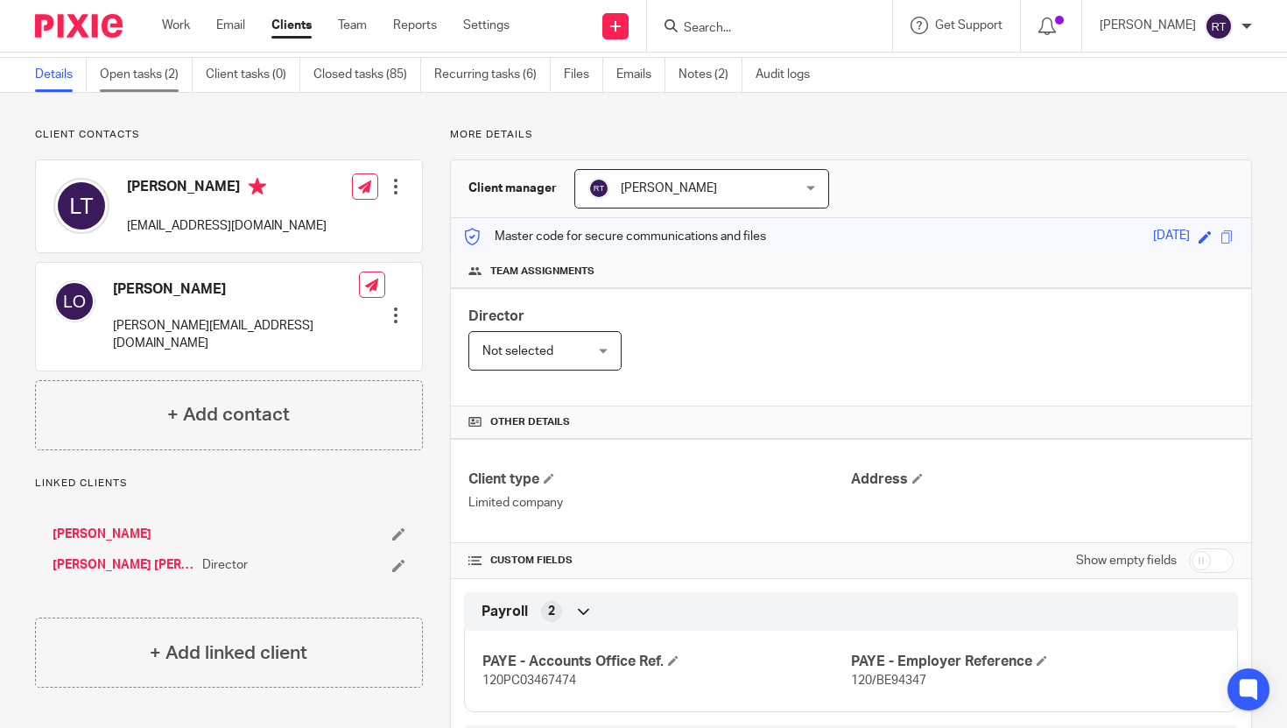
scroll to position [0, 0]
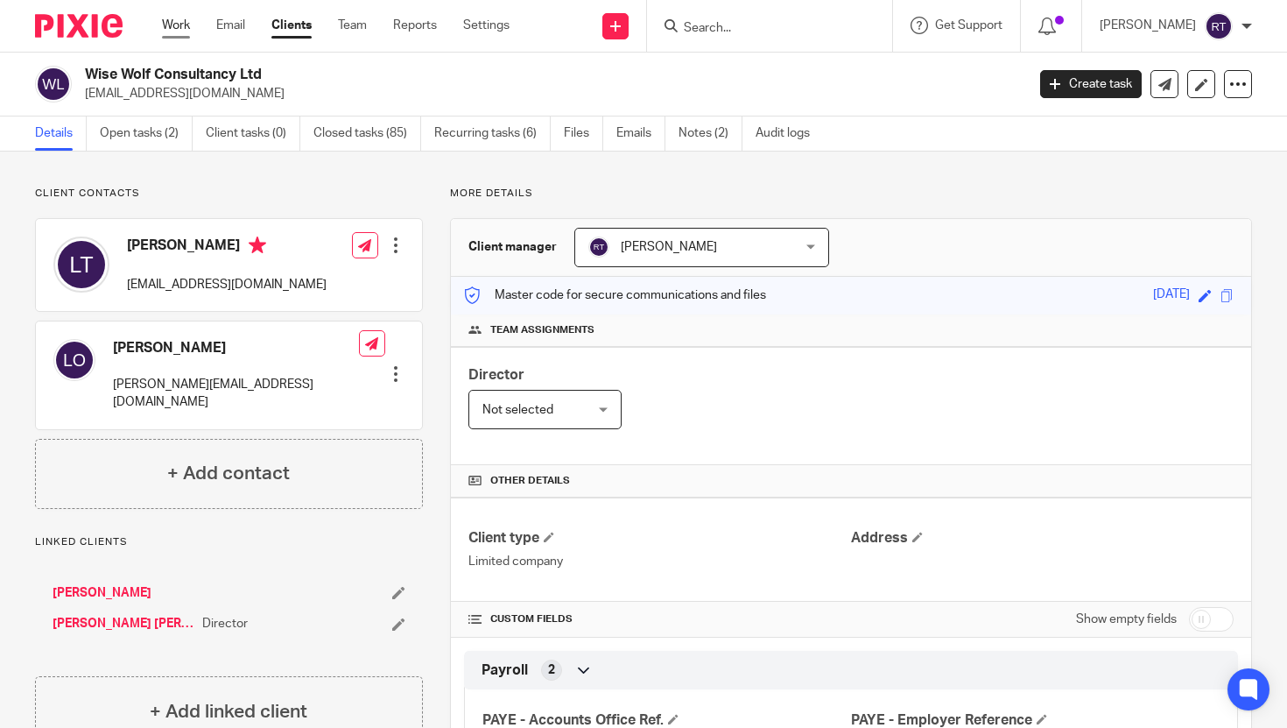
click at [172, 25] on link "Work" at bounding box center [176, 26] width 28 height 18
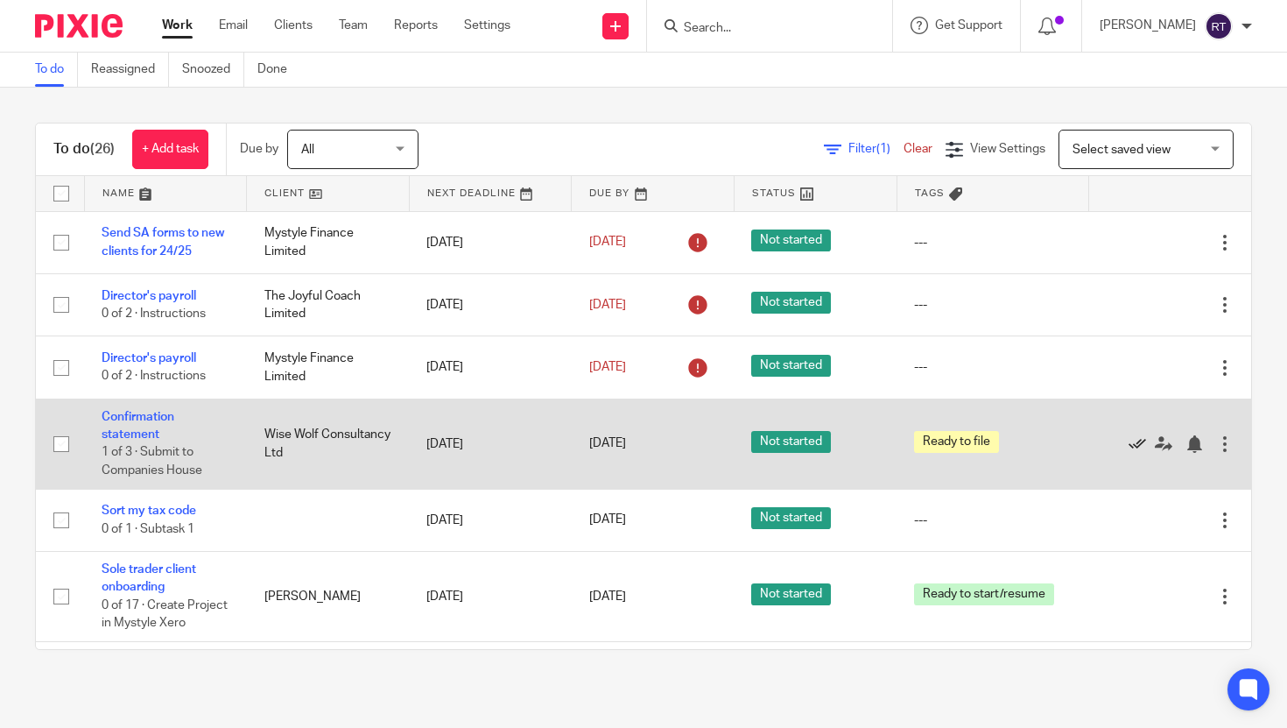
click at [1137, 449] on icon at bounding box center [1137, 444] width 18 height 18
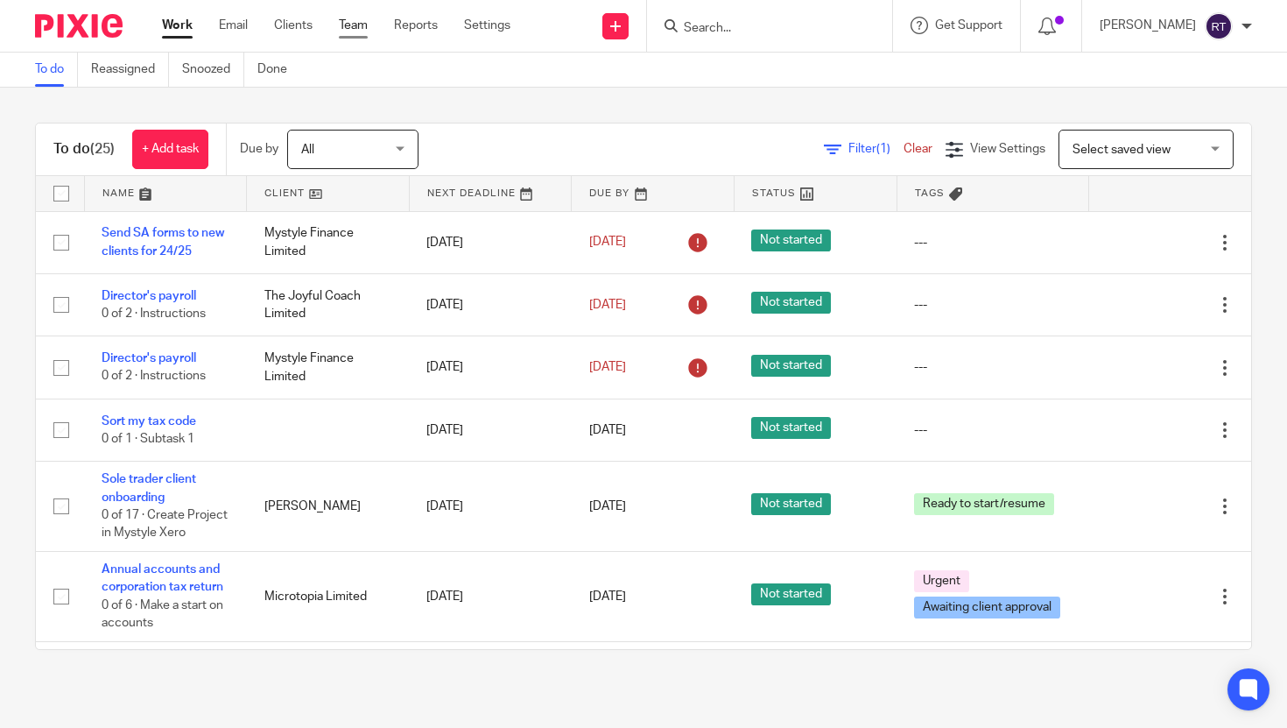
click at [353, 25] on link "Team" at bounding box center [353, 26] width 29 height 18
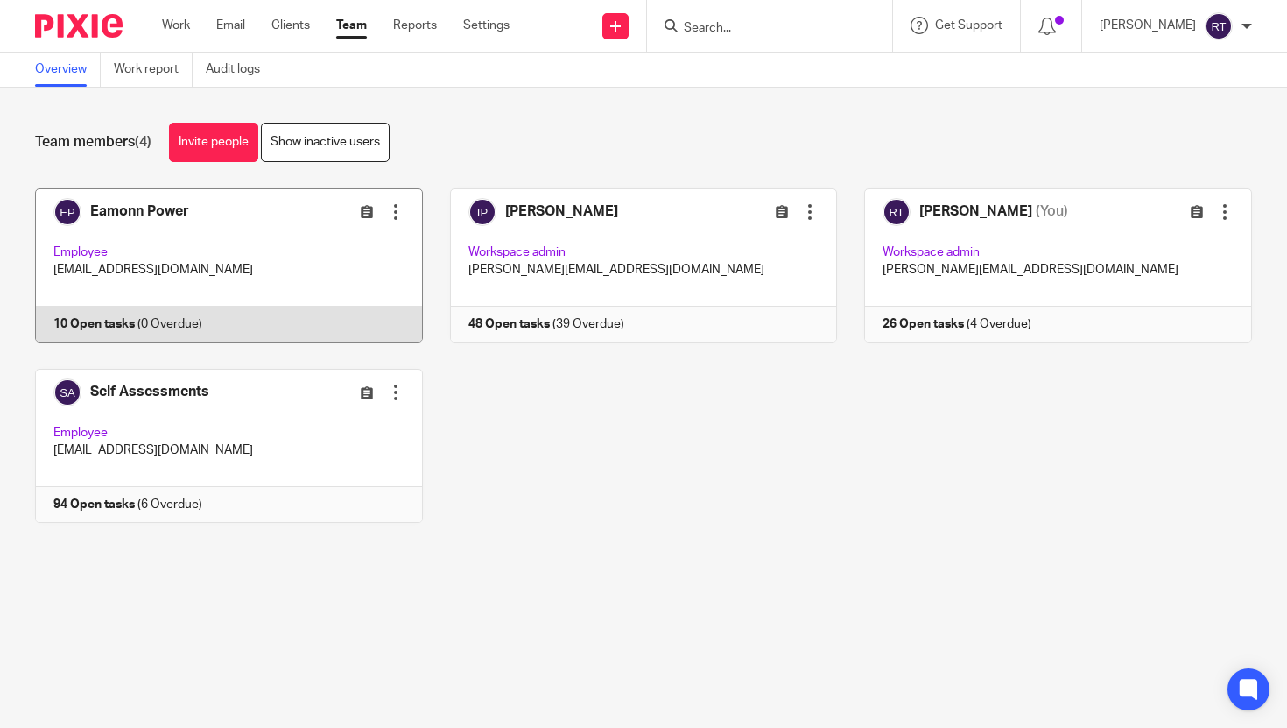
click at [264, 205] on link at bounding box center [215, 265] width 415 height 154
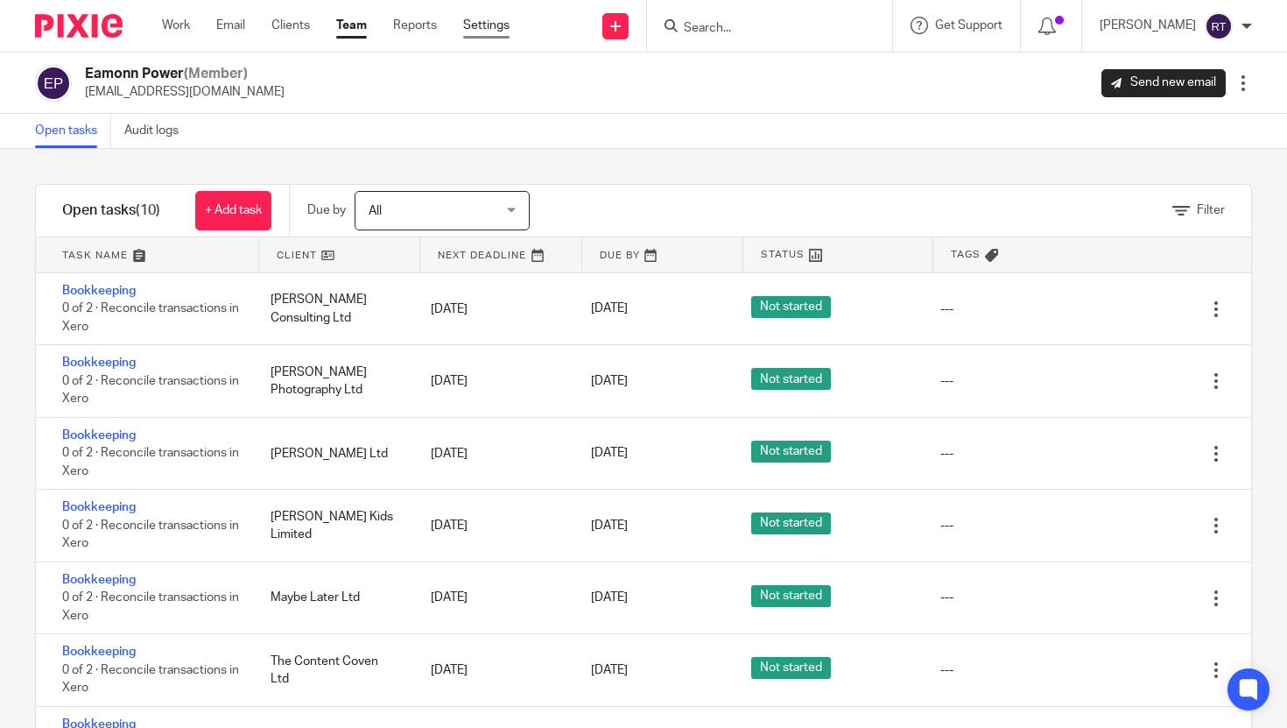
click at [491, 31] on link "Settings" at bounding box center [486, 26] width 46 height 18
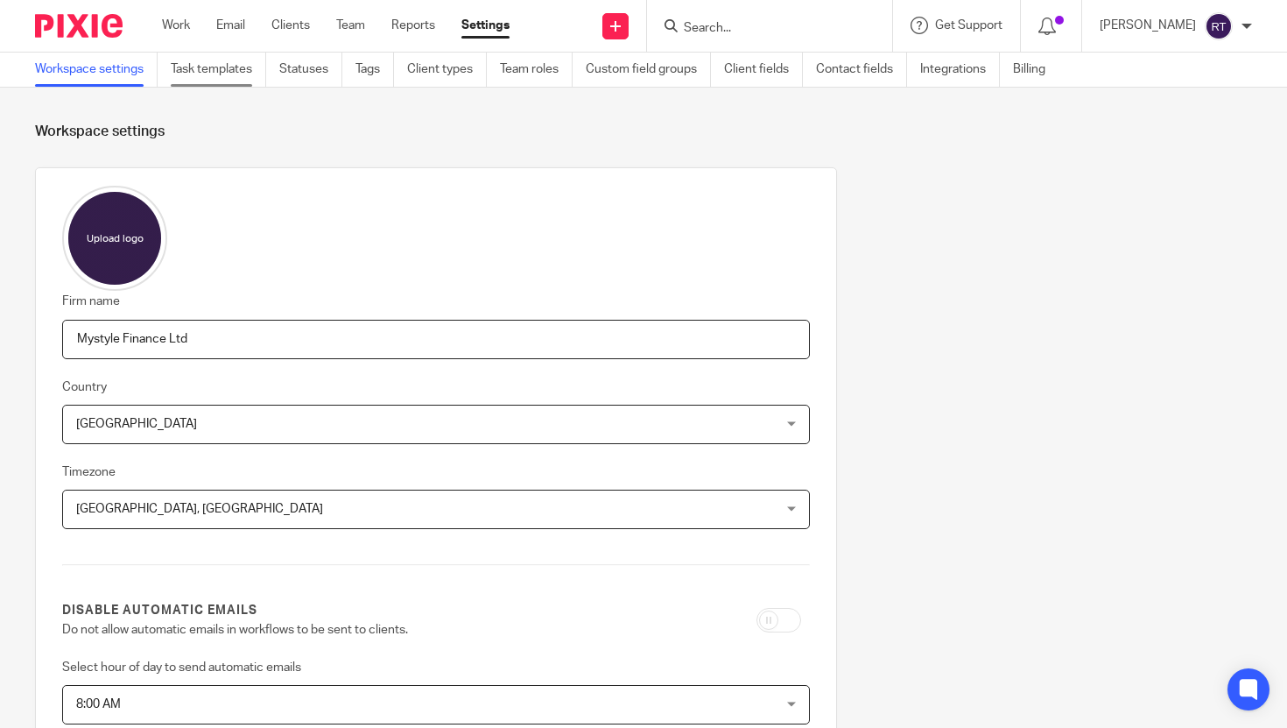
click at [245, 63] on link "Task templates" at bounding box center [218, 70] width 95 height 34
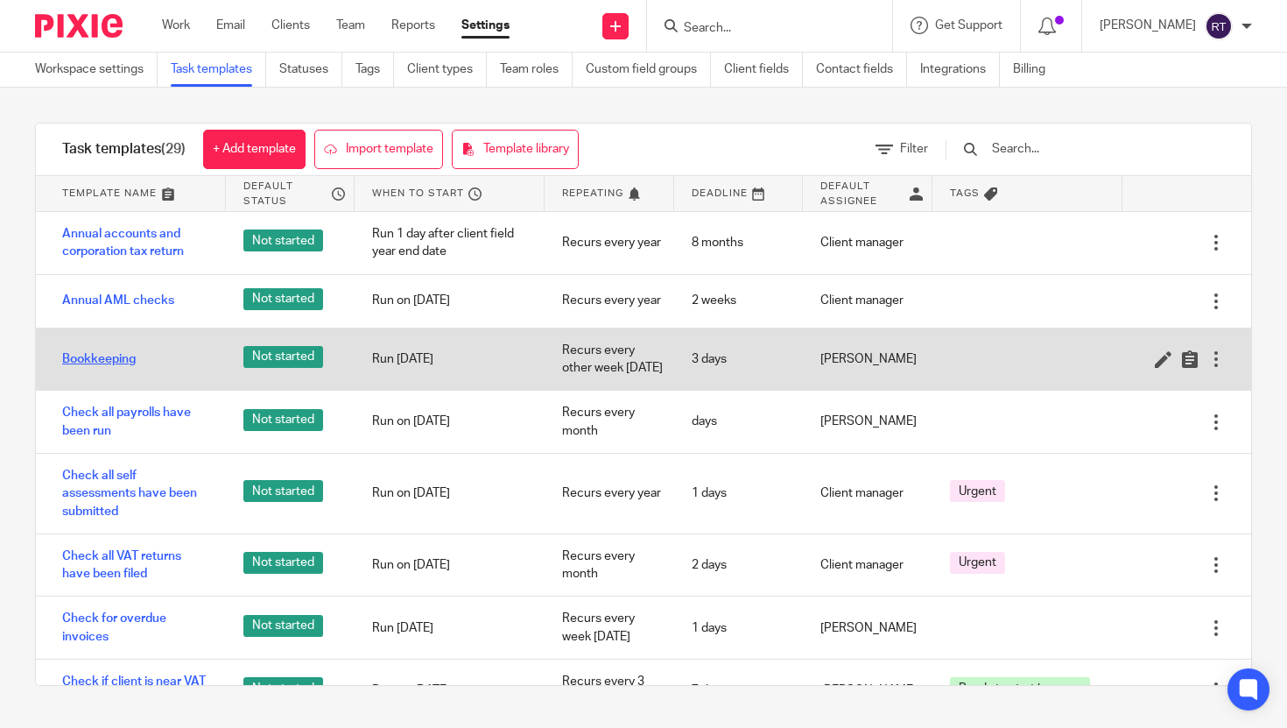
click at [116, 368] on link "Bookkeeping" at bounding box center [99, 359] width 74 height 18
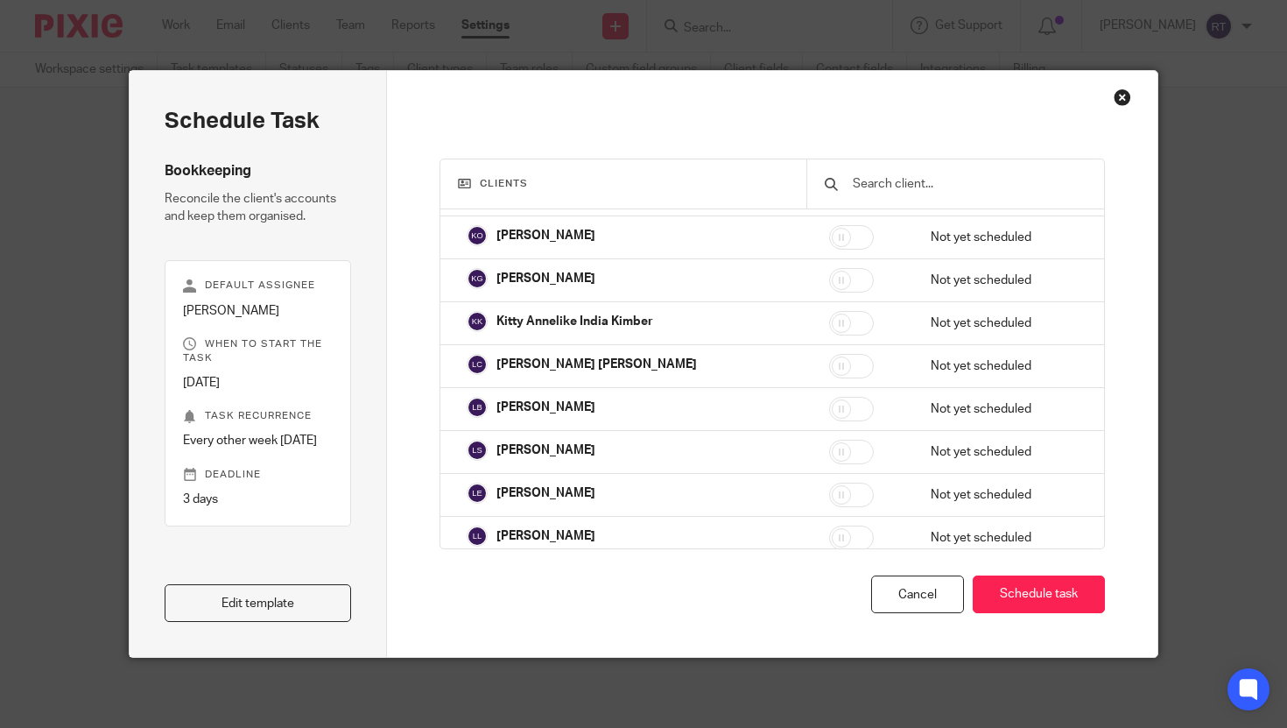
scroll to position [4650, 0]
click at [892, 591] on div "Cancel" at bounding box center [917, 594] width 93 height 38
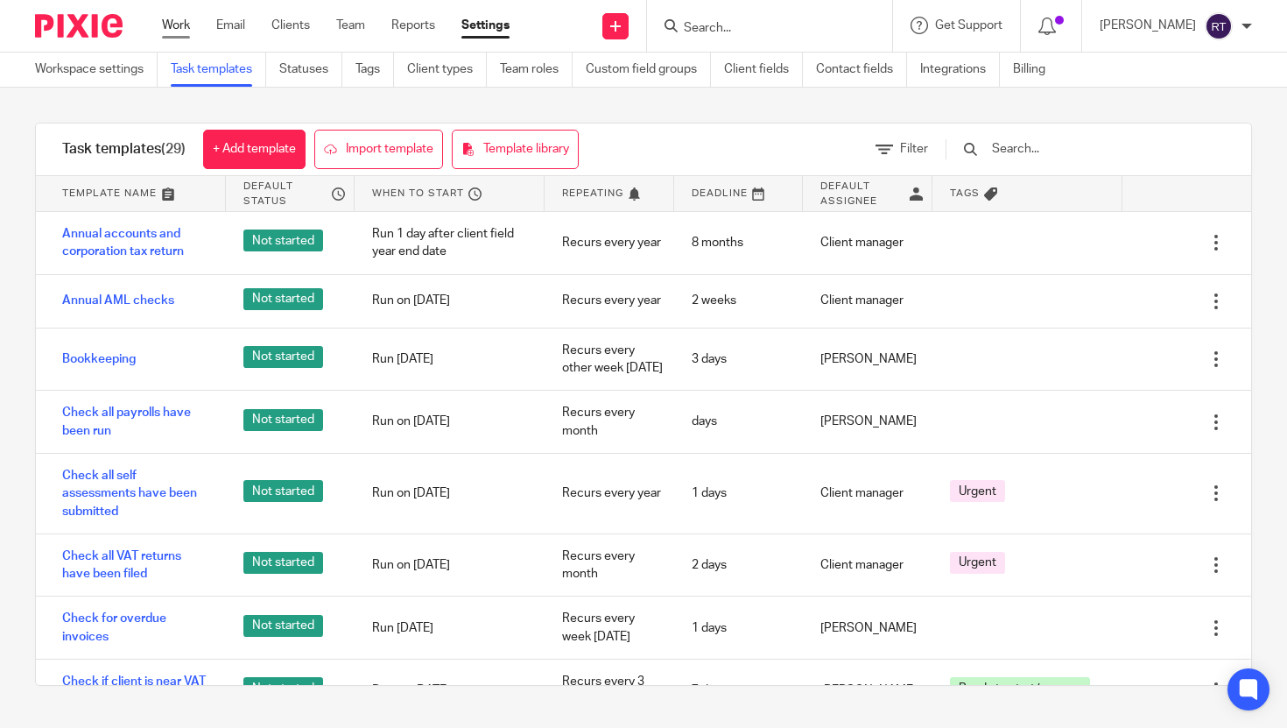
click at [180, 22] on link "Work" at bounding box center [176, 26] width 28 height 18
